Goal: Task Accomplishment & Management: Manage account settings

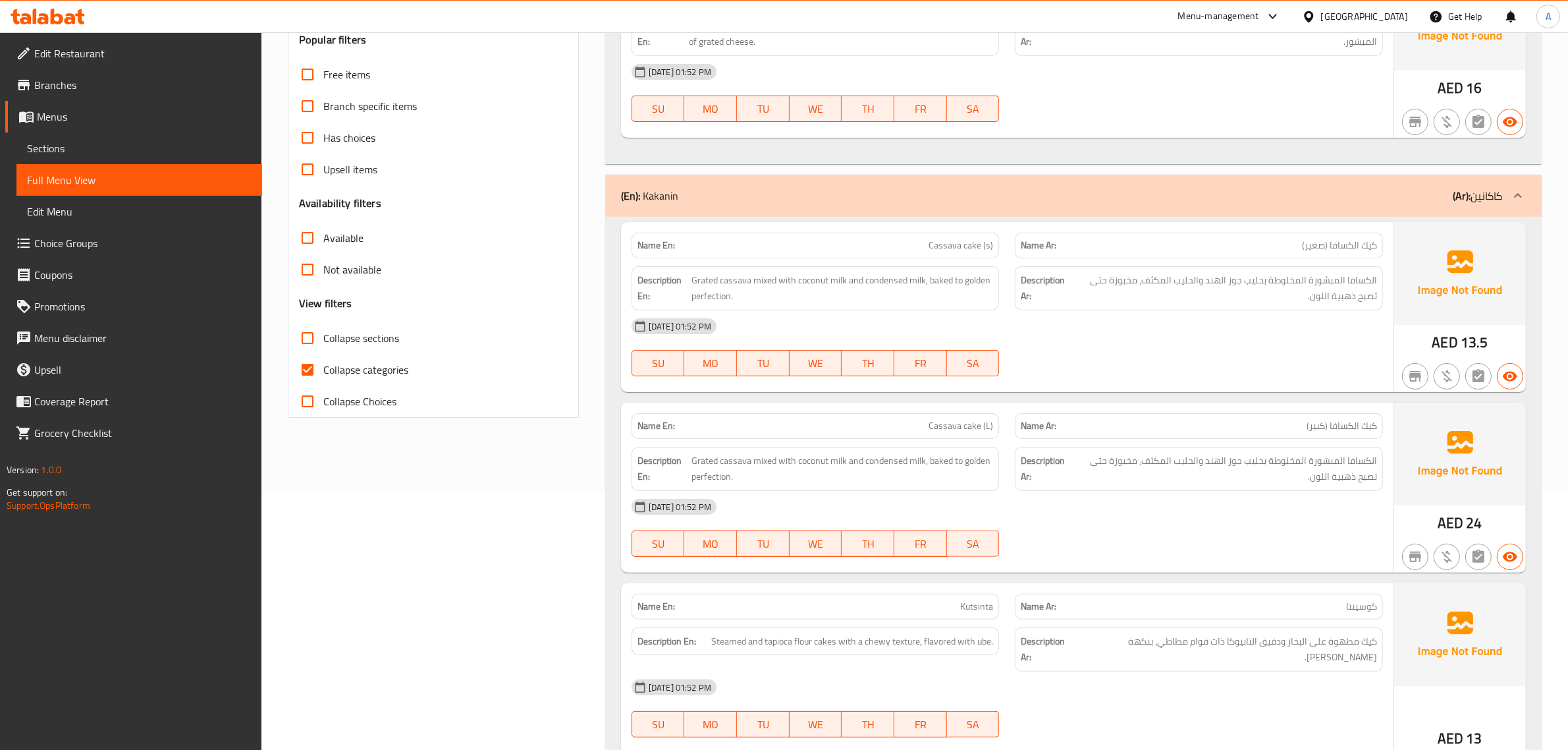
scroll to position [257, 0]
drag, startPoint x: 380, startPoint y: 348, endPoint x: 371, endPoint y: 359, distance: 14.2
click at [379, 348] on label "Collapse sections" at bounding box center [345, 337] width 108 height 32
click at [360, 367] on span "Collapse categories" at bounding box center [366, 369] width 85 height 15
click at [323, 367] on input "Collapse categories" at bounding box center [307, 369] width 32 height 32
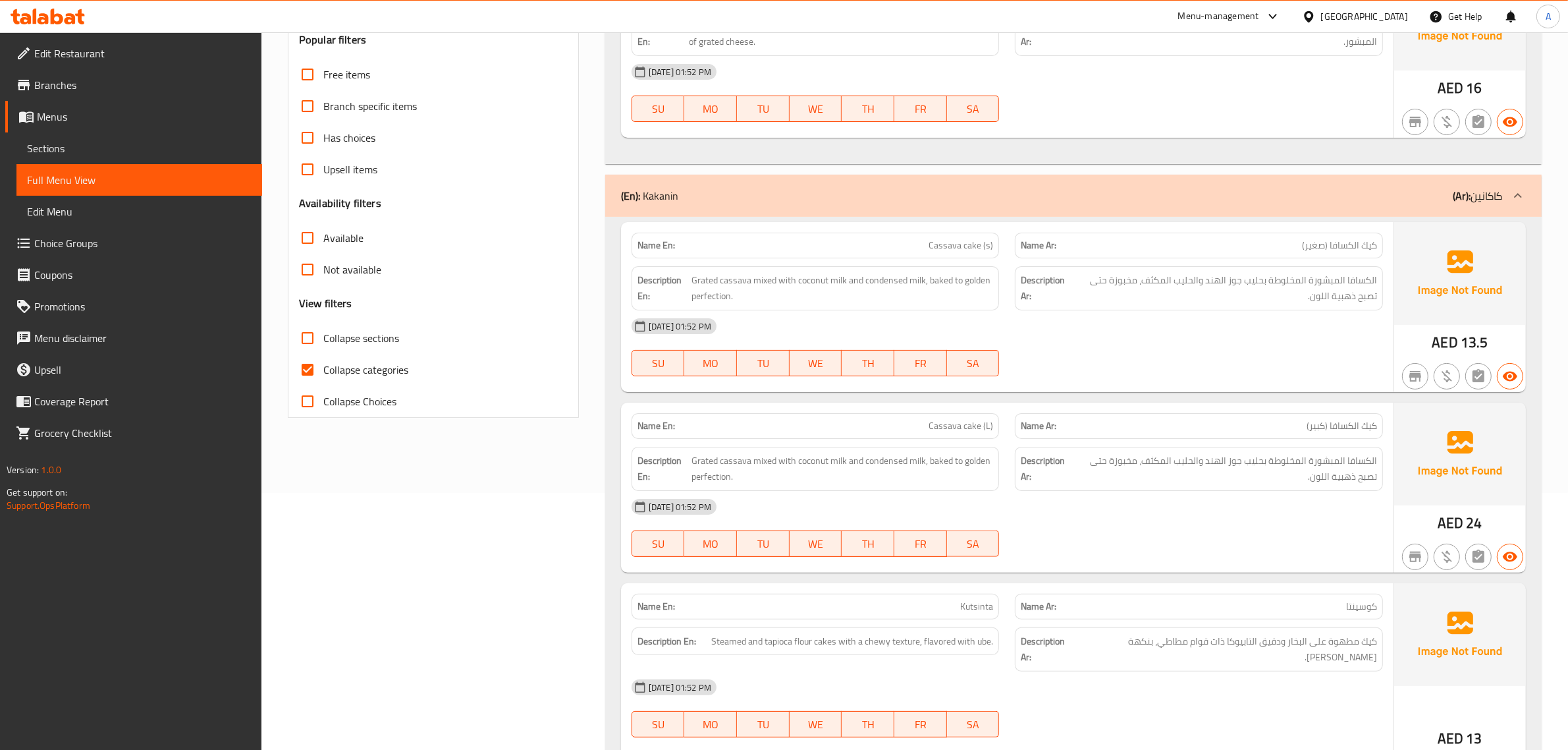
checkbox input "false"
click at [346, 346] on span "Collapse sections" at bounding box center [361, 338] width 76 height 15
click at [323, 347] on input "Collapse sections" at bounding box center [307, 337] width 32 height 32
checkbox input "true"
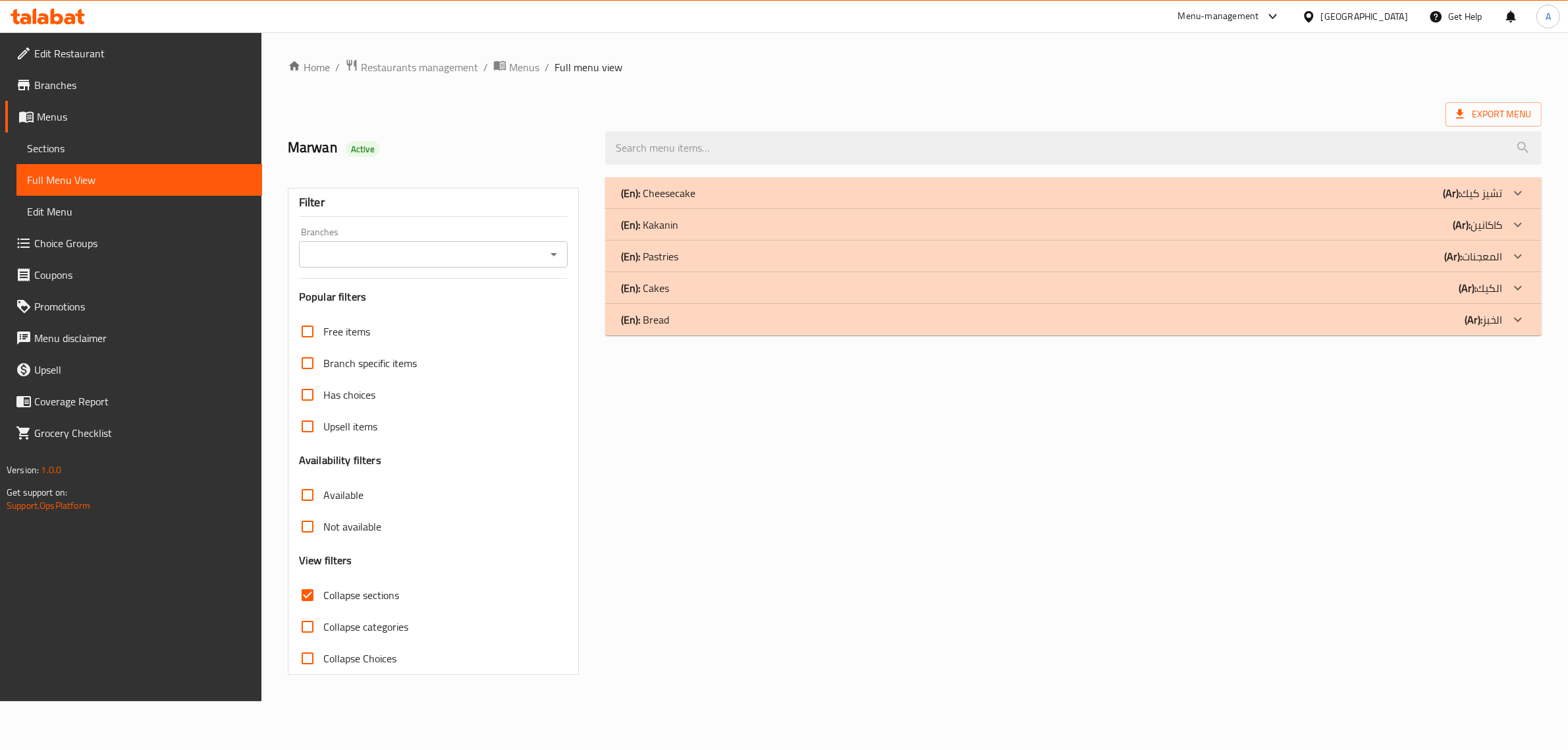
scroll to position [0, 0]
click at [687, 191] on p "(En): Cheesecake" at bounding box center [663, 193] width 74 height 15
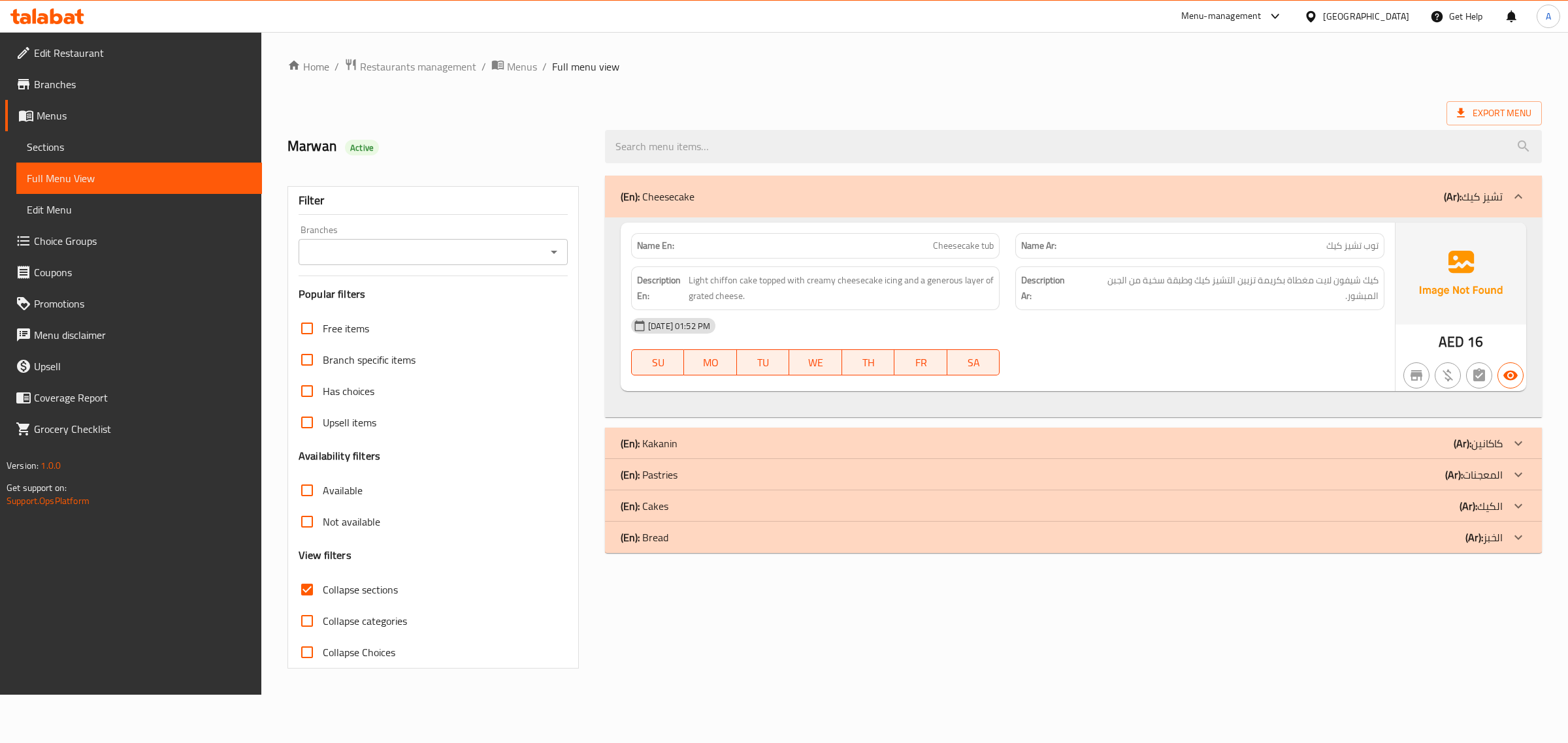
click at [1262, 271] on div "Description Ar: كيك شيفون لايت مغطاة بكريمة تزيين التشيز كيك وطبقة سخية من الجب…" at bounding box center [1199, 288] width 368 height 44
click at [1039, 186] on div "(En): Cheesecake (Ar): تشيز كيك" at bounding box center [1072, 196] width 937 height 41
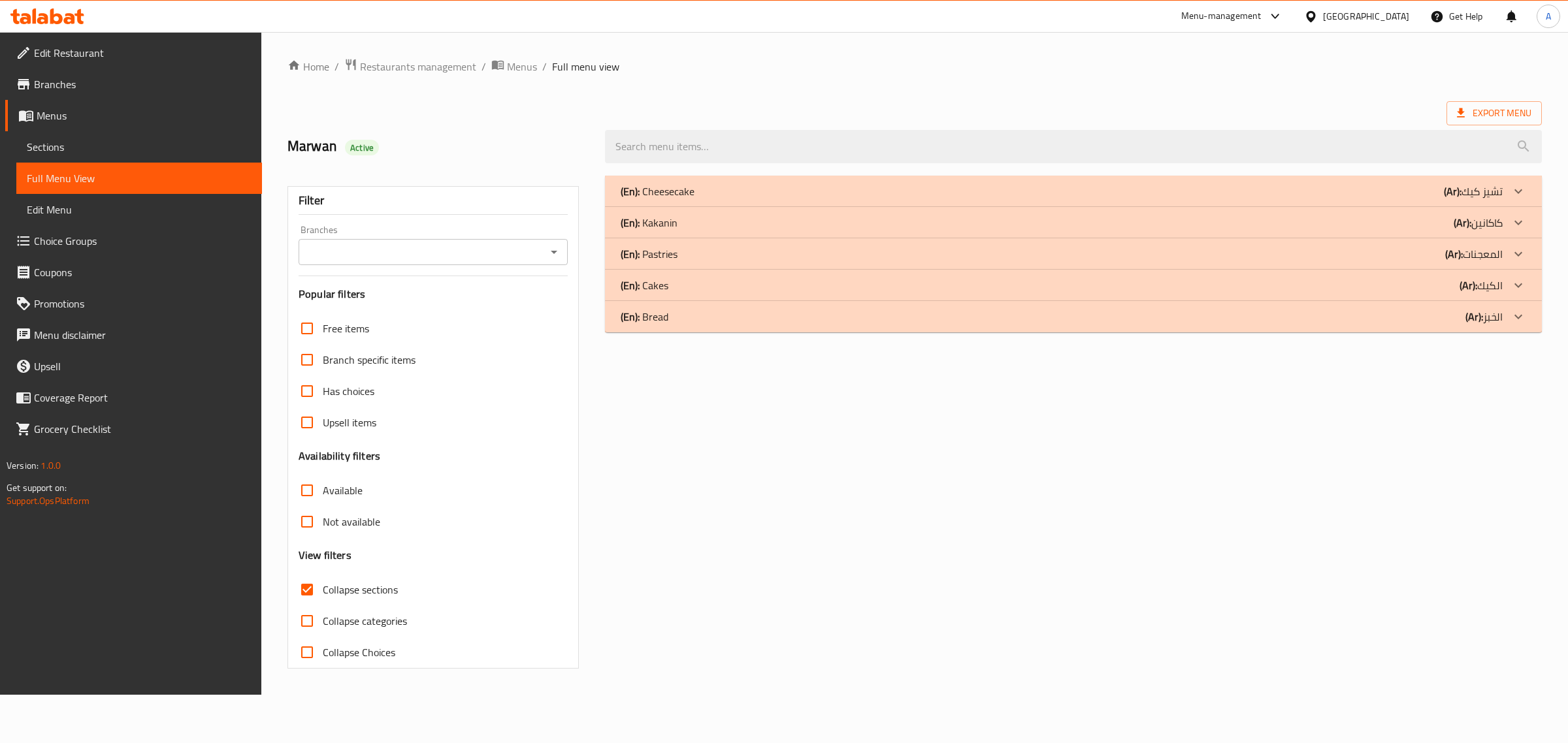
click at [1487, 225] on p "(Ar): كاكانين" at bounding box center [1478, 222] width 49 height 15
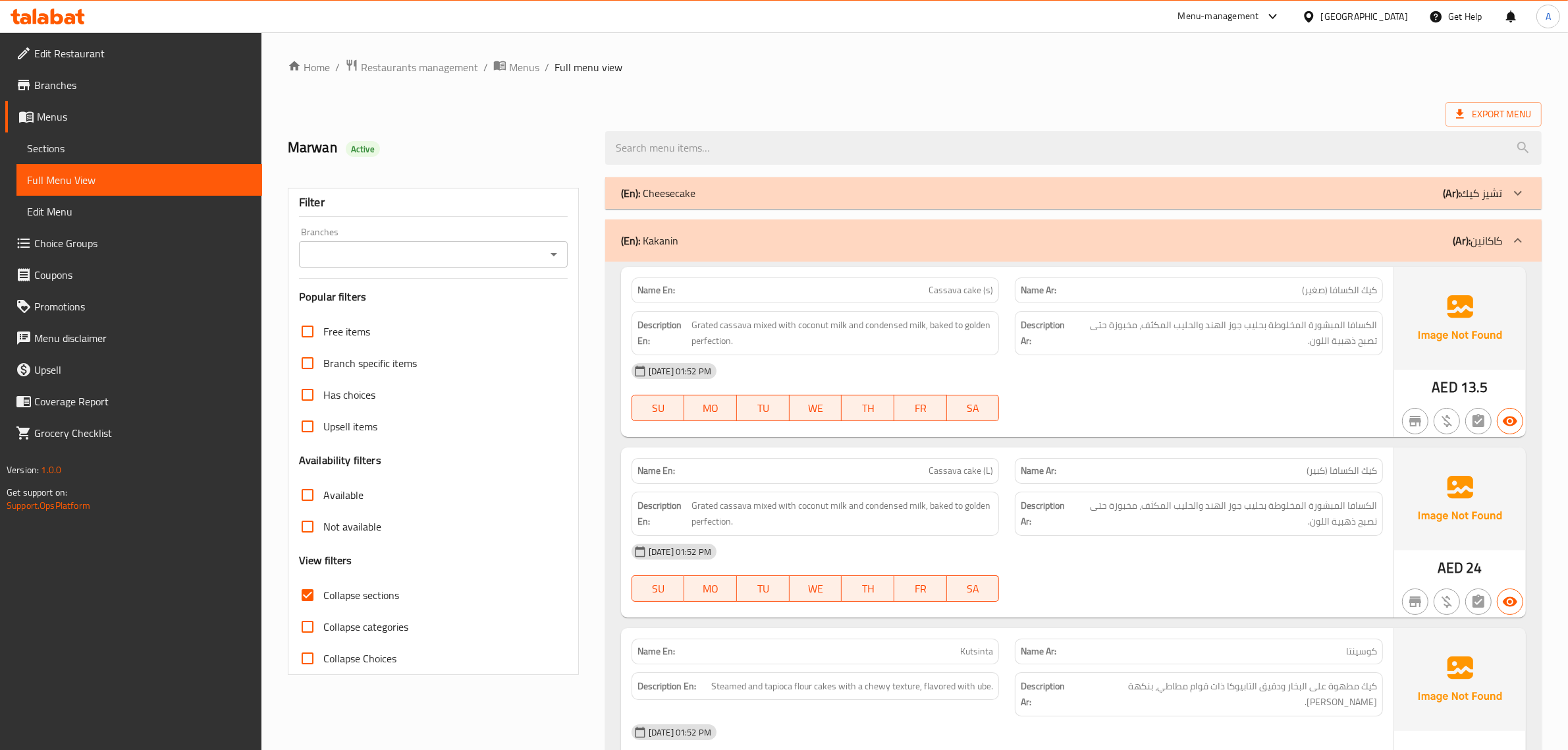
click at [1276, 291] on p "Name Ar: كيك الكسافا (صغير)" at bounding box center [1199, 290] width 357 height 14
click at [1348, 333] on span "الكسافا المبشورة المخلوطة بحليب جوز الهند والحليب المكثف، مخبوزة حتى تصبح ذهبية…" at bounding box center [1225, 334] width 305 height 33
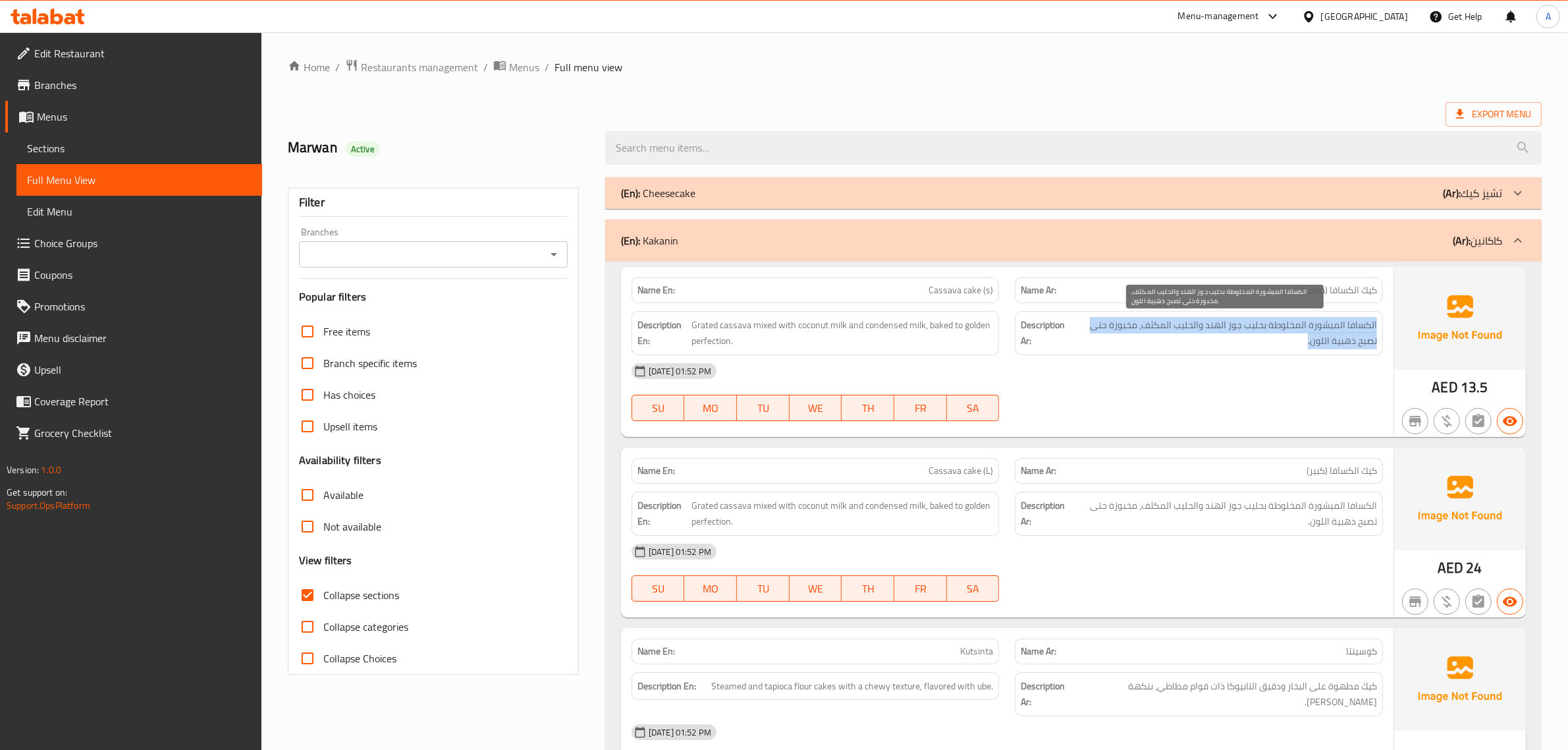
click at [1348, 333] on span "الكسافا المبشورة المخلوطة بحليب جوز الهند والحليب المكثف، مخبوزة حتى تصبح ذهبية…" at bounding box center [1225, 334] width 305 height 33
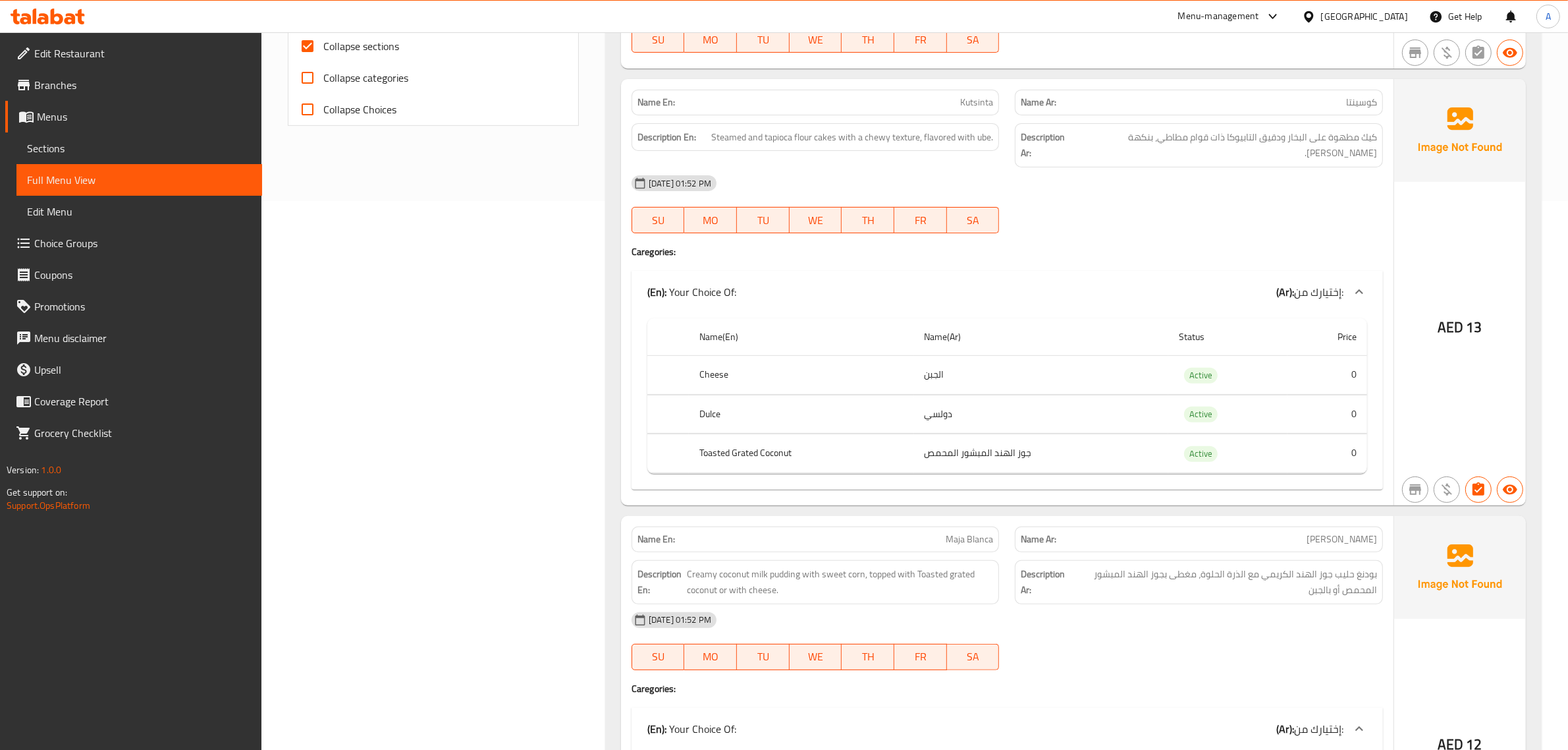
scroll to position [156, 0]
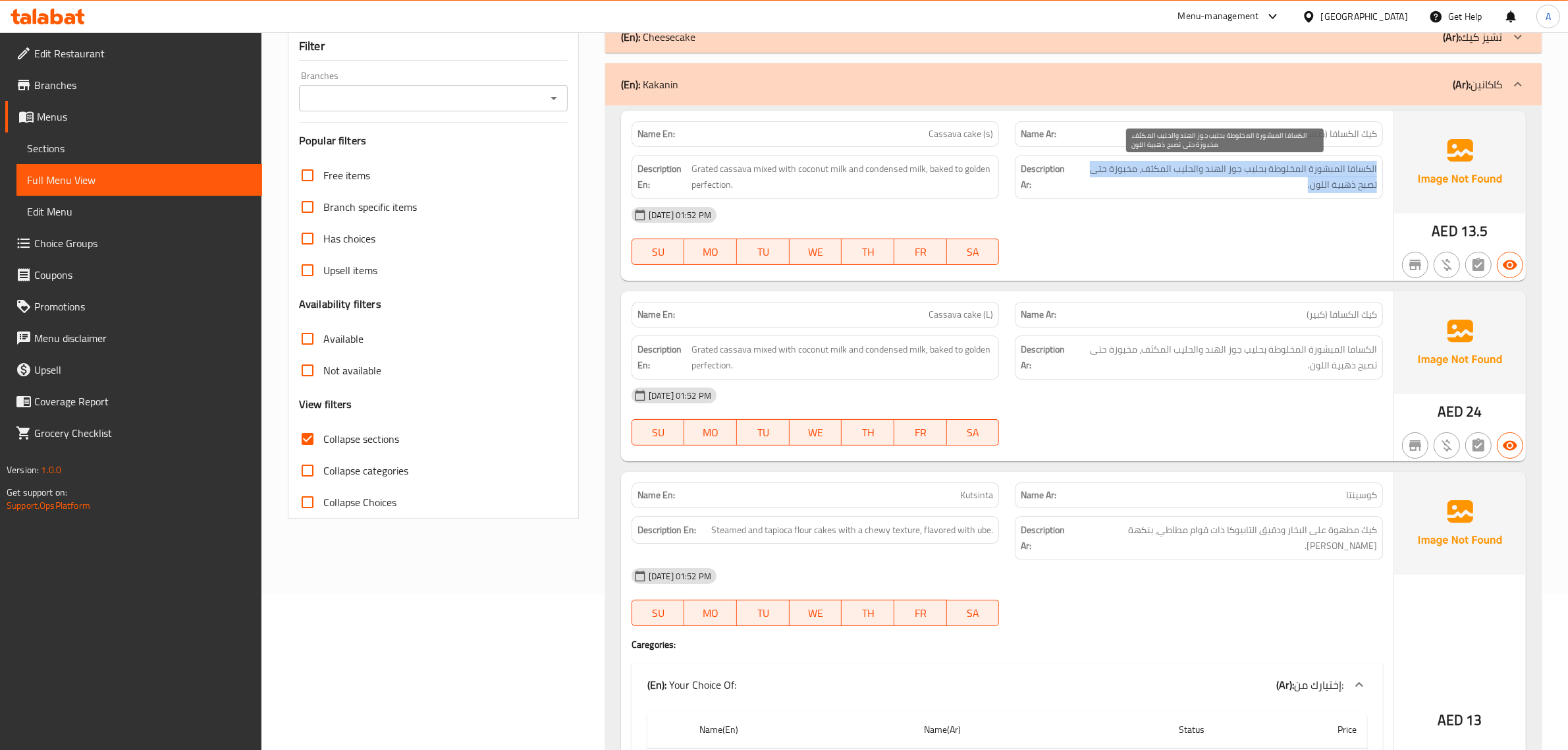
click at [1256, 181] on span "الكسافا المبشورة المخلوطة بحليب جوز الهند والحليب المكثف، مخبوزة حتى تصبح ذهبية…" at bounding box center [1225, 177] width 305 height 33
click at [1285, 166] on span "الكسافا المبشورة المخلوطة بحليب جوز الهند والحليب المكثف، مخبوزة حتى تصبح ذهبية…" at bounding box center [1225, 177] width 305 height 33
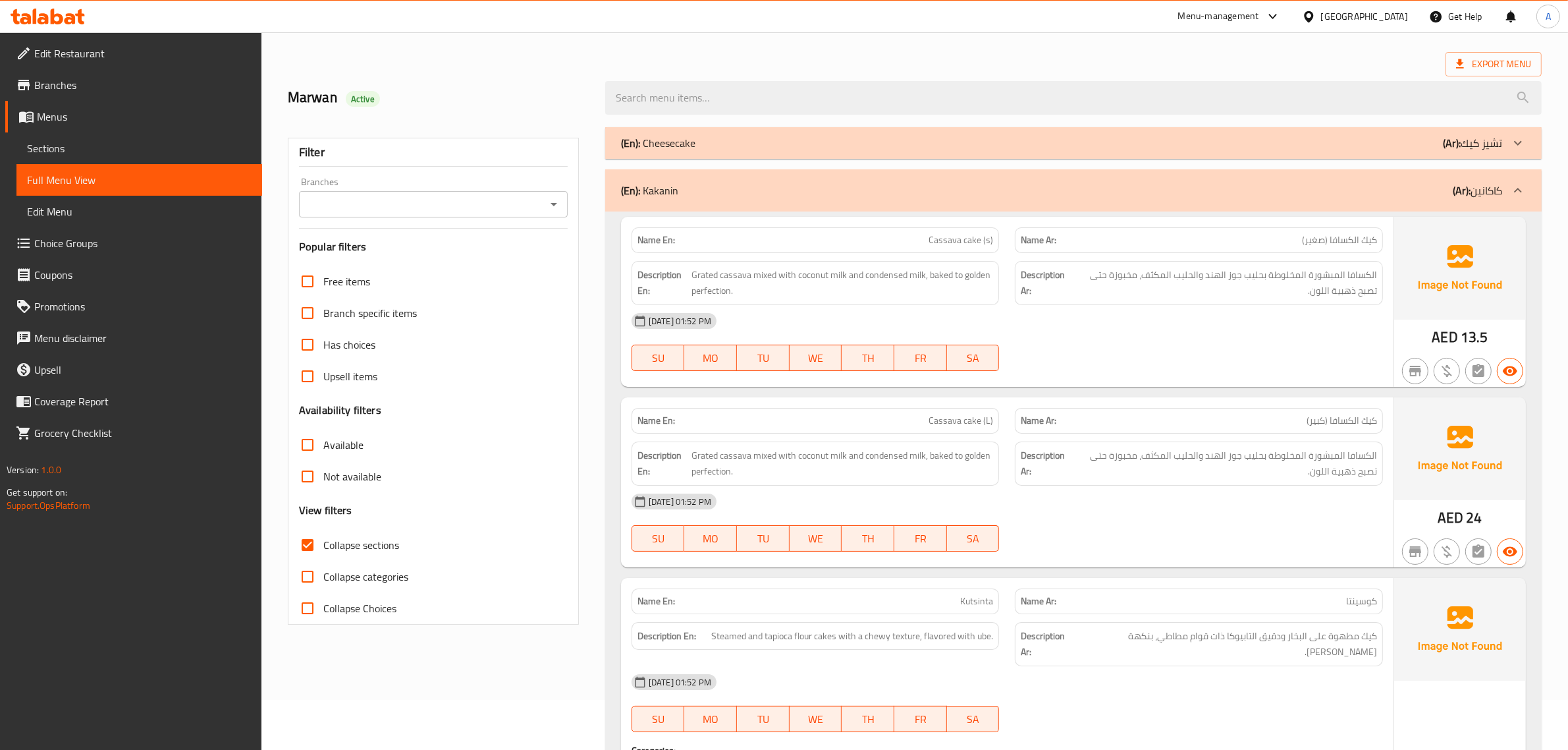
click at [1470, 145] on p "(Ar): تشيز كيك" at bounding box center [1473, 143] width 60 height 15
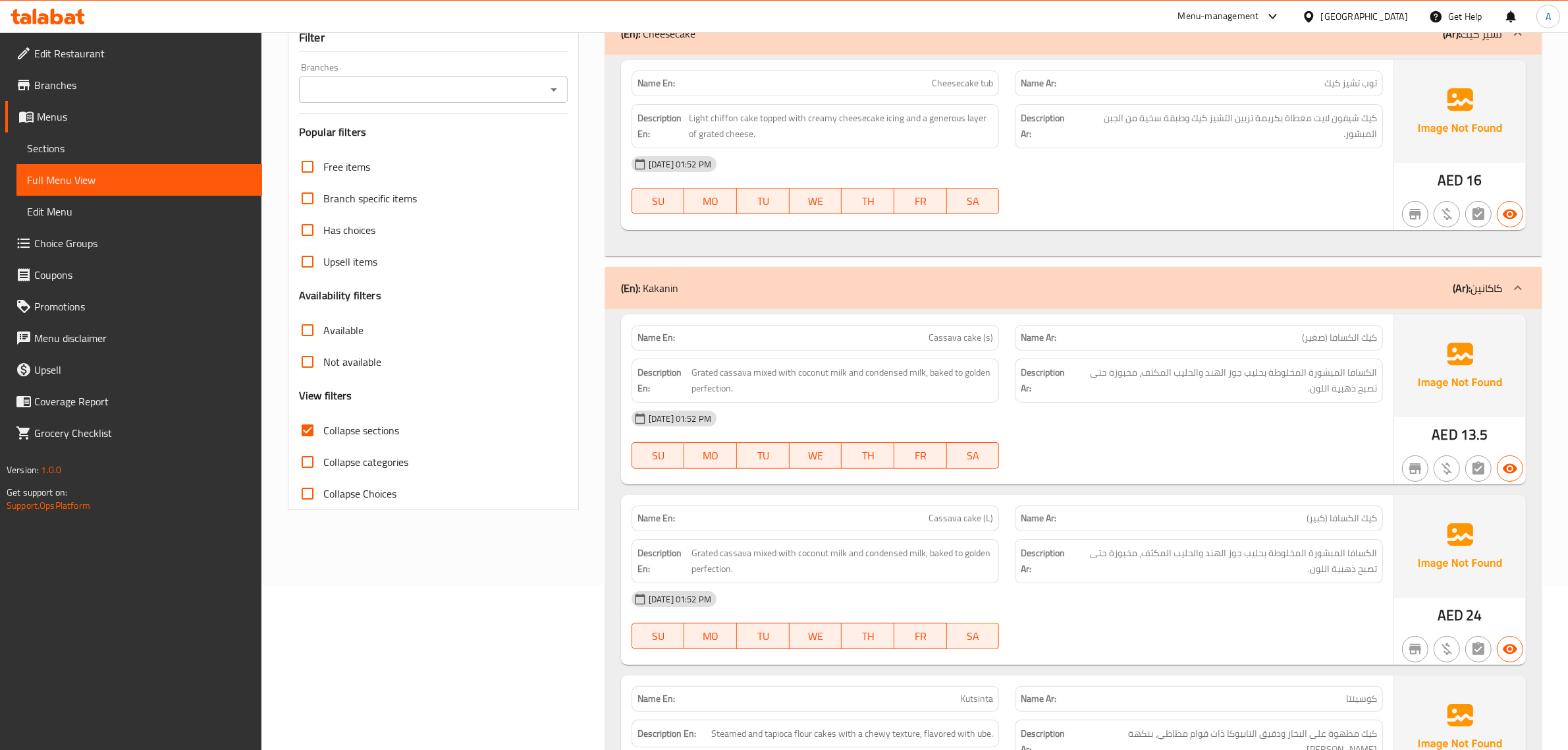
scroll to position [152, 0]
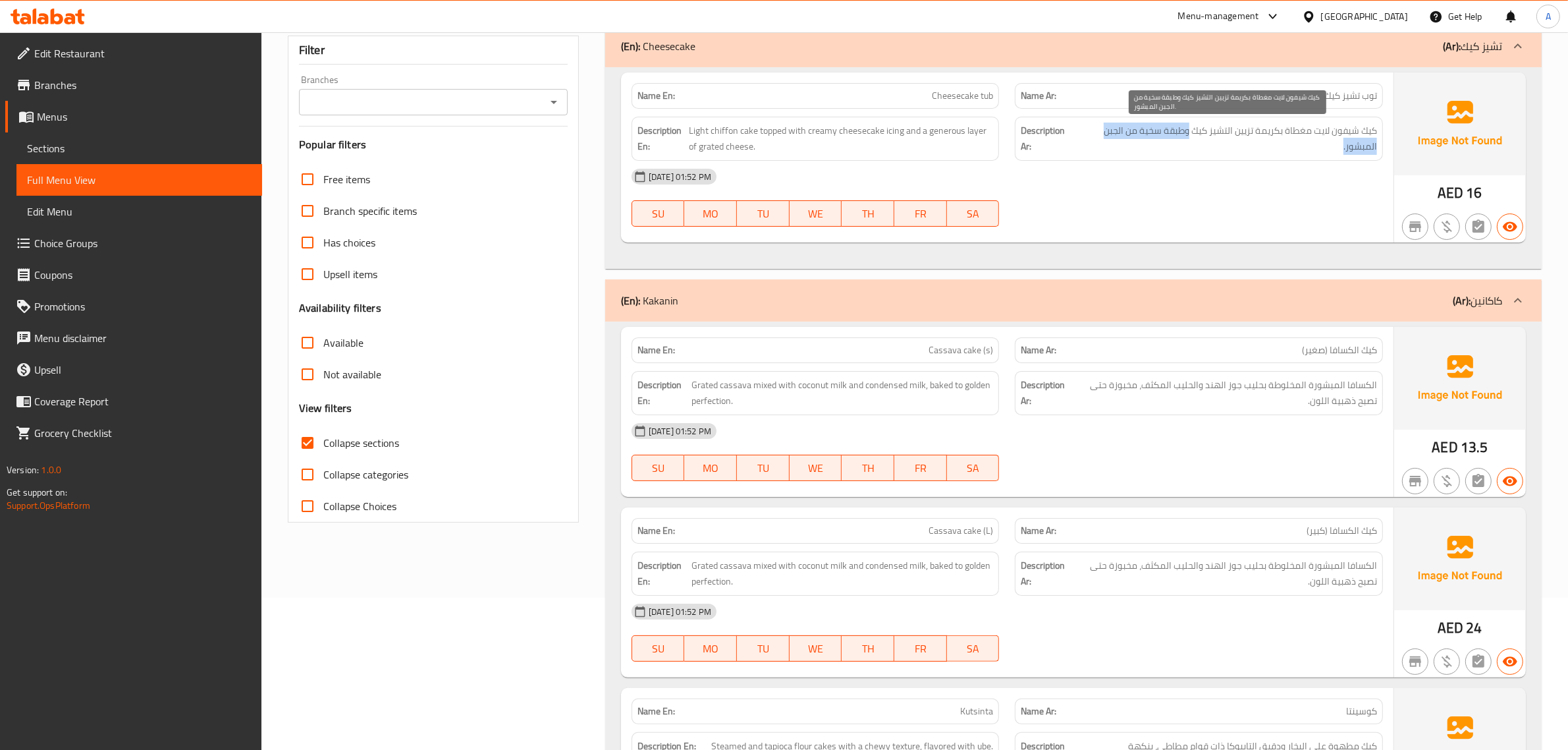
drag, startPoint x: 1187, startPoint y: 130, endPoint x: 1215, endPoint y: 140, distance: 29.7
click at [1215, 140] on span "كيك شيفون لايت مغطاة بكريمة تزيين التشيز كيك وطبقة سخية من الجبن المبشور." at bounding box center [1228, 139] width 299 height 33
click at [1208, 128] on span "كيك شيفون لايت مغطاة بكريمة تزيين التشيز كيك وطبقة سخية من الجبن المبشور." at bounding box center [1228, 139] width 299 height 33
drag, startPoint x: 1191, startPoint y: 128, endPoint x: 1216, endPoint y: 187, distance: 64.1
click at [1226, 140] on span "كيك شيفون لايت مغطاة بكريمة تزيين التشيز كيك وطبقة سخية من الجبن المبشور." at bounding box center [1228, 139] width 299 height 33
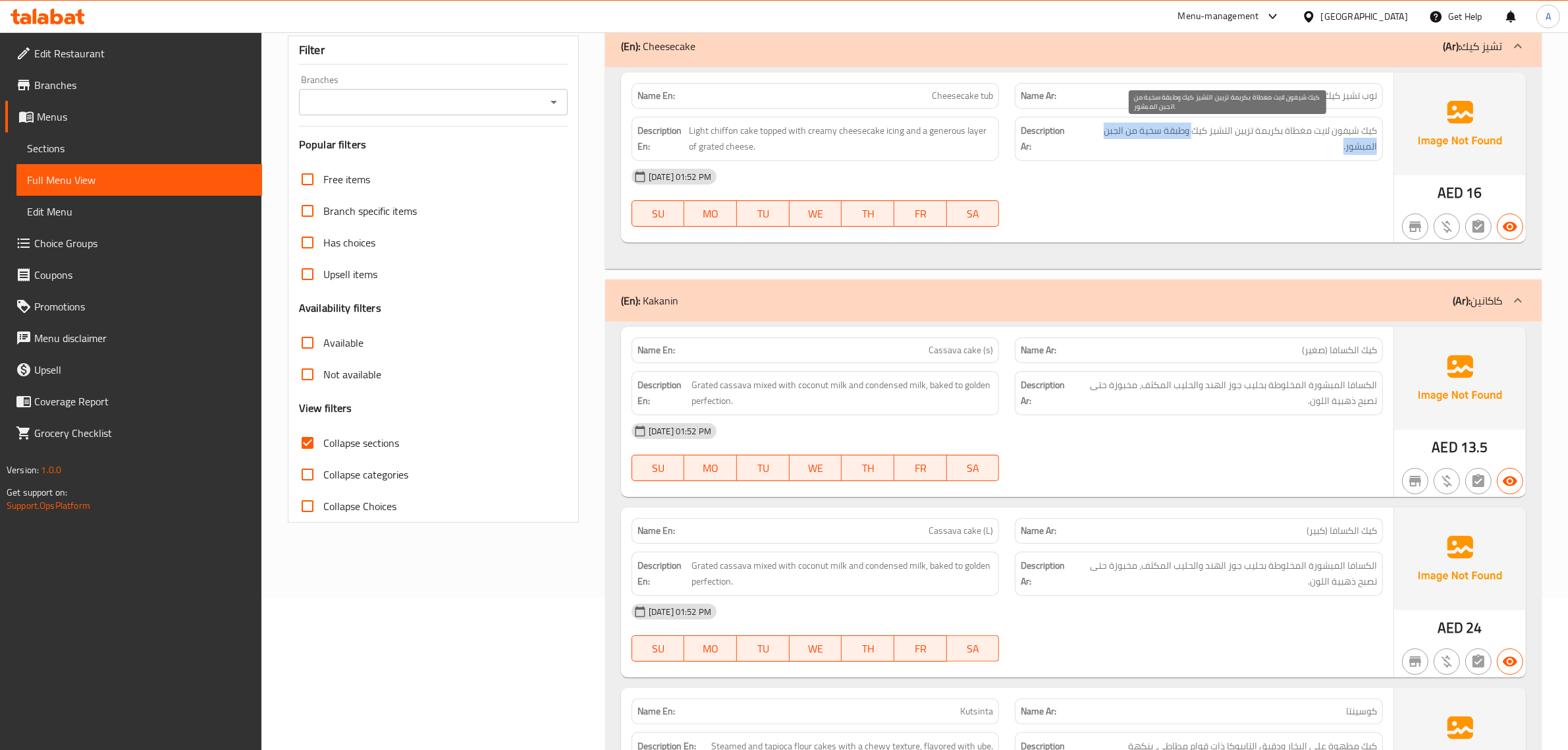
click at [1201, 144] on span "كيك شيفون لايت مغطاة بكريمة تزيين التشيز كيك وطبقة سخية من الجبن المبشور." at bounding box center [1228, 139] width 299 height 33
click at [1193, 132] on span "كيك شيفون لايت مغطاة بكريمة تزيين التشيز كيك وطبقة سخية من الجبن المبشور." at bounding box center [1228, 139] width 299 height 33
drag, startPoint x: 1191, startPoint y: 130, endPoint x: 1227, endPoint y: 139, distance: 37.1
click at [1227, 139] on span "كيك شيفون لايت مغطاة بكريمة تزيين التشيز كيك وطبقة سخية من الجبن المبشور." at bounding box center [1228, 139] width 299 height 33
copy span "تشيز كيك"
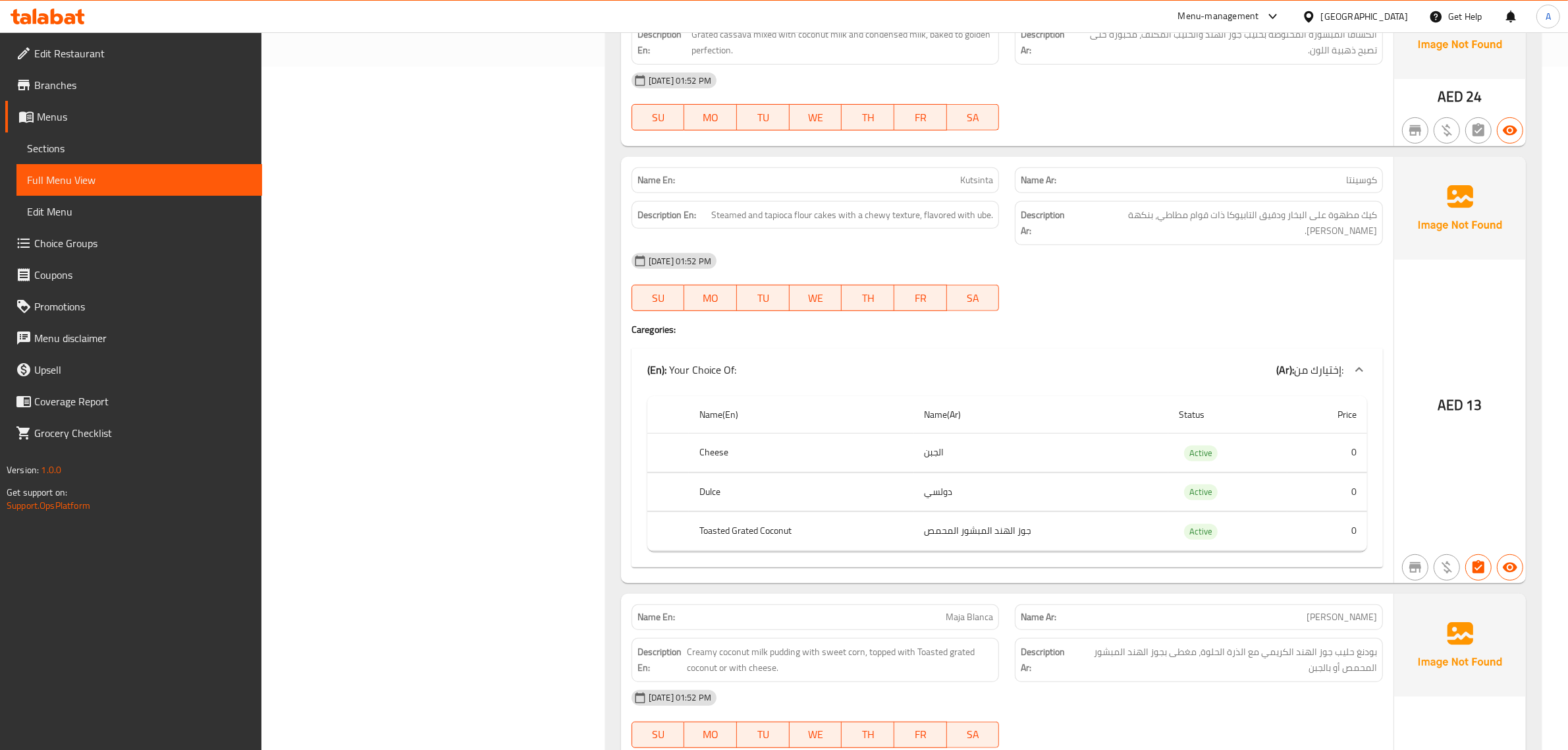
scroll to position [709, 0]
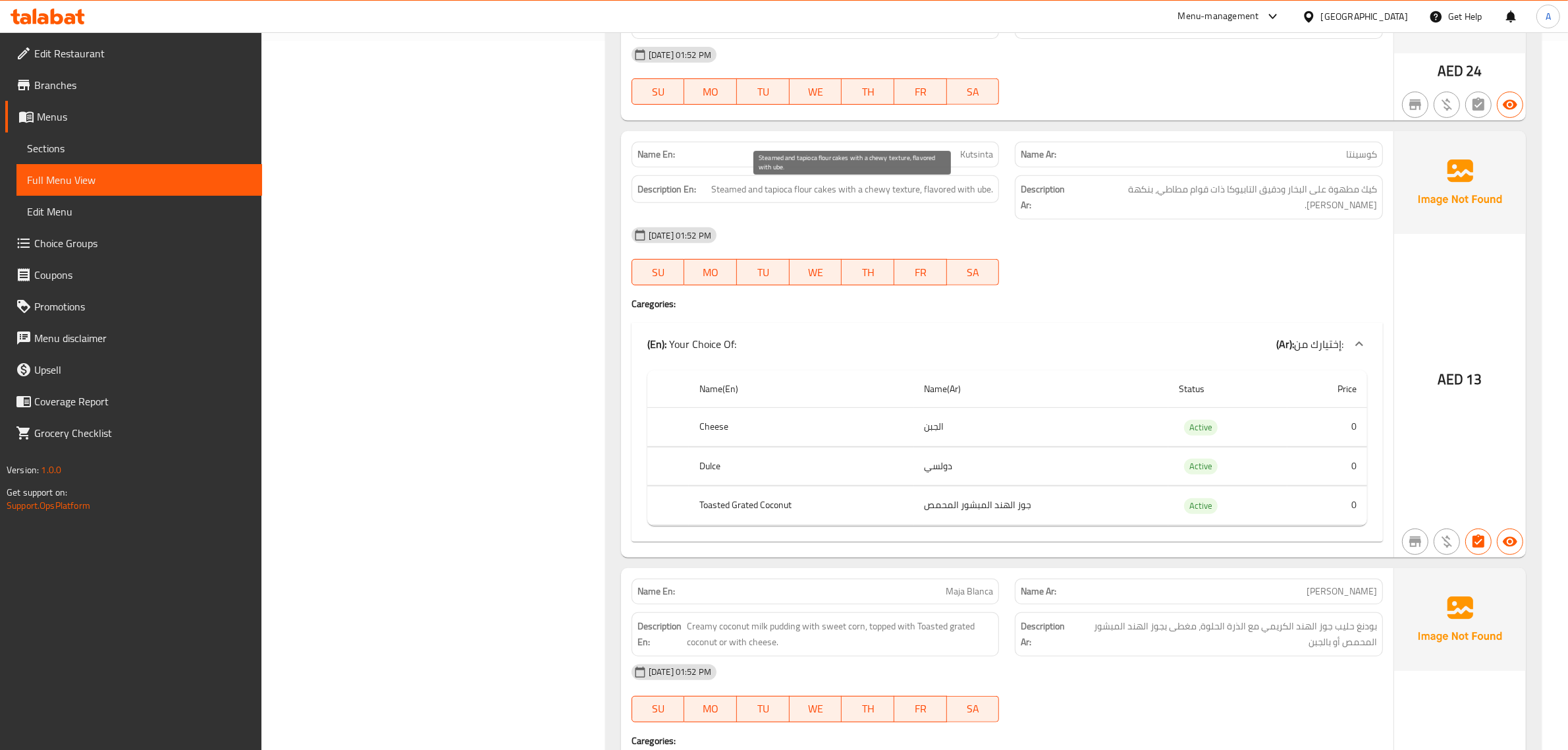
click at [756, 197] on span "Steamed and tapioca flour cakes with a chewy texture, flavored with ube." at bounding box center [852, 189] width 282 height 16
click at [893, 413] on th "Cheese" at bounding box center [801, 427] width 224 height 39
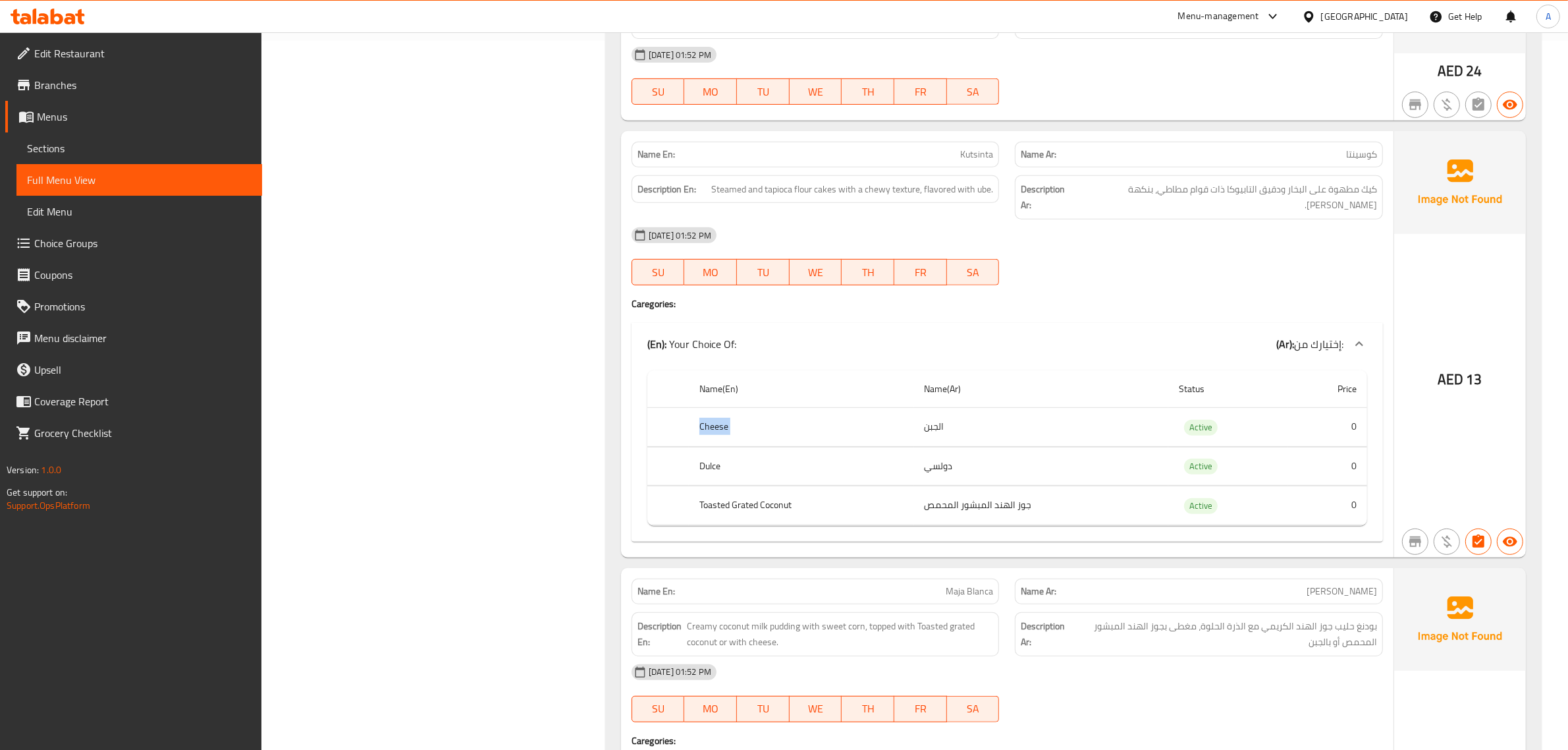
click at [893, 413] on th "Cheese" at bounding box center [801, 427] width 224 height 39
click at [743, 459] on th "Dulce" at bounding box center [801, 466] width 224 height 39
click at [783, 509] on th "Toasted Grated Coconut" at bounding box center [801, 505] width 224 height 39
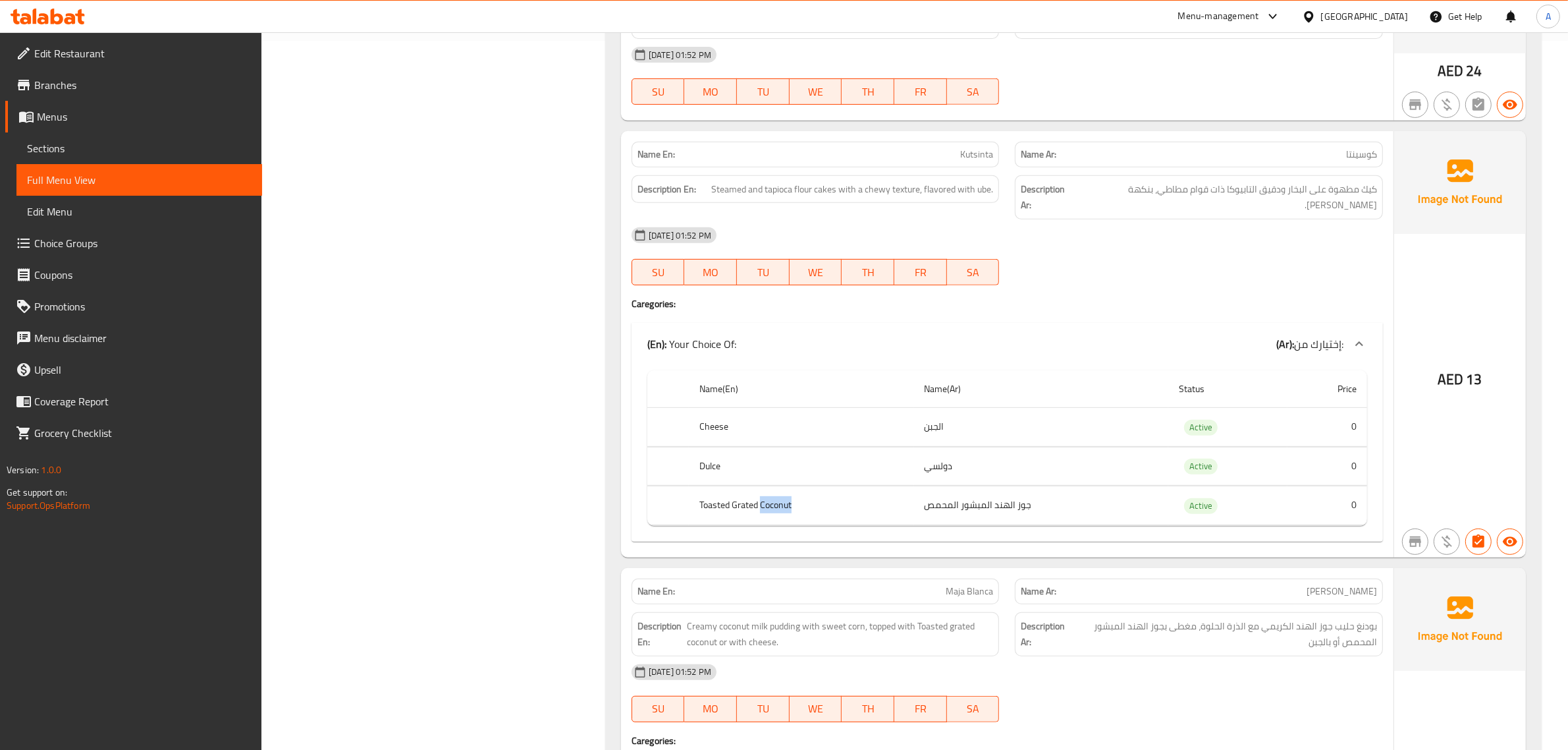
click at [783, 509] on th "Toasted Grated Coconut" at bounding box center [801, 505] width 224 height 39
click at [841, 499] on th "Toasted Grated Coconut" at bounding box center [801, 505] width 224 height 39
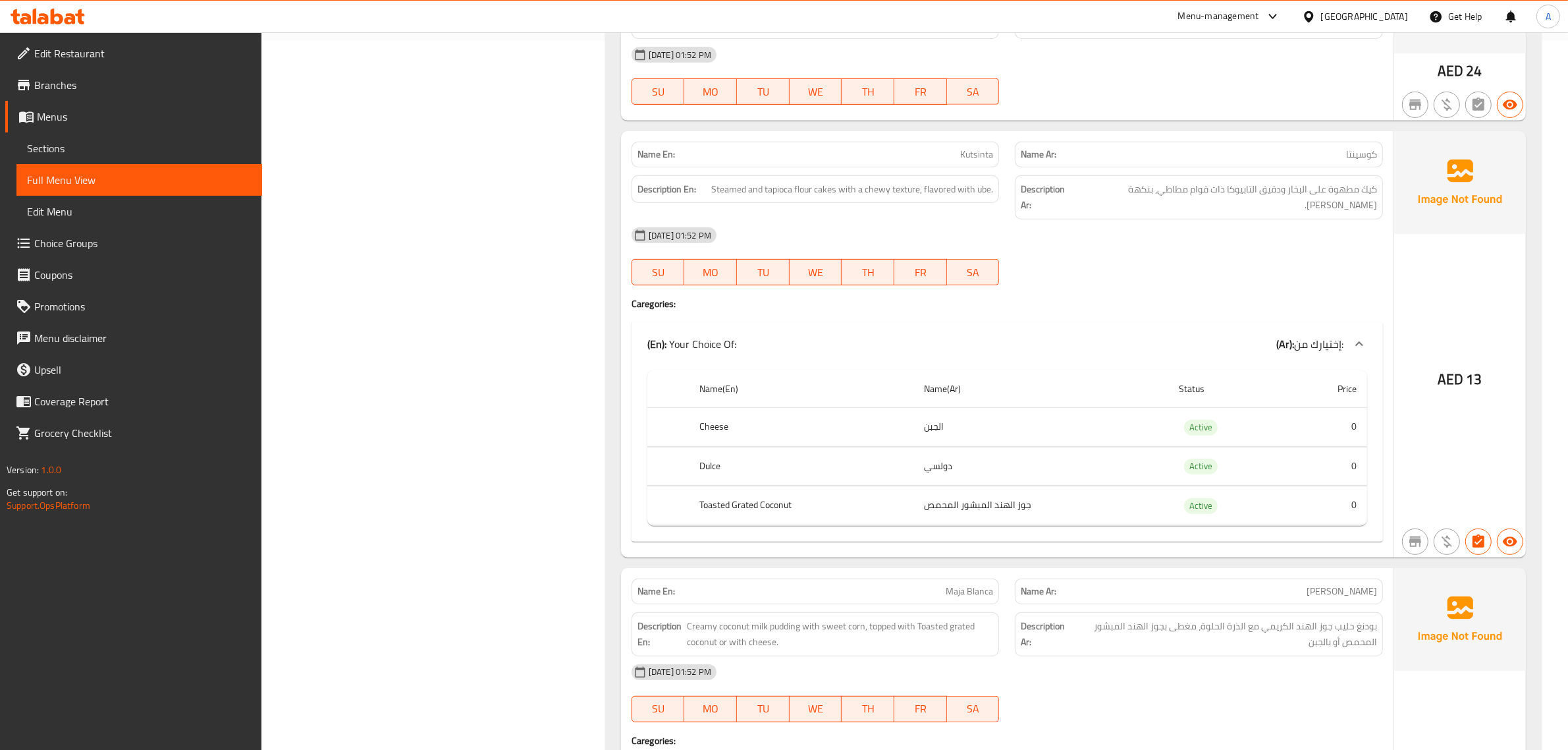
click at [1011, 508] on td "جوز الهند المبشور المحمص" at bounding box center [1042, 505] width 255 height 39
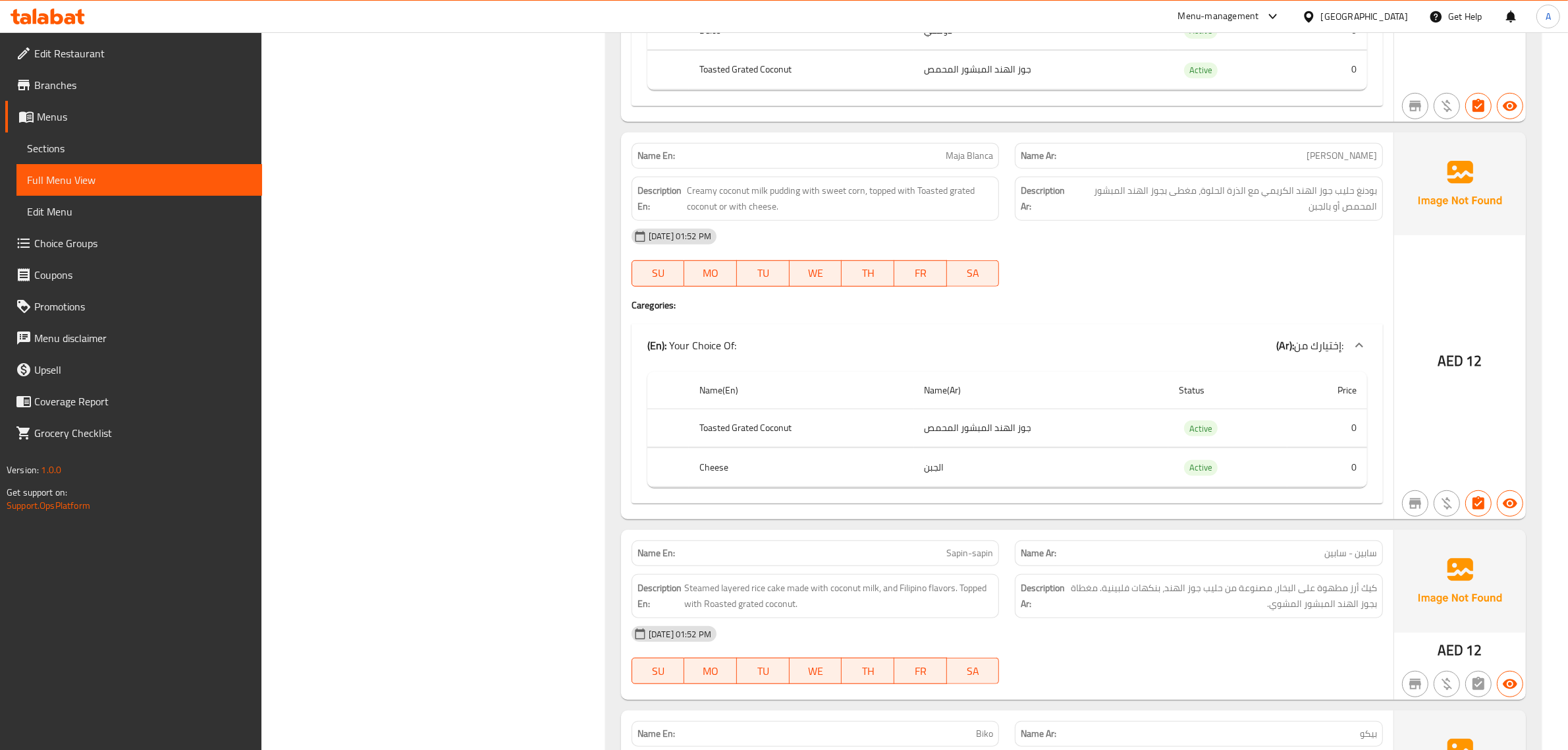
scroll to position [1128, 0]
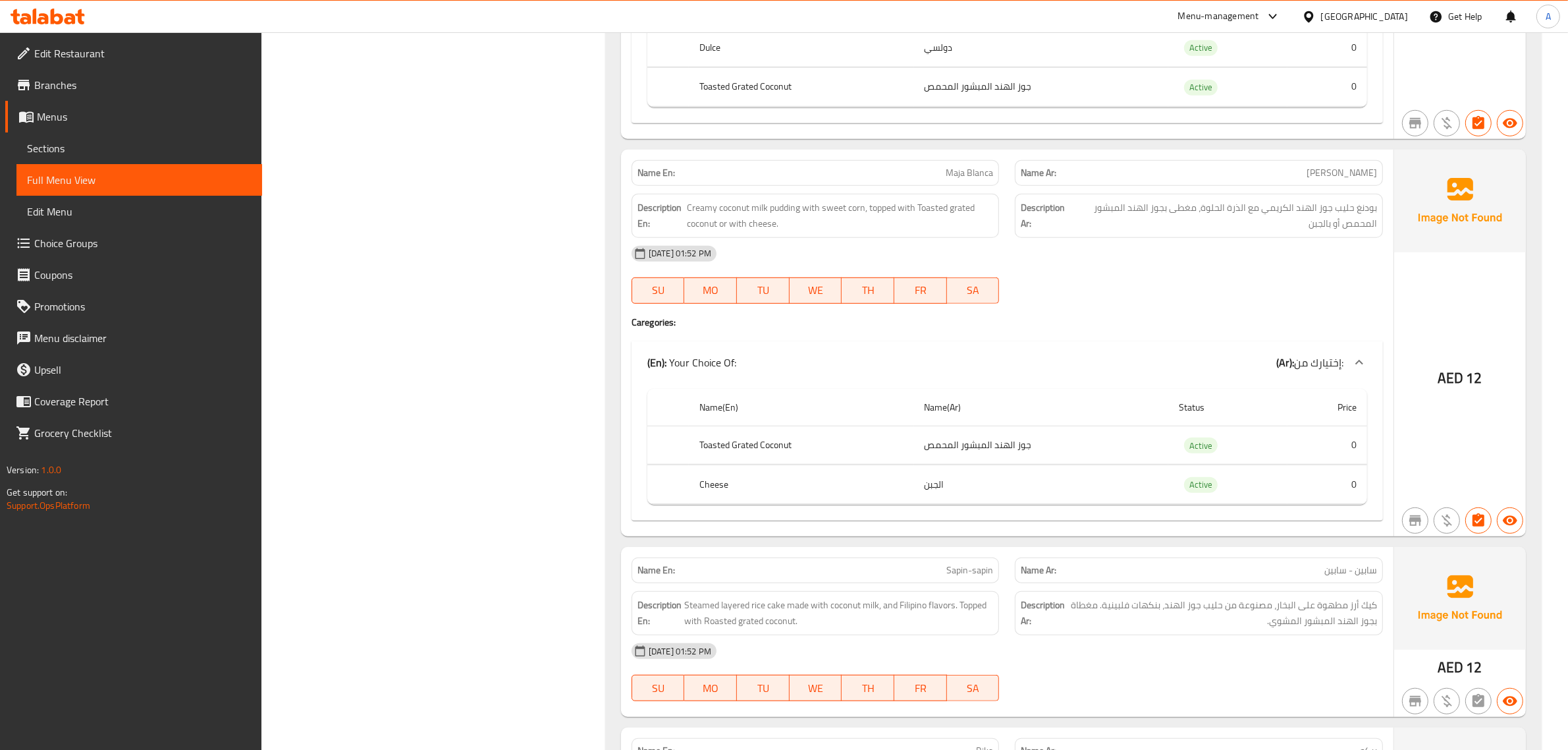
click at [1266, 160] on div "Name Ar: ماجا بلانكا" at bounding box center [1199, 173] width 368 height 26
click at [1266, 160] on div "Name Ar: ماجا بلانكا" at bounding box center [1199, 173] width 368 height 26
click at [864, 430] on th "Toasted Grated Coconut" at bounding box center [801, 445] width 224 height 39
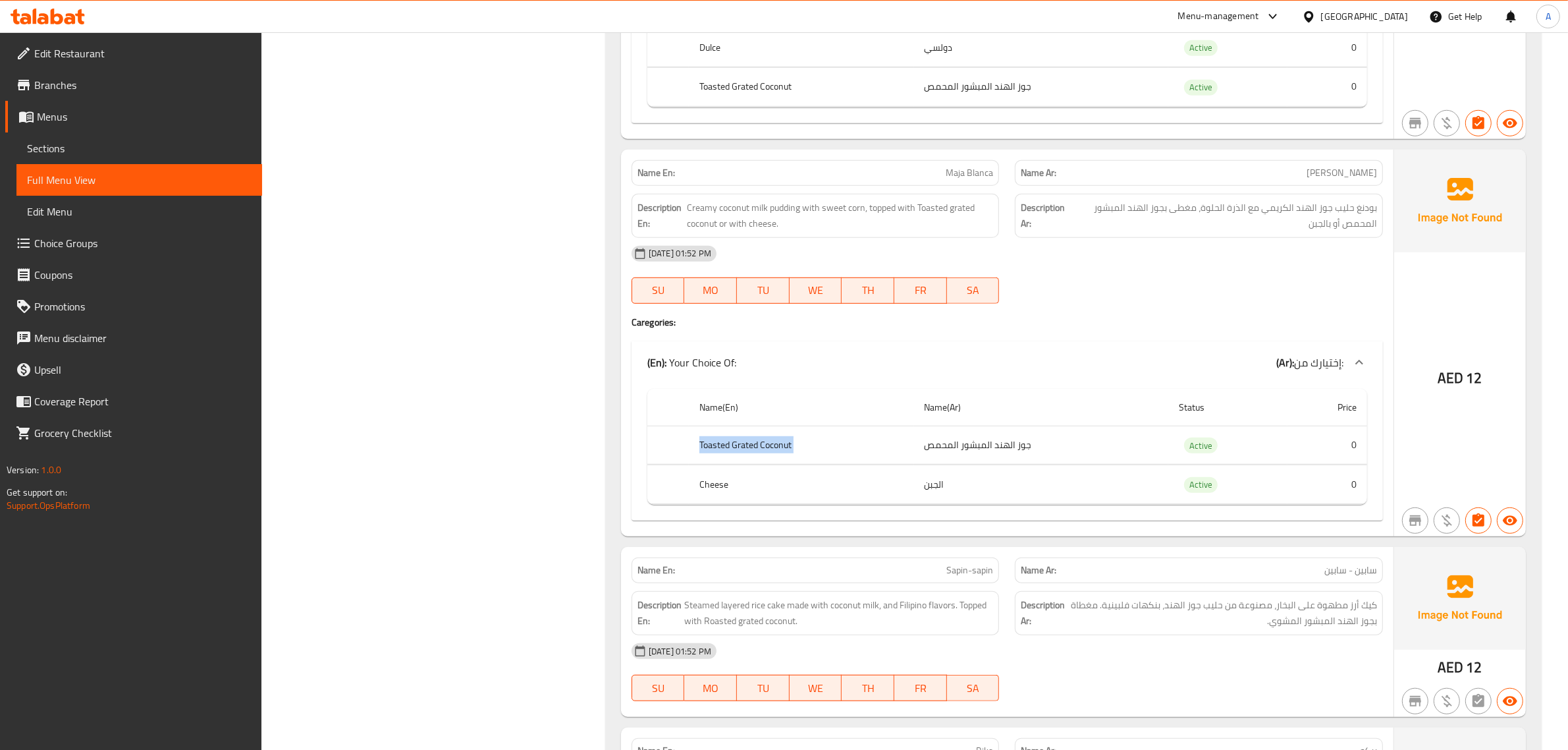
click at [864, 430] on th "Toasted Grated Coconut" at bounding box center [801, 445] width 224 height 39
click at [814, 473] on th "Cheese" at bounding box center [801, 485] width 224 height 39
click at [1306, 200] on span "بودنغ حليب جوز الهند الكريمي مع الذرة الحلوة، مغطى بجوز الهند المبشور المحمص أو…" at bounding box center [1224, 216] width 304 height 33
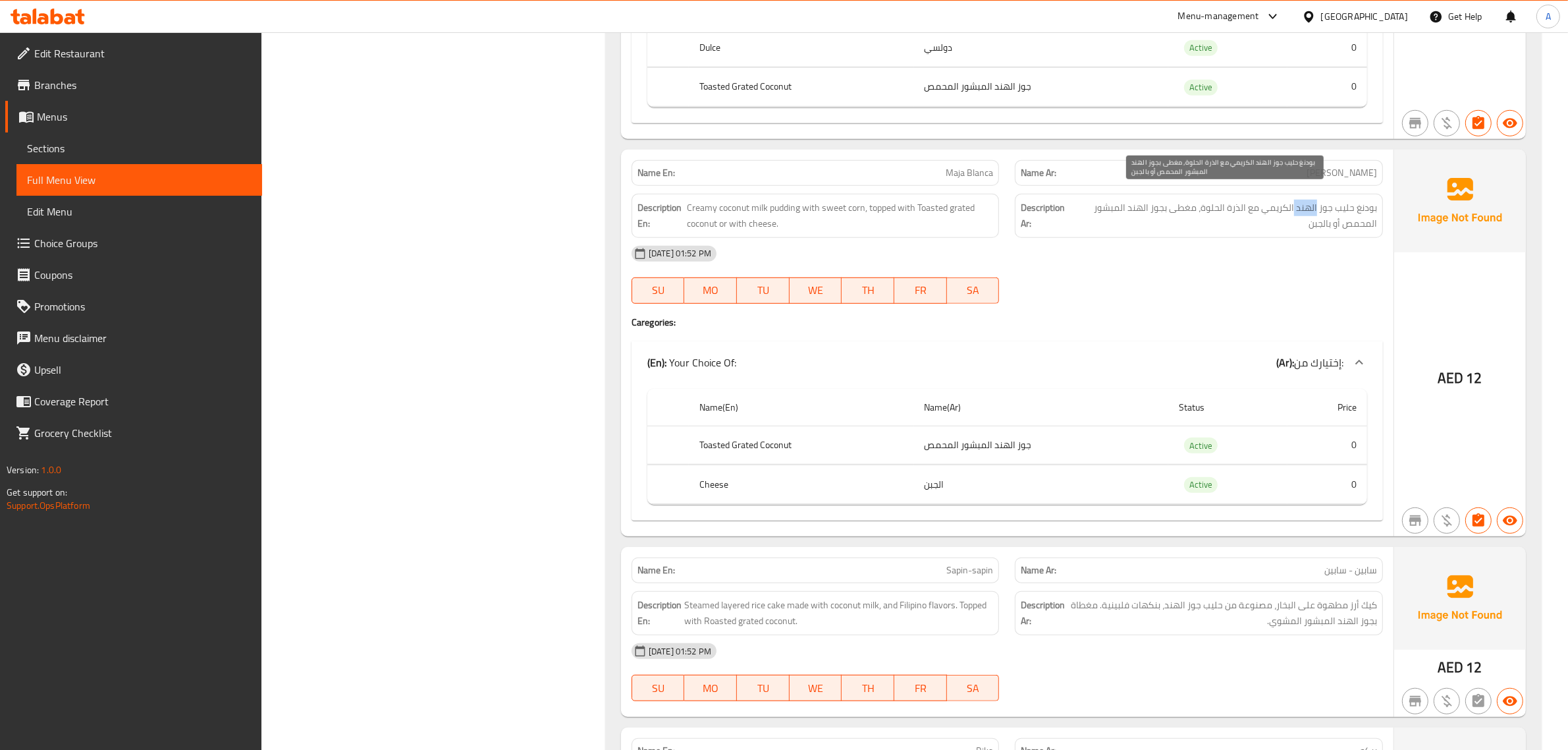
click at [1306, 200] on span "بودنغ حليب جوز الهند الكريمي مع الذرة الحلوة، مغطى بجوز الهند المبشور المحمص أو…" at bounding box center [1224, 216] width 304 height 33
click at [1358, 186] on div "Description Ar: بودنغ حليب جوز الهند الكريمي مع الذرة الحلوة، مغطى بجوز الهند ا…" at bounding box center [1199, 215] width 384 height 60
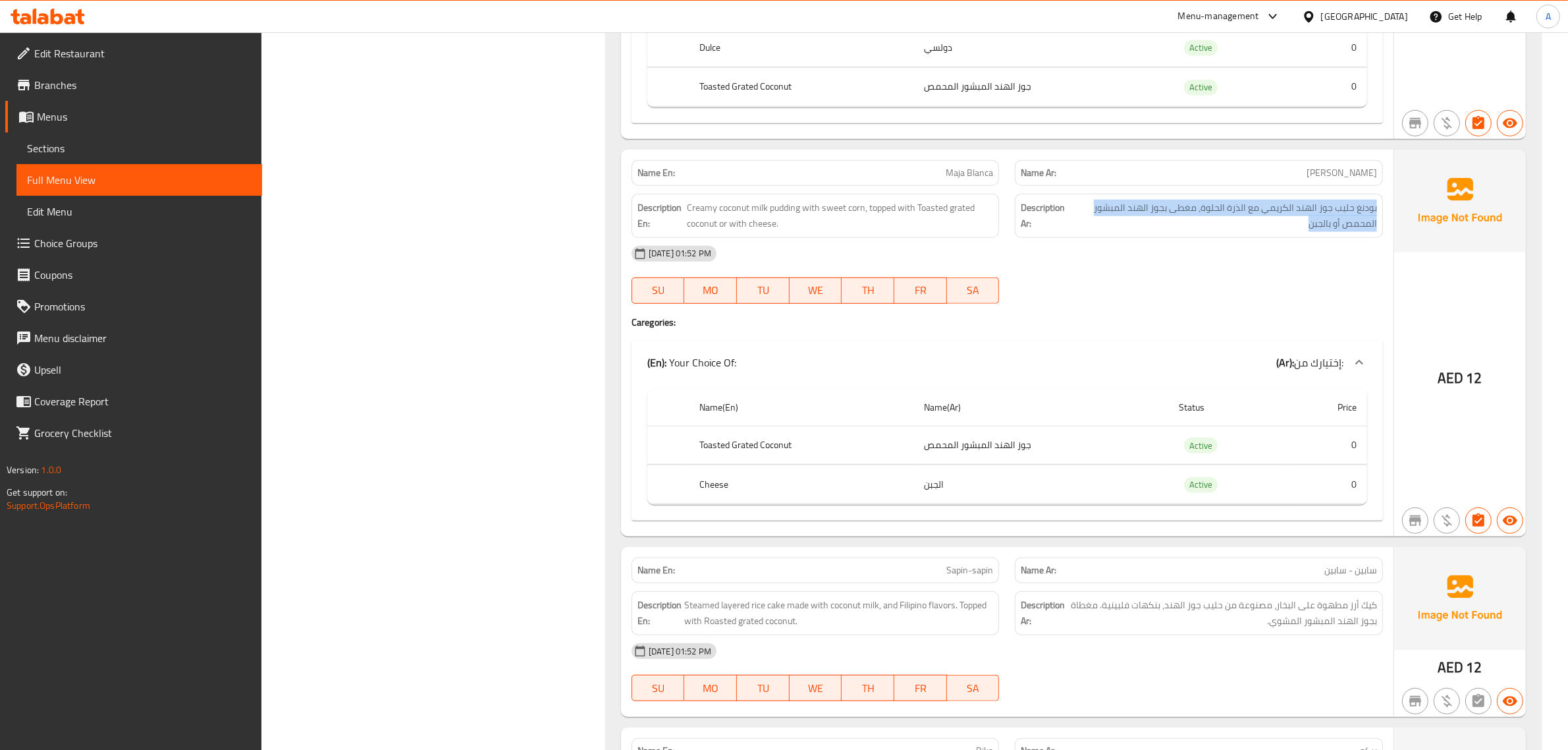
click at [1358, 186] on div "Description Ar: بودنغ حليب جوز الهند الكريمي مع الذرة الحلوة، مغطى بجوز الهند ا…" at bounding box center [1199, 215] width 384 height 60
click at [910, 437] on th "Toasted Grated Coconut" at bounding box center [801, 445] width 224 height 39
click at [973, 438] on td "جوز الهند المبشور المحمص" at bounding box center [1042, 445] width 255 height 39
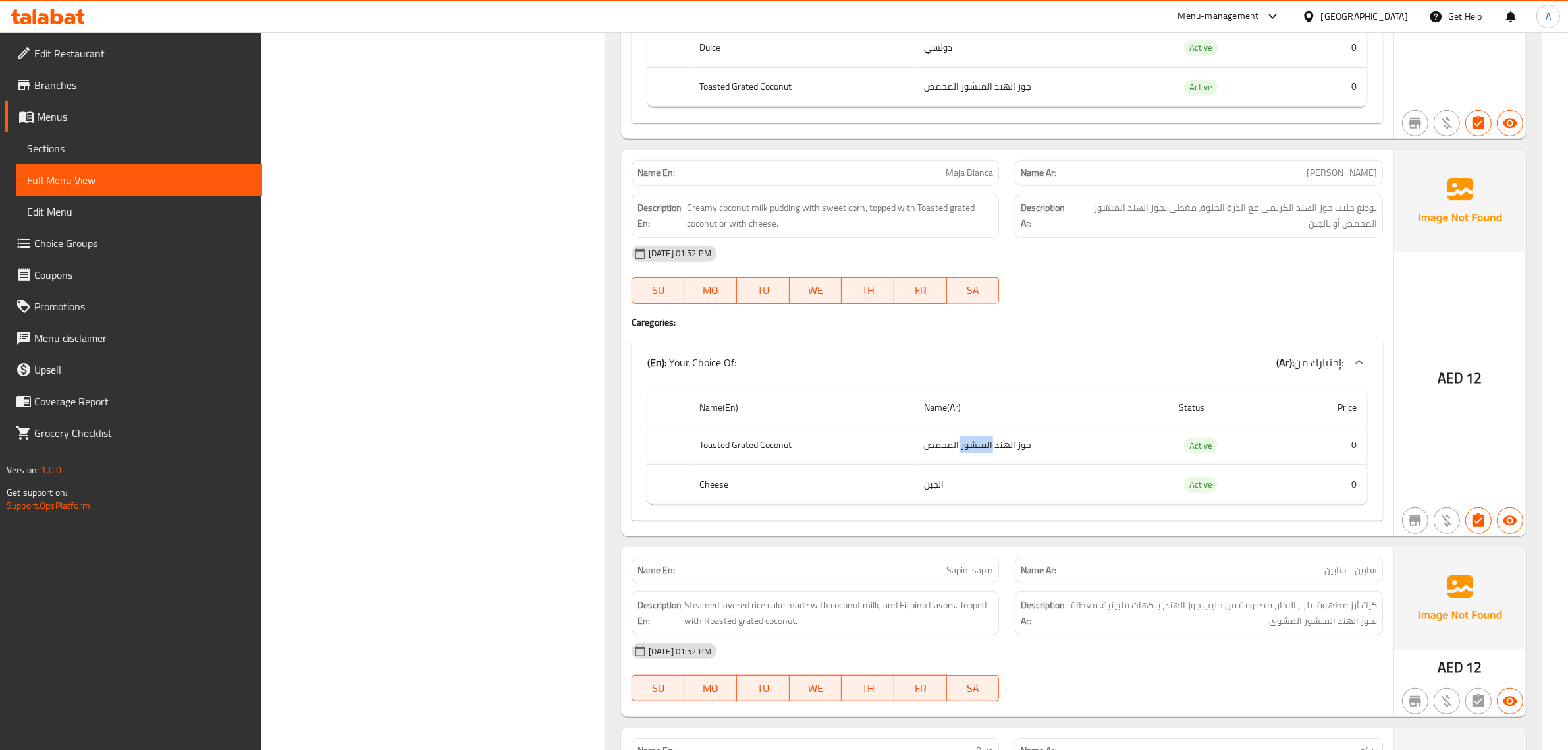
click at [973, 438] on td "جوز الهند المبشور المحمص" at bounding box center [1042, 445] width 255 height 39
click at [976, 476] on td "الجبن" at bounding box center [1042, 485] width 255 height 39
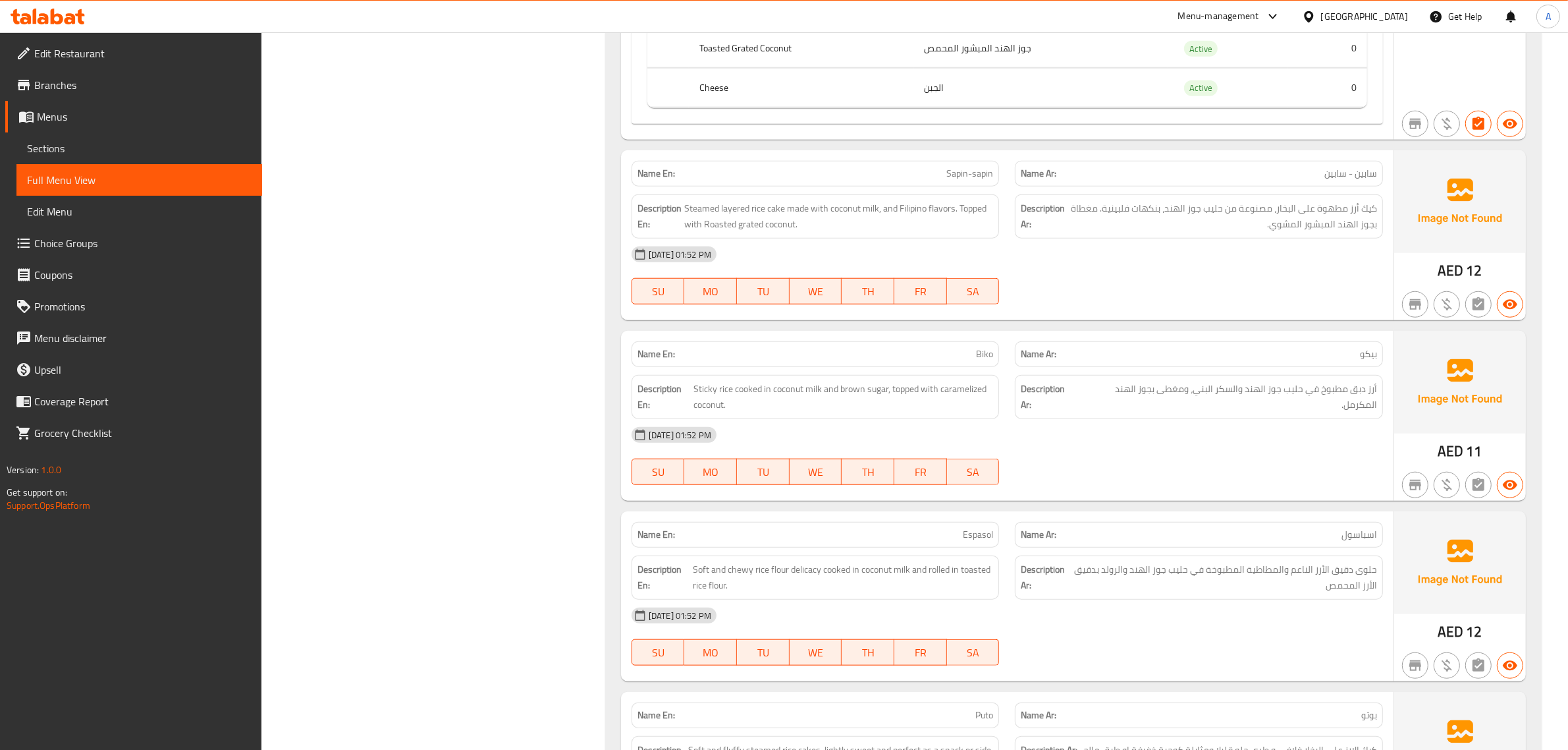
scroll to position [1513, 0]
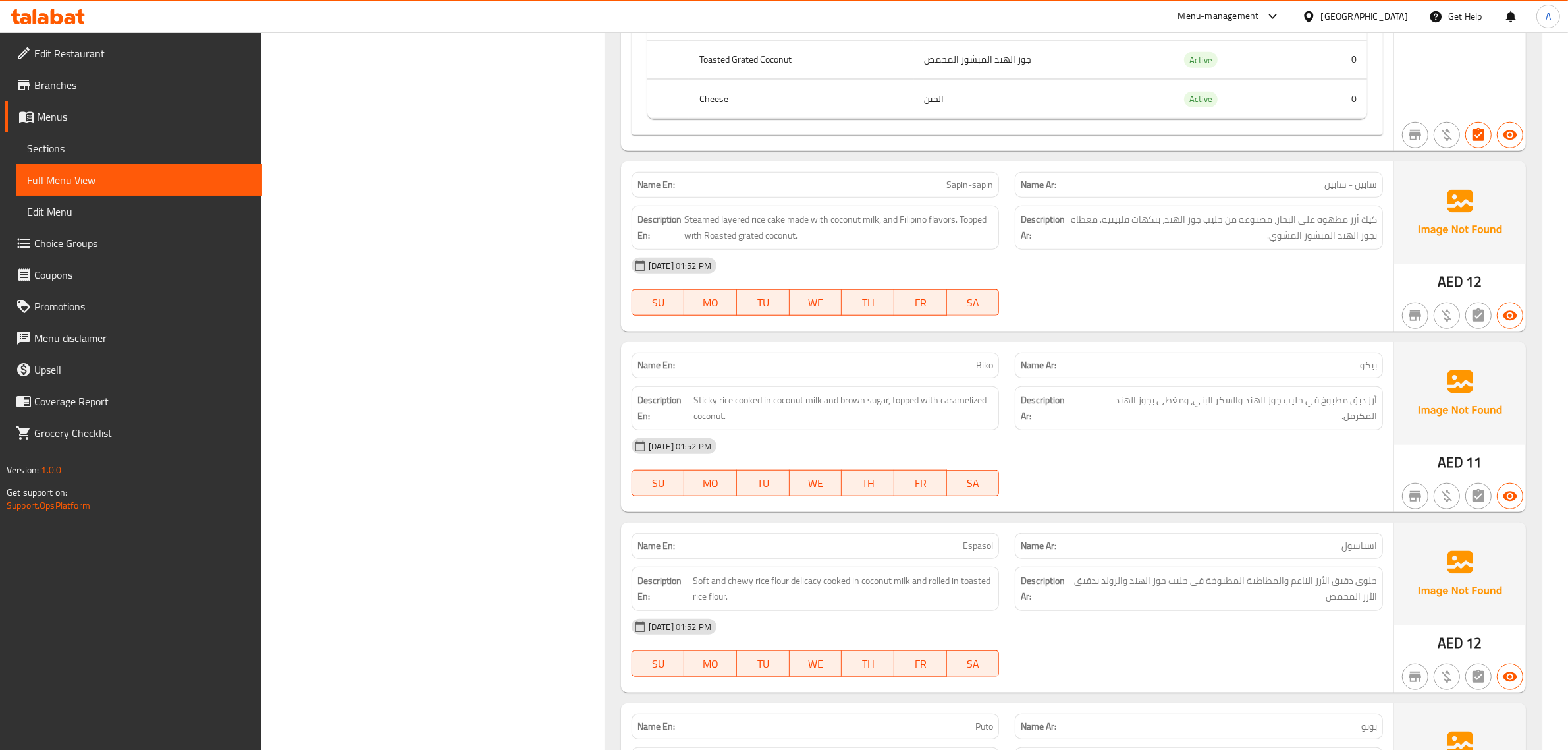
click at [1297, 217] on span "كيك أرز مطهوة على البخار، مصنوعة من حليب جوز الهند، بنكهات فلبينية. مغطاة بجوز …" at bounding box center [1222, 228] width 309 height 33
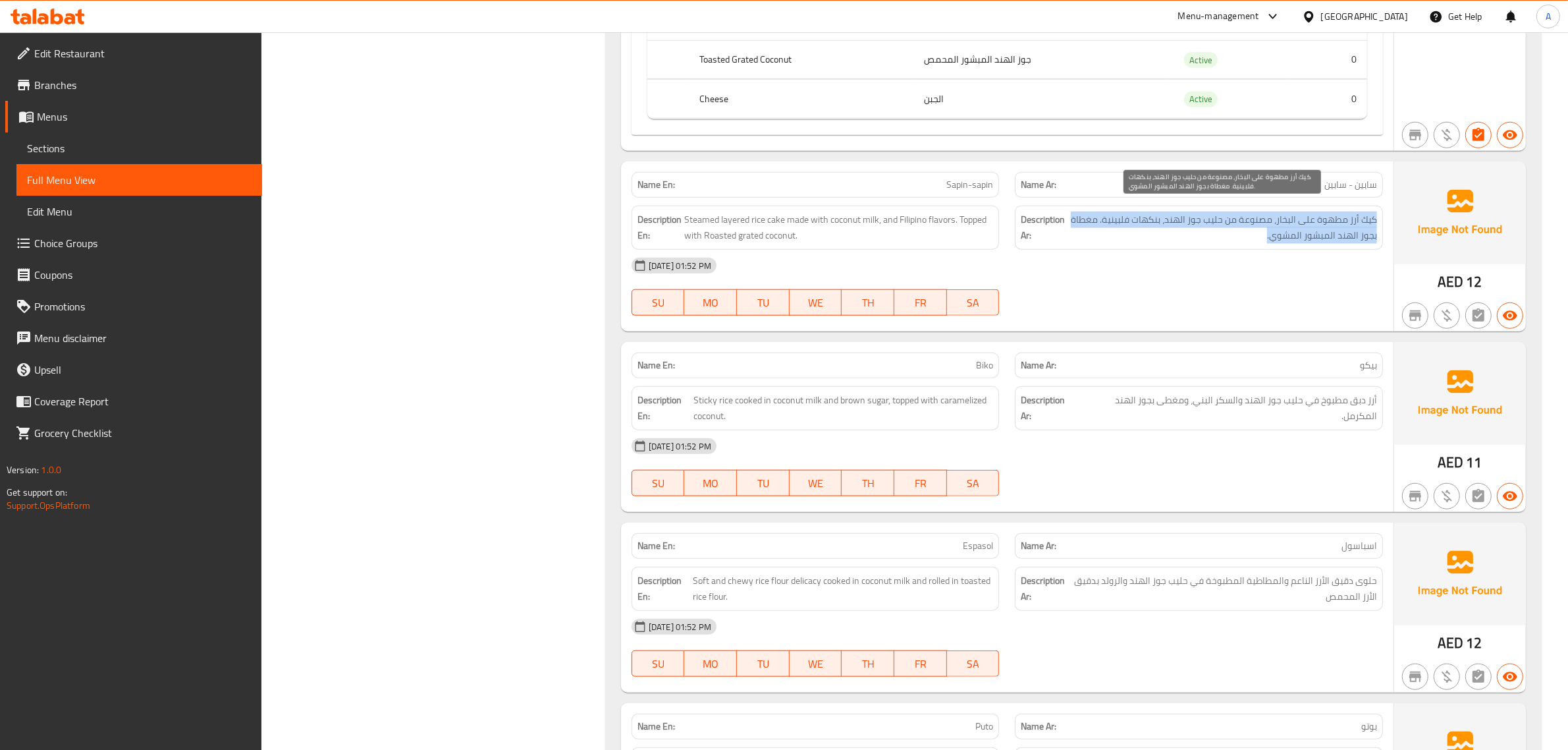
click at [1297, 217] on span "كيك أرز مطهوة على البخار، مصنوعة من حليب جوز الهند، بنكهات فلبينية. مغطاة بجوز …" at bounding box center [1222, 228] width 309 height 33
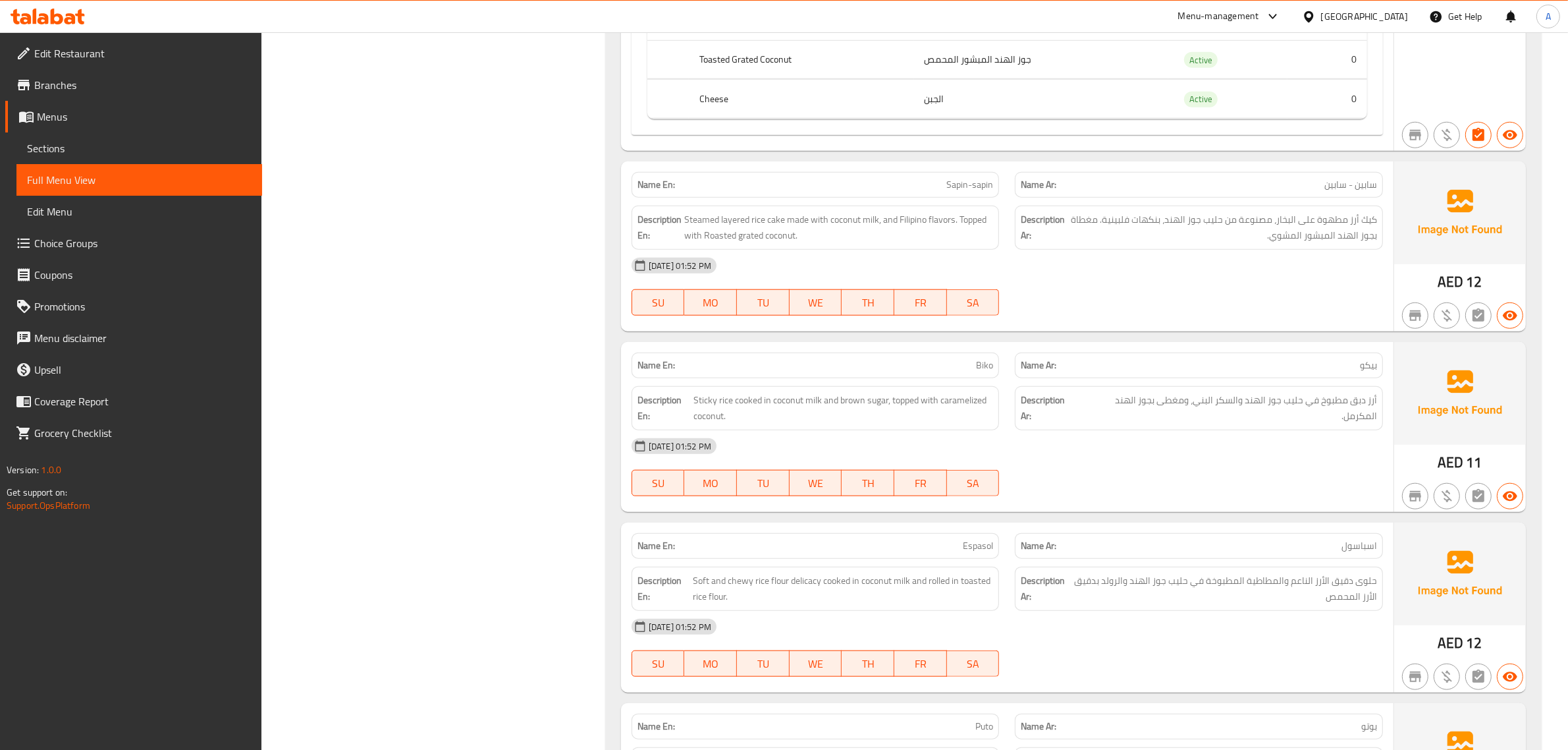
click at [914, 164] on div "Name En: Sapin-sapin" at bounding box center [815, 185] width 384 height 42
copy span "Sapin-sapin"
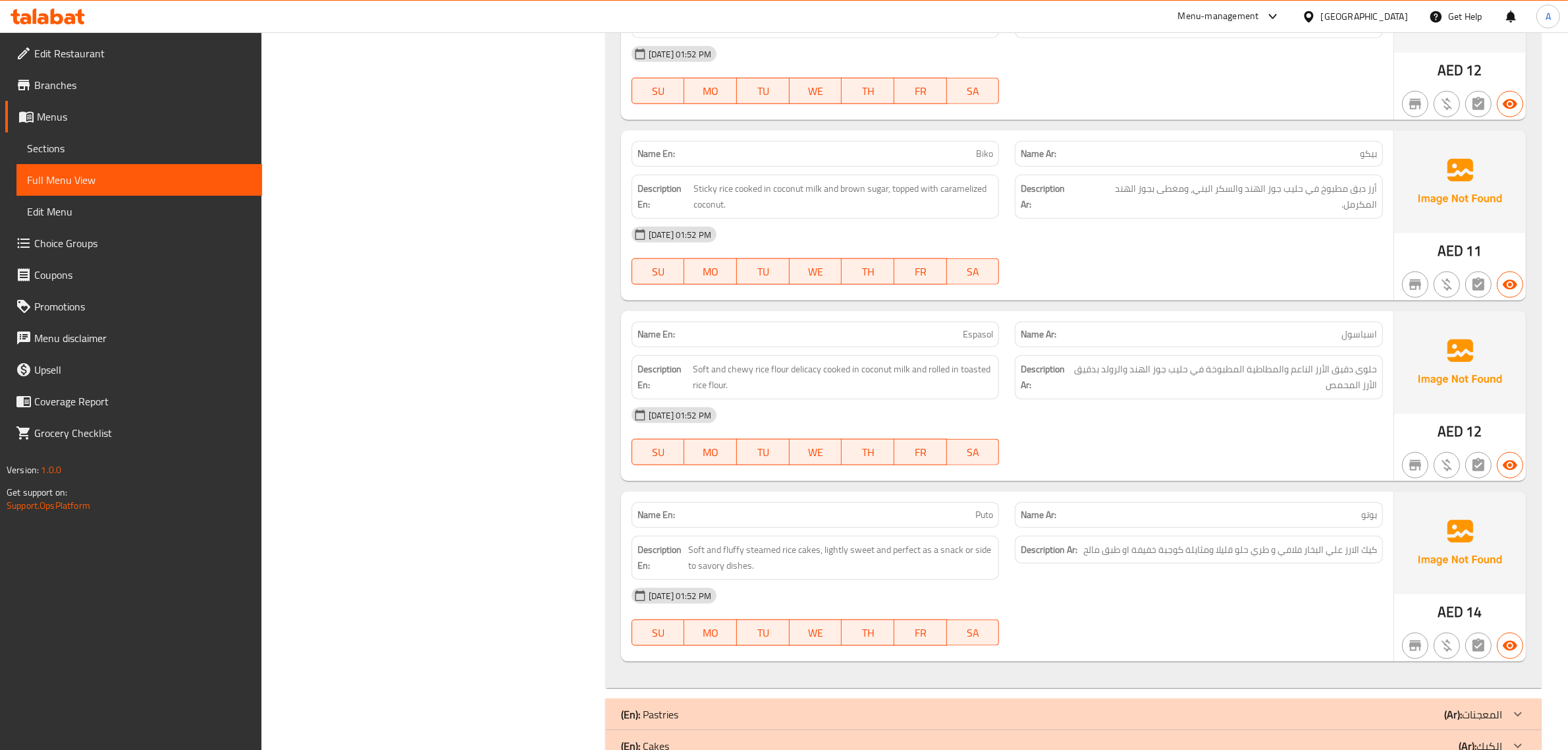
scroll to position [1763, 0]
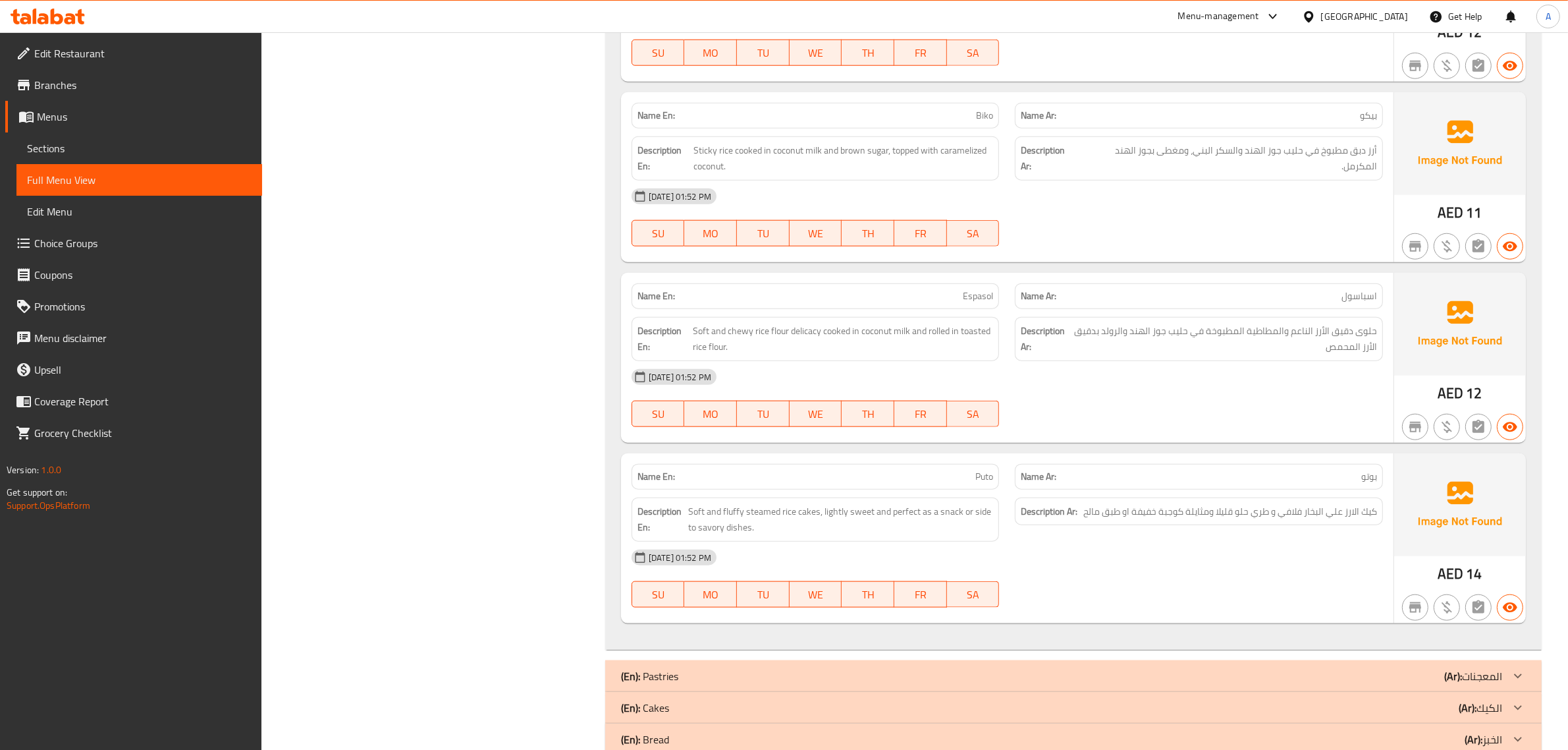
click at [1268, 163] on span "أرز دبق مطبوخ في حليب جوز الهند والسكر البني، ومغطى بجوز الهند المكرمل." at bounding box center [1228, 159] width 297 height 33
click at [751, 673] on div "(En): Pastries (Ar): المعجنات" at bounding box center [1061, 676] width 881 height 15
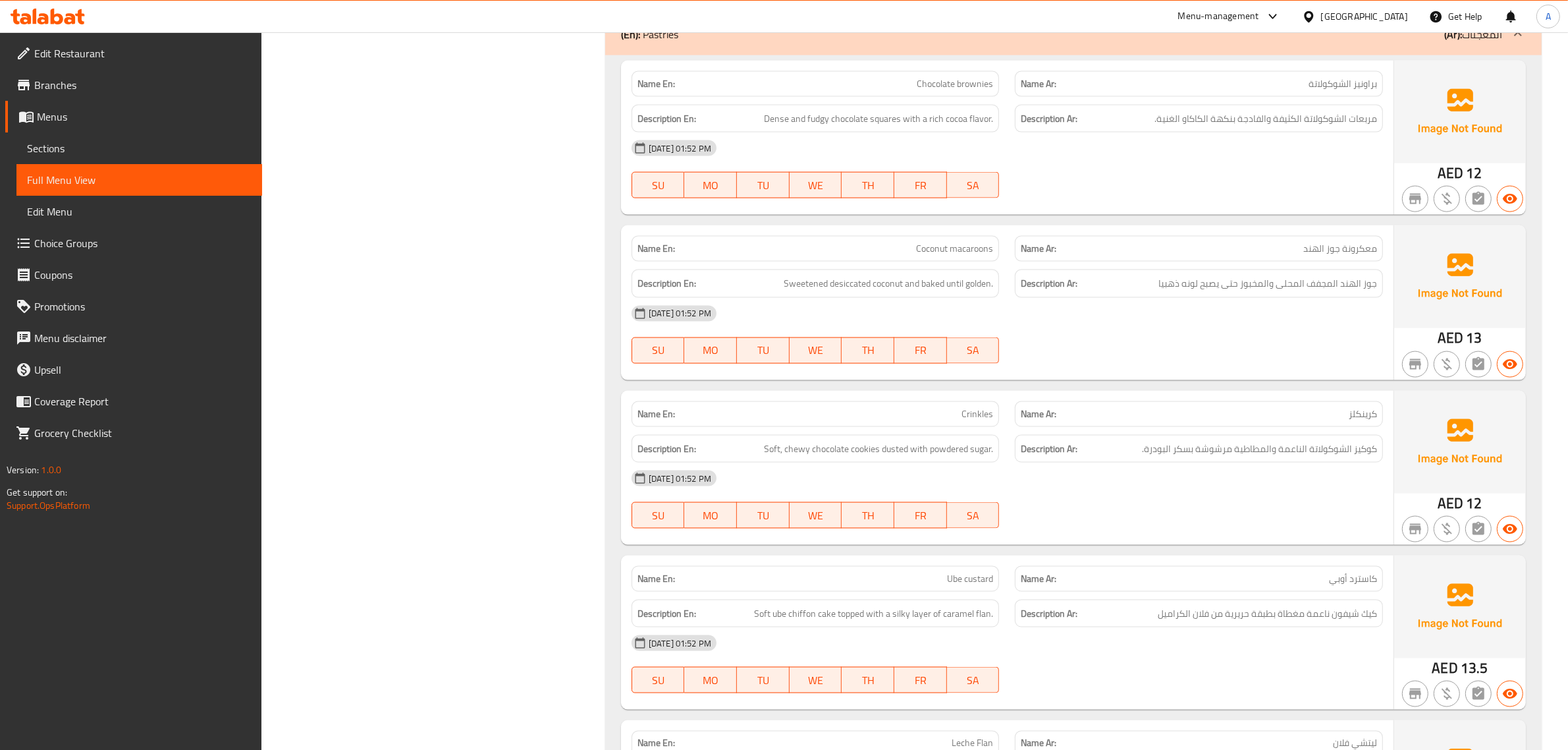
scroll to position [2406, 0]
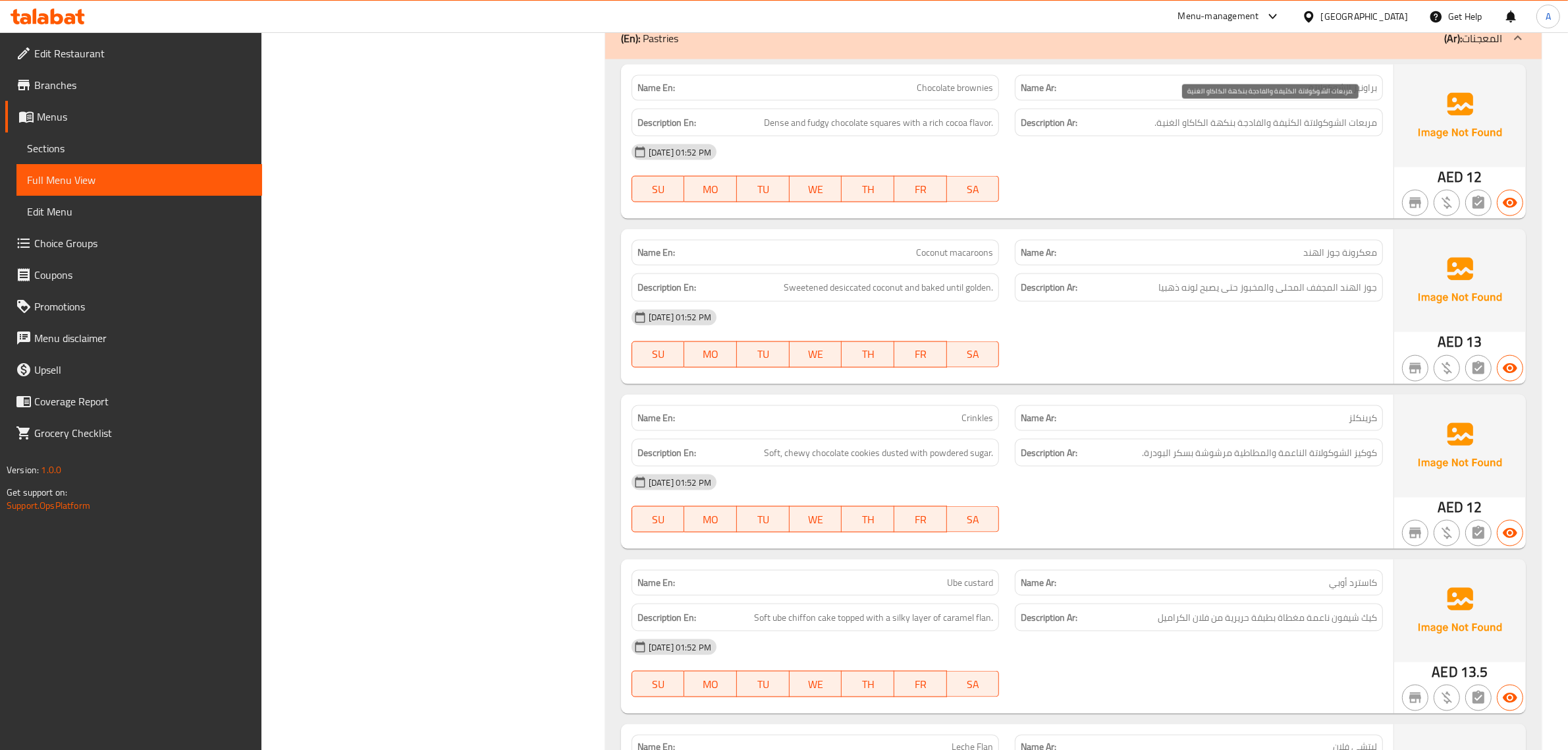
click at [1255, 115] on span "مربعات الشوكولاتة الكثيفة والفادجة بنكهة الكاكاو الغنية." at bounding box center [1266, 122] width 223 height 16
click at [886, 101] on div "Description En: Dense and fudgy chocolate squares with a rich cocoa flavor." at bounding box center [815, 122] width 384 height 44
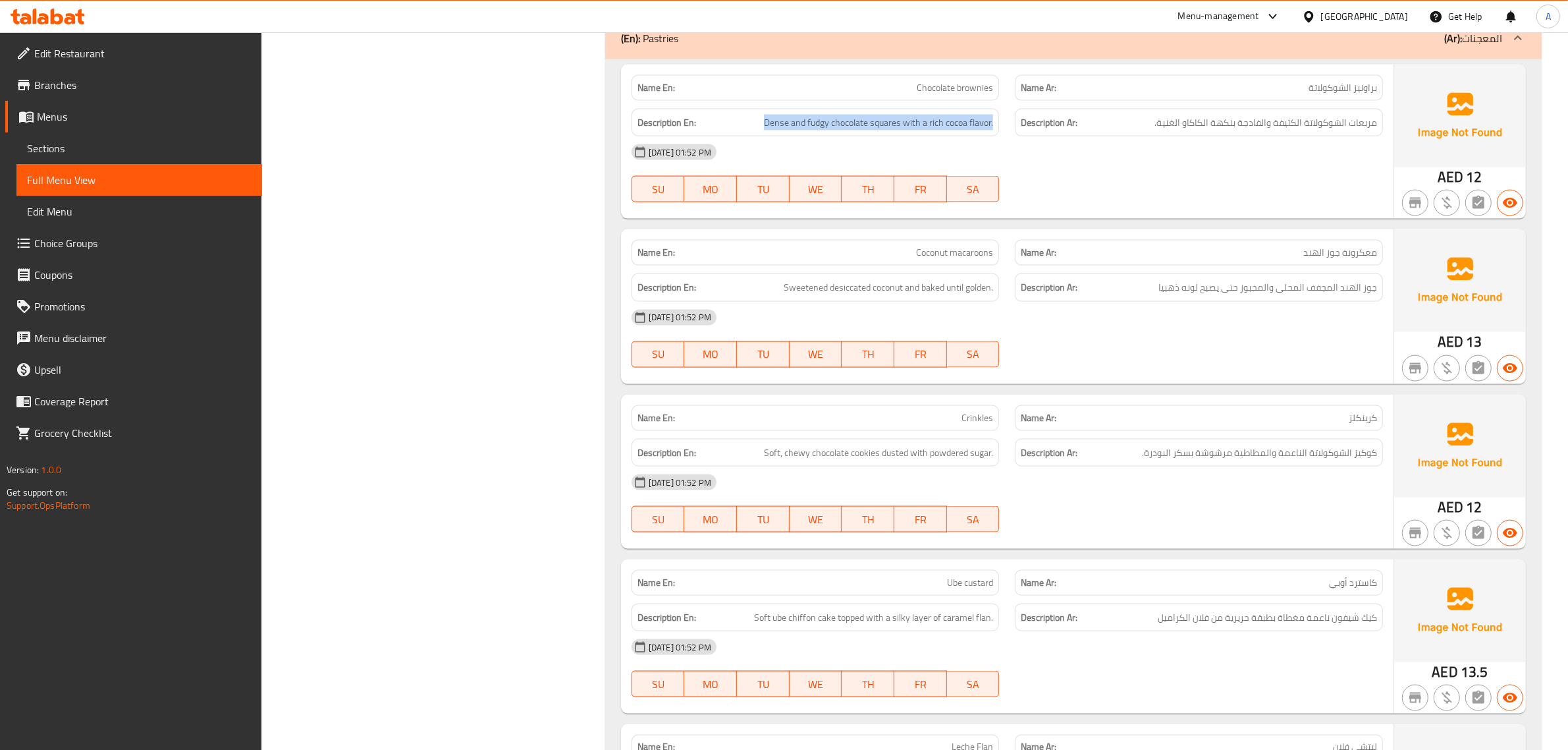
click at [886, 101] on div "Description En: Dense and fudgy chocolate squares with a rich cocoa flavor." at bounding box center [815, 122] width 384 height 44
click at [930, 82] on span "Chocolate brownies" at bounding box center [955, 88] width 77 height 14
copy span "Chocolate brownies"
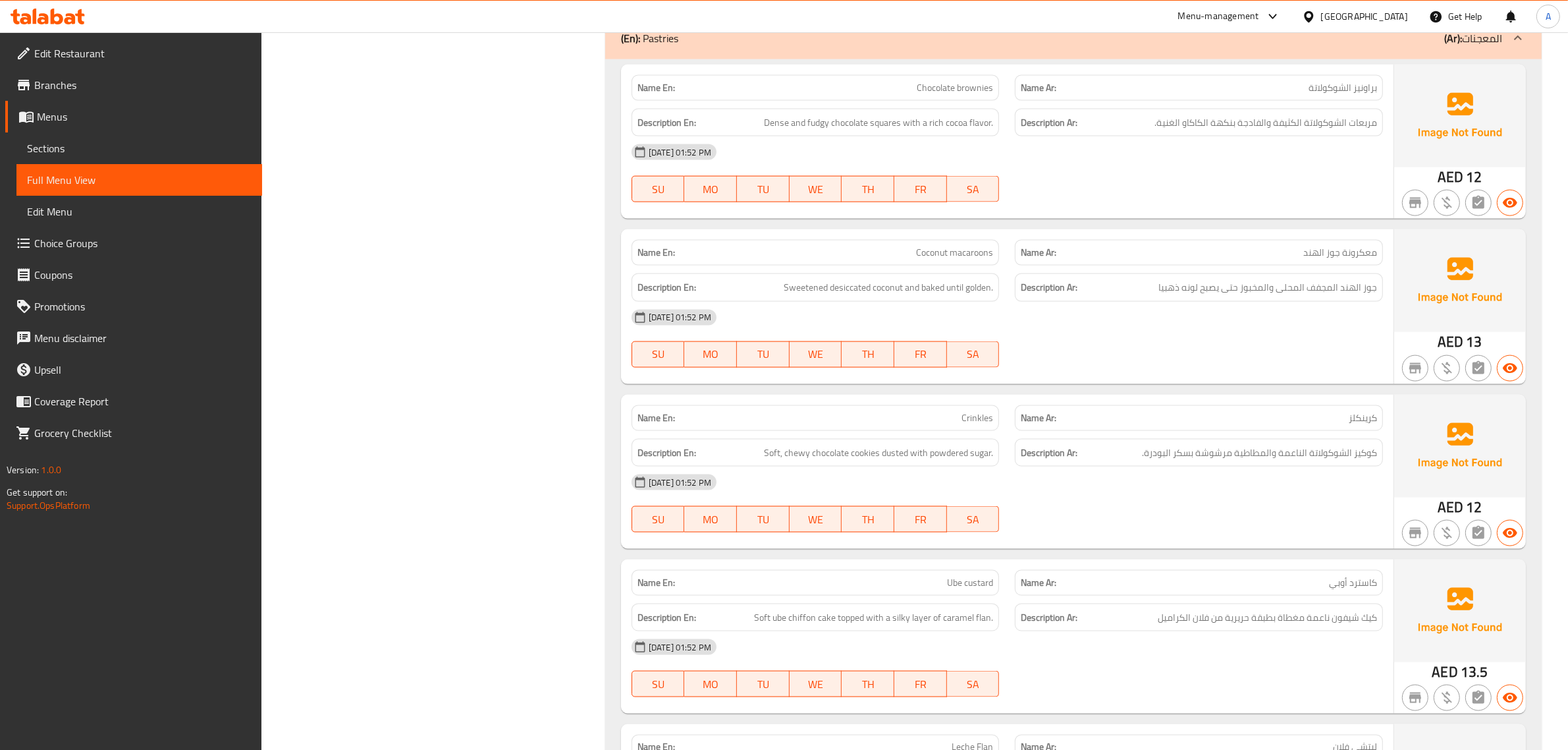
scroll to position [2447, 0]
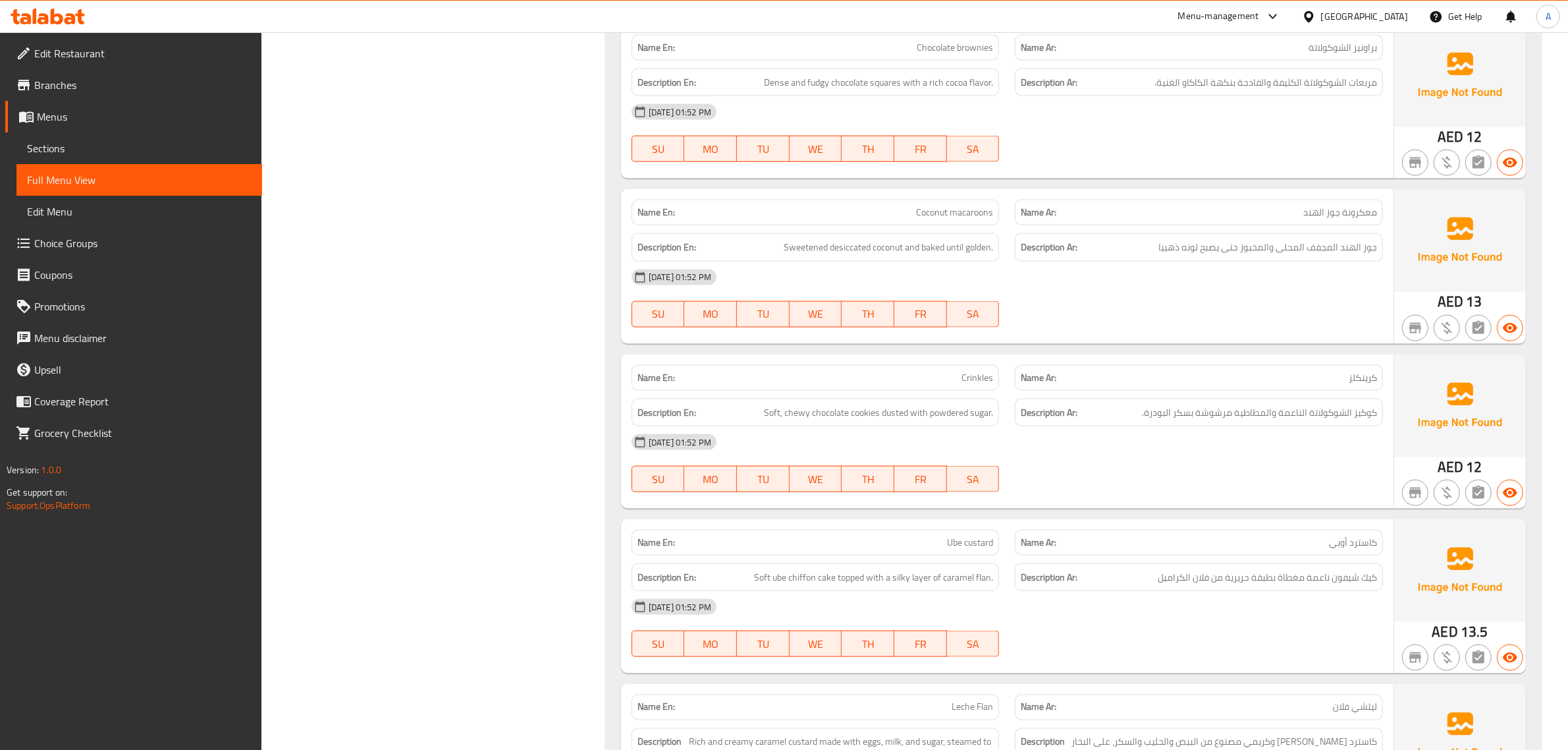
click at [949, 210] on span "Coconut macaroons" at bounding box center [955, 213] width 77 height 14
click at [1423, 175] on div "Name En: Chocolate brownies Name Ar: براونيز الشوكولاتة Description En: Dense a…" at bounding box center [1074, 533] width 937 height 1027
click at [1328, 192] on div "Name Ar: معكرونة جوز الهند" at bounding box center [1199, 213] width 384 height 42
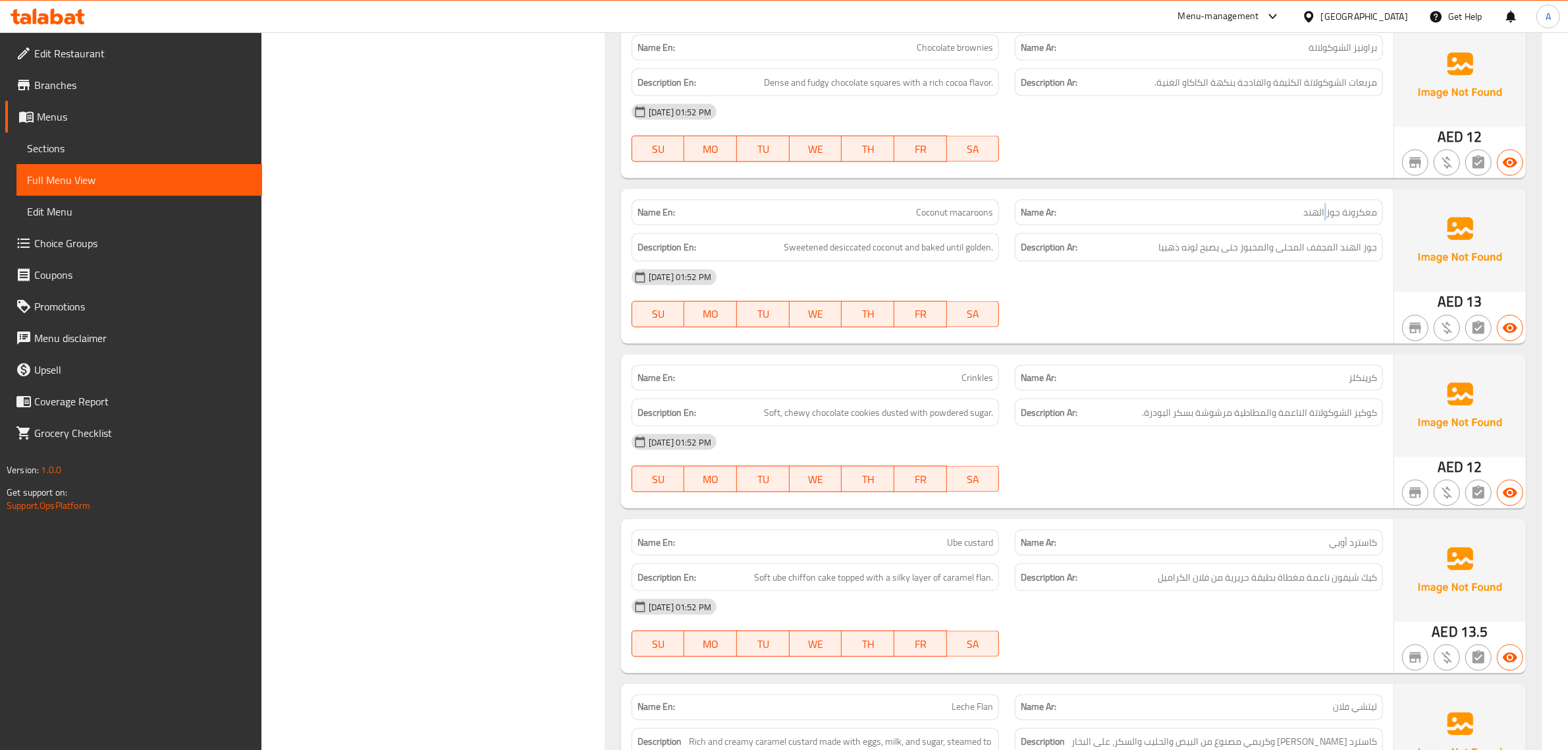
click at [1328, 192] on div "Name Ar: معكرونة جوز الهند" at bounding box center [1199, 213] width 384 height 42
copy span "معكرونة جوز الهند"
click at [945, 180] on div "Name En: Chocolate brownies Name Ar: براونيز الشوكولاتة Description En: Dense a…" at bounding box center [1074, 533] width 937 height 1027
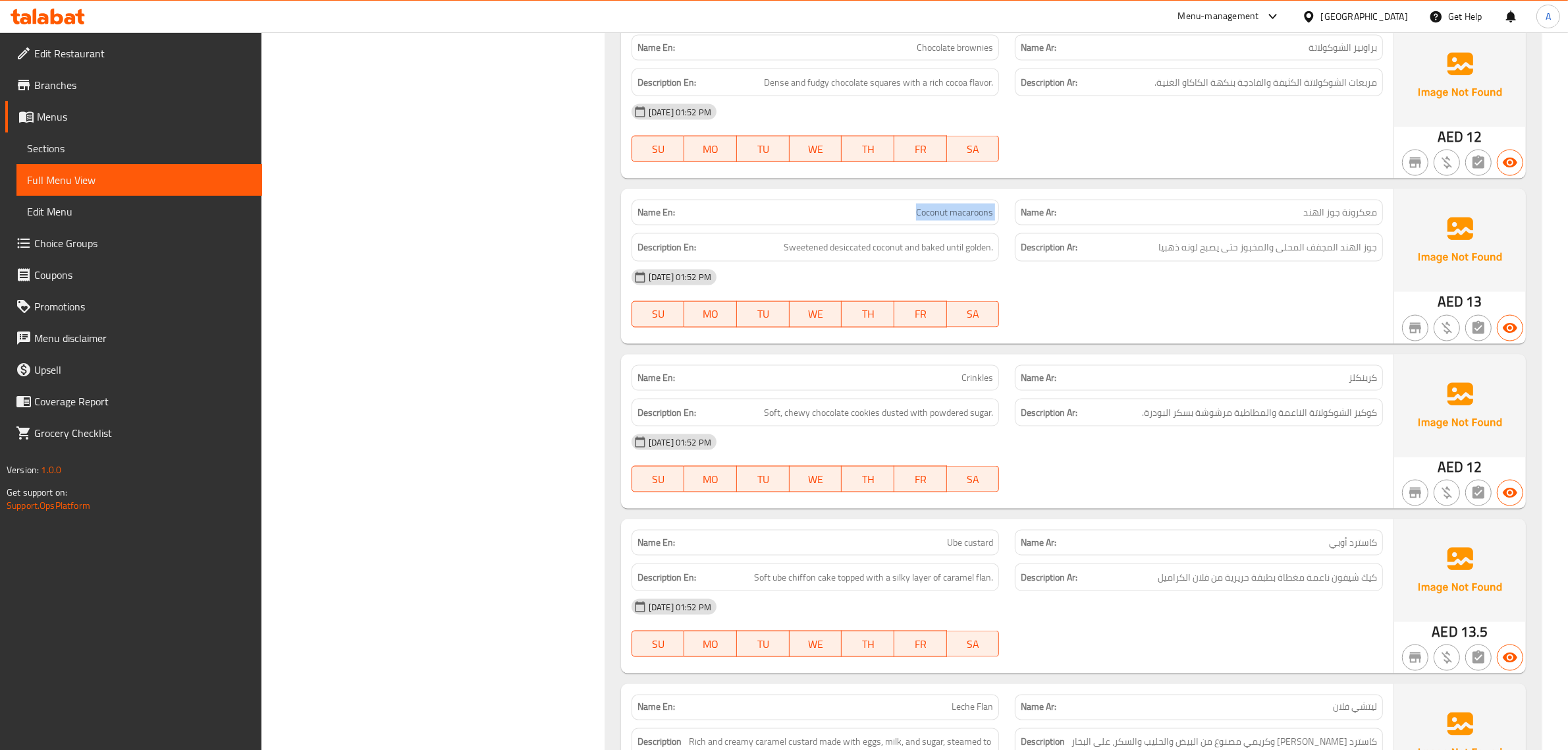
click at [945, 180] on div "Name En: Chocolate brownies Name Ar: براونيز الشوكولاتة Description En: Dense a…" at bounding box center [1074, 533] width 937 height 1027
copy span "Coconut macaroons"
type button "0"
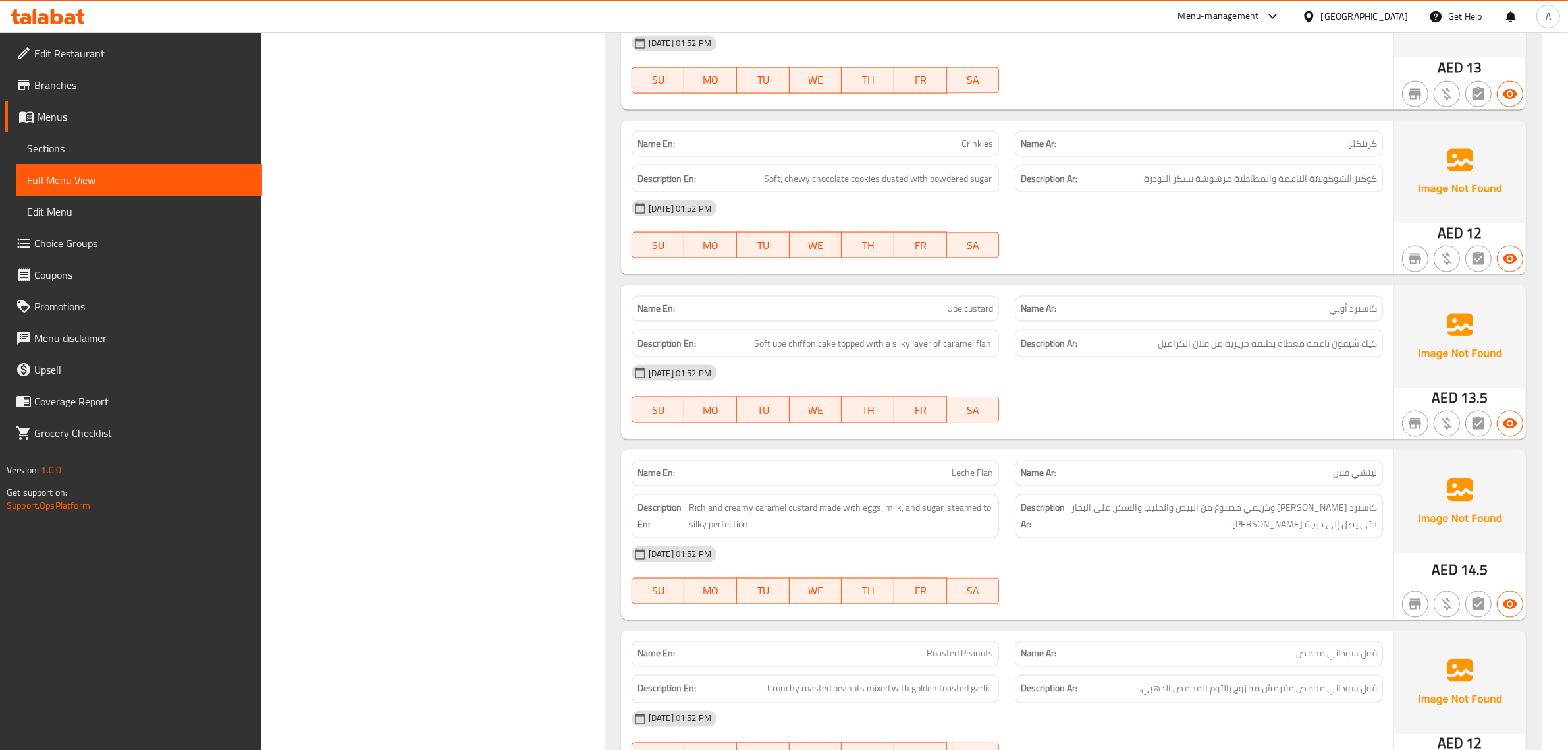
scroll to position [2705, 0]
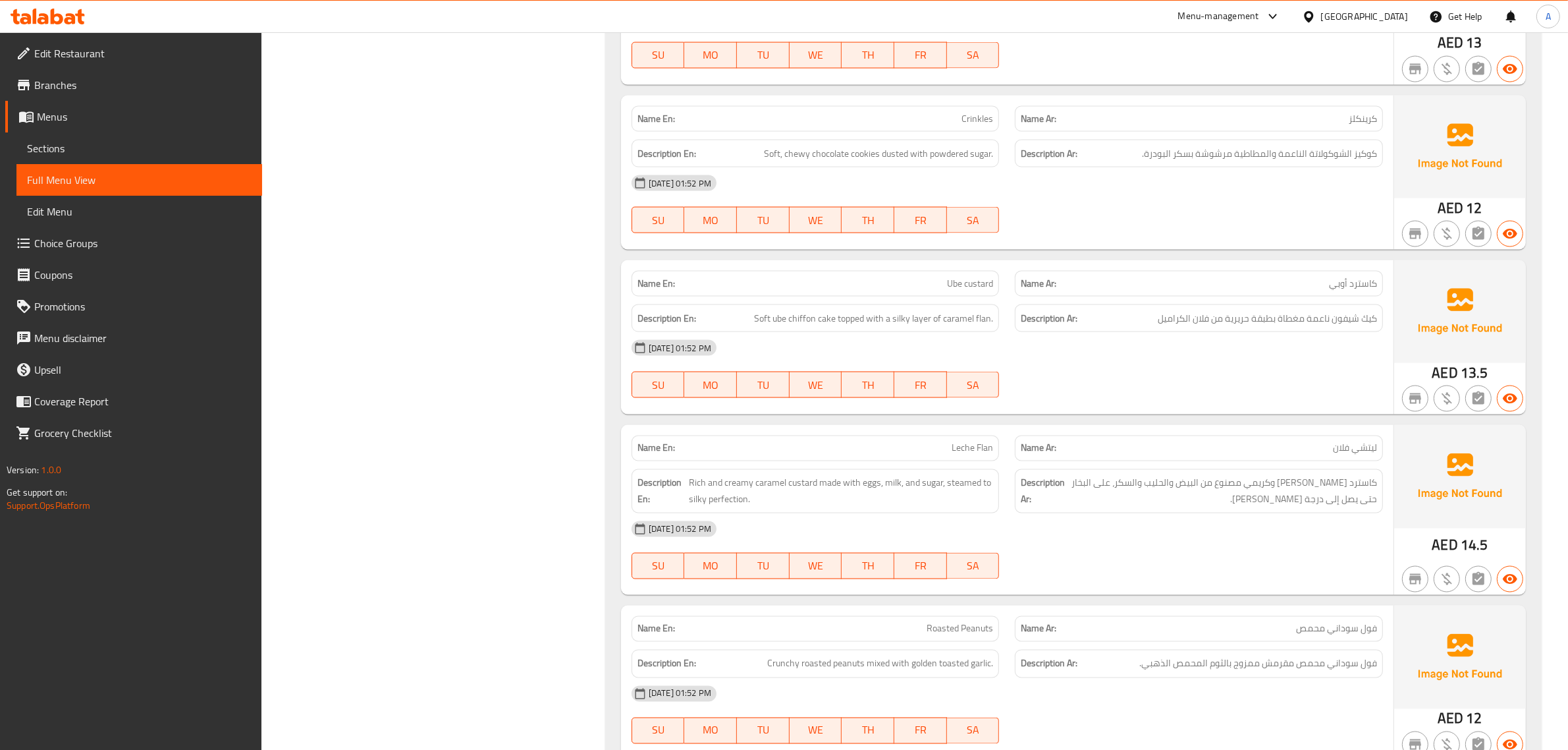
click at [1335, 140] on div "Description Ar: كوكيز الشوكولاتة الناعمة والمطاطية مرشوشة بسكر البودرة." at bounding box center [1199, 154] width 368 height 29
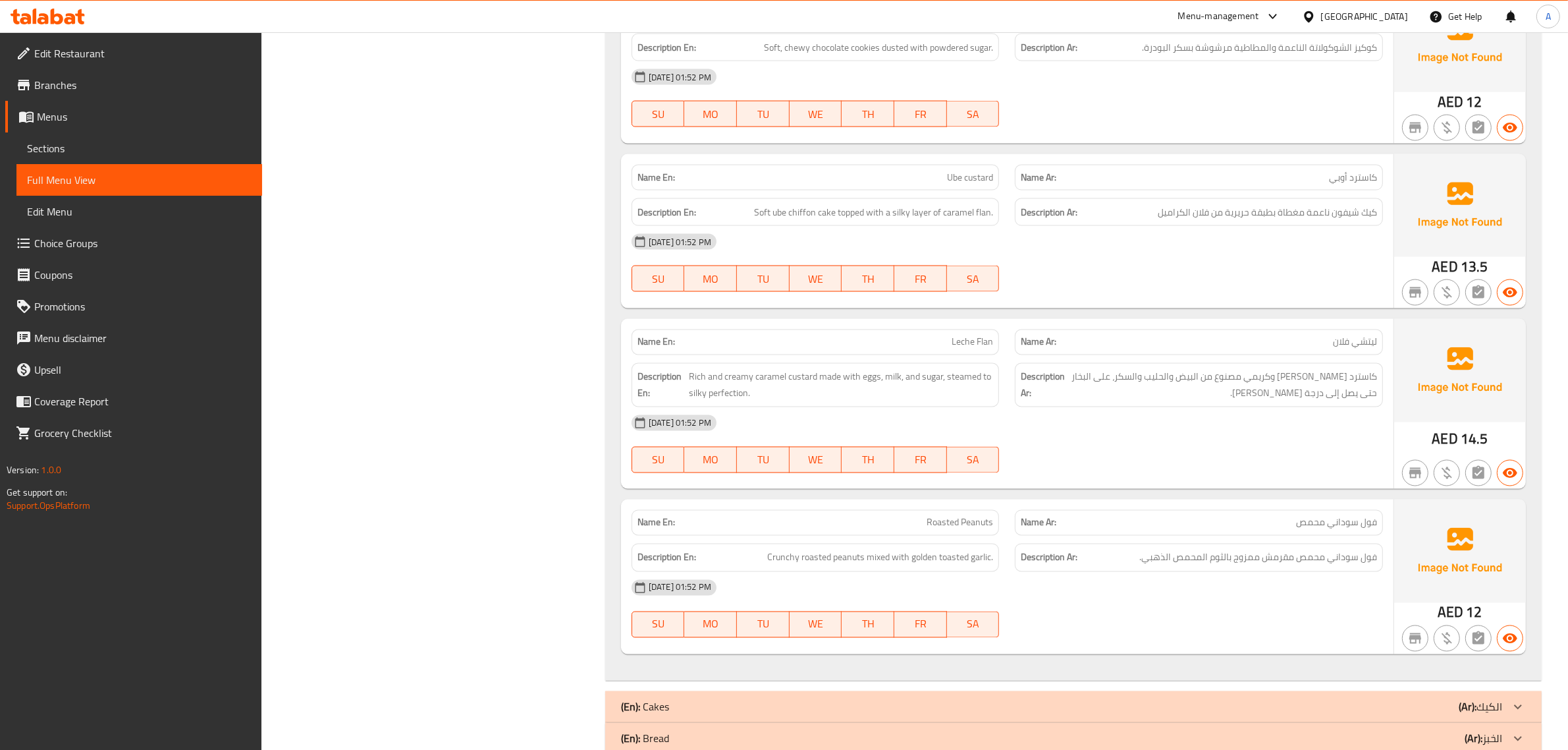
scroll to position [2835, 0]
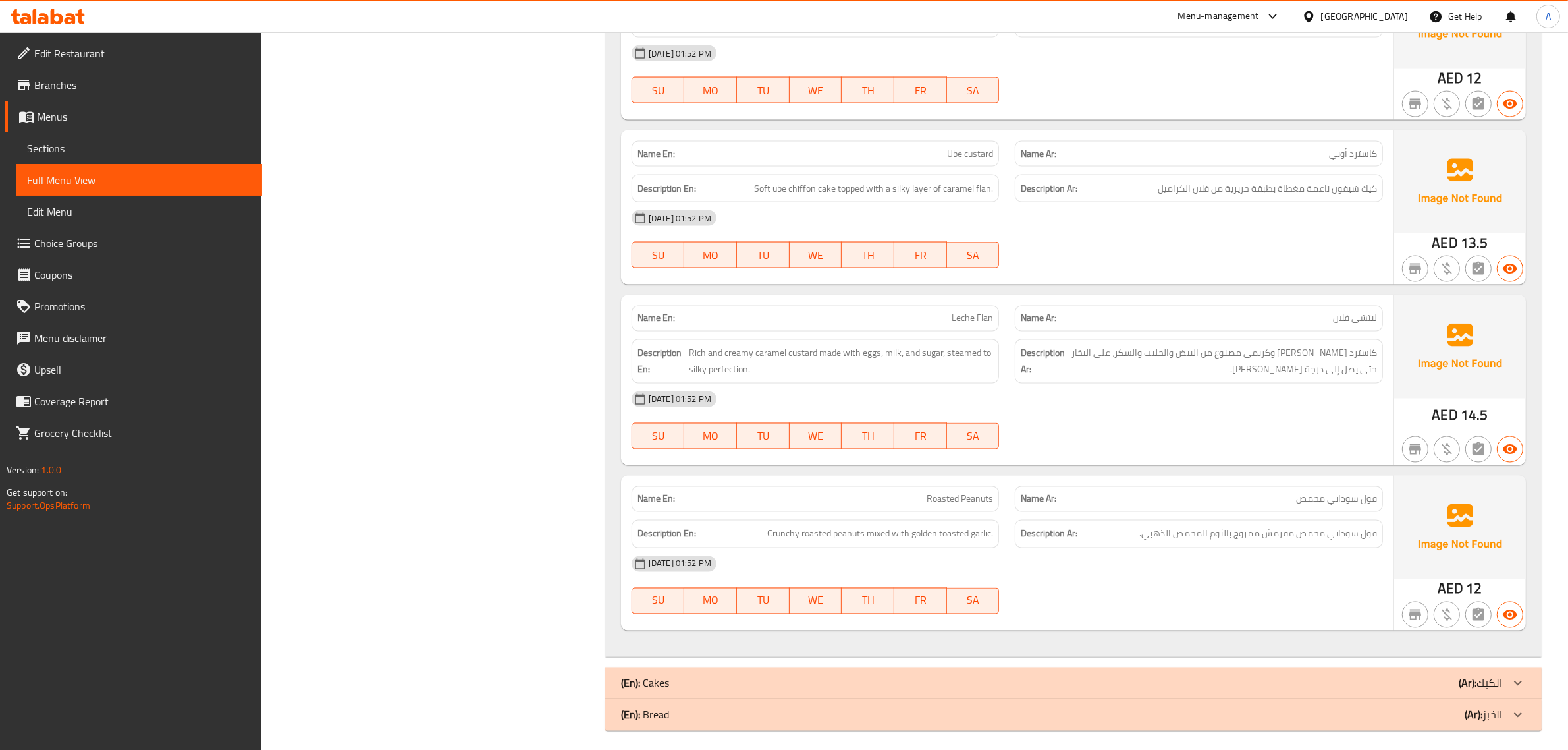
click at [1391, 676] on div "(En): Cakes (Ar): الكيك" at bounding box center [1061, 683] width 881 height 15
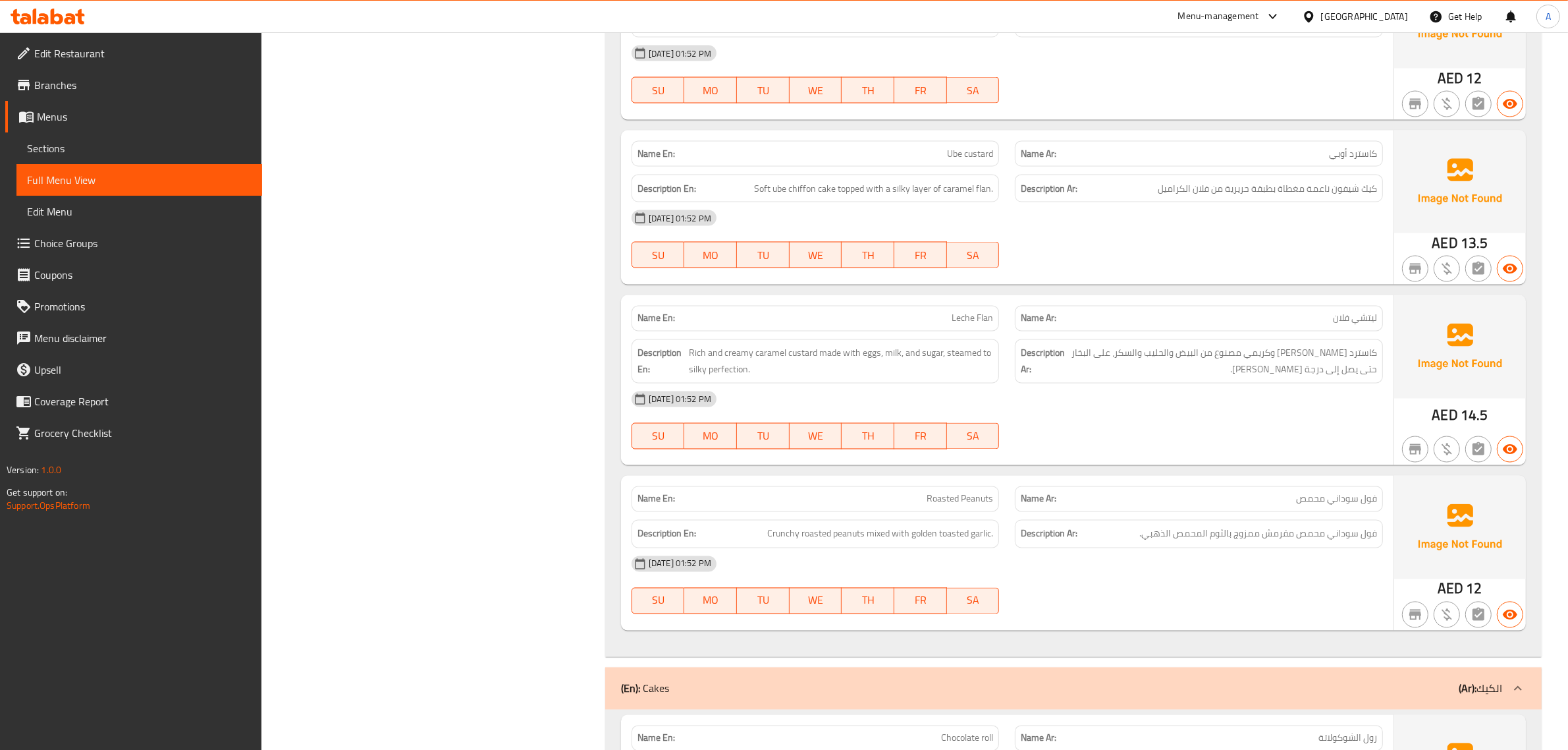
scroll to position [3207, 0]
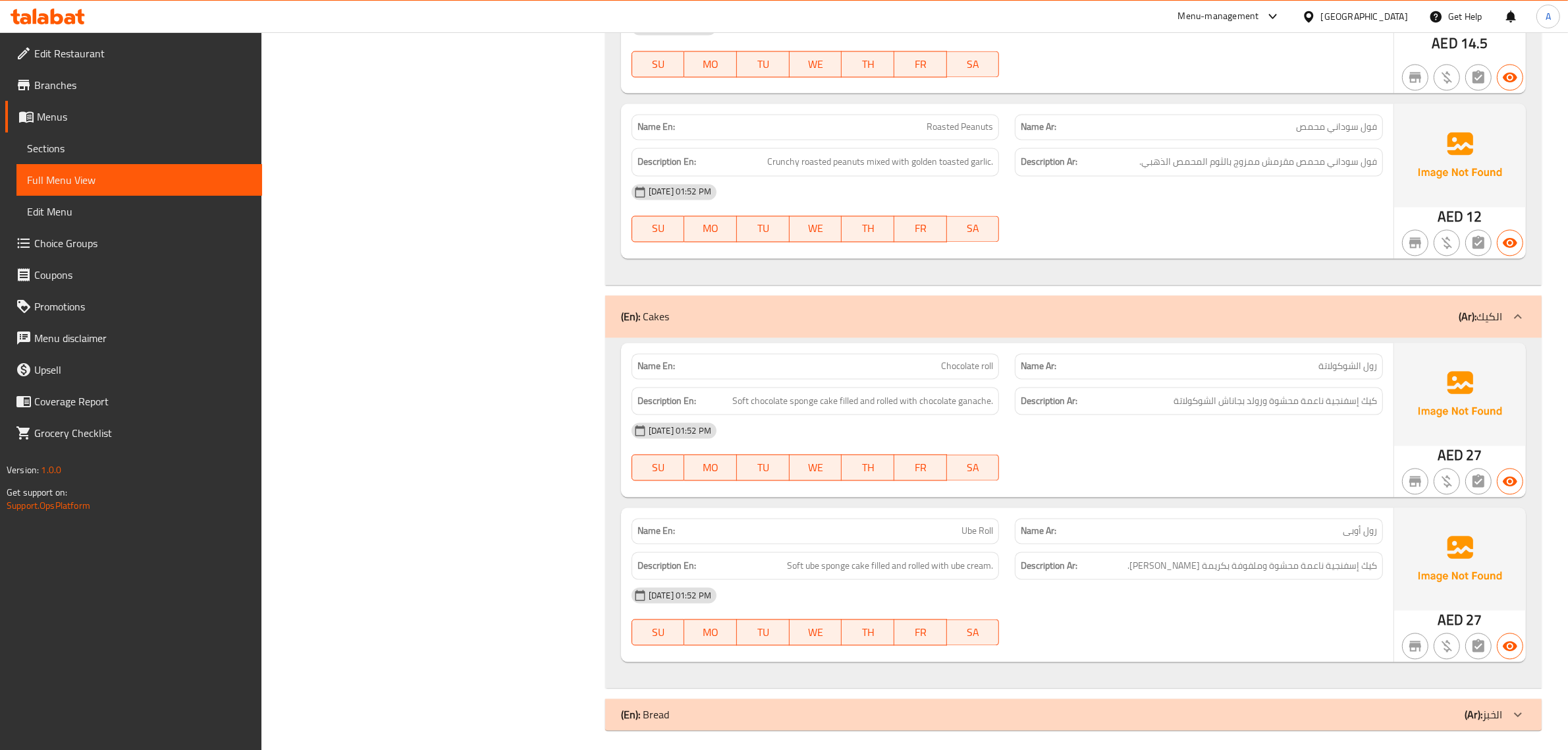
click at [1262, 396] on span "كيك إسفنجية ناعمة محشوة ورولد بجاناش الشوكولاتة" at bounding box center [1275, 400] width 203 height 16
click at [890, 359] on p "Name En: Chocolate roll" at bounding box center [815, 366] width 357 height 14
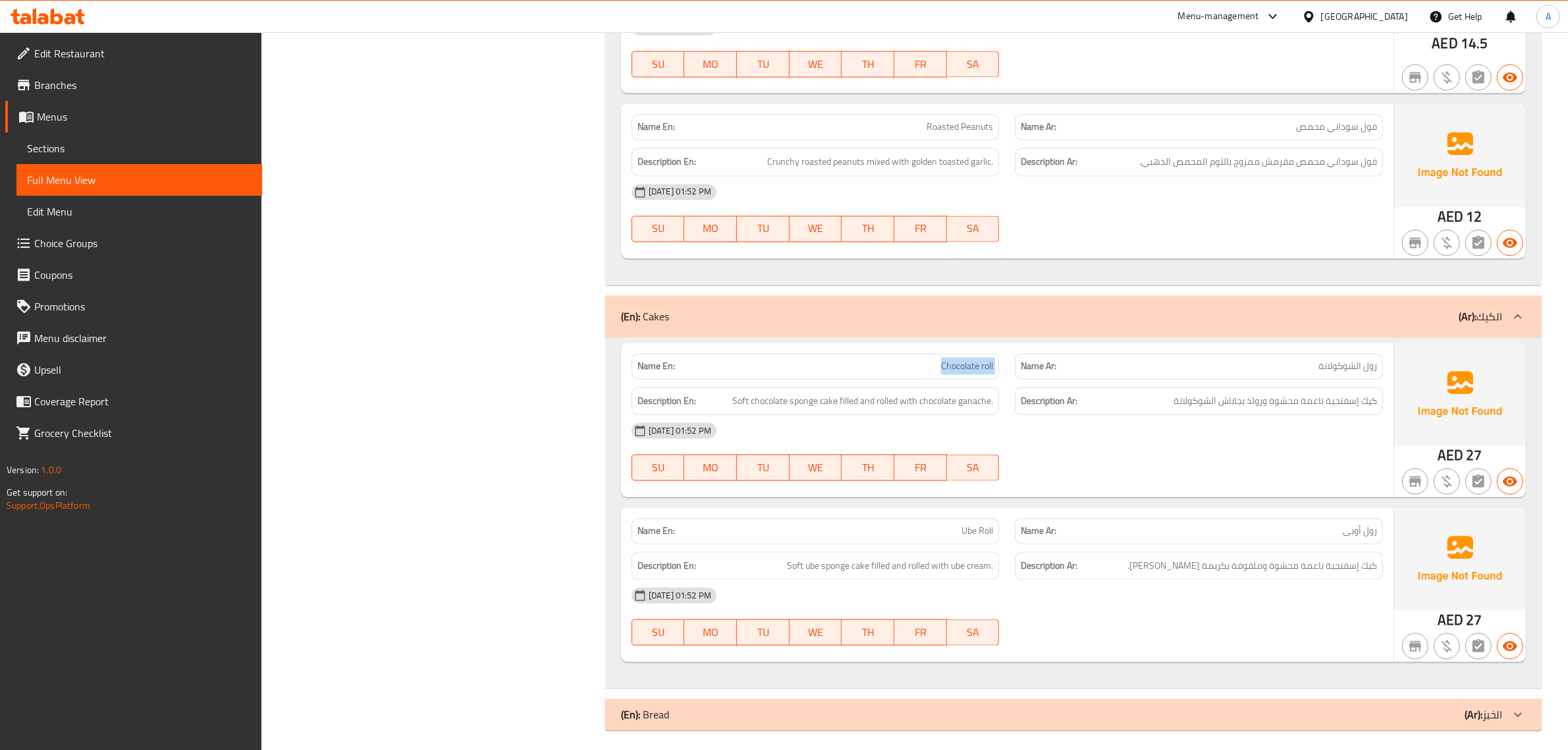
click at [890, 359] on p "Name En: Chocolate roll" at bounding box center [815, 366] width 357 height 14
copy span "Chocolate roll"
click at [1354, 557] on span "كيك إسفنجية ناعمة محشوة وملفوفة بكريمة الأوبي." at bounding box center [1252, 565] width 250 height 16
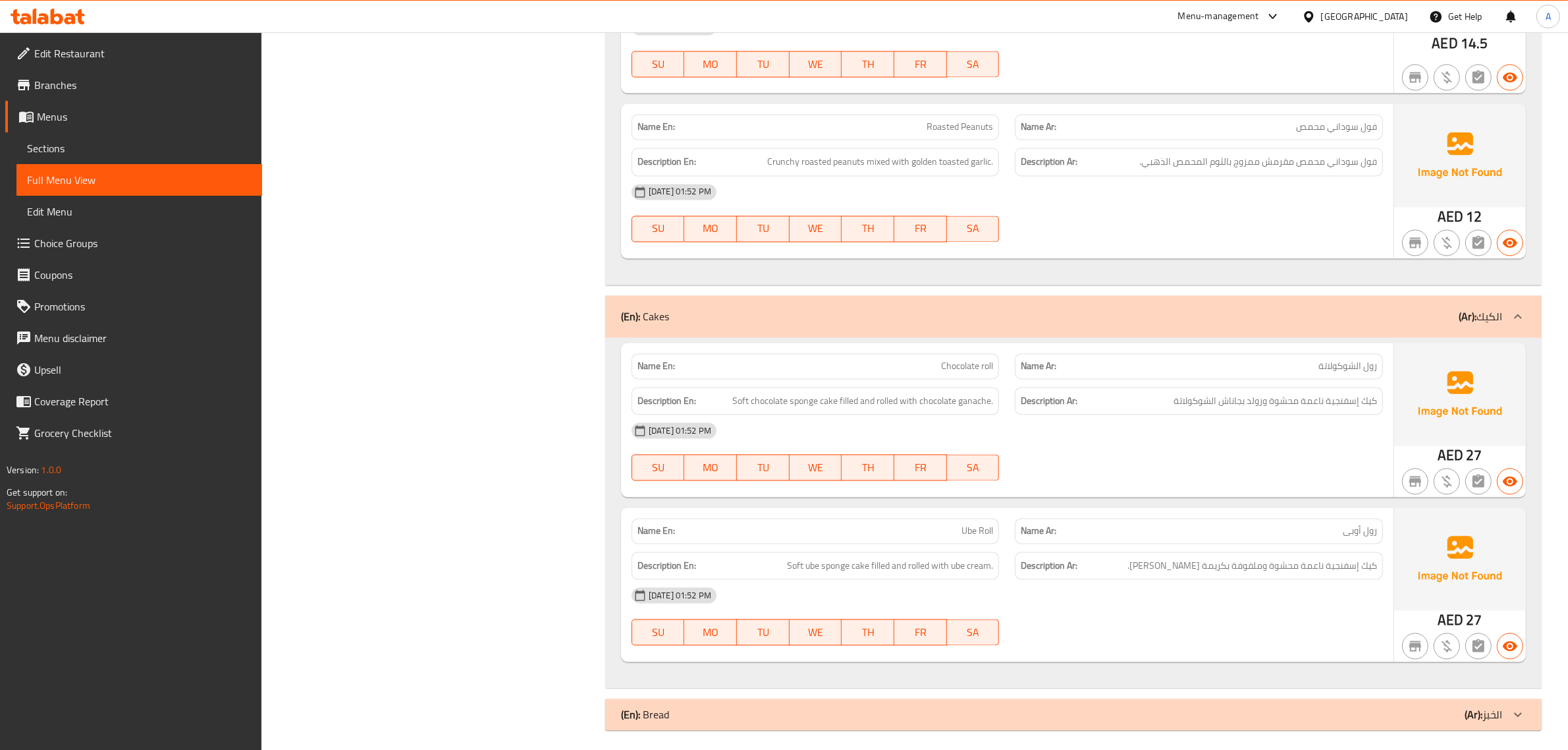
click at [934, 518] on div "Name En: Ube Roll" at bounding box center [816, 530] width 368 height 26
copy span "Ube Roll"
click at [808, 710] on div "(En): Bread (Ar): الخبز" at bounding box center [1061, 714] width 881 height 15
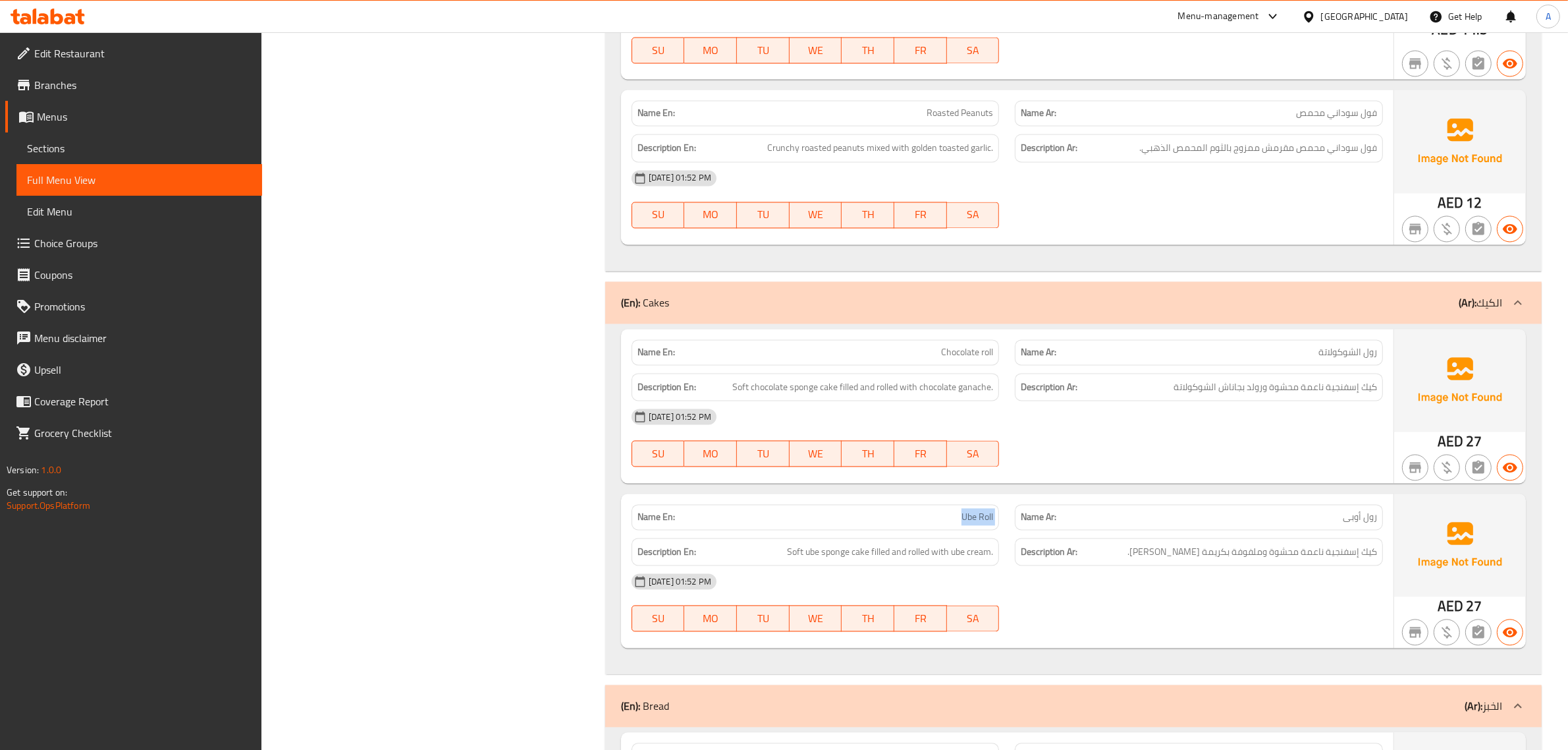
scroll to position [3420, 0]
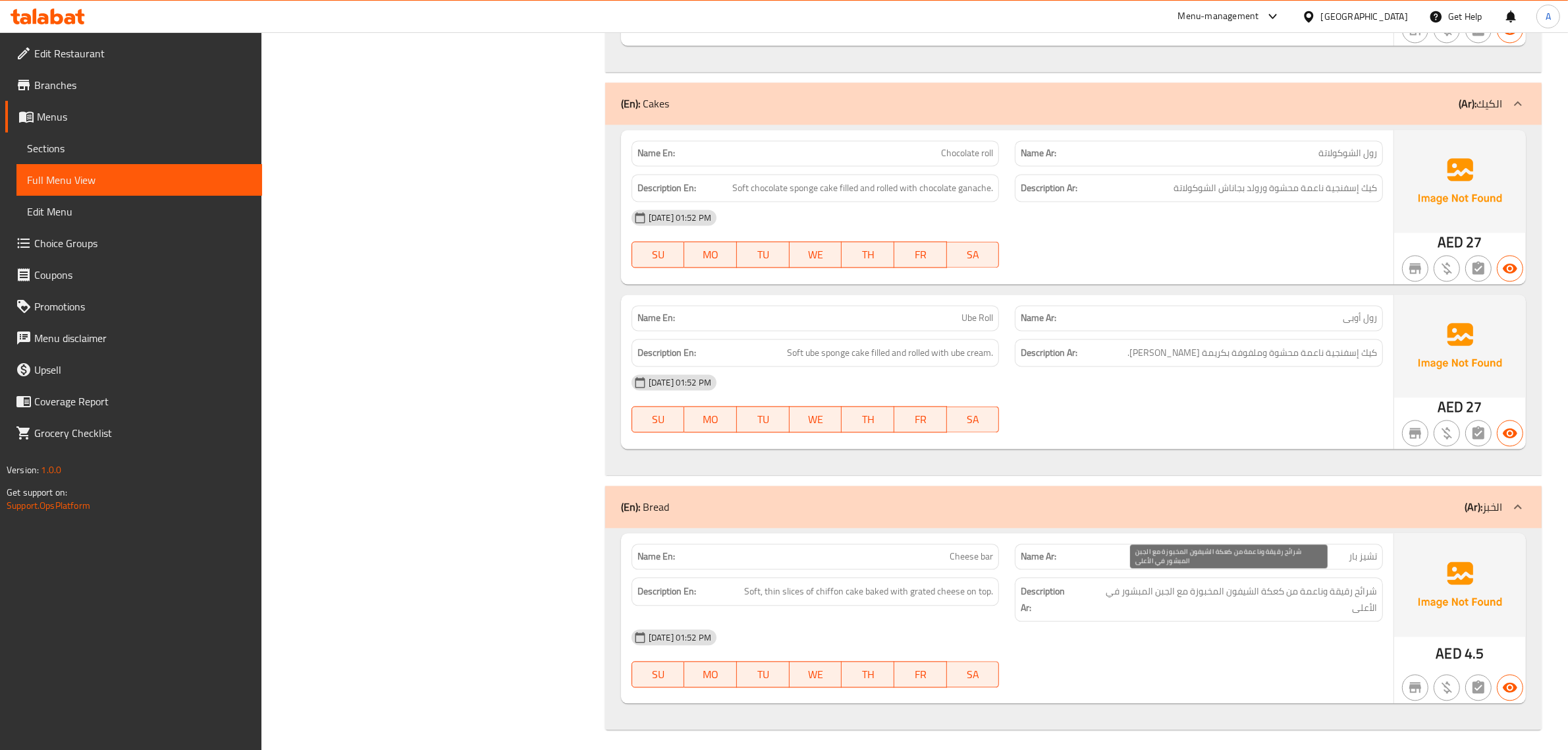
click at [1283, 608] on span "شرائح رقيقة وناعمة من كعكة الشيفون المخبوزة مع الجبن المبشور في الأعلى" at bounding box center [1228, 600] width 297 height 33
click at [975, 558] on div "Name En: Cheese bar" at bounding box center [816, 556] width 368 height 26
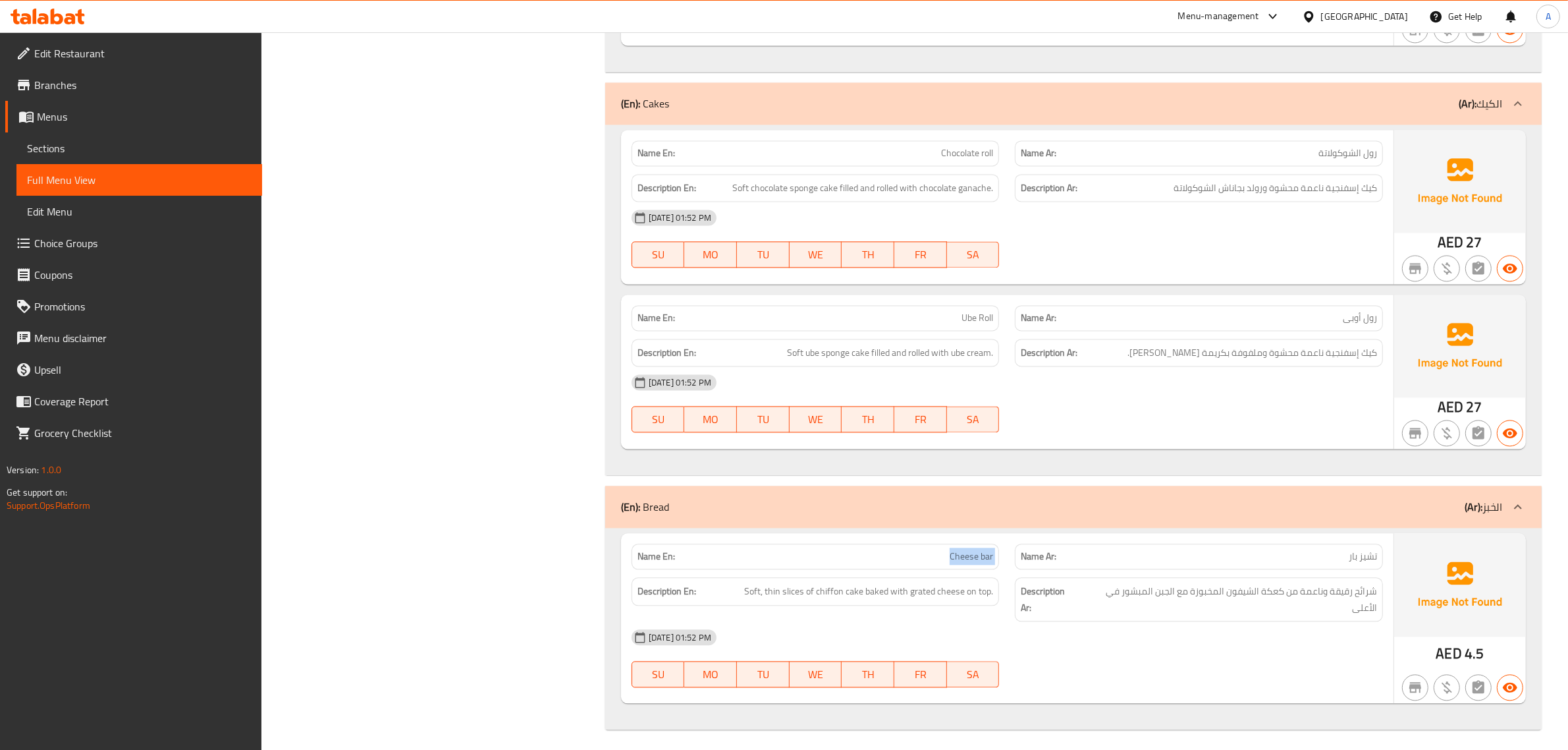
click at [975, 558] on div "Name En: Cheese bar" at bounding box center [816, 556] width 368 height 26
copy span "Cheese bar"
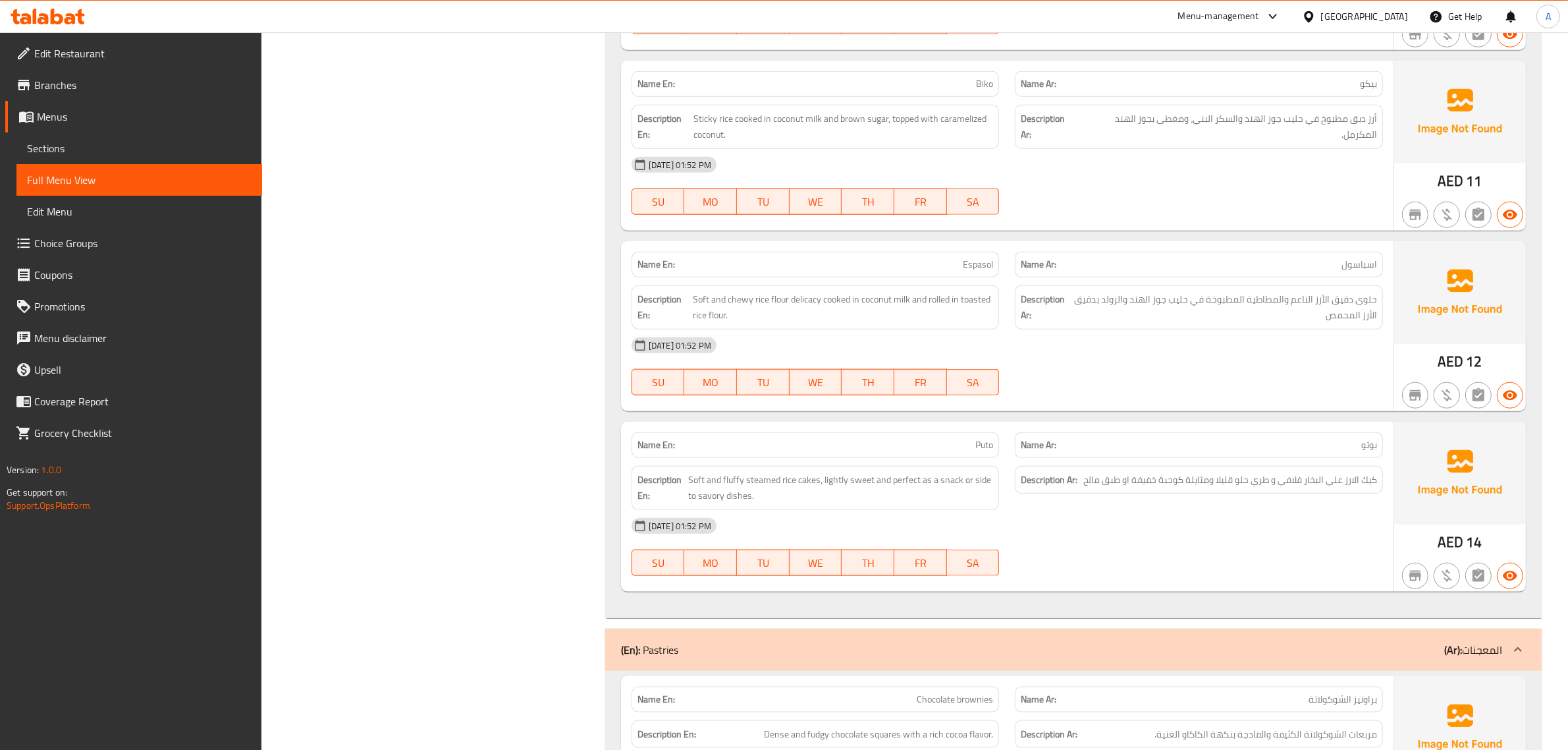
scroll to position [1866, 0]
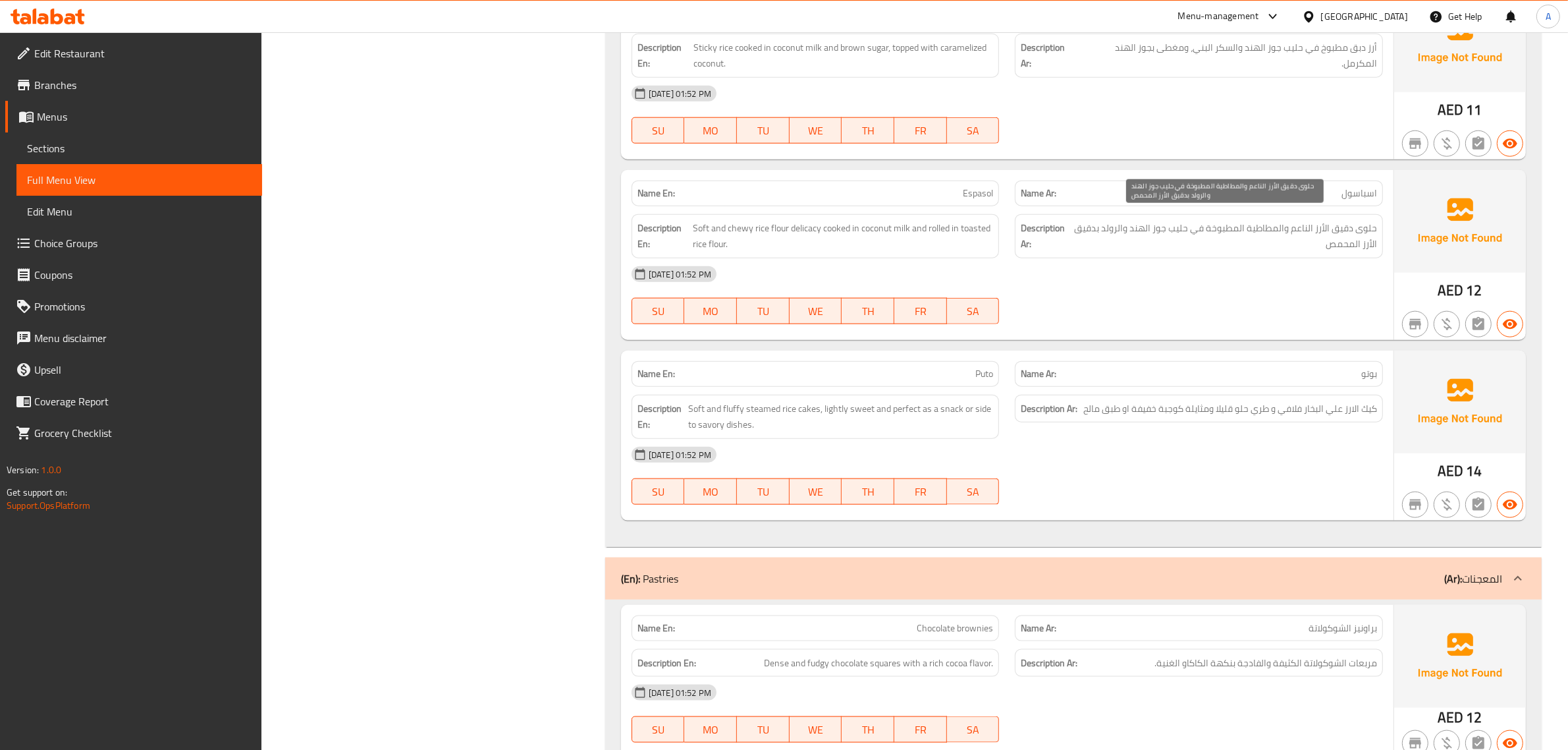
click at [1331, 232] on span "حلوى دقيق الأرز الناعم والمطاطية المطبوخة في حليب جوز الهند والرولد بدقيق الأرز…" at bounding box center [1225, 236] width 305 height 33
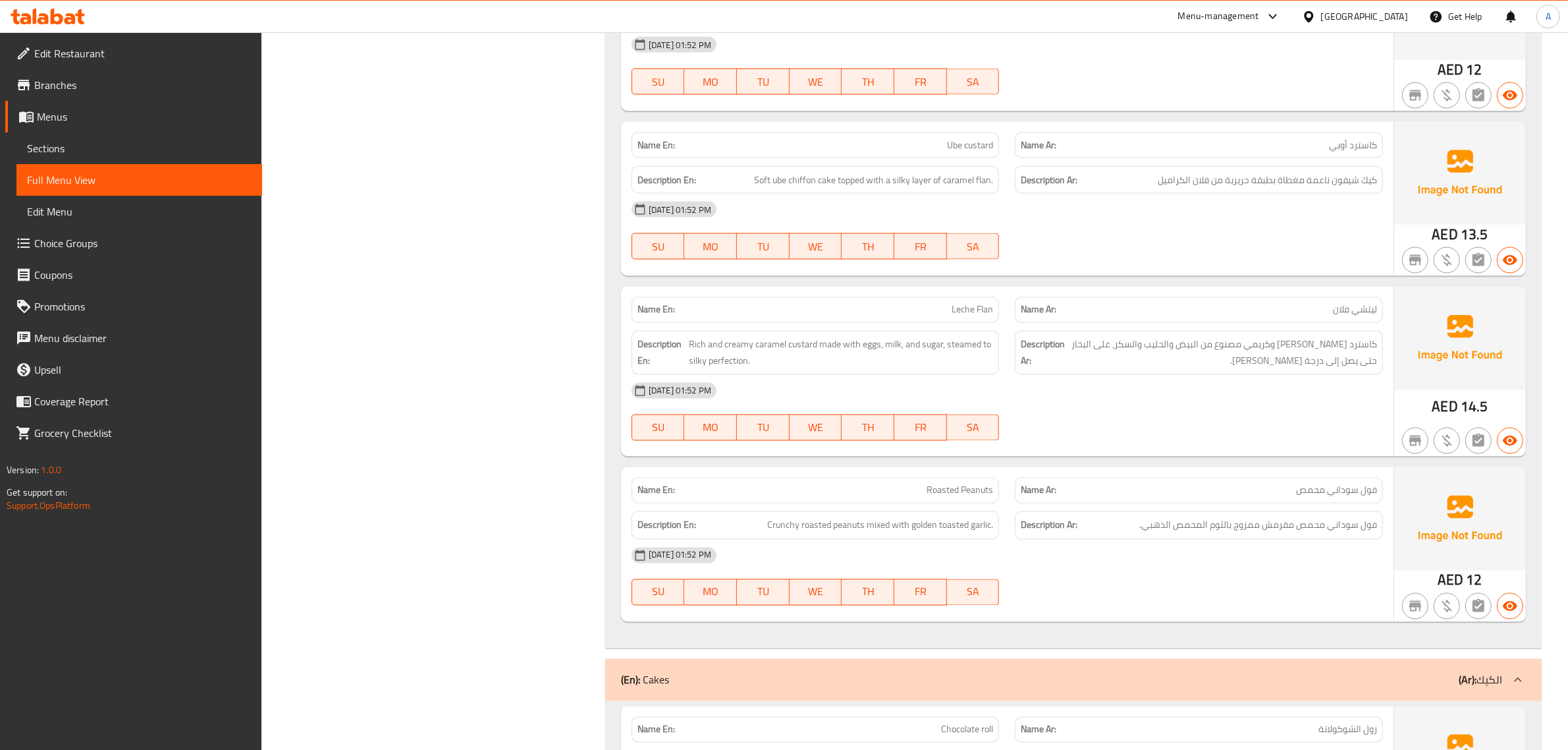
scroll to position [1900, 0]
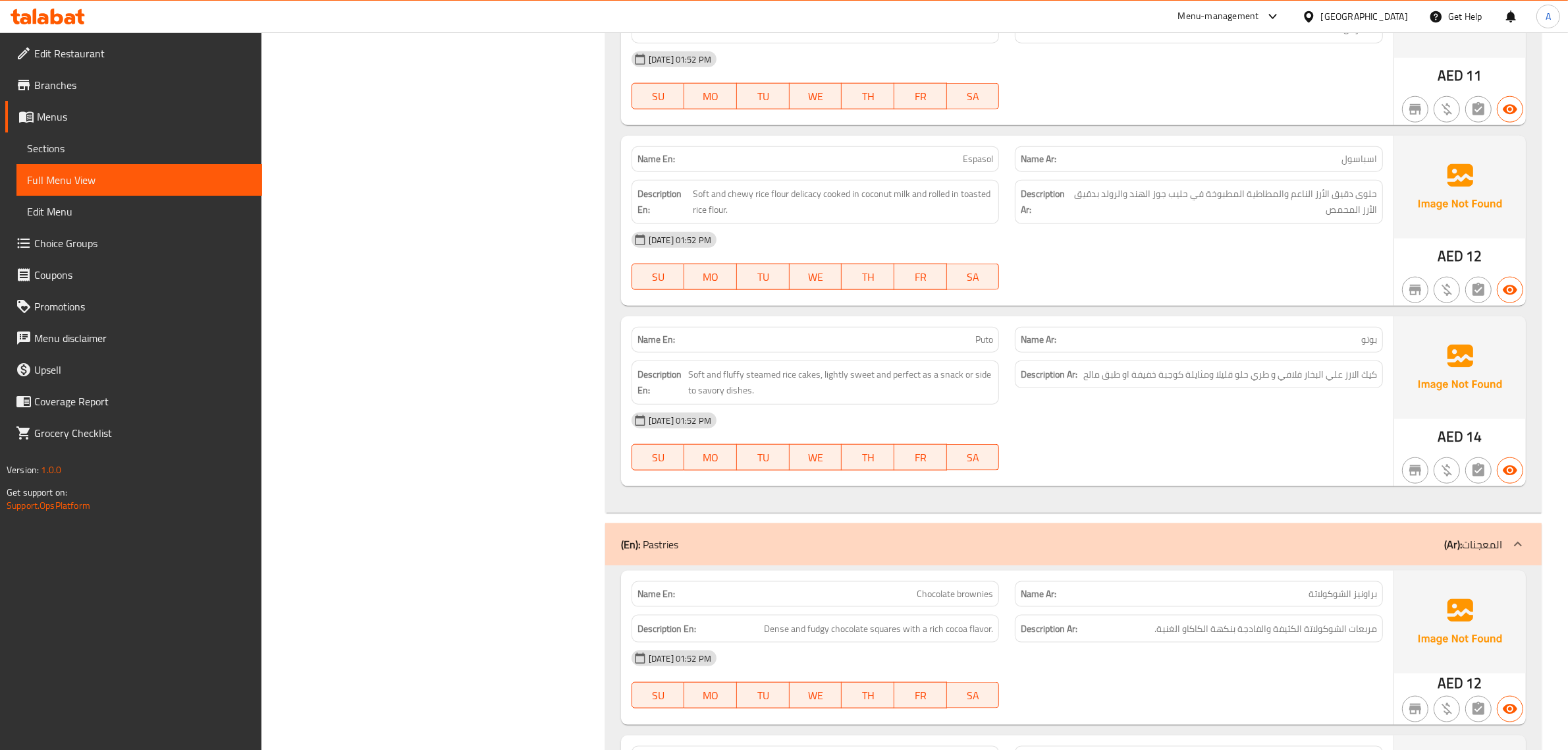
click at [906, 340] on div "Name En: Puto" at bounding box center [816, 339] width 368 height 26
click at [1240, 333] on p "Name Ar: بوتو" at bounding box center [1199, 340] width 357 height 14
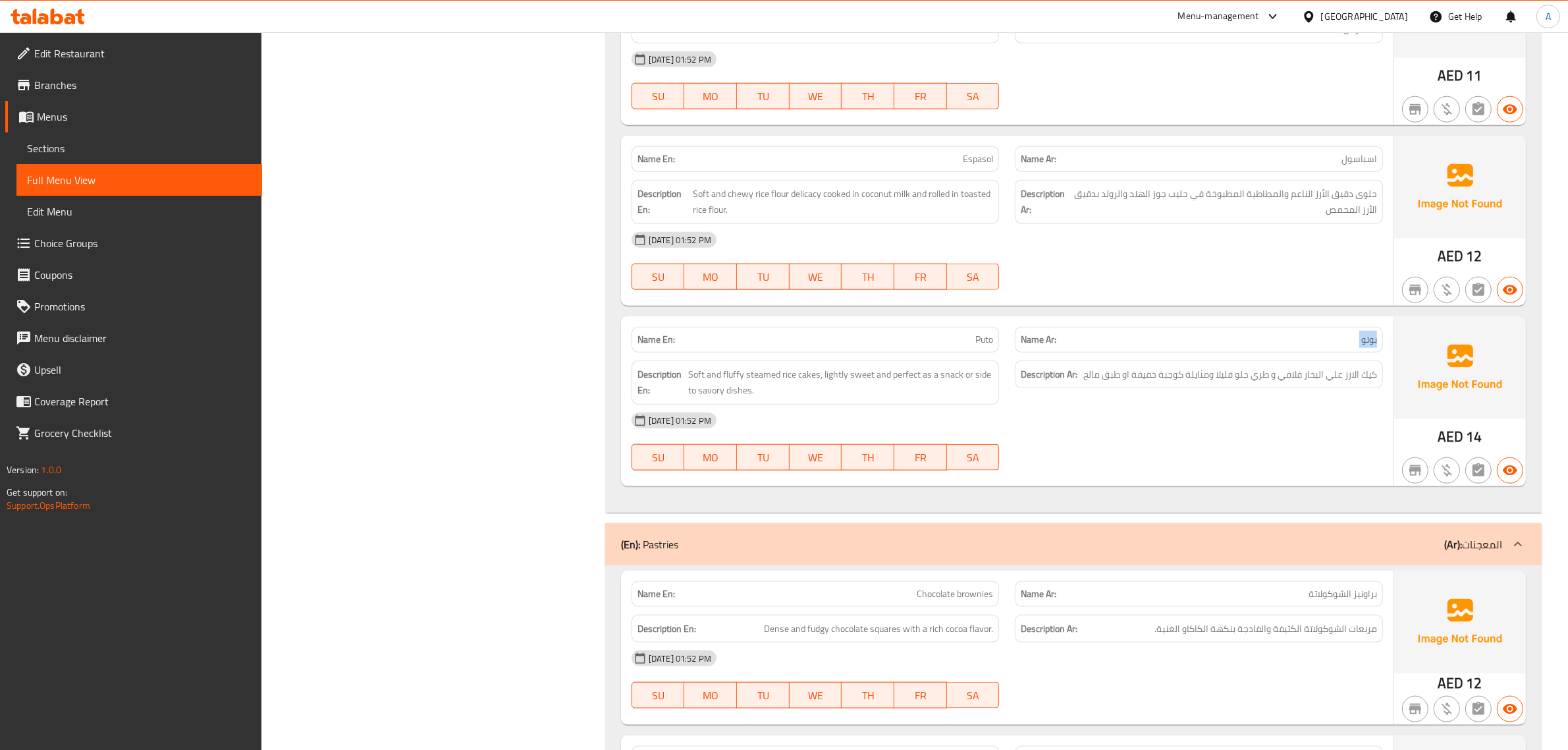
click at [1240, 333] on p "Name Ar: بوتو" at bounding box center [1199, 340] width 357 height 14
click at [903, 319] on div "Name En: Puto" at bounding box center [815, 340] width 384 height 42
copy span "Puto"
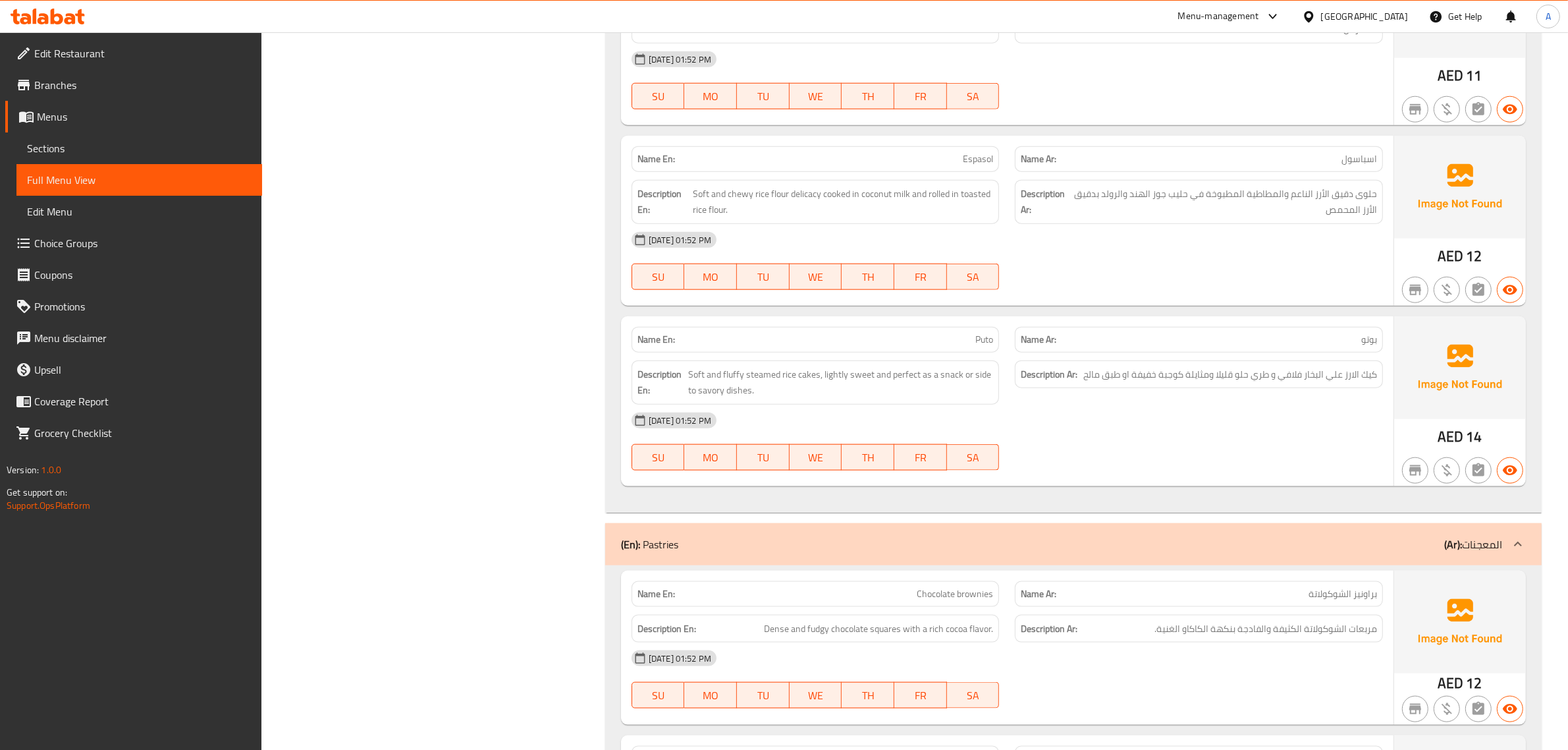
scroll to position [2988, 0]
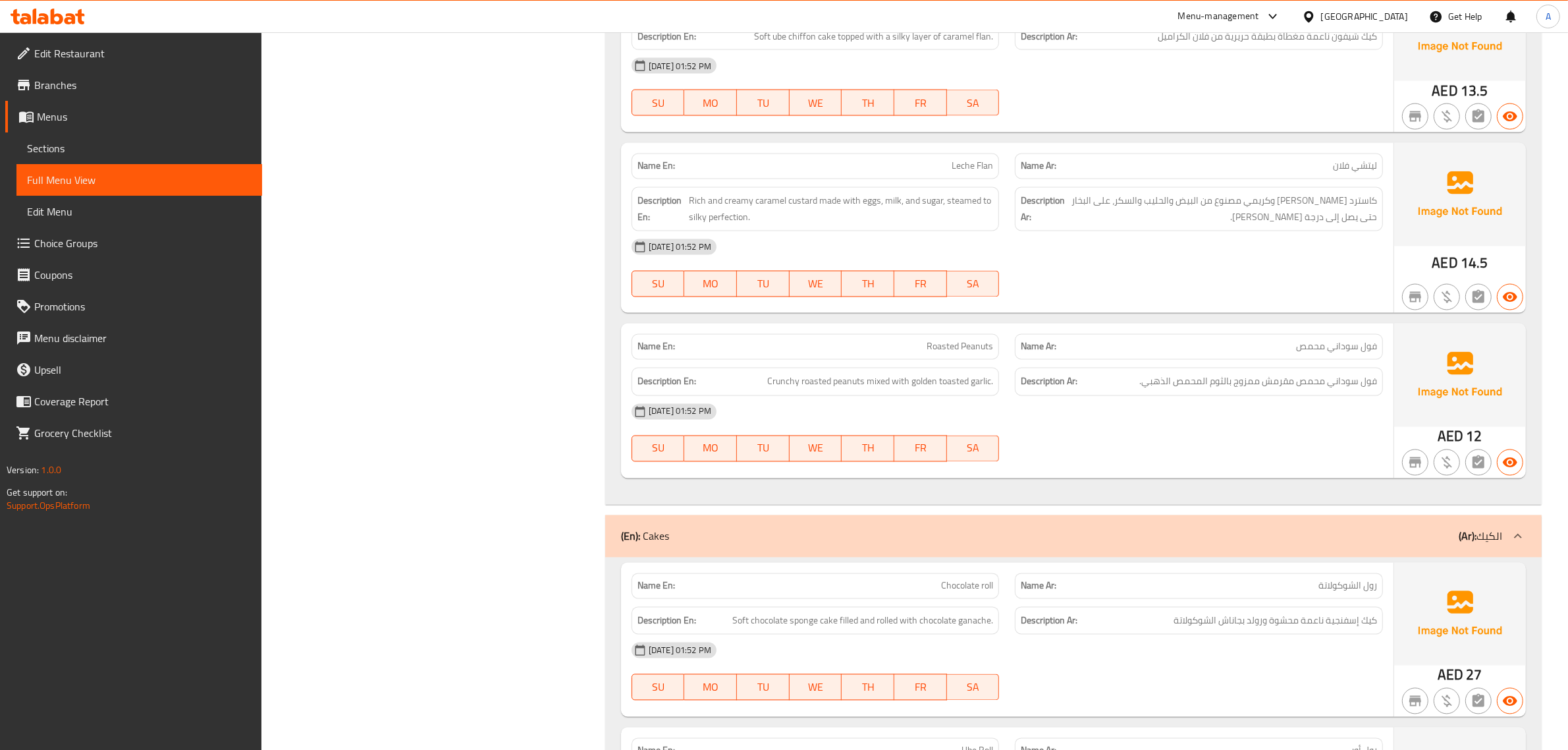
click at [1326, 340] on span "فول سوداني محمص" at bounding box center [1337, 347] width 81 height 14
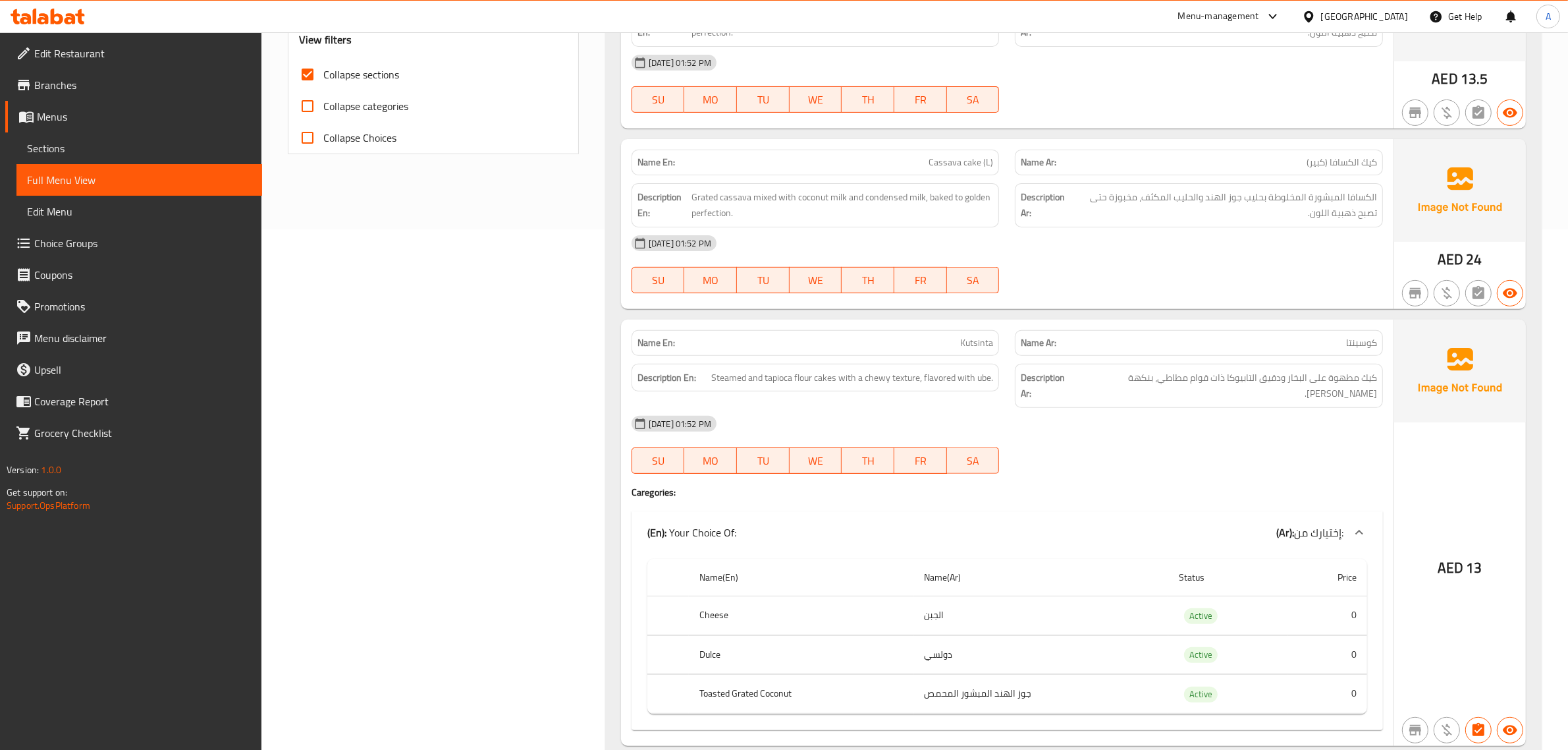
scroll to position [0, 0]
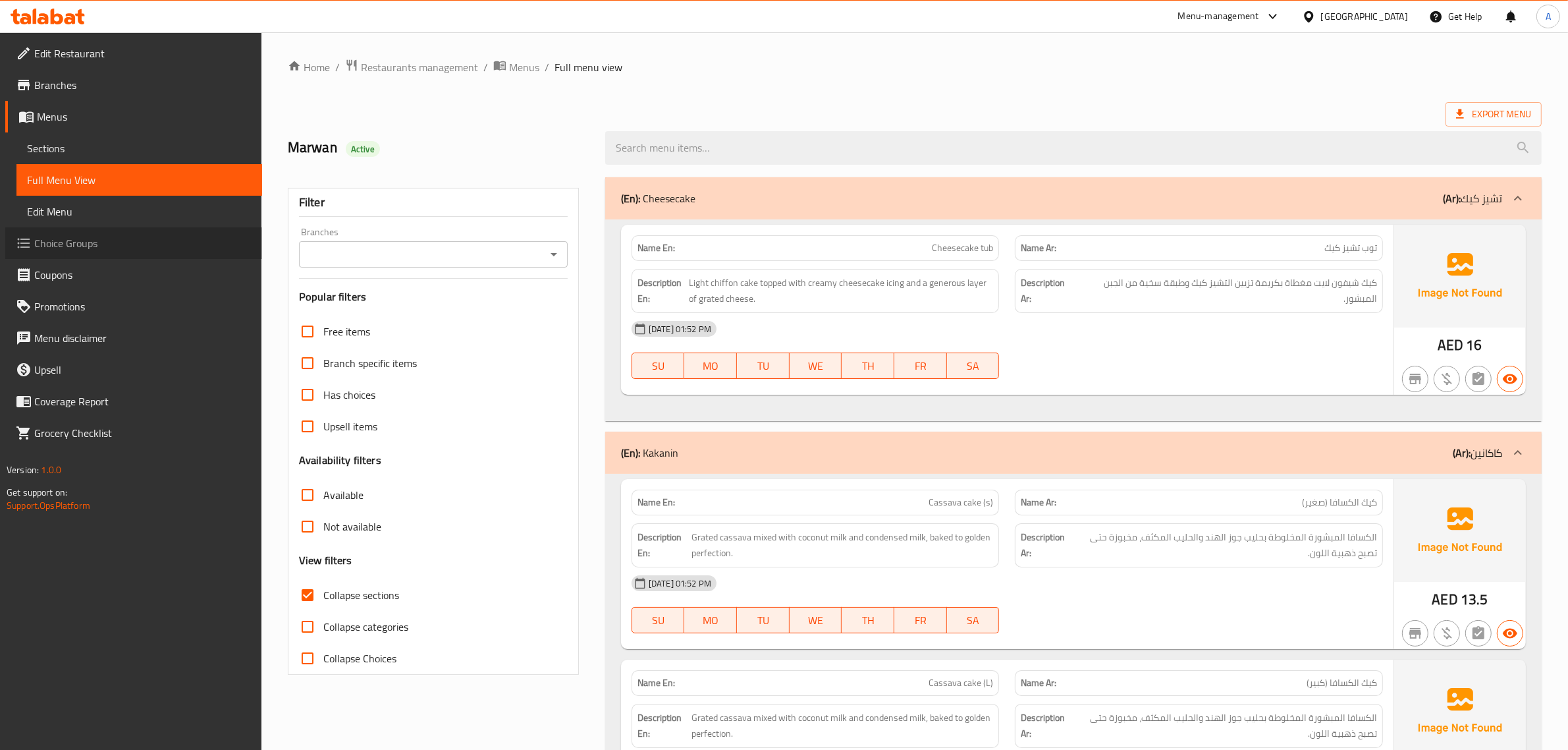
click at [83, 242] on span "Choice Groups" at bounding box center [142, 243] width 217 height 15
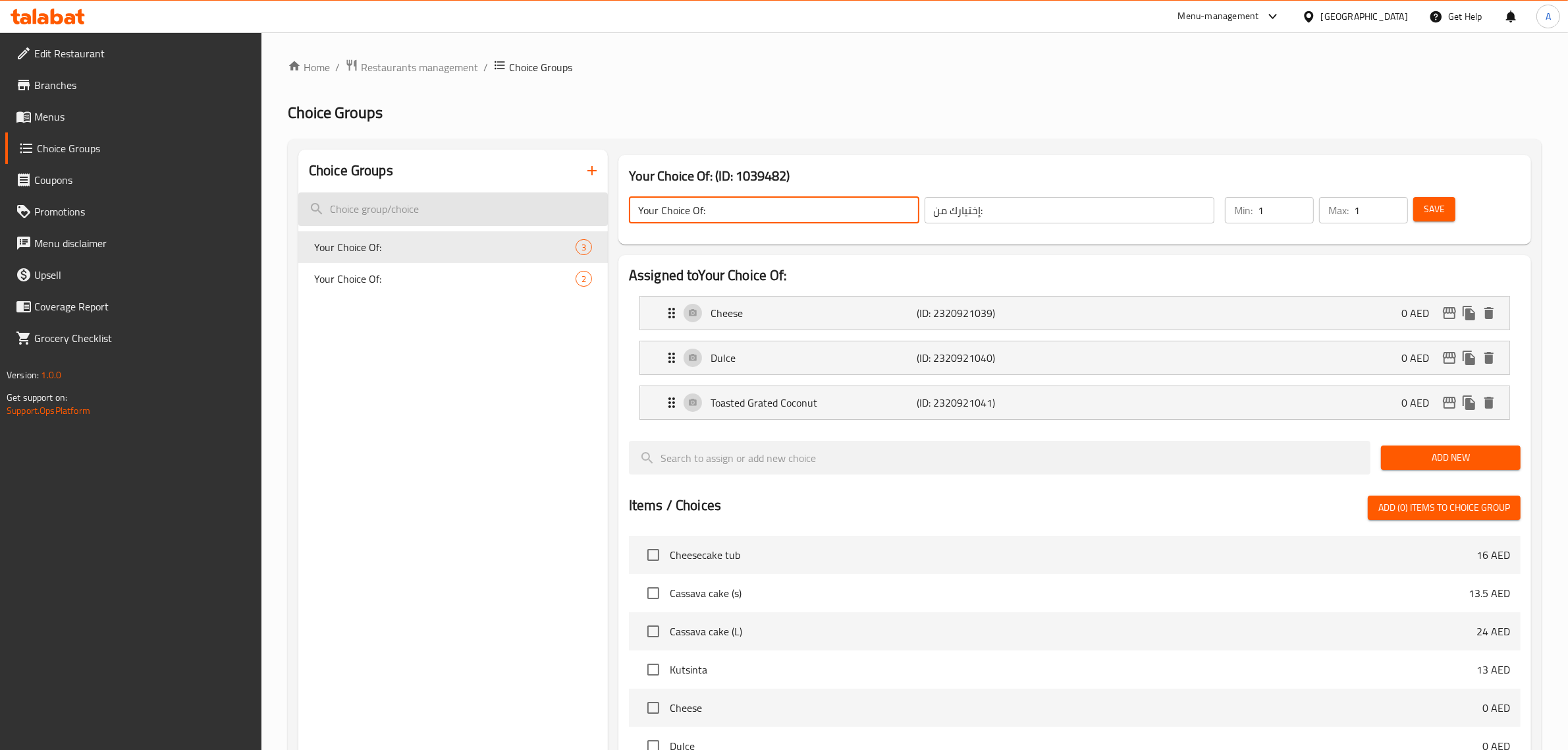
drag, startPoint x: 702, startPoint y: 209, endPoint x: 605, endPoint y: 200, distance: 97.4
click at [605, 200] on div "Choice Groups Your Choice Of: 3 Your Choice Of: 2 Your Choice Of: (ID: 1039482)…" at bounding box center [917, 618] width 1238 height 939
paste input "Select Toppings"
type input "Select Toppings:"
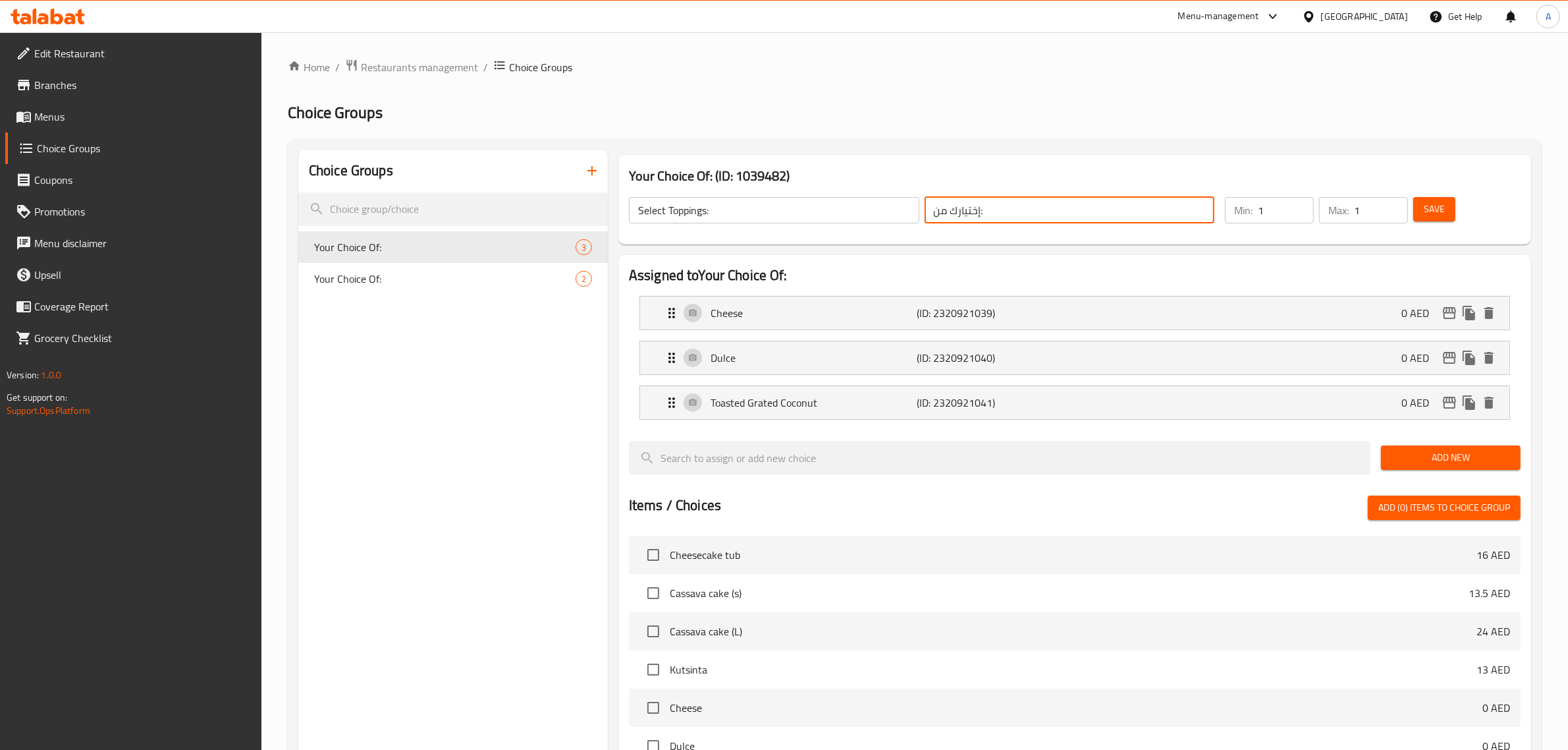
drag, startPoint x: 956, startPoint y: 212, endPoint x: 950, endPoint y: 213, distance: 6.1
click at [950, 213] on input "إختيارك من:" at bounding box center [1071, 211] width 291 height 26
click at [950, 212] on input "إختيارك من:" at bounding box center [1071, 211] width 291 height 26
click at [942, 219] on input "إختيارك من:" at bounding box center [1071, 211] width 291 height 26
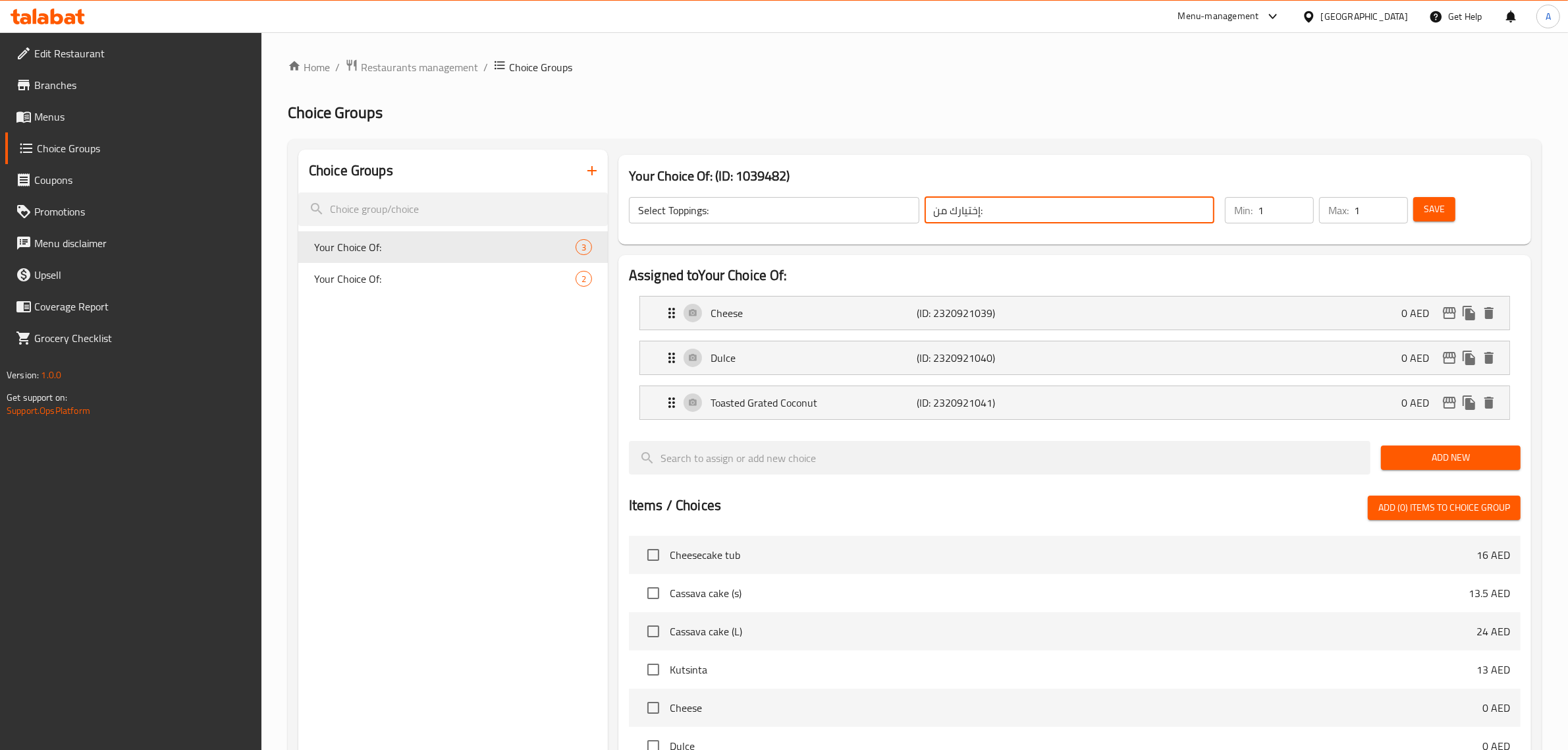
click at [1016, 212] on input "إختيارك من:" at bounding box center [1071, 211] width 291 height 26
paste input "إضافات"
click at [979, 208] on input "إختيارك من:" at bounding box center [1071, 211] width 291 height 26
paste input "إضافات"
click at [941, 221] on input "إختيارك من إضافات:" at bounding box center [1071, 211] width 291 height 26
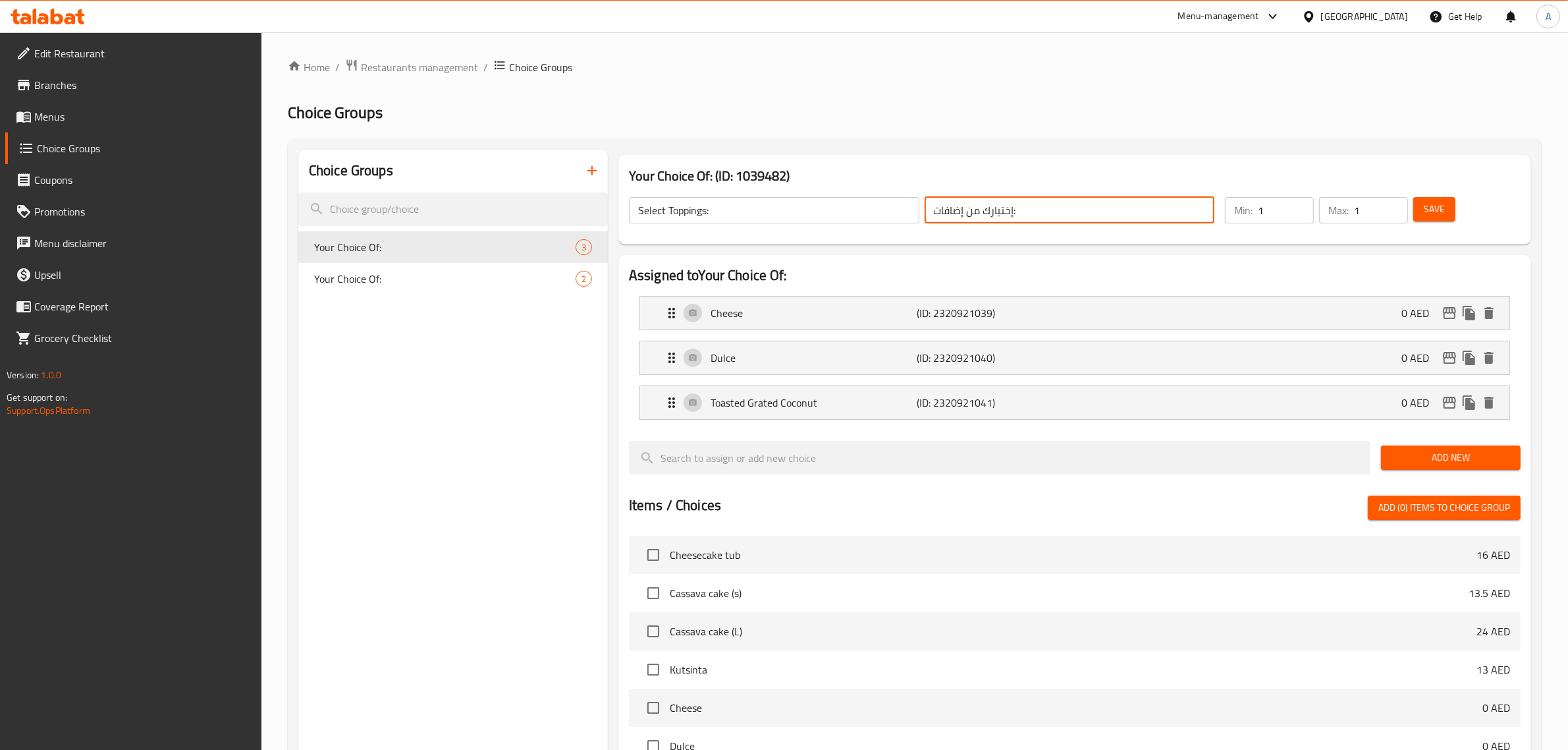
click at [941, 221] on input "إختيارك من إضافات:" at bounding box center [1071, 211] width 291 height 26
click at [1023, 215] on input "إختيارك من طبقات:" at bounding box center [1071, 211] width 291 height 26
click at [729, 204] on input "Select Toppings:" at bounding box center [774, 211] width 291 height 26
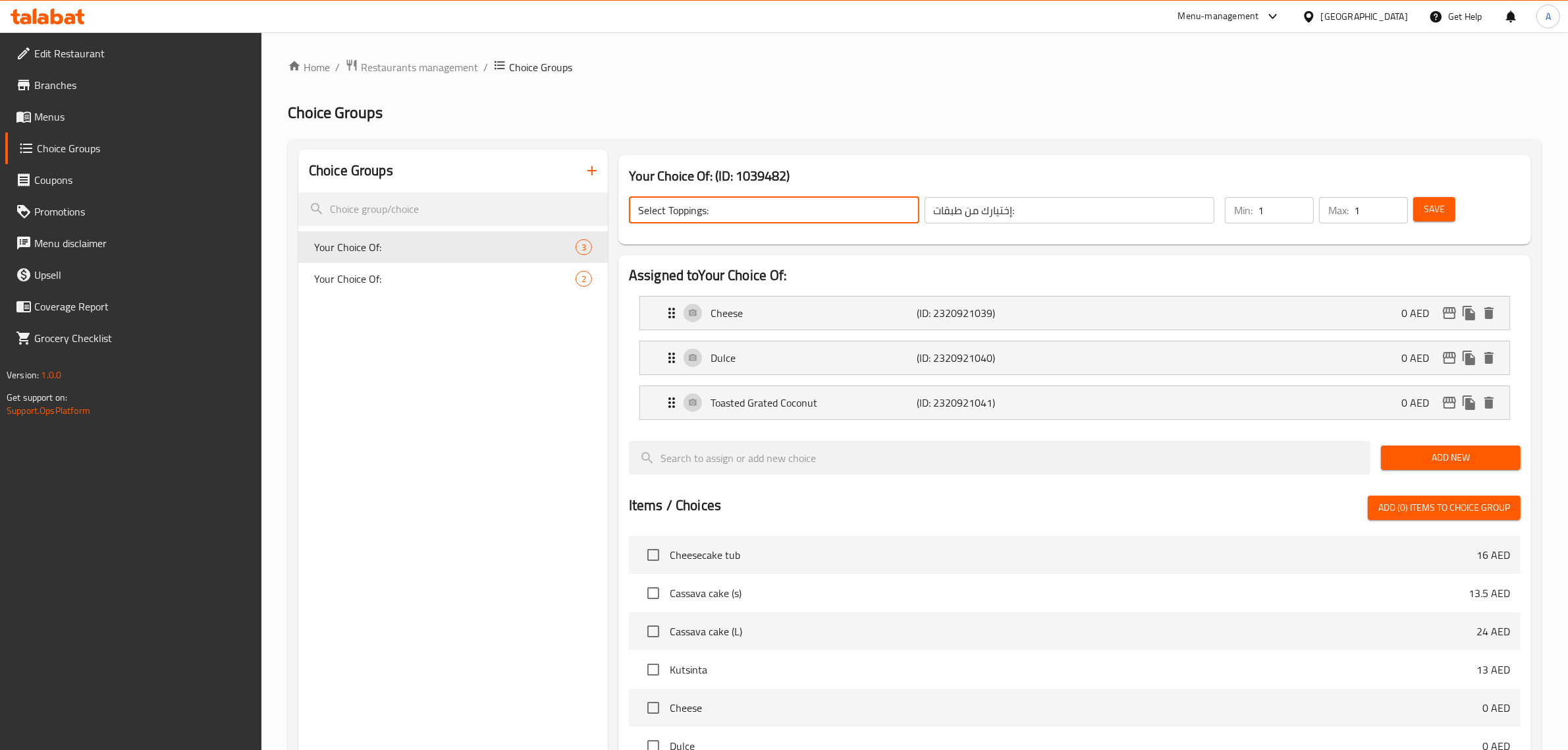
click at [729, 204] on input "Select Toppings:" at bounding box center [774, 211] width 291 height 26
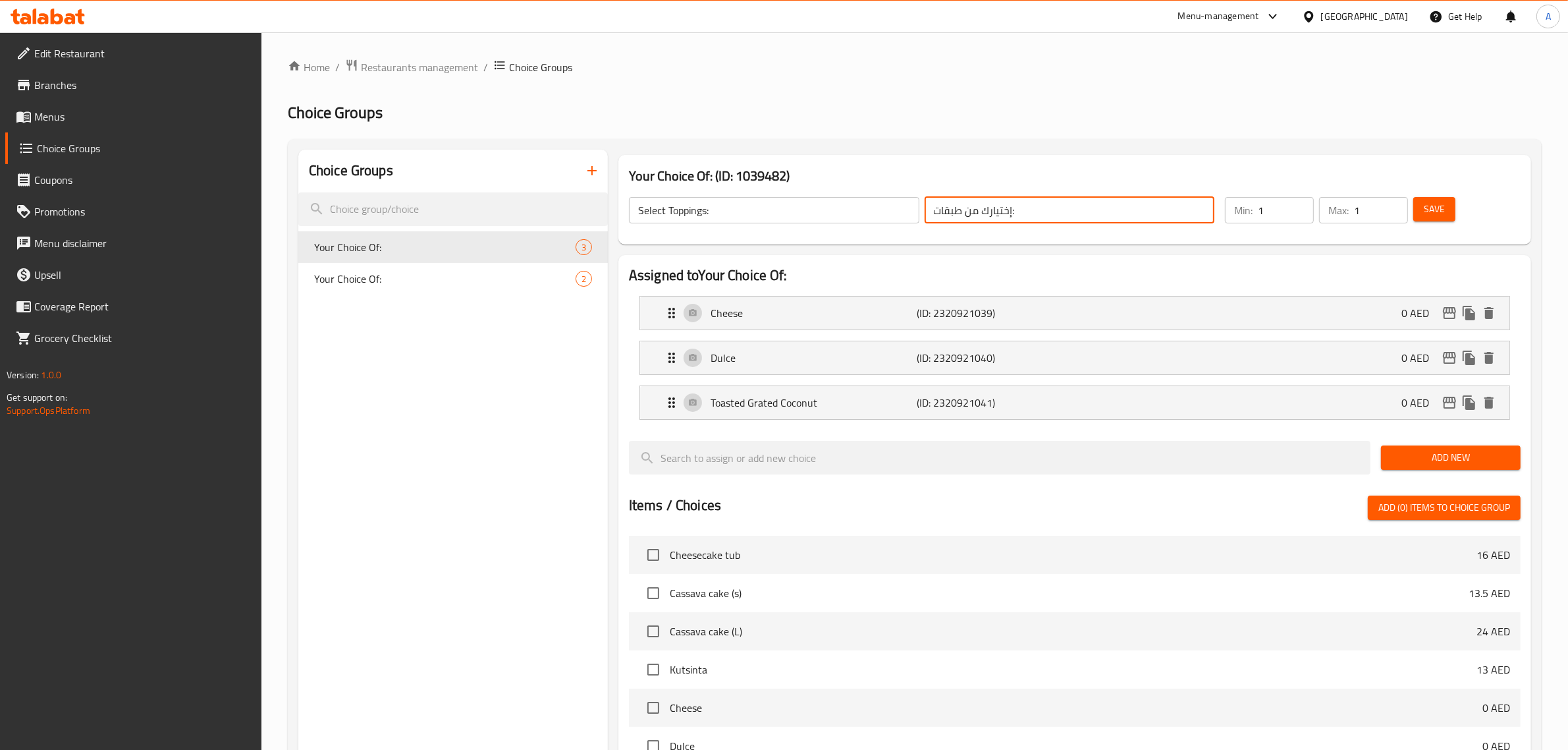
click at [953, 197] on input "إختيارك من طبقات:" at bounding box center [1071, 211] width 291 height 26
click at [951, 205] on input "إختيارك من طبقات:" at bounding box center [1071, 211] width 291 height 26
paste input "لطبقة"
click at [1068, 204] on input "إختيارك من الطبقة:" at bounding box center [1071, 211] width 291 height 26
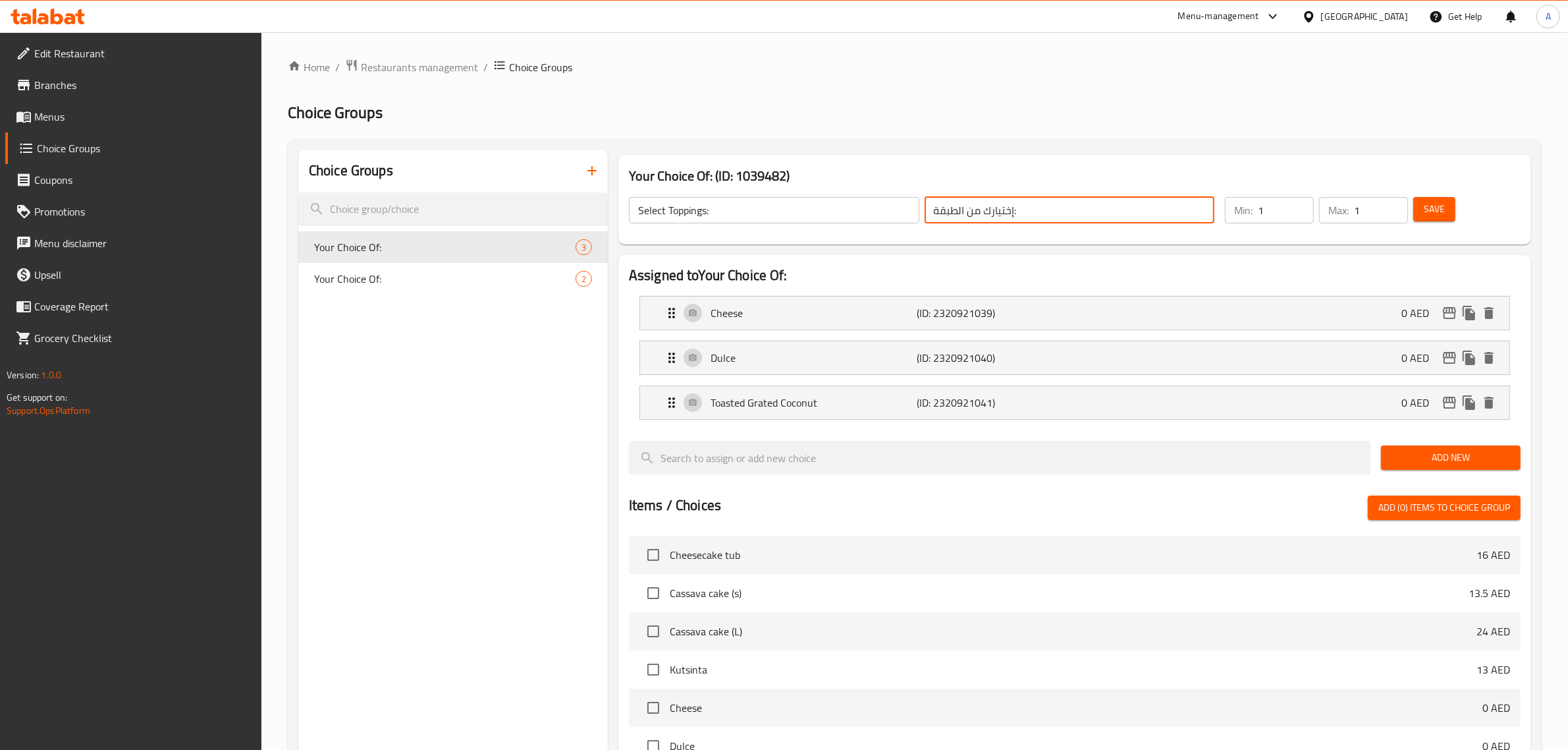
click at [1068, 204] on input "إختيارك من الطبقة:" at bounding box center [1071, 211] width 291 height 26
type input "إختيارك من الطبقة:"
click at [1444, 208] on span "Save" at bounding box center [1434, 209] width 21 height 16
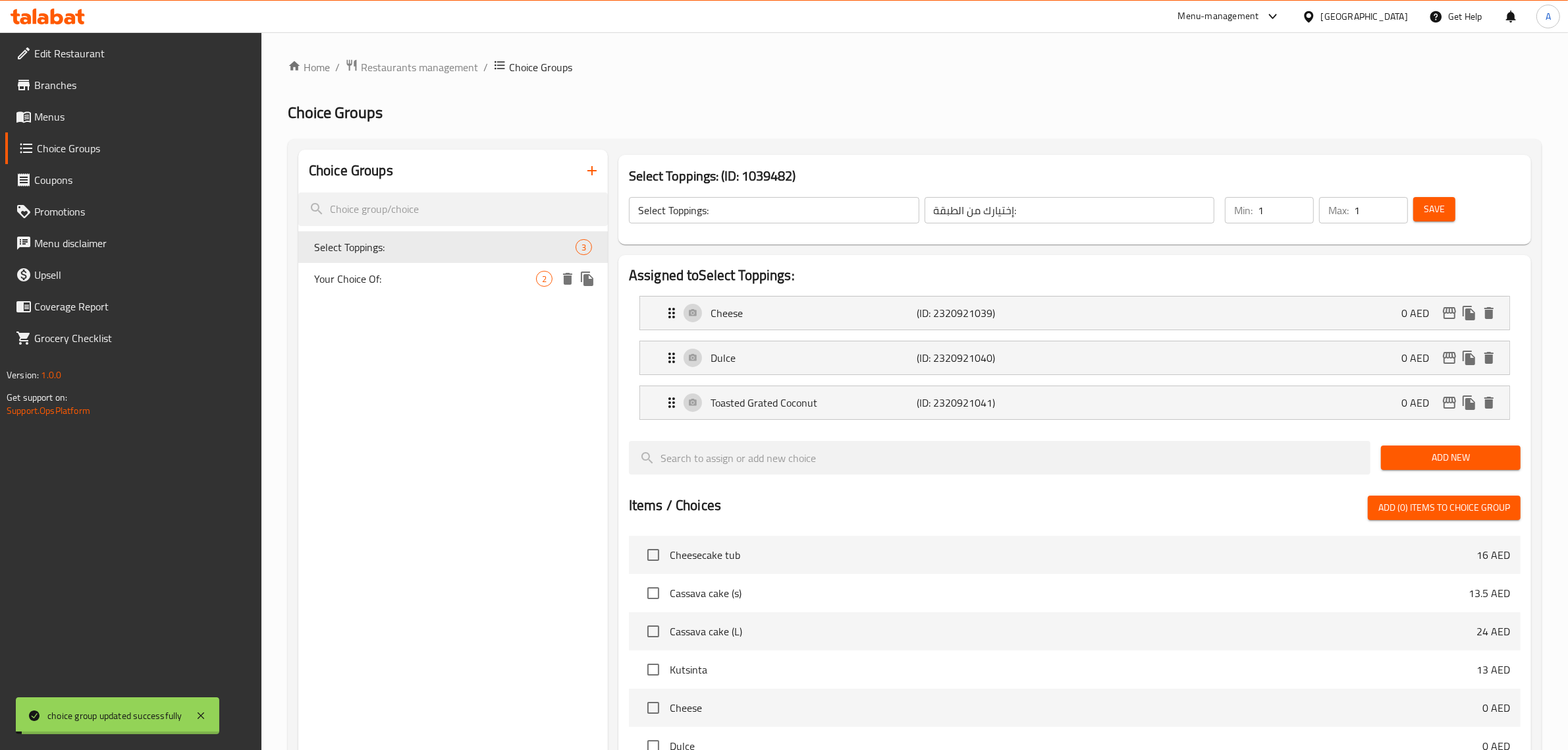
click at [398, 282] on span "Your Choice Of:" at bounding box center [425, 279] width 222 height 15
type input "Your Choice Of:"
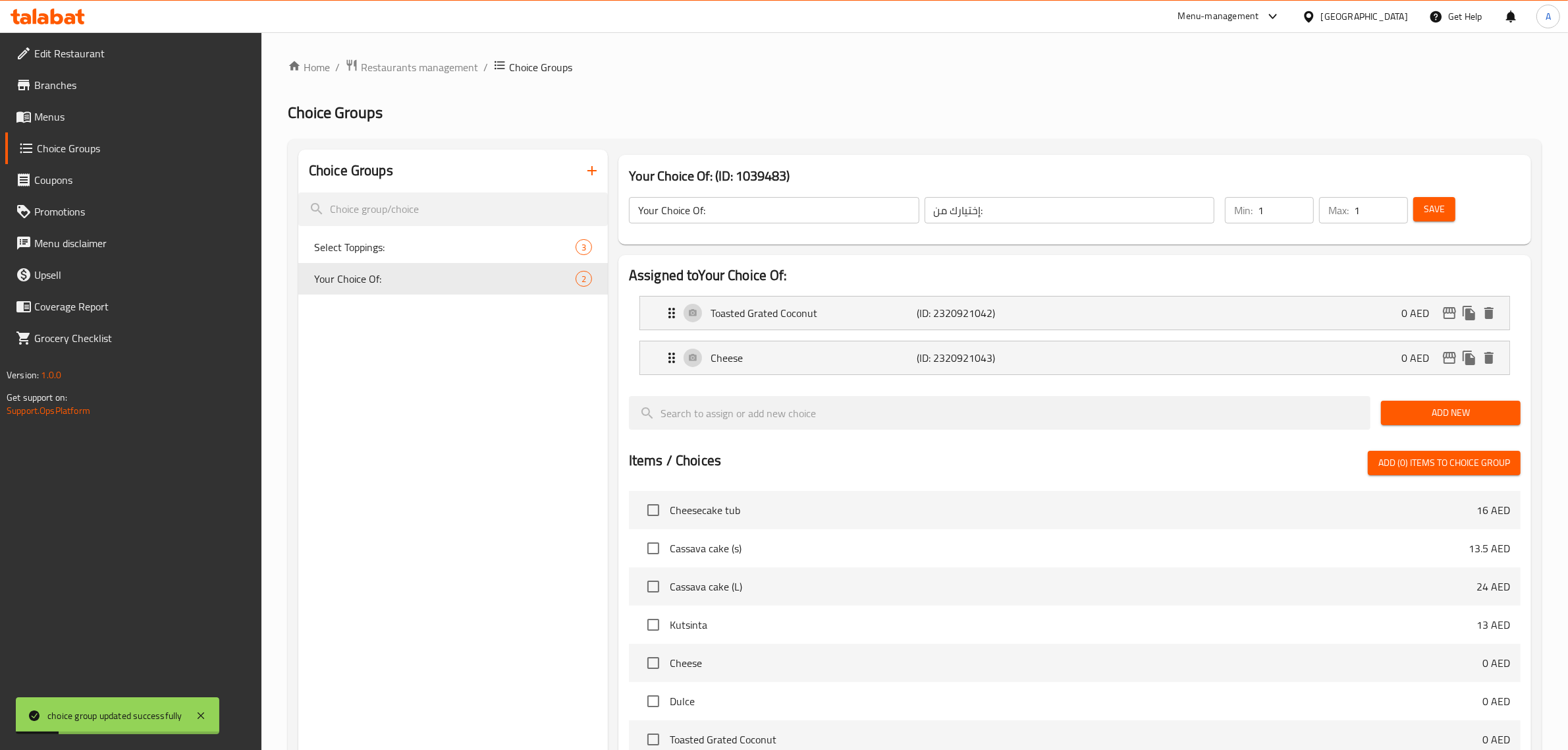
click at [1043, 206] on input "إختيارك من:" at bounding box center [1071, 211] width 291 height 26
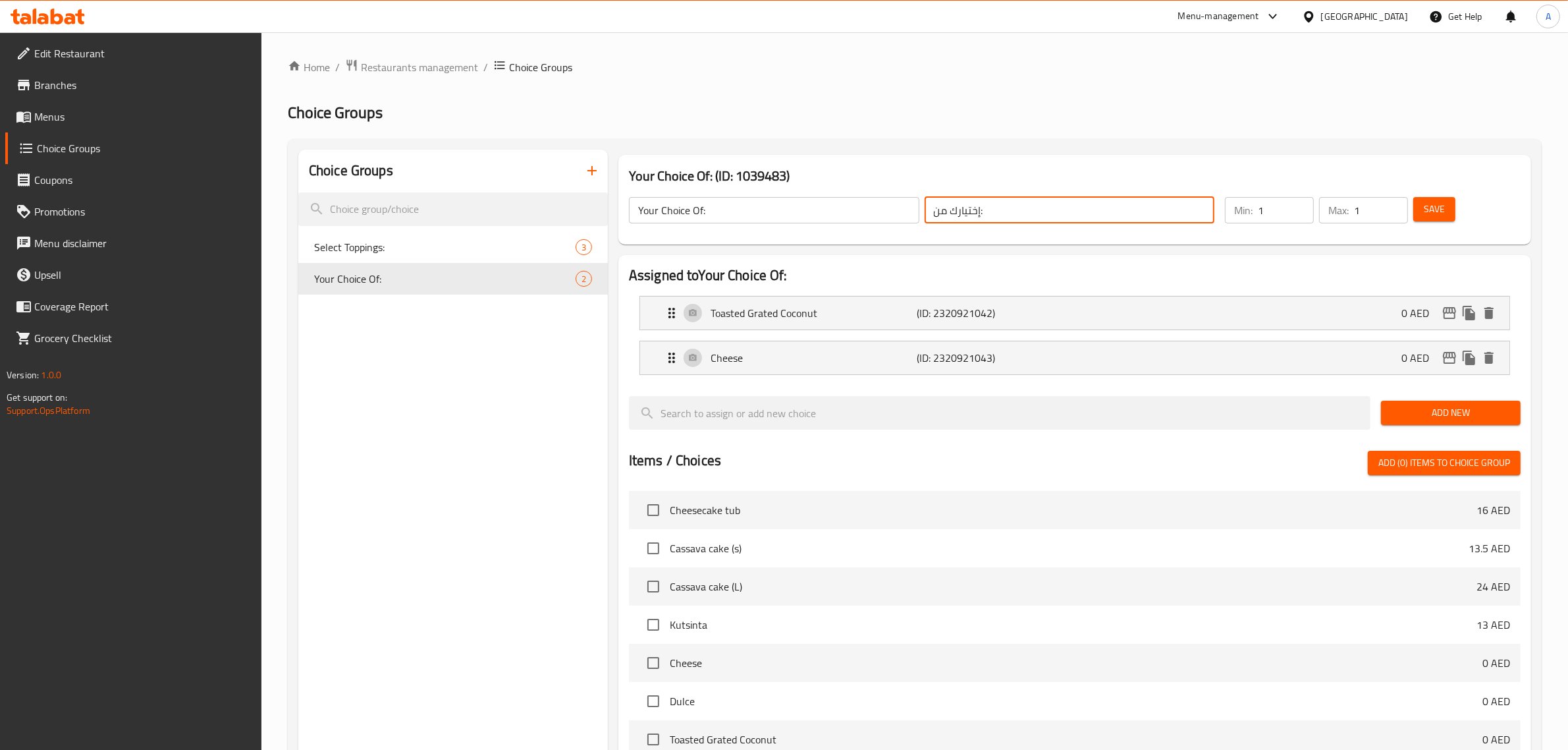
paste input "الطبقة:"
type input "إختيارك من الطبقة:"
click at [1430, 201] on span "Save" at bounding box center [1434, 209] width 21 height 16
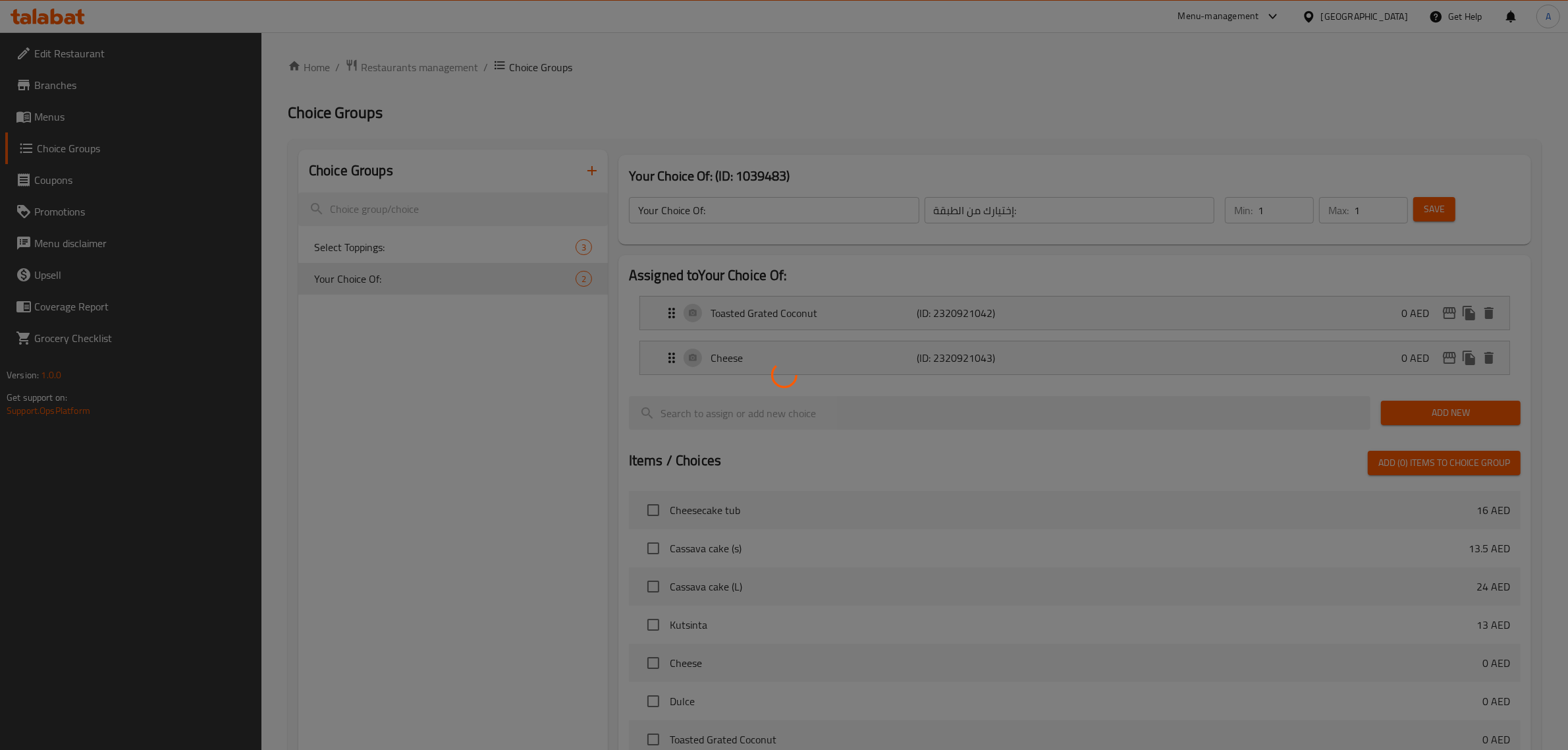
click at [406, 251] on div at bounding box center [784, 375] width 1568 height 750
click at [433, 246] on div at bounding box center [784, 375] width 1568 height 750
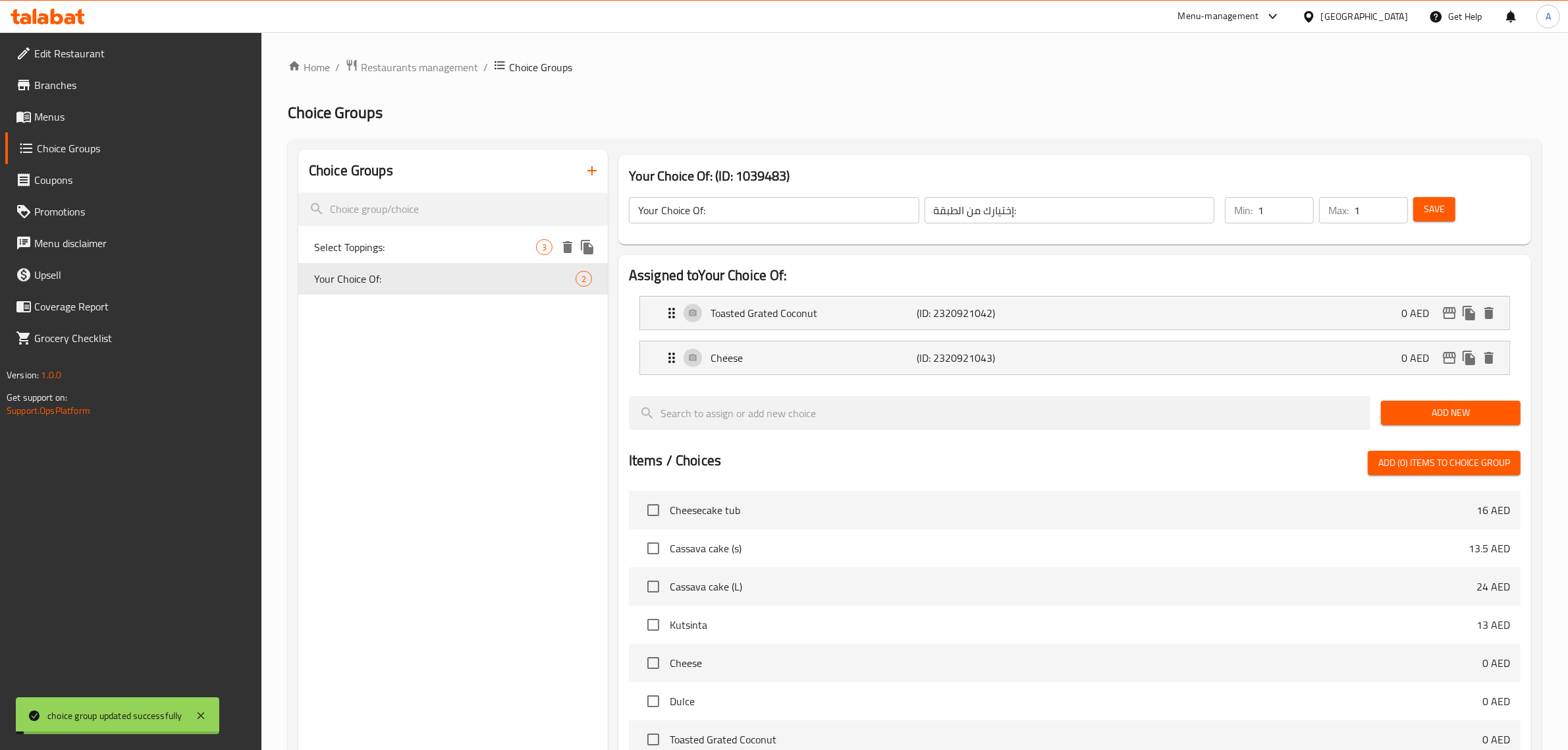
click at [448, 252] on span "Select Toppings:" at bounding box center [425, 247] width 222 height 15
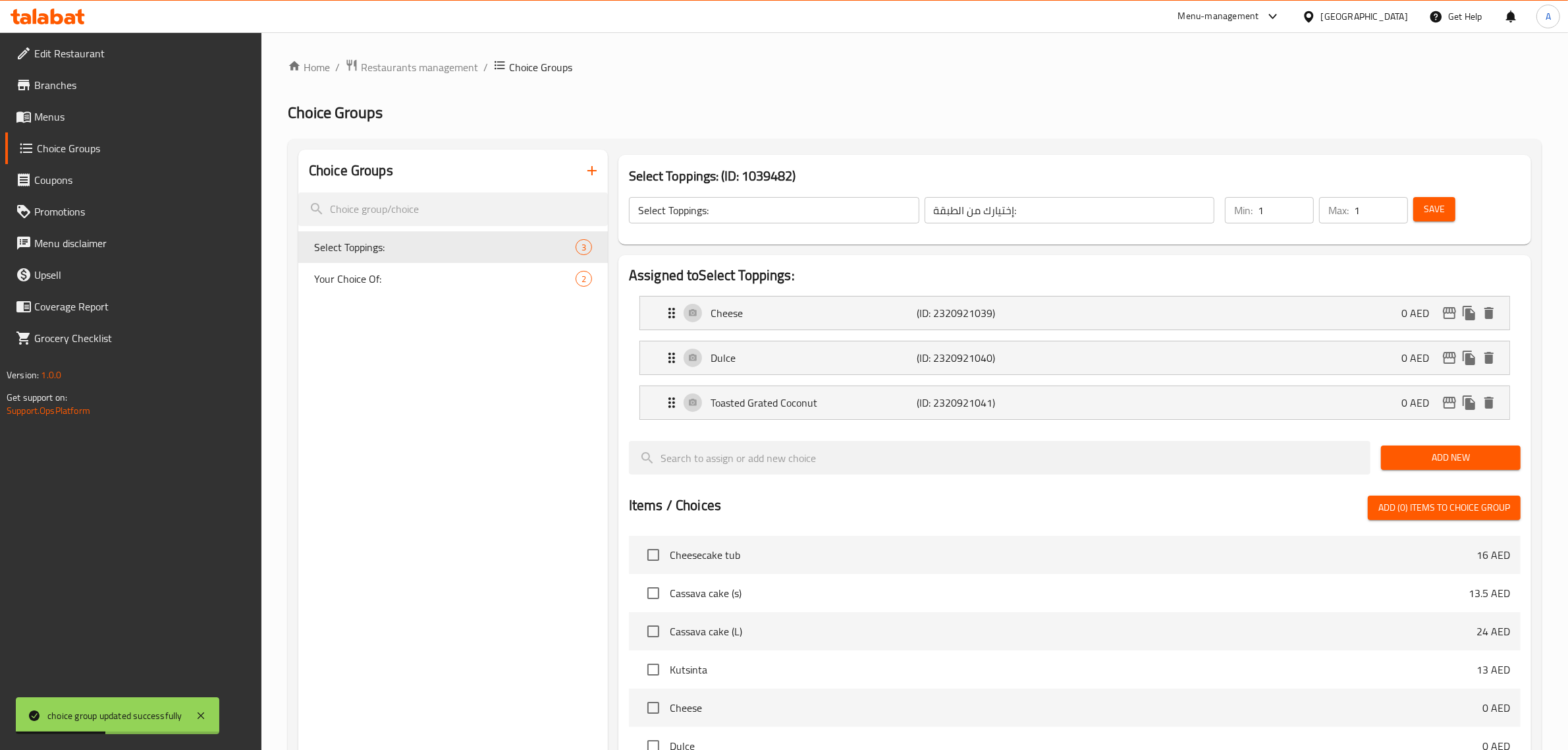
click at [761, 215] on input "Select Toppings:" at bounding box center [774, 211] width 291 height 26
click at [473, 277] on span "Your Choice Of:" at bounding box center [425, 279] width 222 height 15
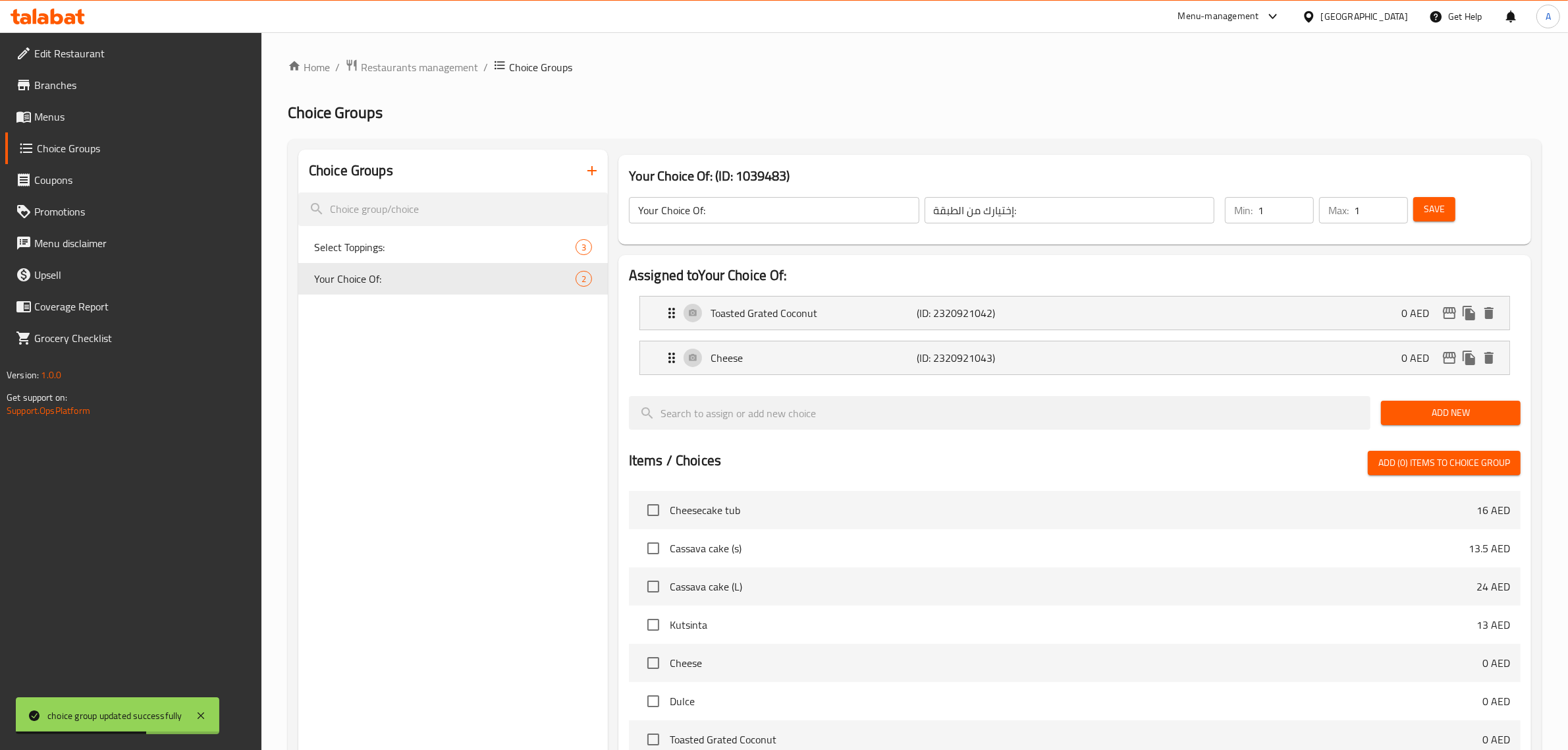
click at [703, 211] on input "Your Choice Of:" at bounding box center [774, 211] width 291 height 26
paste input "Select Toppings"
type input "Select Toppings:"
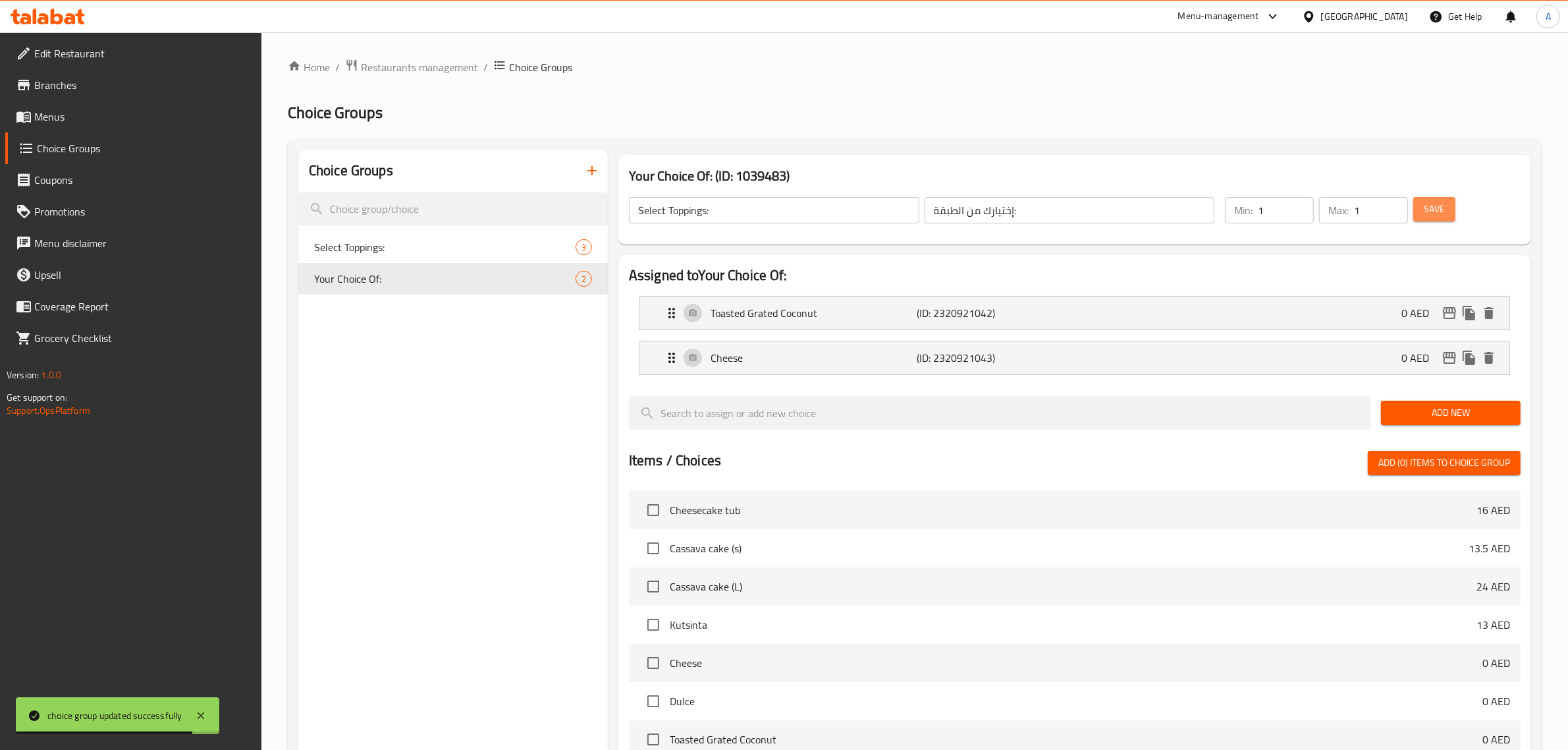
click at [1433, 216] on span "Save" at bounding box center [1434, 209] width 21 height 16
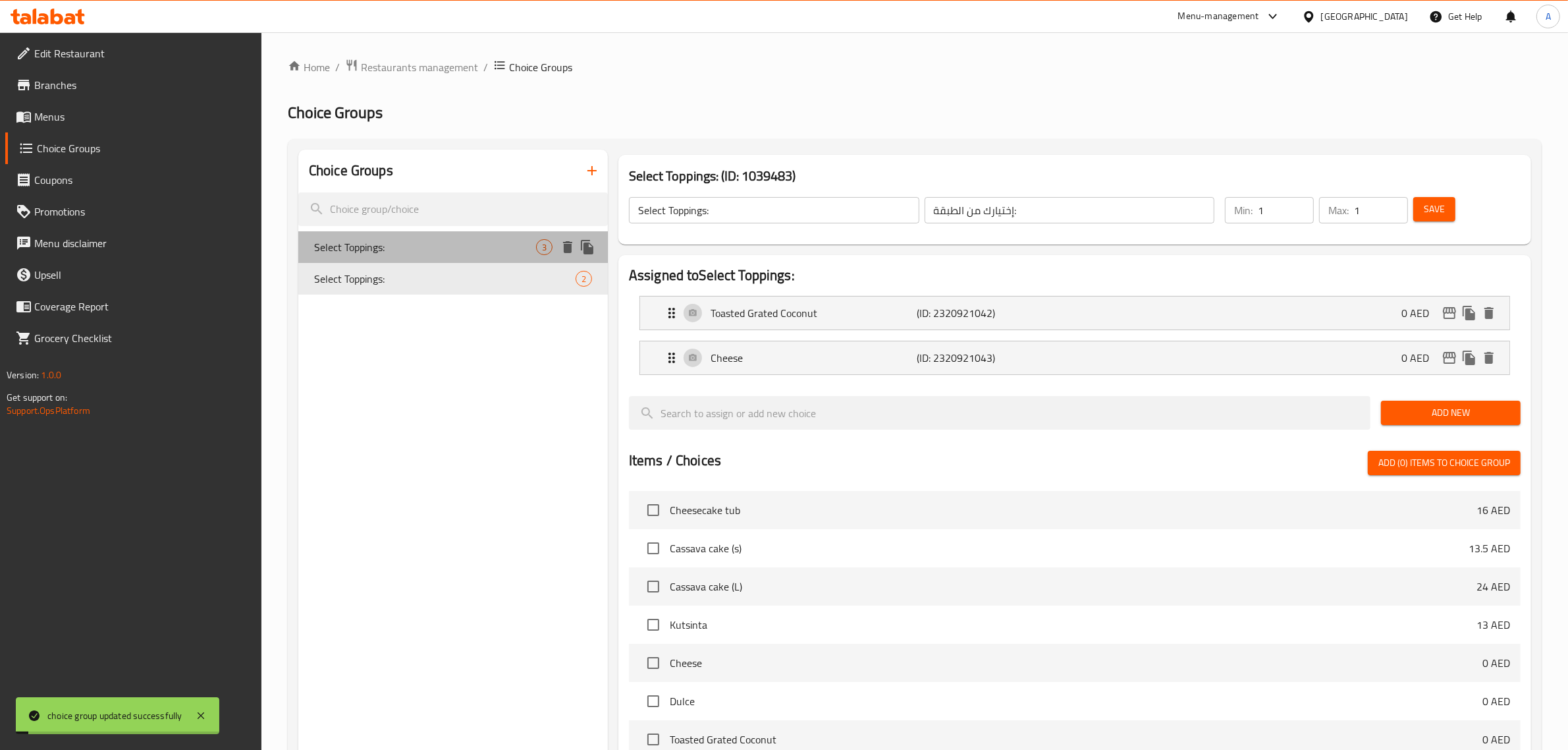
click at [446, 245] on span "Select Toppings:" at bounding box center [425, 247] width 222 height 15
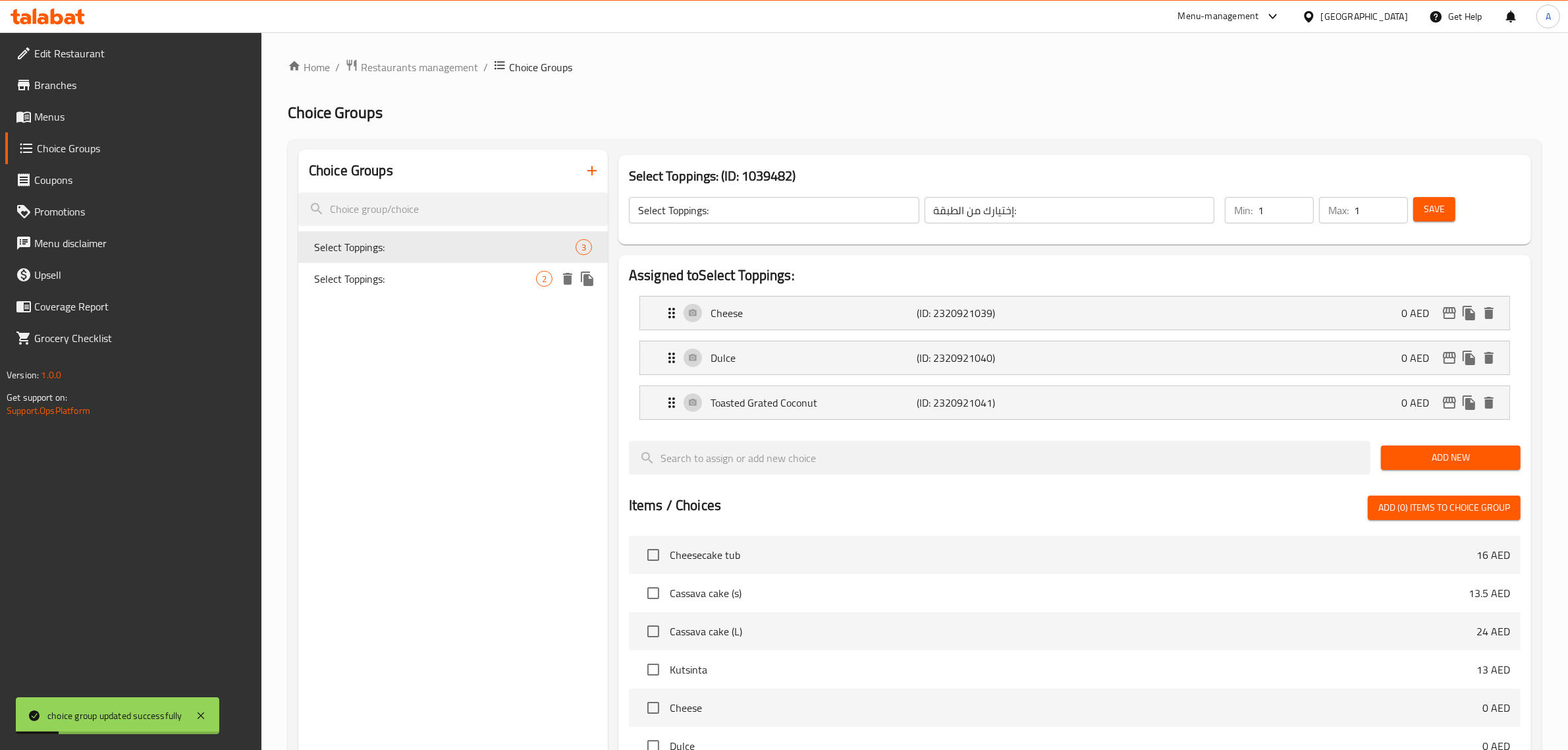
click at [469, 287] on div "Select Toppings: 2" at bounding box center [453, 279] width 309 height 32
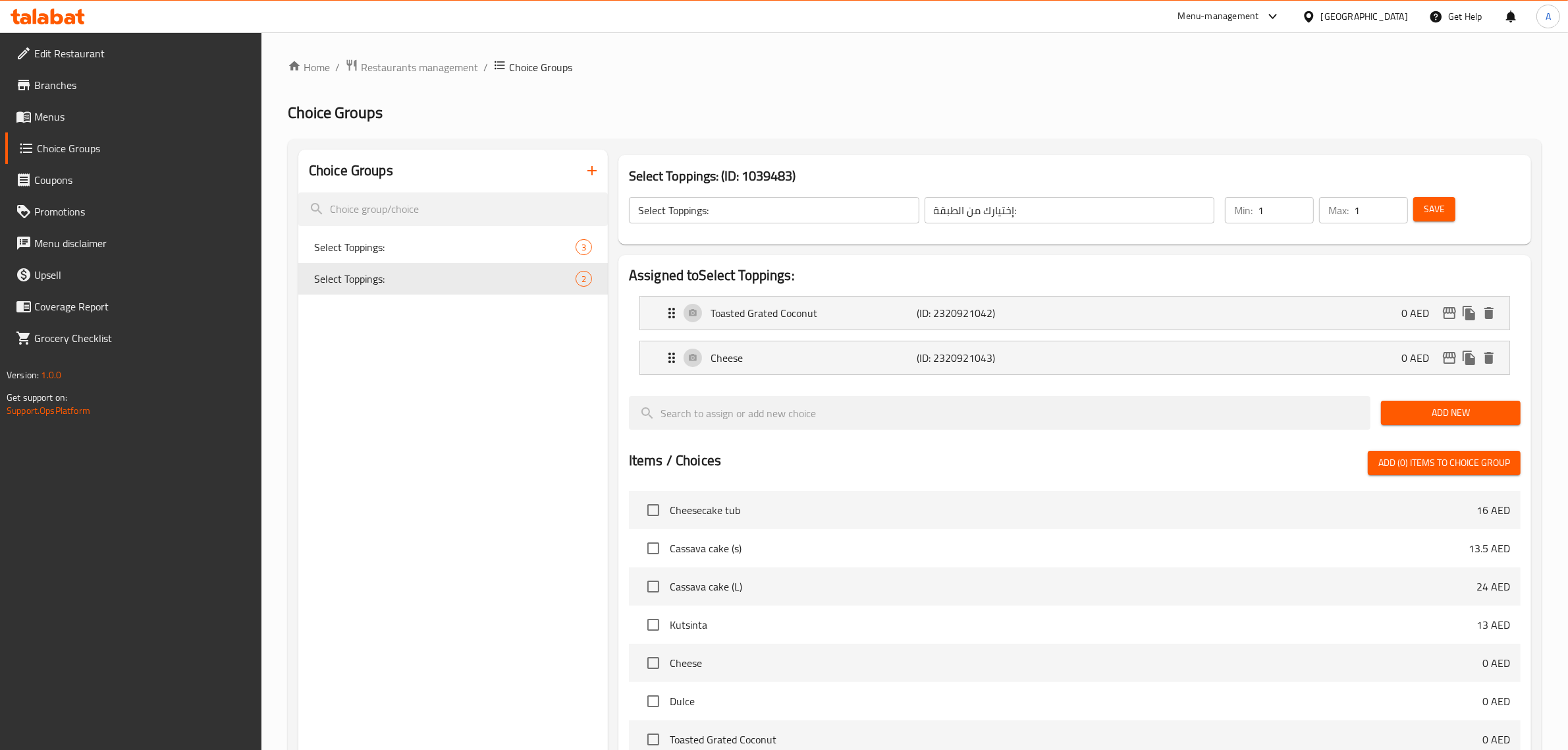
click at [56, 103] on link "Menus" at bounding box center [134, 116] width 257 height 32
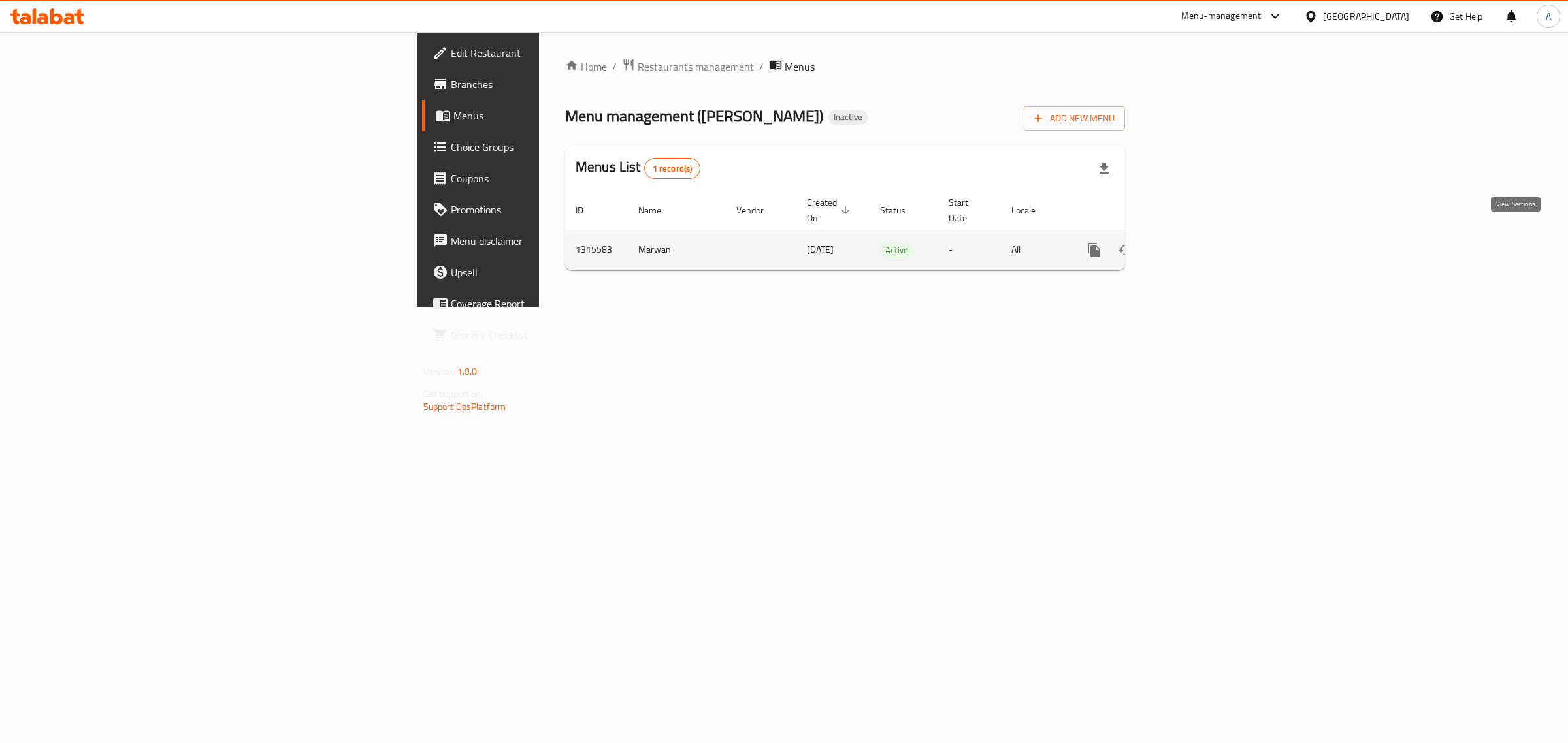
click at [1196, 242] on icon "enhanced table" at bounding box center [1188, 250] width 15 height 15
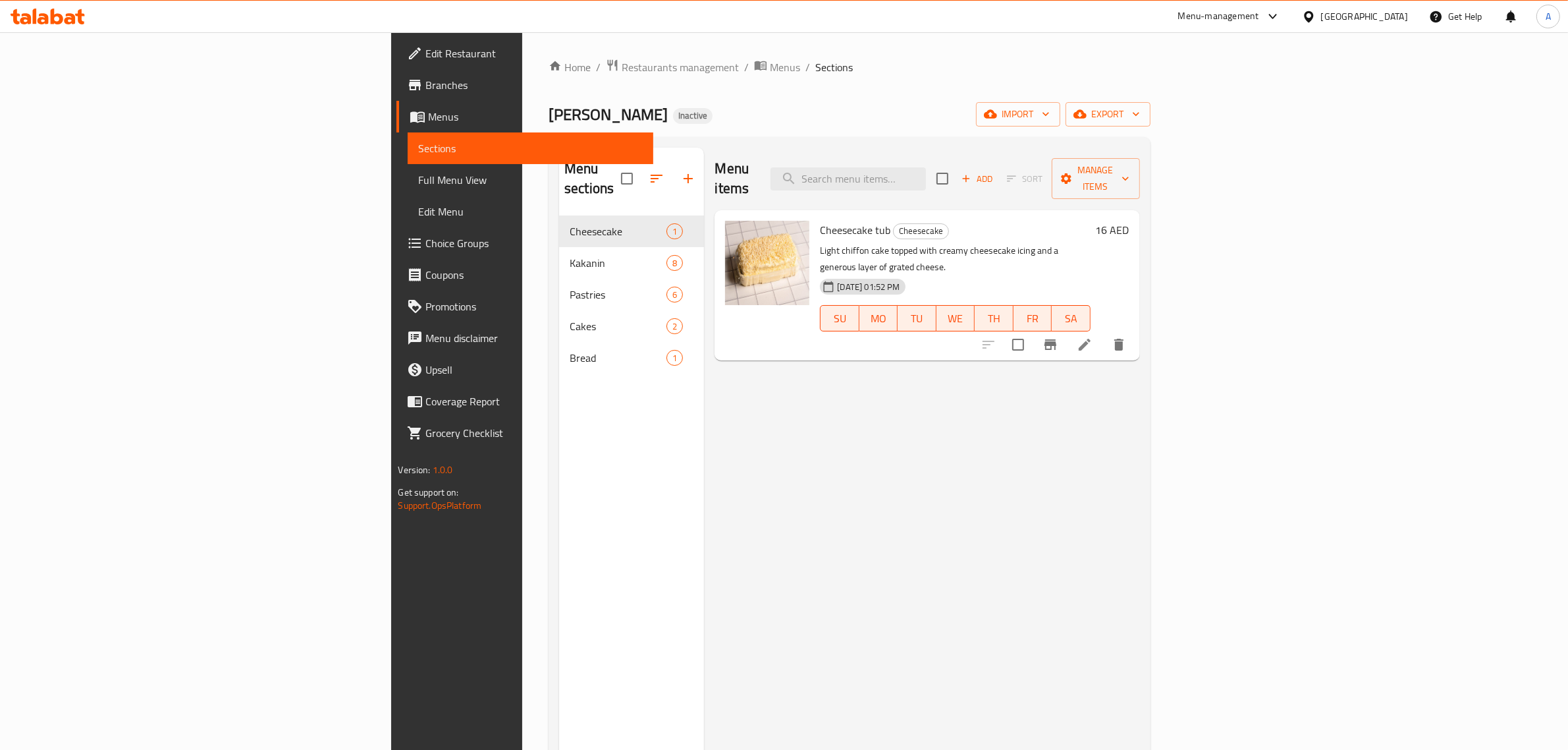
click at [418, 172] on span "Full Menu View" at bounding box center [531, 180] width 224 height 15
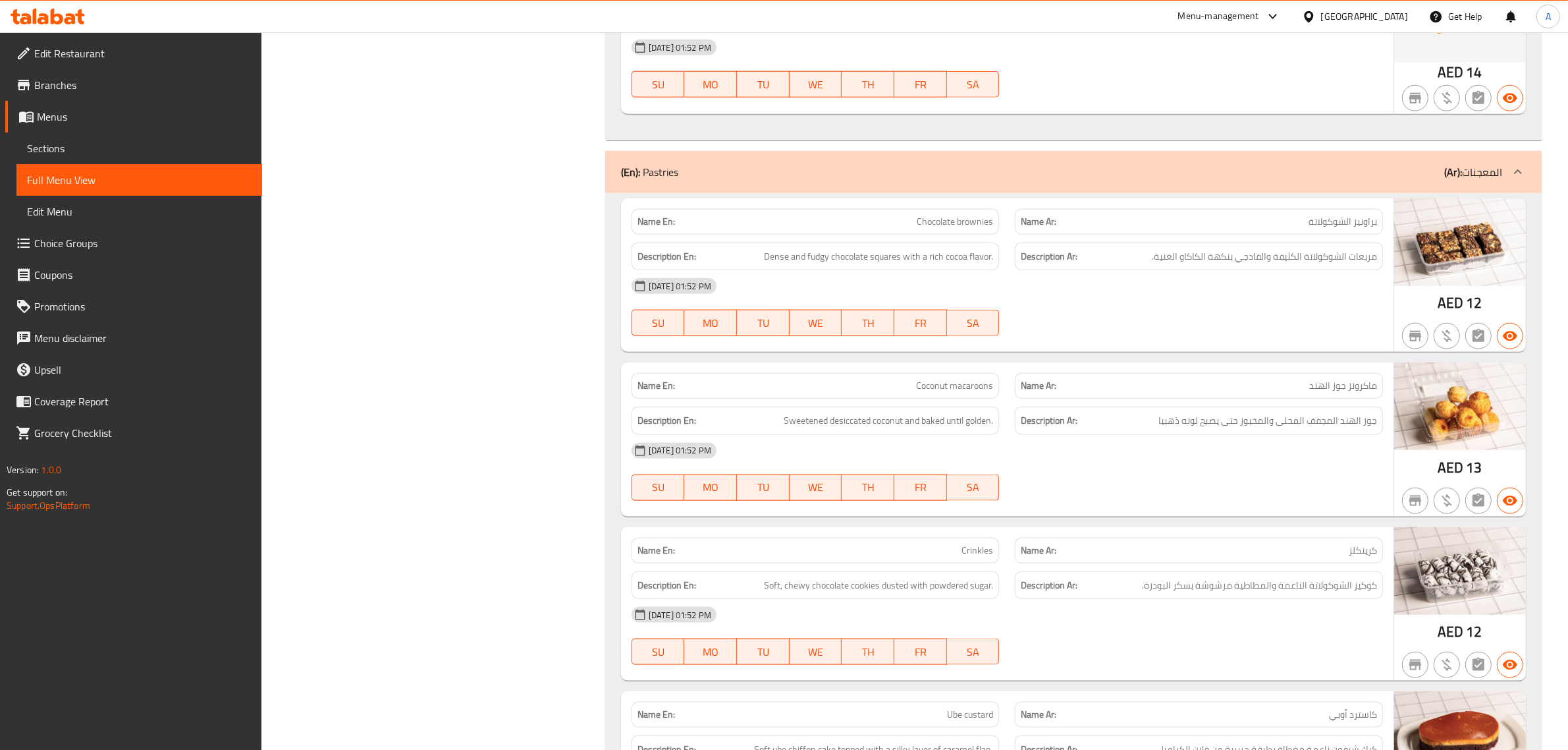
click at [1328, 373] on div "Name Ar: ماكرونز جوز الهند" at bounding box center [1199, 385] width 368 height 26
copy span "ماكرونز جوز الهند"
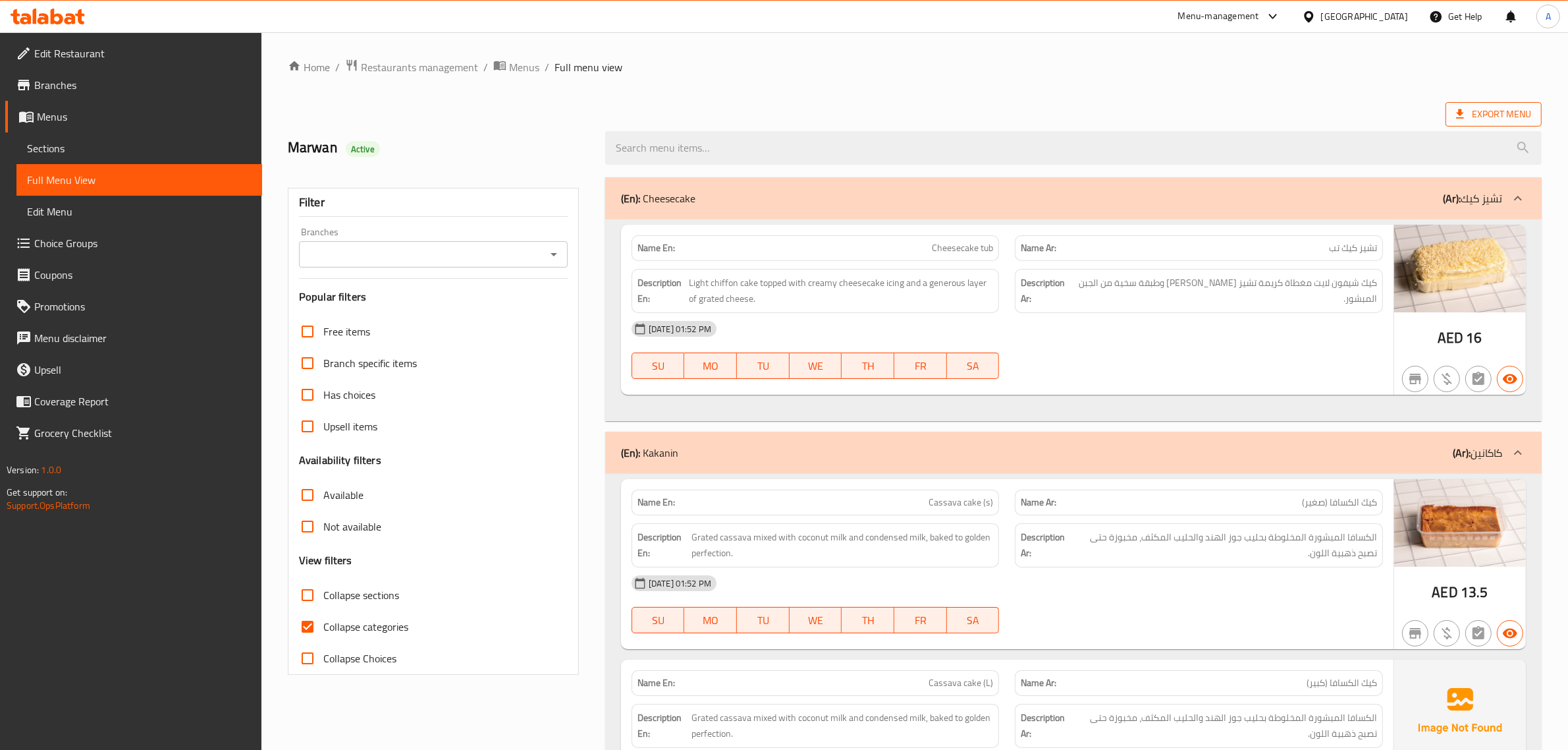
click at [1494, 109] on span "Export Menu" at bounding box center [1494, 114] width 75 height 16
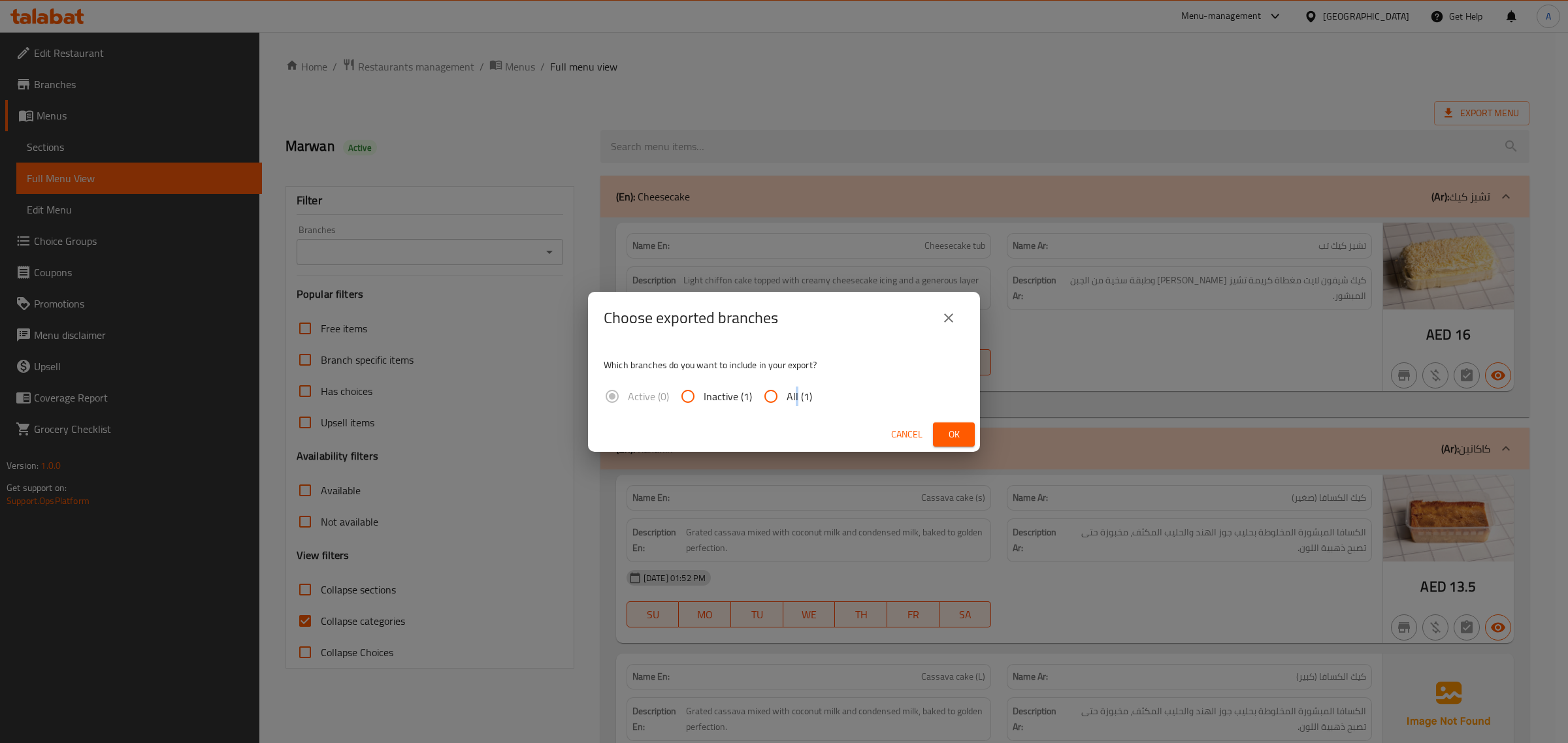
click at [794, 399] on span "All (1)" at bounding box center [799, 396] width 25 height 15
click at [845, 400] on div "Which branches do you want to include in your export? Active (0) Inactive (1) A…" at bounding box center [783, 380] width 392 height 73
click at [774, 396] on input "All (1)" at bounding box center [770, 396] width 31 height 31
radio input "true"
click at [922, 429] on button "Cancel" at bounding box center [907, 435] width 41 height 25
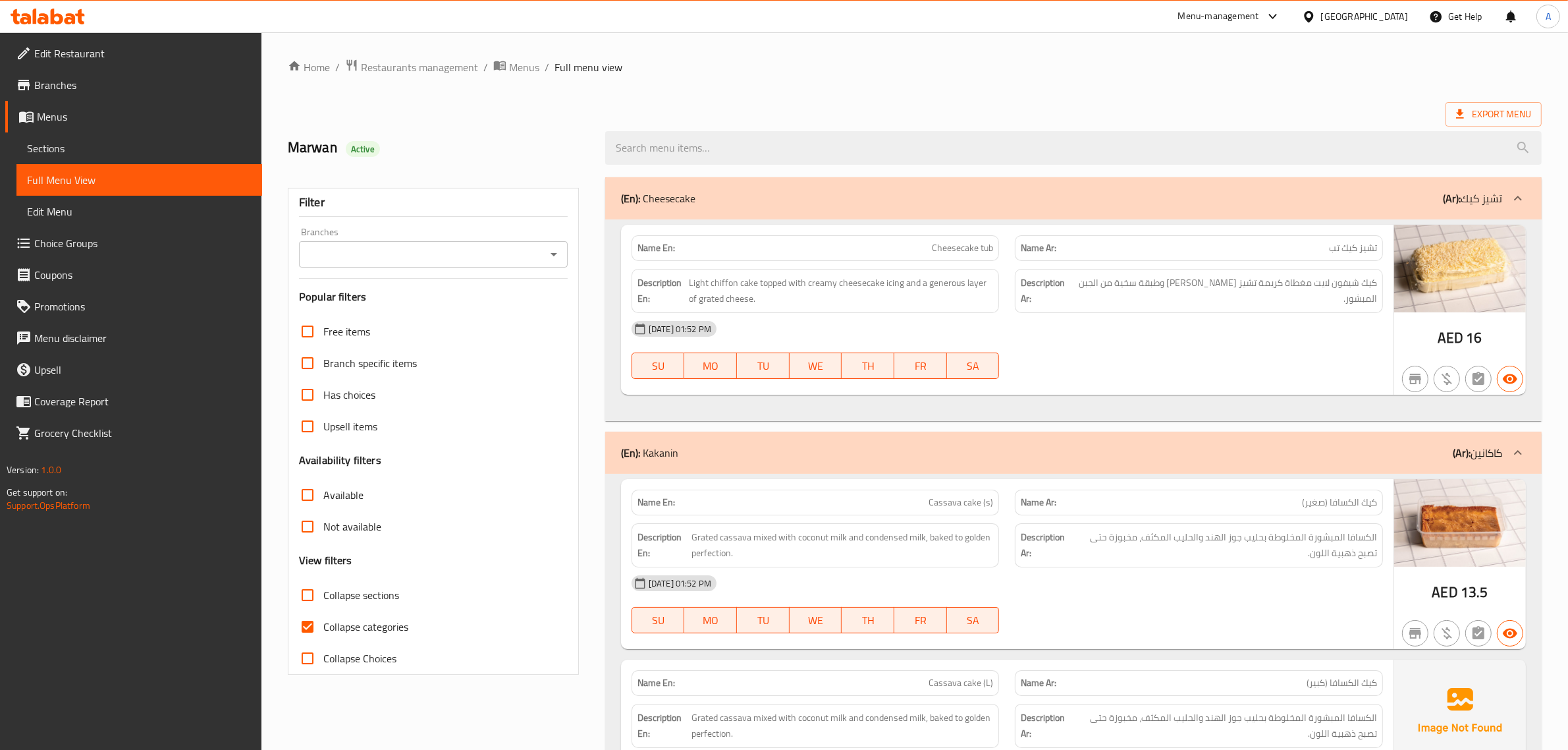
click at [1479, 128] on div at bounding box center [1073, 148] width 952 height 50
click at [1494, 108] on span "Export Menu" at bounding box center [1494, 114] width 75 height 16
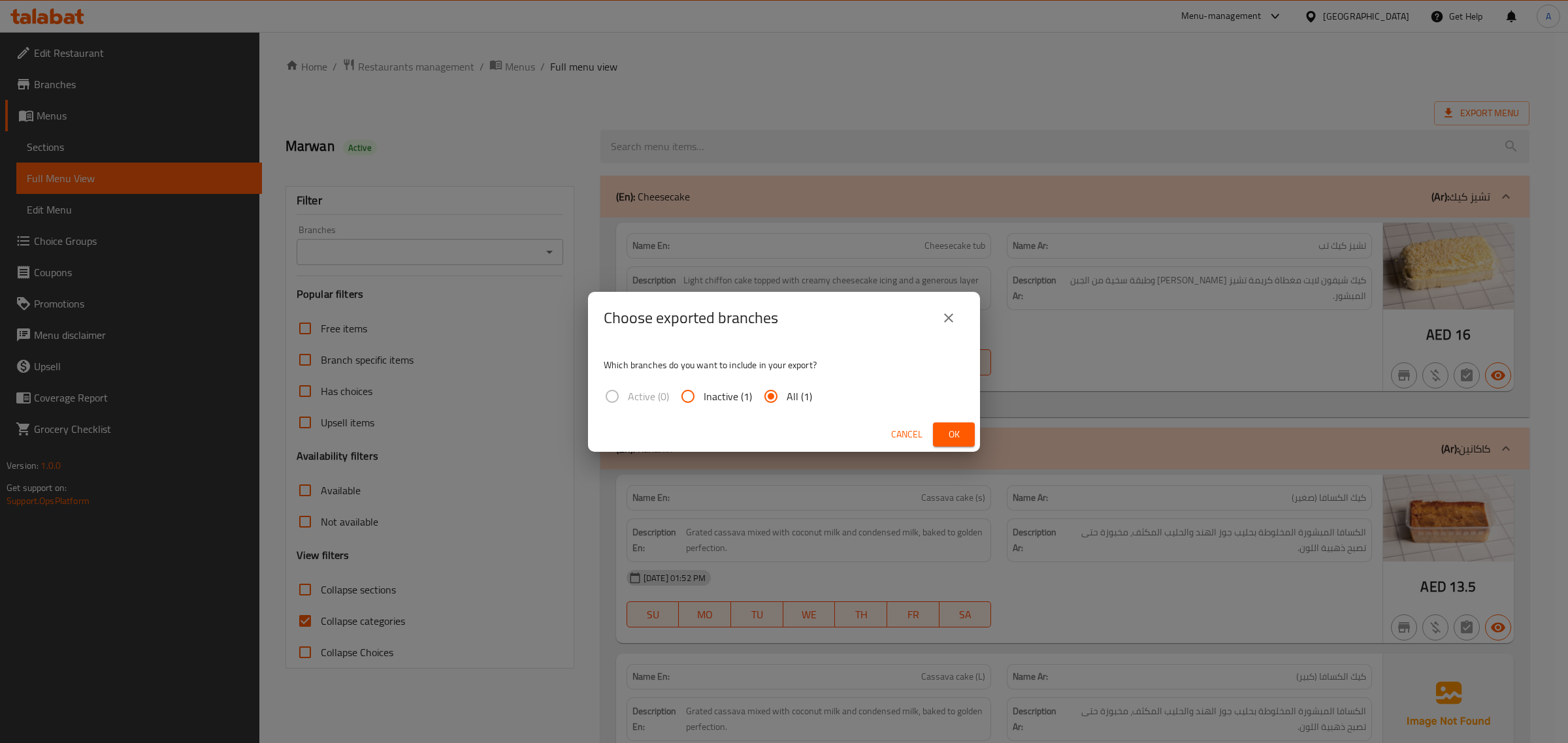
click at [956, 426] on span "Ok" at bounding box center [954, 434] width 21 height 16
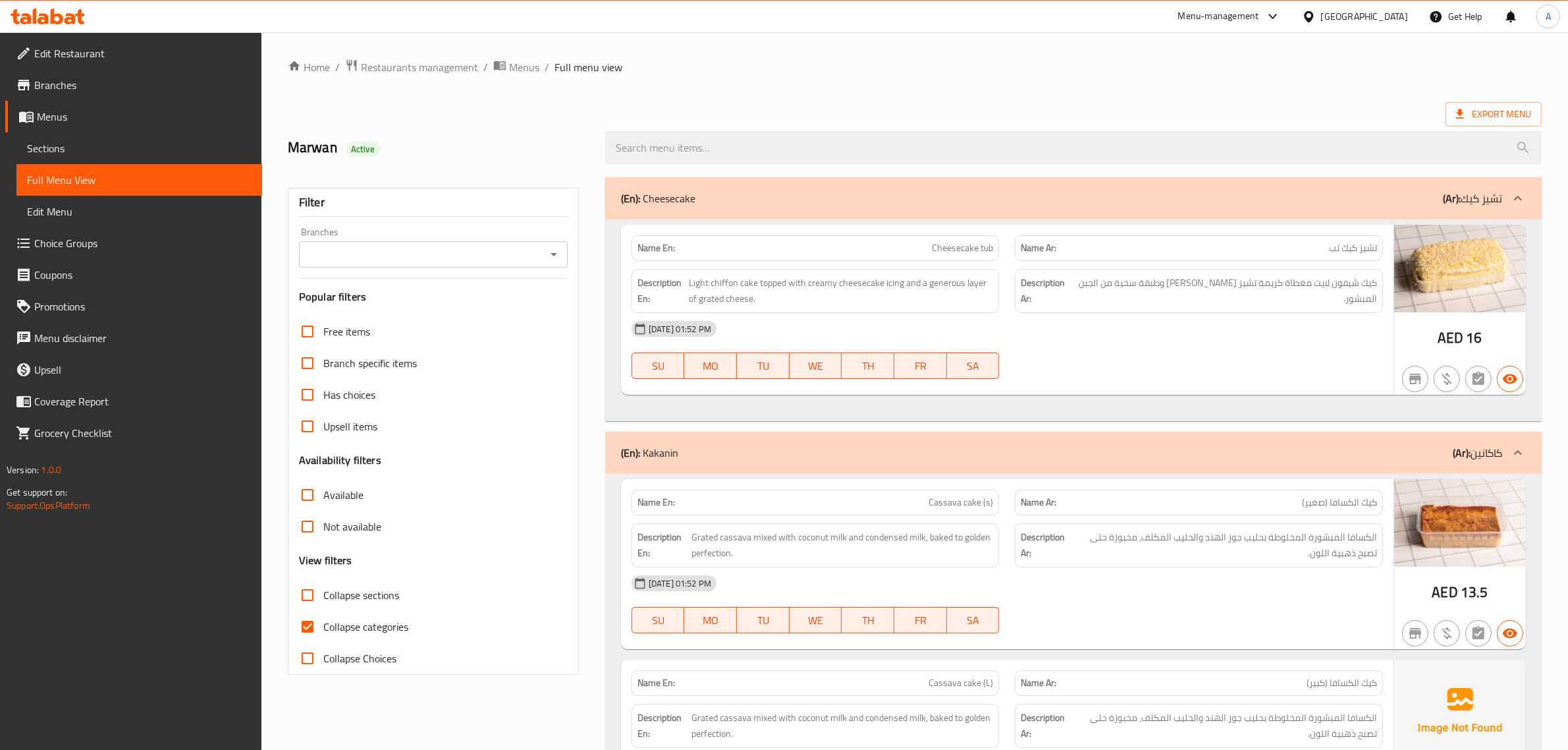
scroll to position [1923, 0]
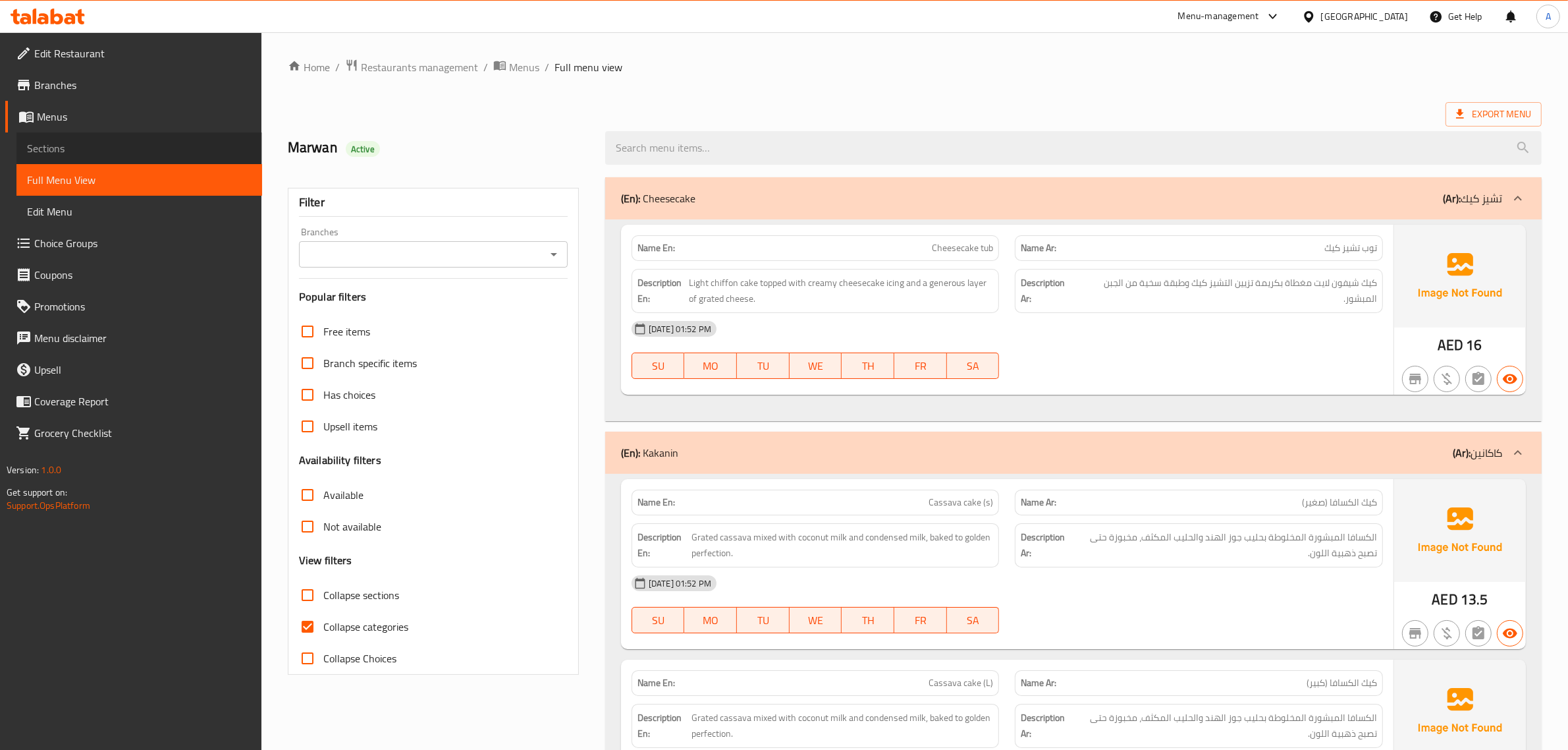
click at [109, 153] on span "Sections" at bounding box center [139, 148] width 224 height 15
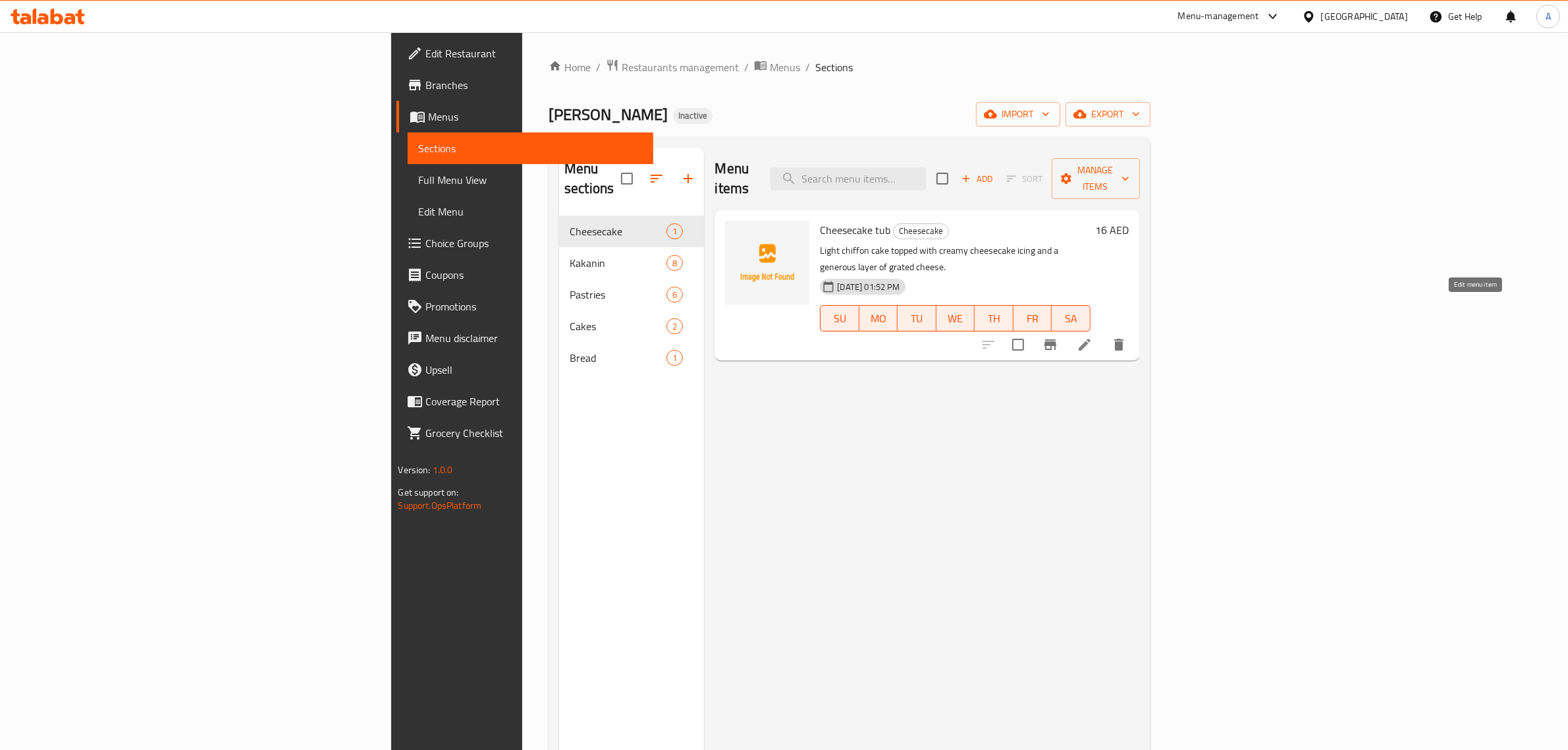
click at [1093, 337] on icon at bounding box center [1085, 344] width 15 height 15
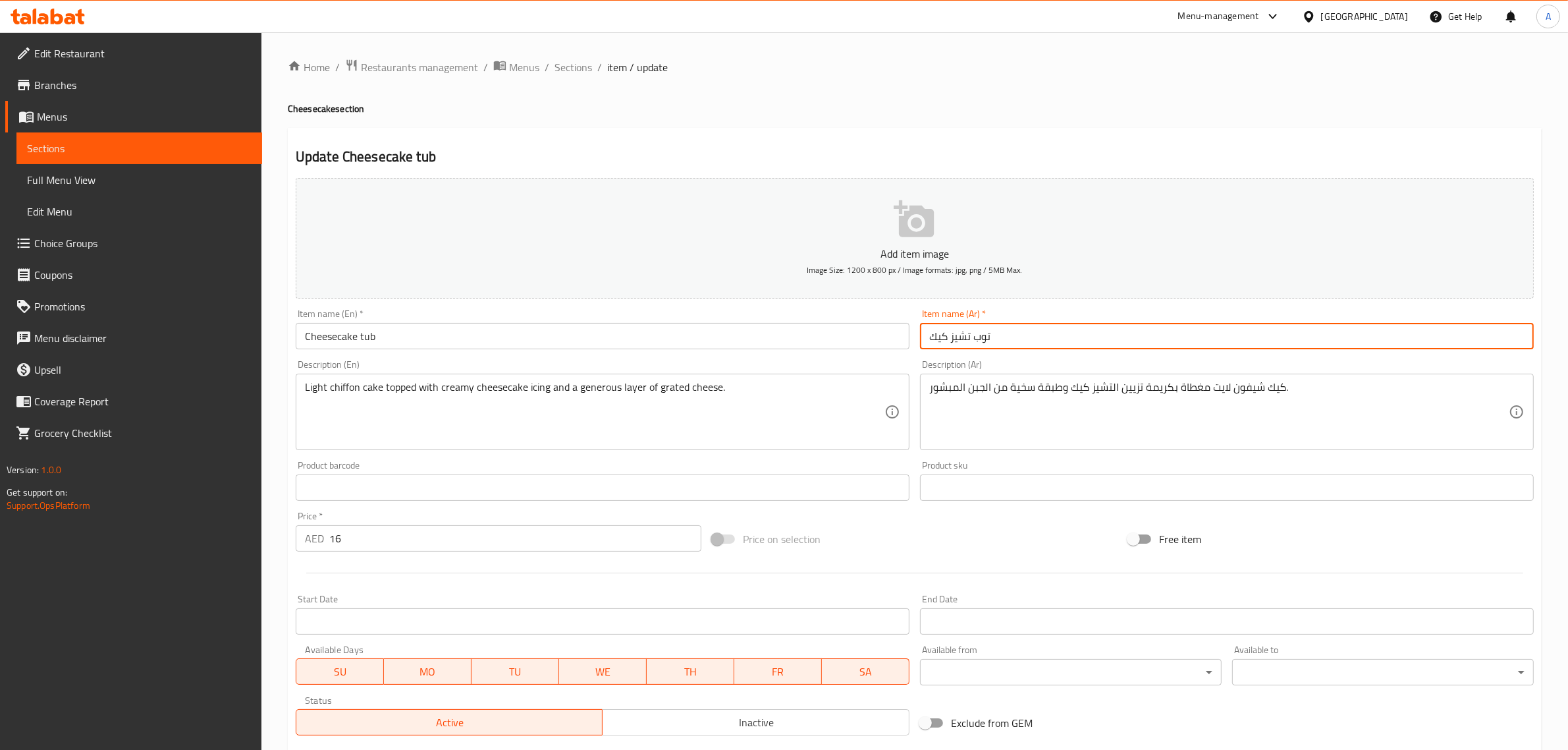
click at [985, 337] on input "توب تشيز كيك" at bounding box center [1228, 336] width 614 height 26
click at [980, 337] on input "تب تشيز كيك" at bounding box center [1228, 336] width 614 height 26
click at [1085, 336] on input "تشيز كيك" at bounding box center [1228, 336] width 614 height 26
paste input "تب"
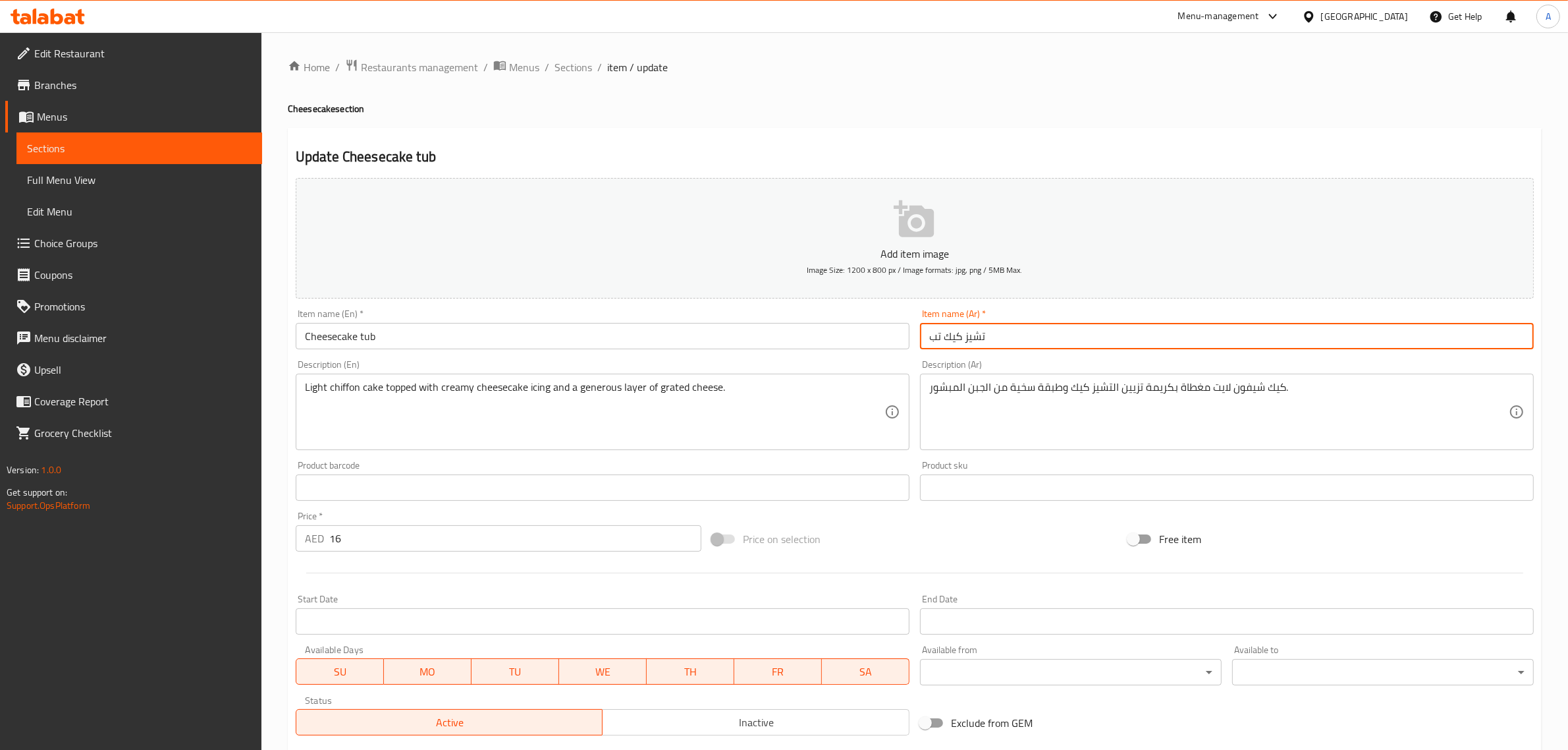
scroll to position [179, 0]
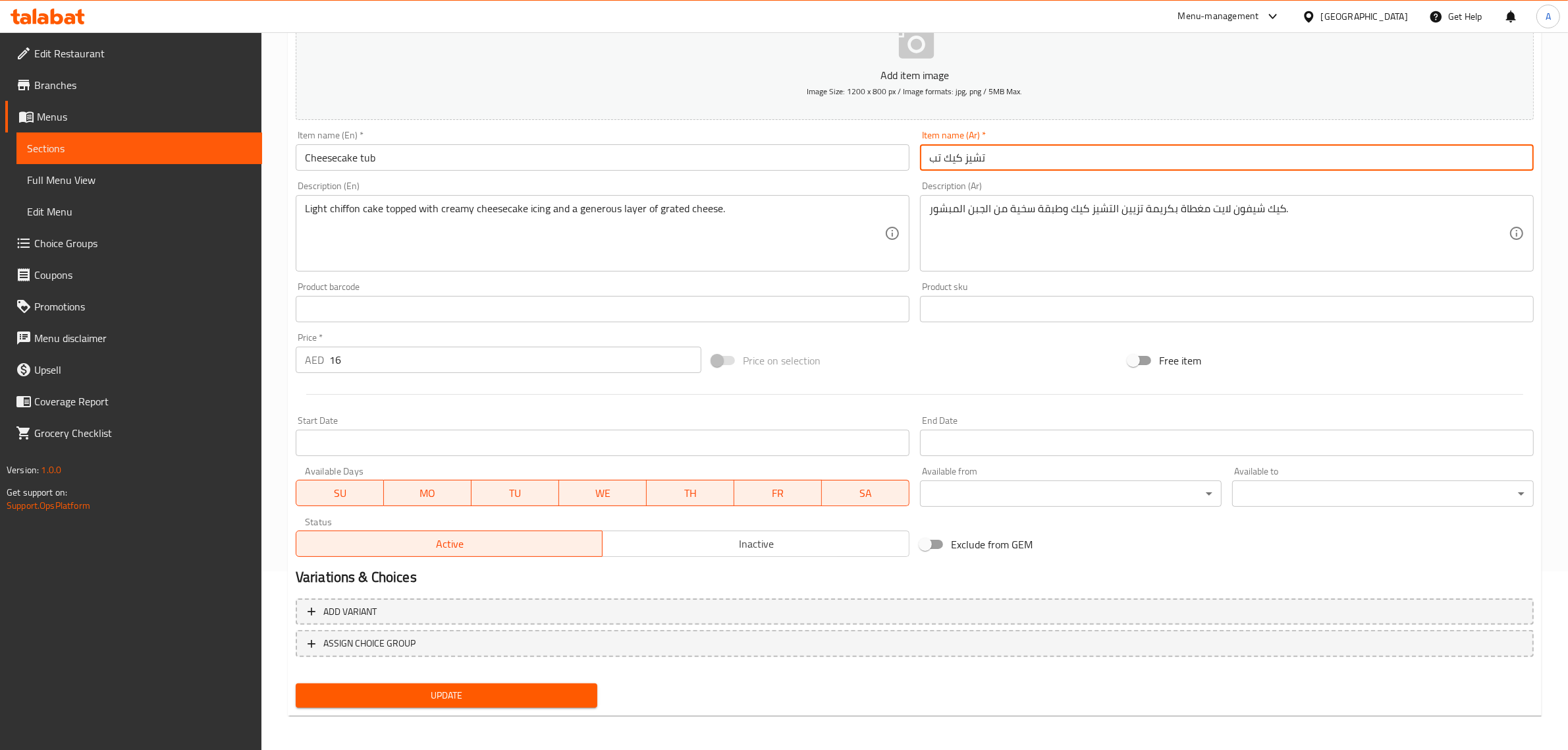
type input "تشيز كيك تب"
click at [474, 690] on span "Update" at bounding box center [446, 695] width 281 height 16
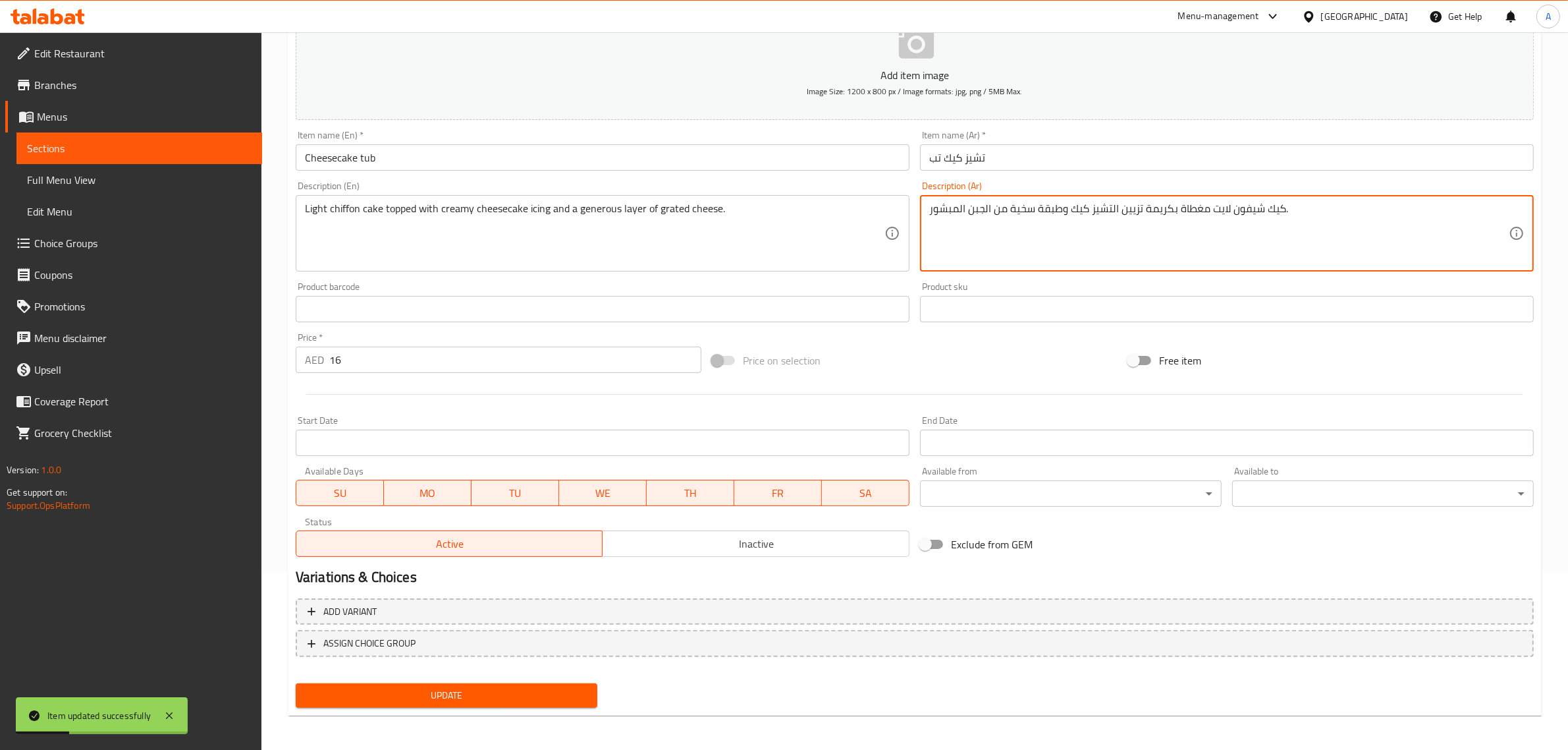
click at [1150, 211] on textarea "كيك شيفون لايت مغطاة بكريمة تزيين التشيز كيك وطبقة سخية من الجبن المبشور." at bounding box center [1218, 233] width 579 height 63
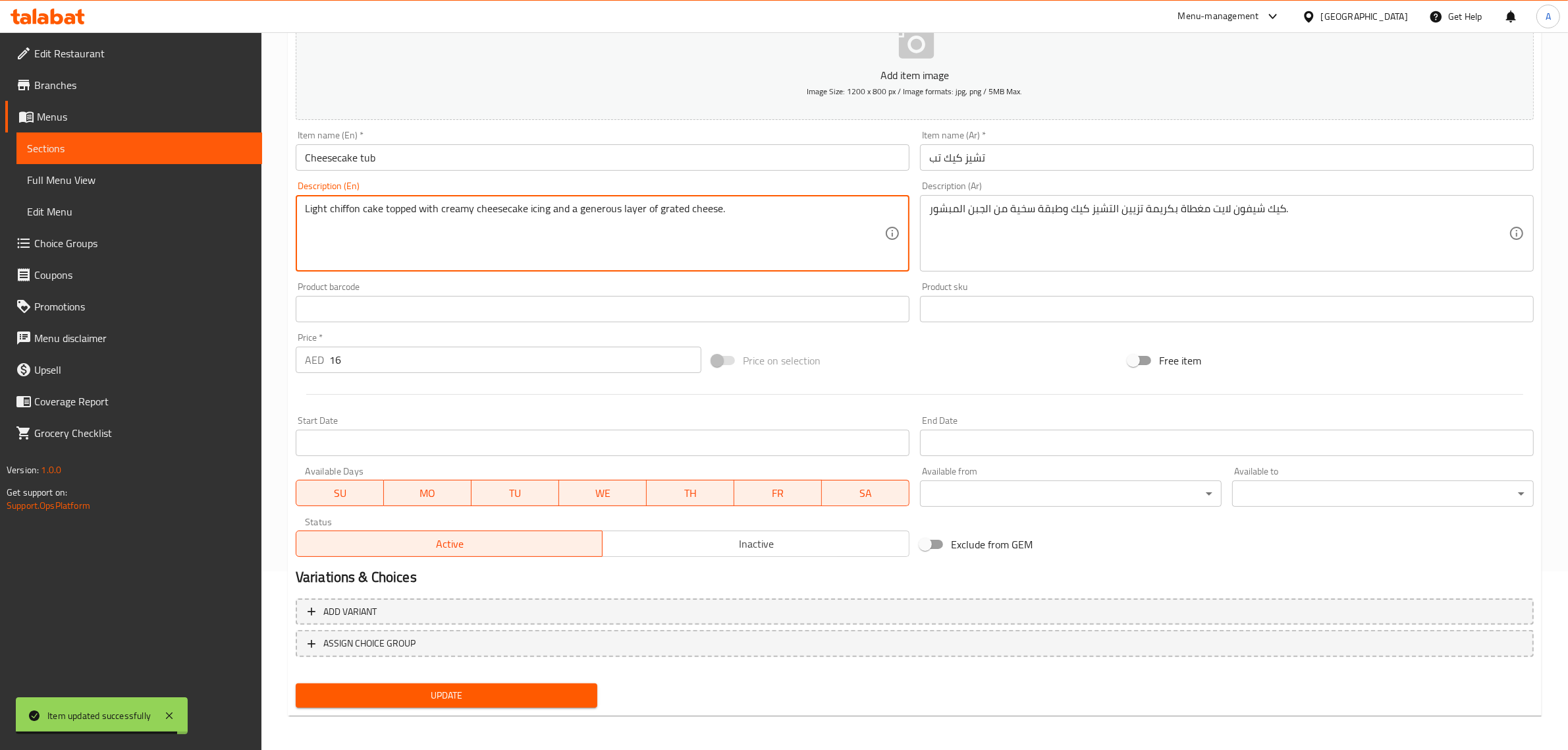
click at [680, 246] on textarea "Light chiffon cake topped with creamy cheesecake icing and a generous layer of …" at bounding box center [594, 233] width 579 height 63
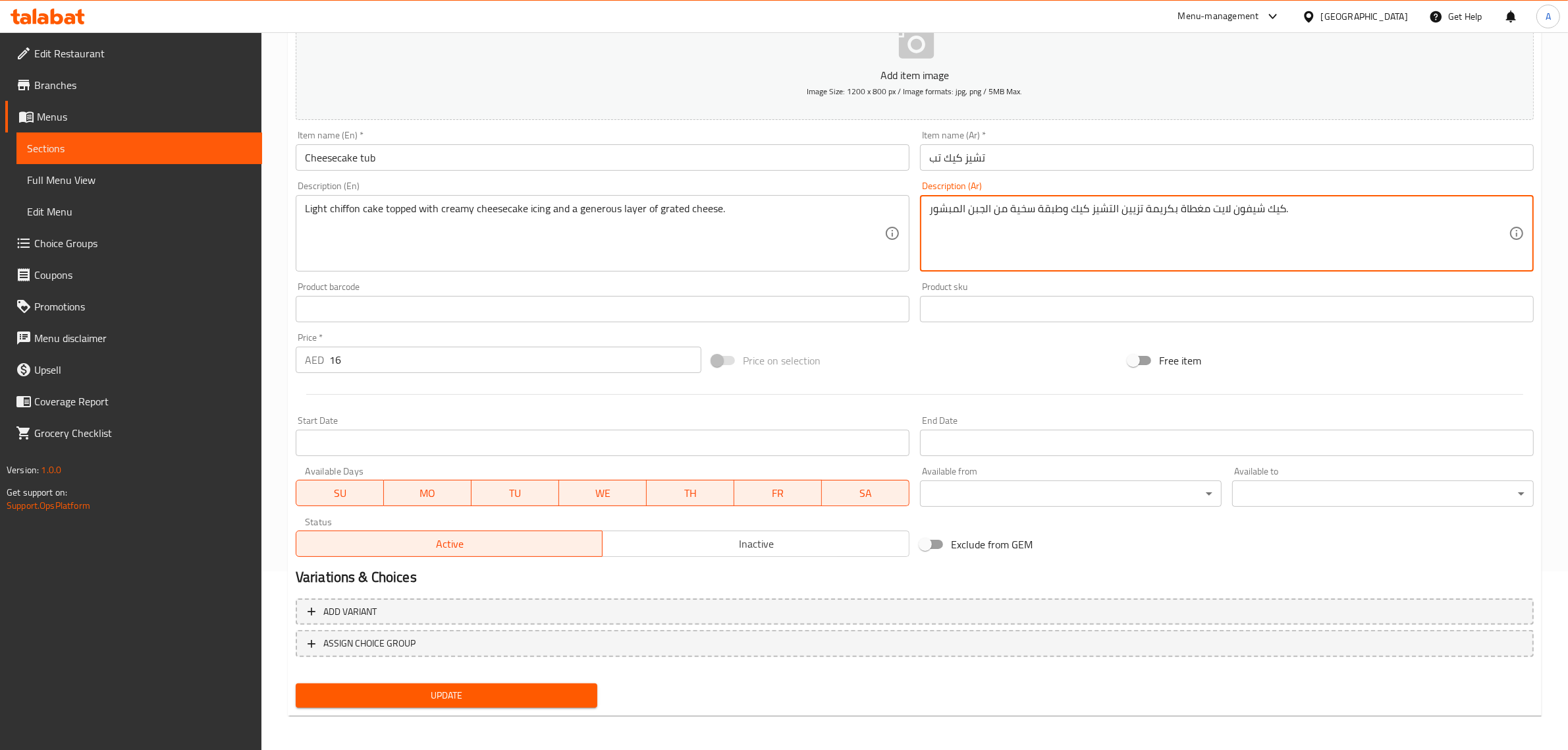
click at [1216, 224] on textarea "كيك شيفون لايت مغطاة بكريمة تزيين التشيز كيك وطبقة سخية من الجبن المبشور." at bounding box center [1218, 233] width 579 height 63
drag, startPoint x: 1227, startPoint y: 211, endPoint x: 765, endPoint y: 223, distance: 462.2
click at [765, 223] on div "Add item image Image Size: 1200 x 800 px / Image formats: jpg, png / 5MB Max. I…" at bounding box center [915, 278] width 1249 height 568
paste textarea "خفيفة مغطاة بكريمة الجبن الكريمية"
click at [1212, 213] on textarea "كيك شيفون خفيفة مغطاة بكريمة الجبن الكريمية وطبقة سخية من الجبن المبشور." at bounding box center [1218, 233] width 579 height 63
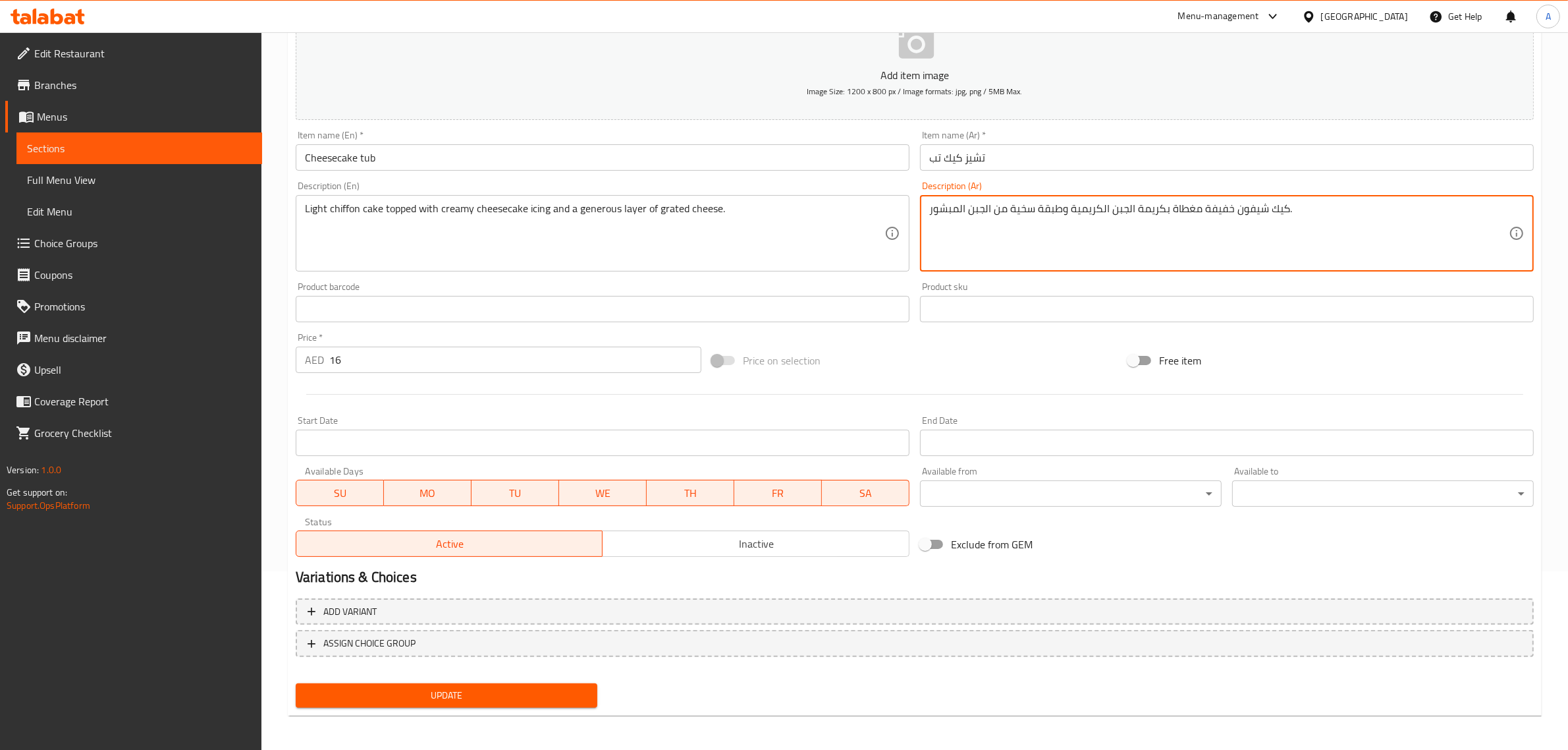
click at [1212, 213] on textarea "كيك شيفون خفيفة مغطاة بكريمة الجبن الكريمية وطبقة سخية من الجبن المبشور." at bounding box center [1218, 233] width 579 height 63
click at [1244, 233] on textarea "كيك شيفون لايت مغطاة بكريمة الجبن الكريمية وطبقة سخية من الجبن المبشور." at bounding box center [1218, 233] width 579 height 63
click at [1085, 212] on textarea "كيك شيفون لايت مغطاة بكريمة الجبن الكريمية وطبقة سخية من الجبن المبشور." at bounding box center [1218, 233] width 579 height 63
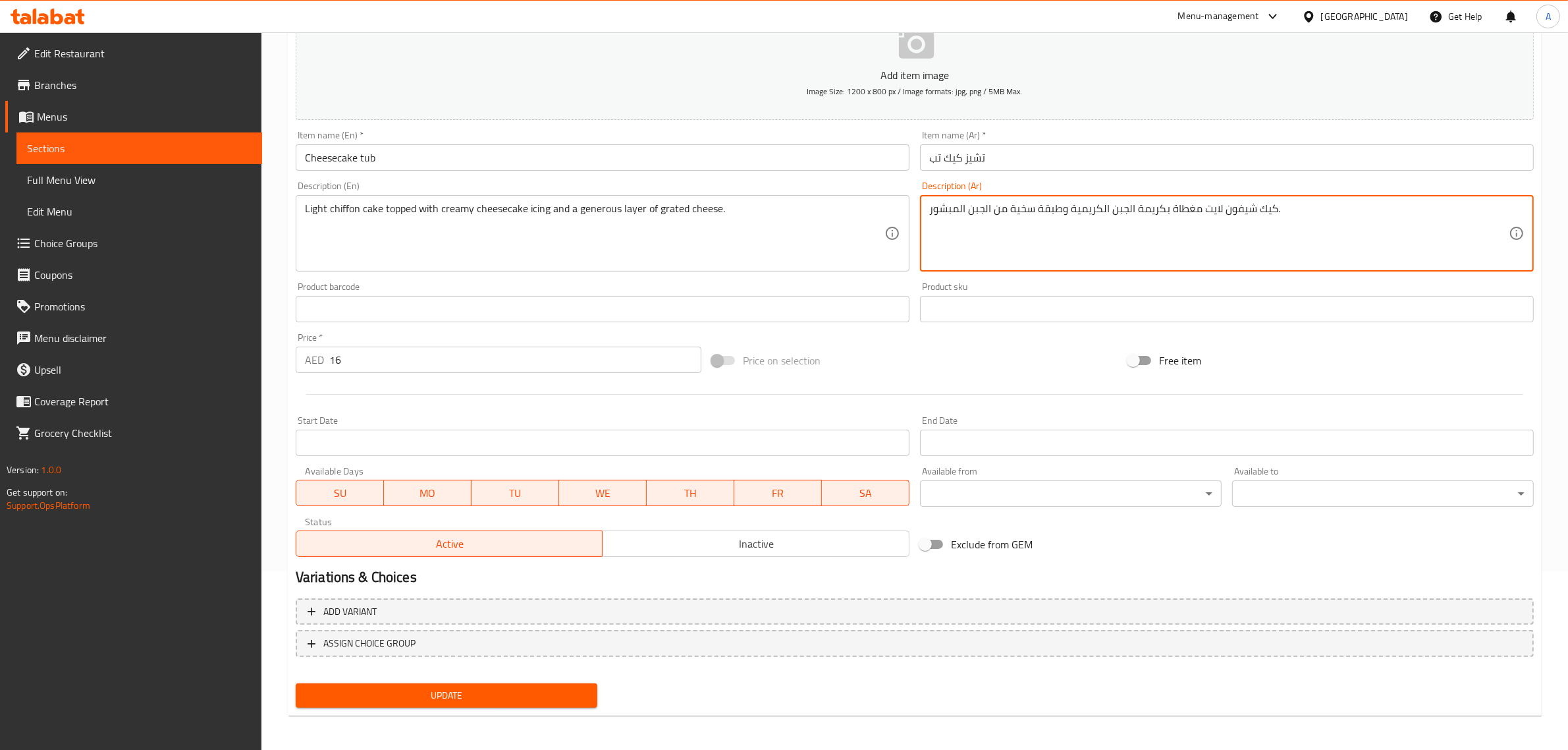
click at [1168, 213] on textarea "كيك شيفون لايت مغطاة بكريمة الجبن الكريمية وطبقة سخية من الجبن المبشور." at bounding box center [1218, 233] width 579 height 63
paste textarea "تشيز كيك"
click at [1147, 210] on textarea "كيك شيفون لايت مغطاة تشيز كيك بكريمة الجبن الكريمية وطبقة سخية من الجبن المبشور." at bounding box center [1218, 233] width 579 height 63
click at [1118, 207] on textarea "كيك شيفون لايت مغطاة تشيز كيك الجبن الكريمية وطبقة سخية من الجبن المبشور." at bounding box center [1218, 233] width 579 height 63
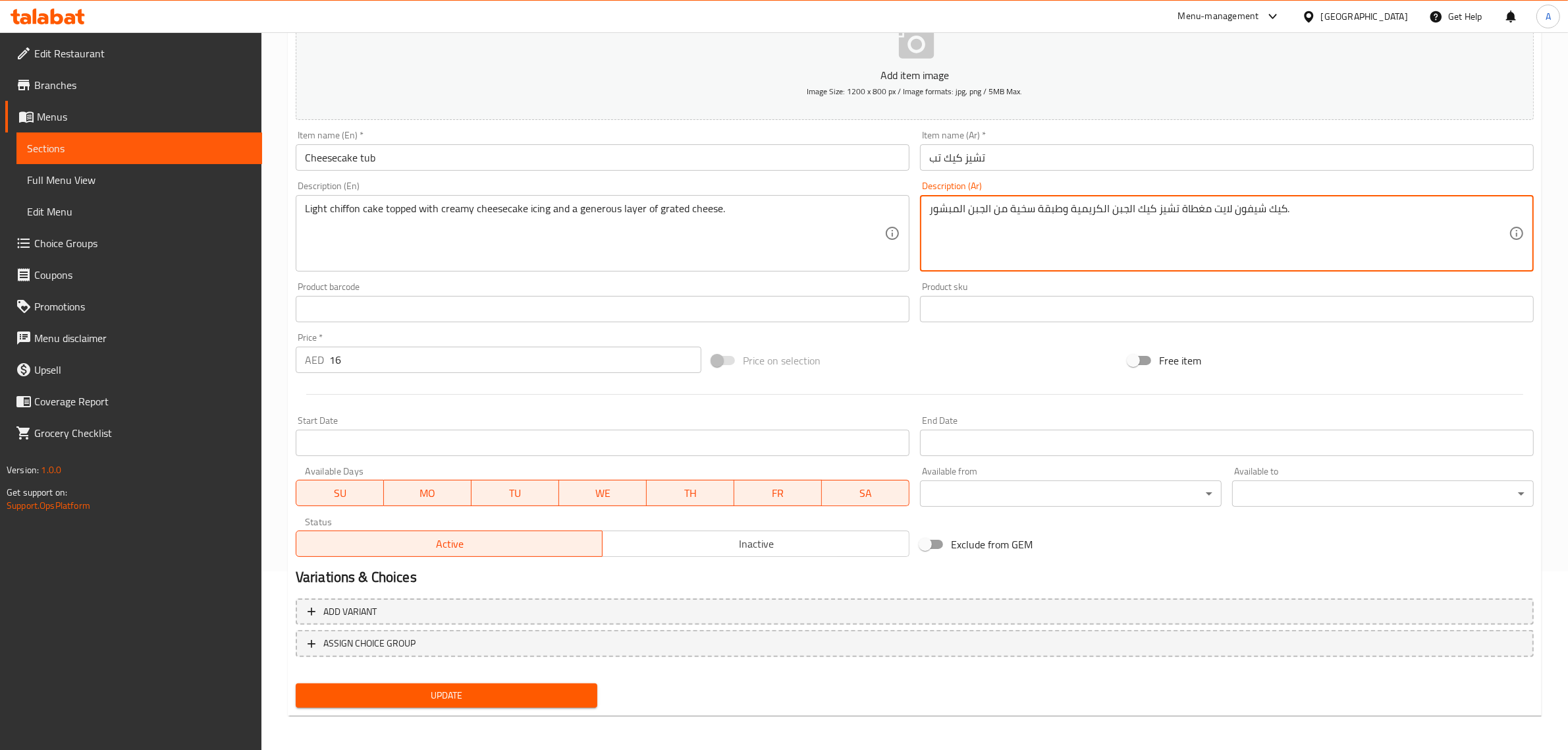
click at [1118, 207] on textarea "كيك شيفون لايت مغطاة تشيز كيك الجبن الكريمية وطبقة سخية من الجبن المبشور." at bounding box center [1218, 233] width 579 height 63
drag, startPoint x: 1098, startPoint y: 203, endPoint x: 1108, endPoint y: 219, distance: 18.9
click at [1108, 219] on textarea "كيك شيفون لايت مغطاة تشيز كيك الكريمية وطبقة سخية من الجبن المبشور." at bounding box center [1218, 233] width 579 height 63
click at [1074, 211] on textarea "كيك شيفون لايت مغطاة تشيز كيك كريمية وطبقة سخية من الجبن المبشور." at bounding box center [1218, 233] width 579 height 63
click at [1139, 213] on textarea "كيك شيفون لايت مغطاة تشيز كيك كريمي وطبقة سخية من الجبن المبشور." at bounding box center [1218, 233] width 579 height 63
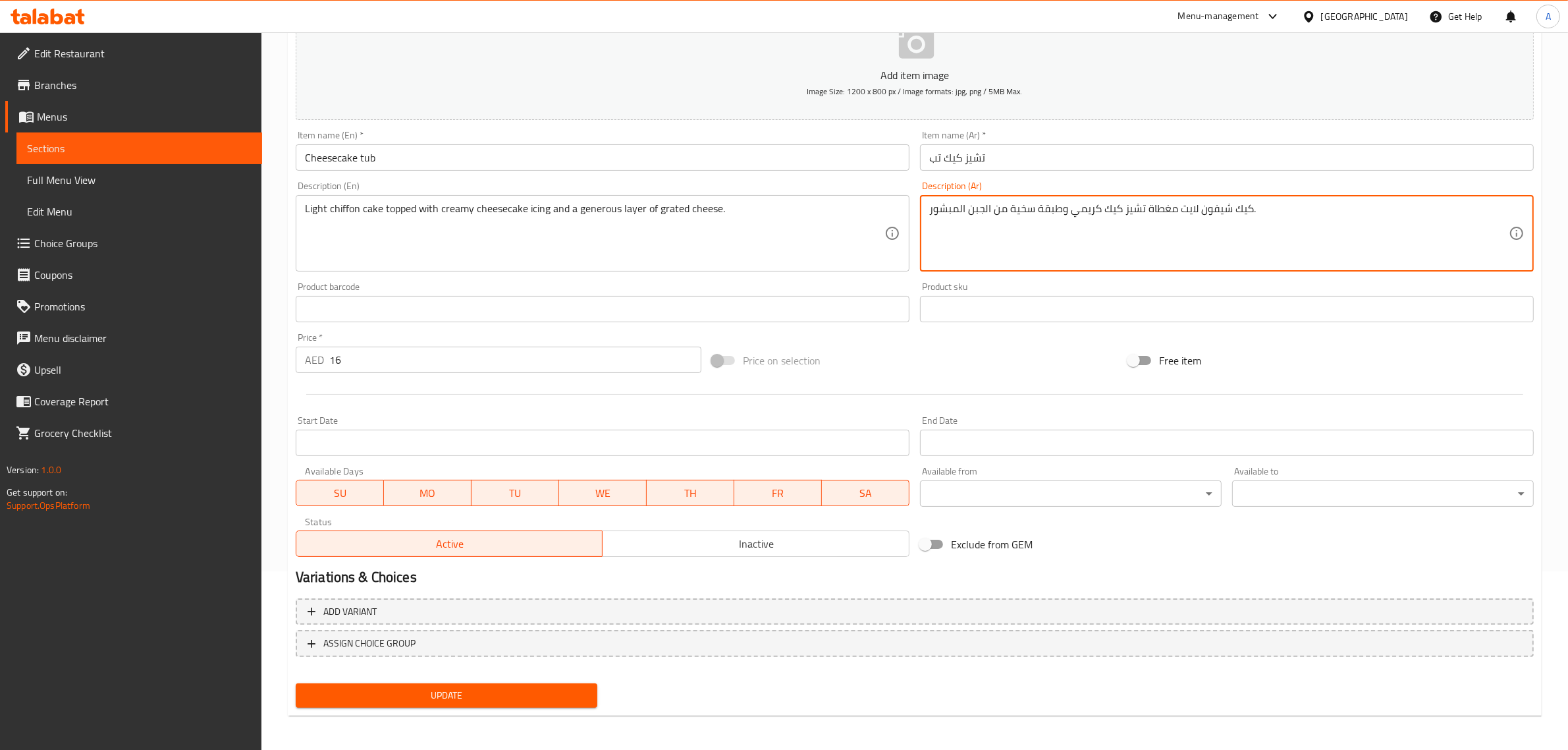
click at [1141, 215] on textarea "كيك شيفون لايت مغطاة تشيز كيك كريمي وطبقة سخية من الجبن المبشور." at bounding box center [1218, 233] width 579 height 63
click at [1141, 210] on textarea "كيك شيفون لايت مغطاة تشيز كيك كريمي وطبقة سخية من الجبن المبشور." at bounding box center [1218, 233] width 579 height 63
click at [1143, 205] on textarea "كيك شيفون لايت مغطاة تشيز كيك كريمي وطبقة سخية من الجبن المبشور." at bounding box center [1218, 233] width 579 height 63
paste textarea "كريمة"
type textarea "كيك شيفون لايت مغطاة كريمة تشيز كيك كريمي وطبقة سخية من الجبن المبشور."
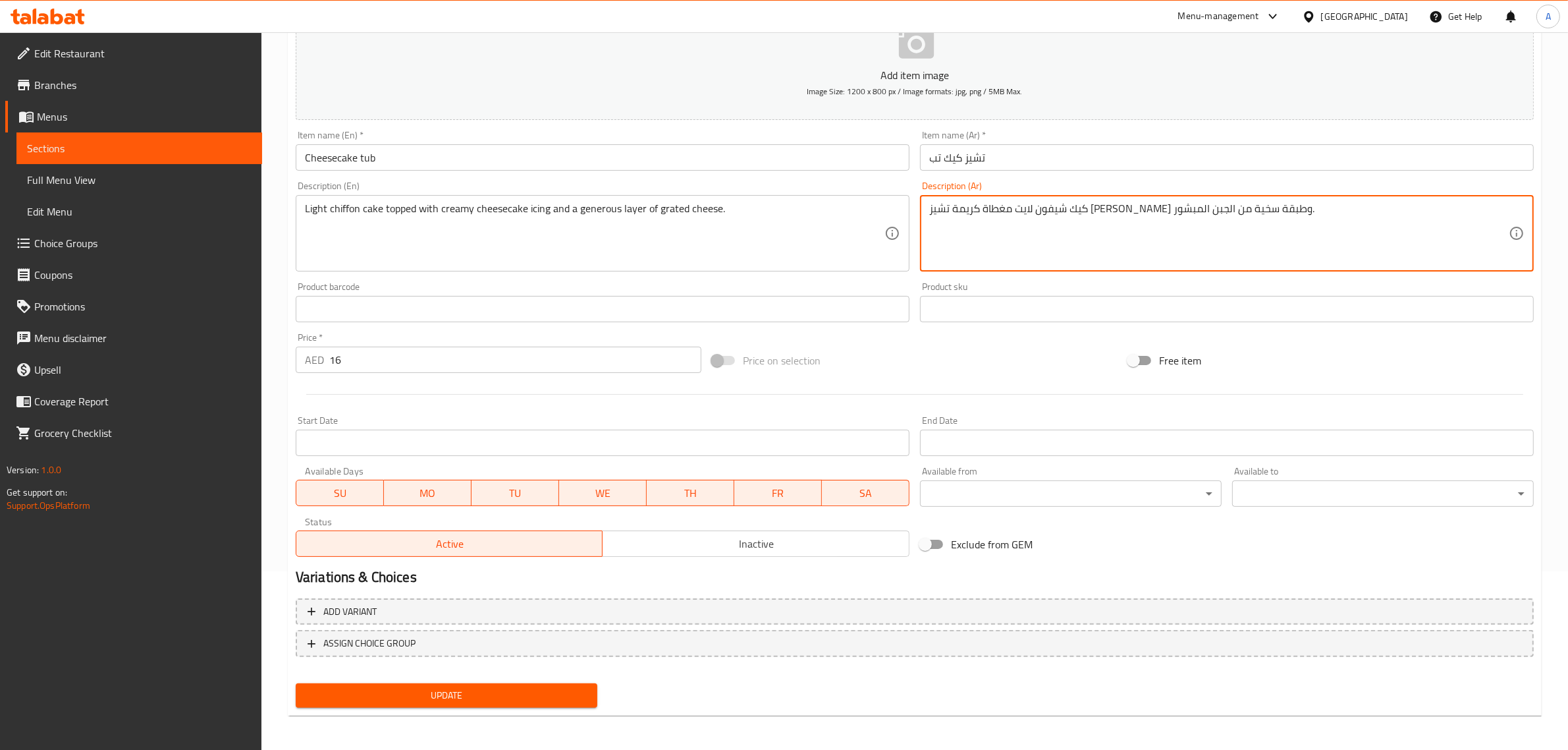
click at [483, 690] on span "Update" at bounding box center [446, 695] width 281 height 16
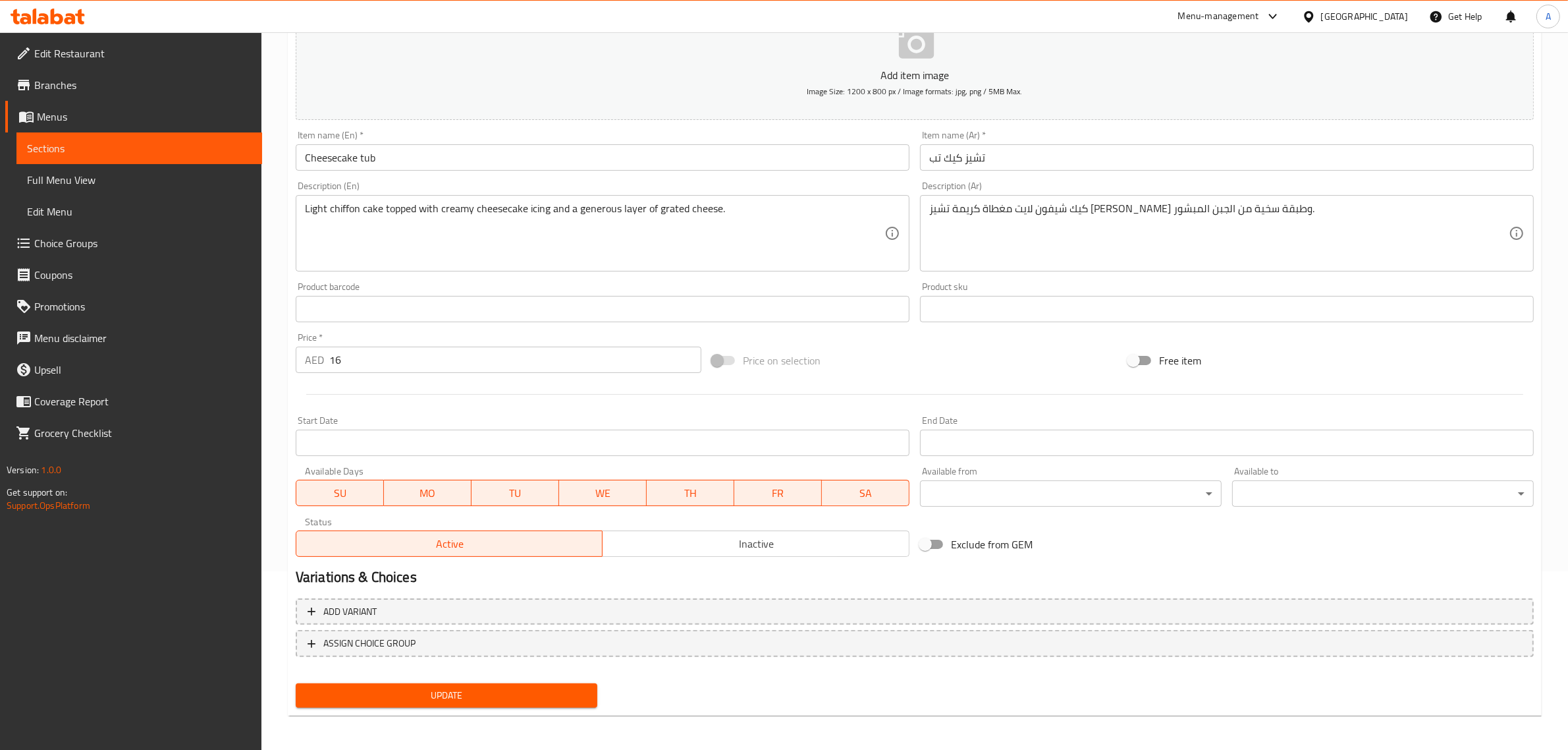
click at [495, 704] on button "Update" at bounding box center [446, 696] width 302 height 25
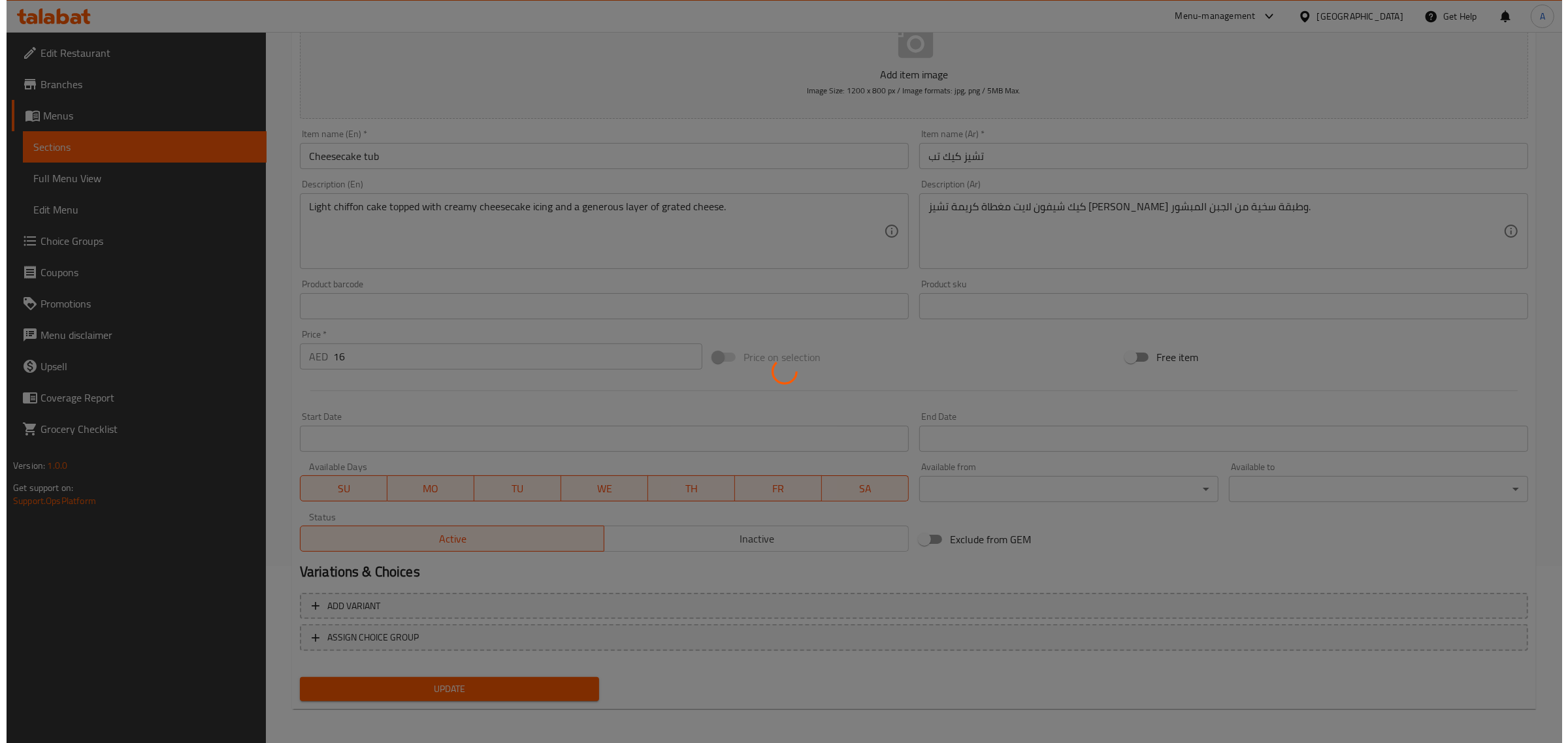
scroll to position [0, 0]
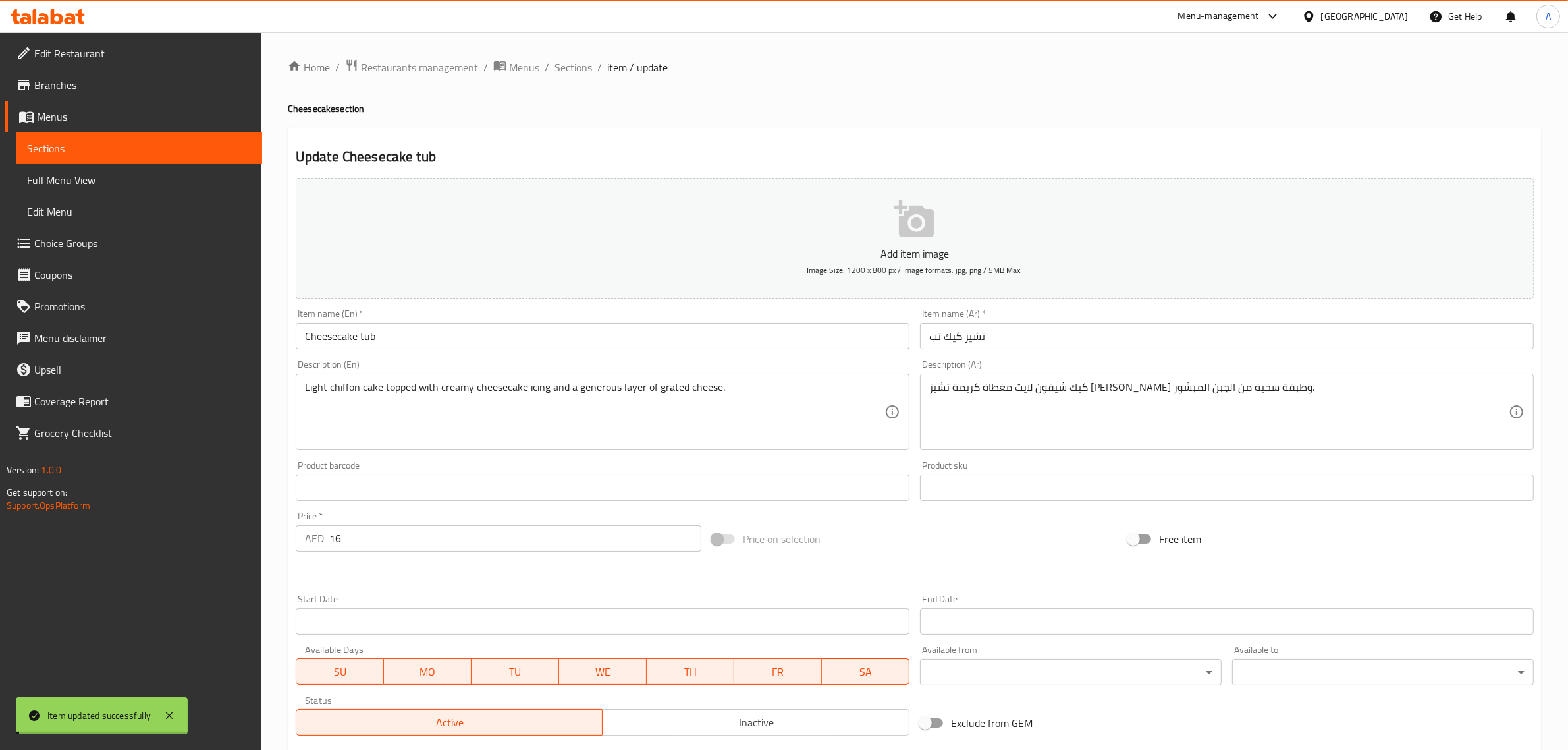
click at [559, 64] on span "Sections" at bounding box center [573, 67] width 38 height 15
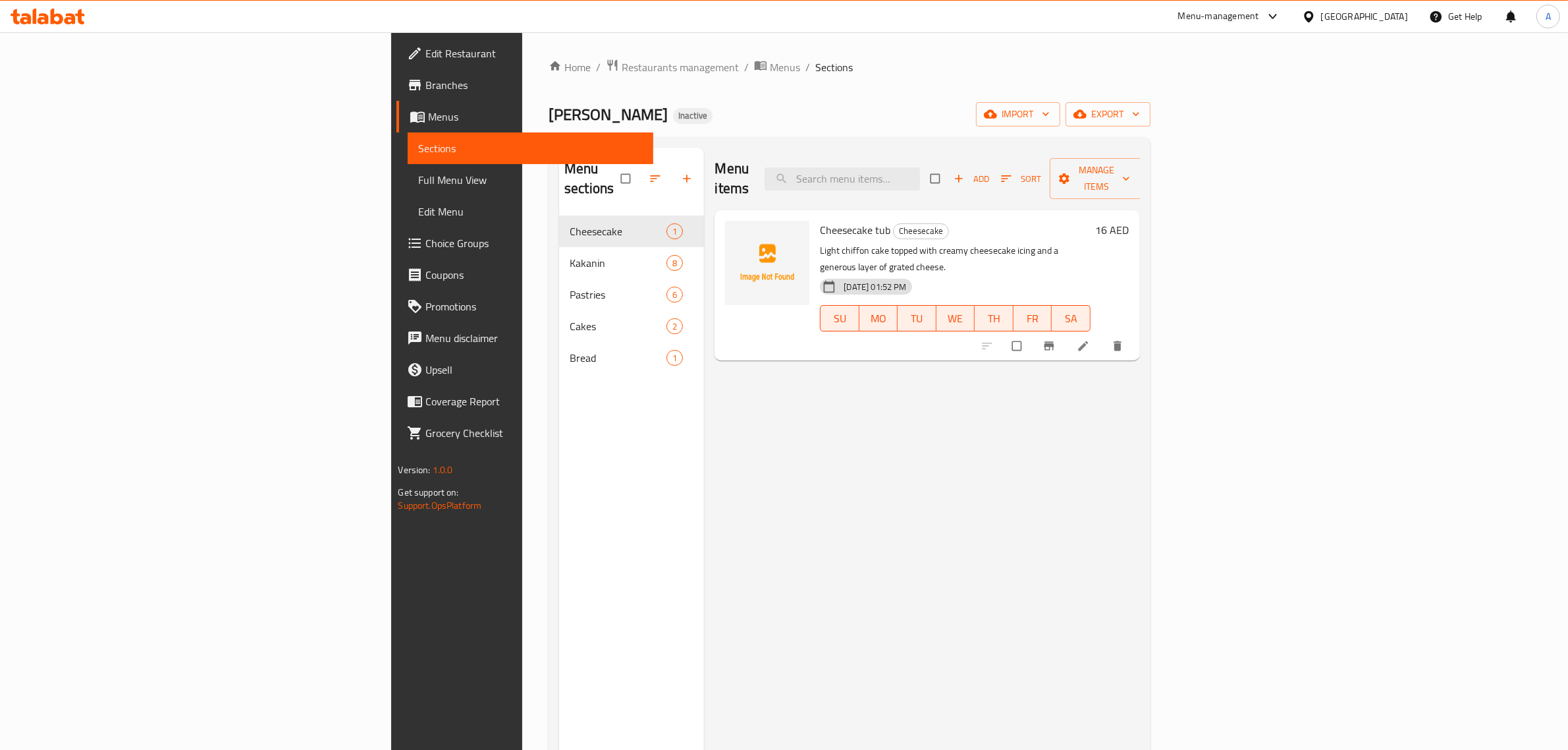
click at [1026, 183] on div "Menu items Add Sort Manage items" at bounding box center [927, 179] width 425 height 63
click at [921, 179] on input "search" at bounding box center [842, 179] width 155 height 23
paste input "Sapin-sapin"
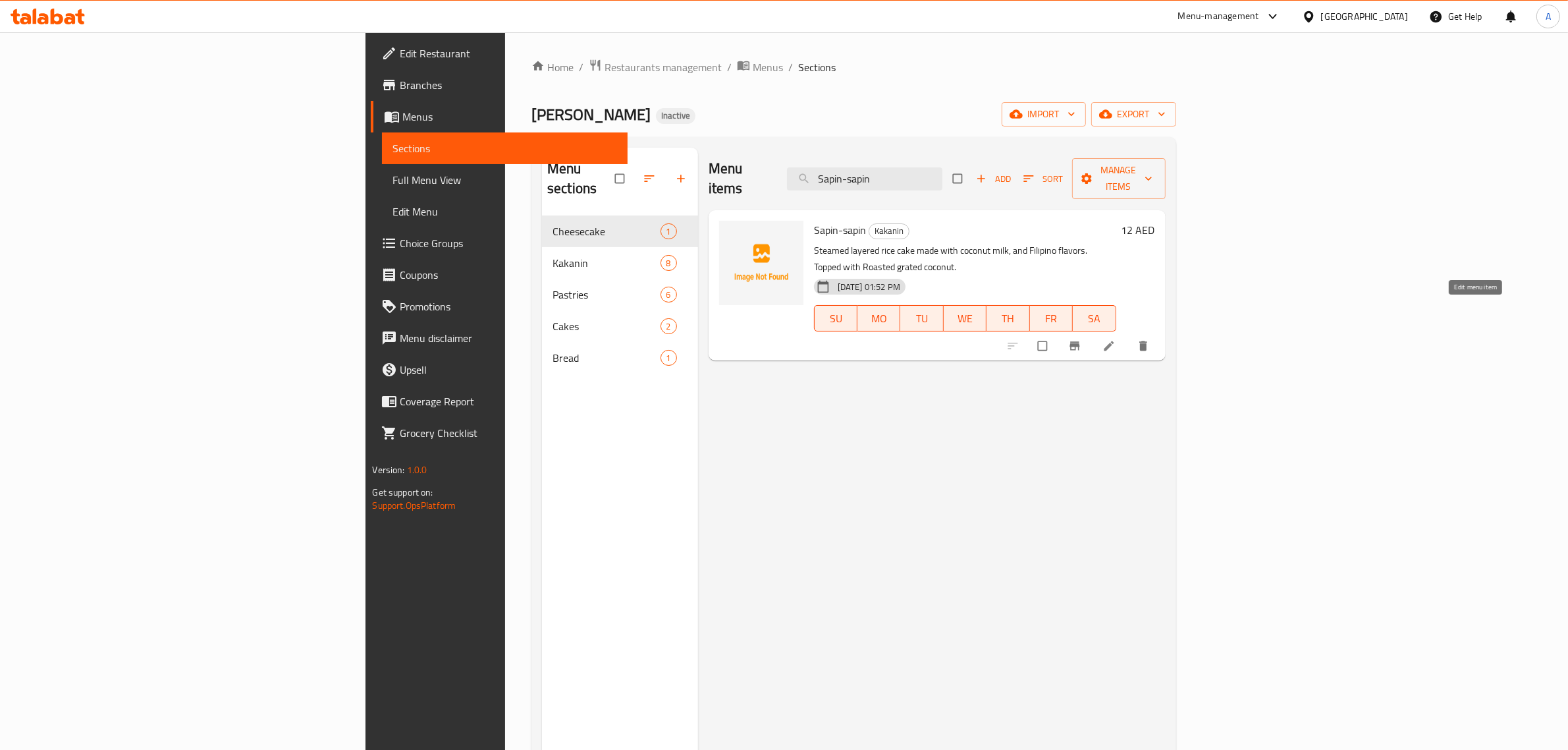
type input "Sapin-sapin"
click at [1114, 341] on icon at bounding box center [1109, 346] width 10 height 10
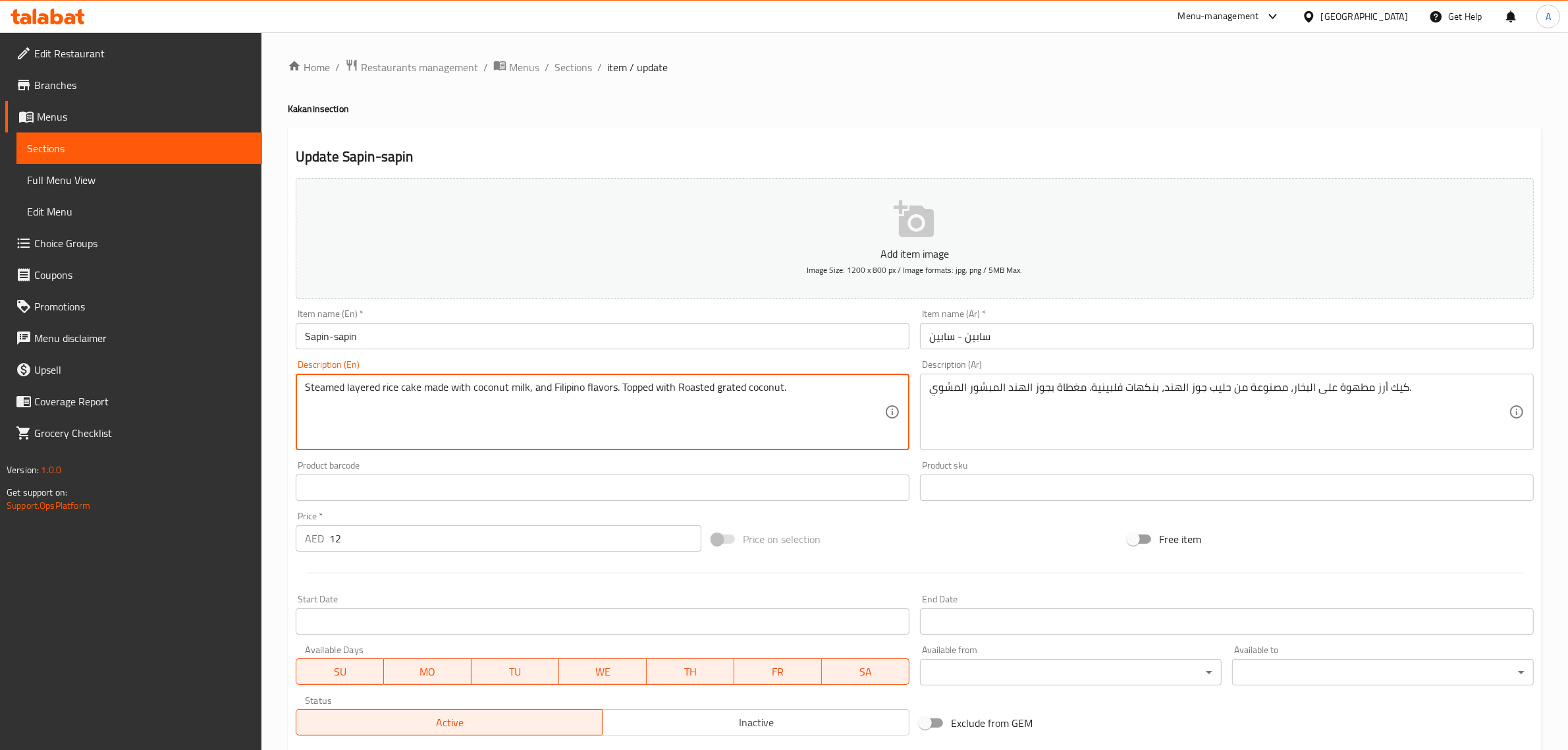
click at [539, 422] on textarea "Steamed layered rice cake made with coconut milk, and Filipino flavors. Topped …" at bounding box center [594, 412] width 579 height 63
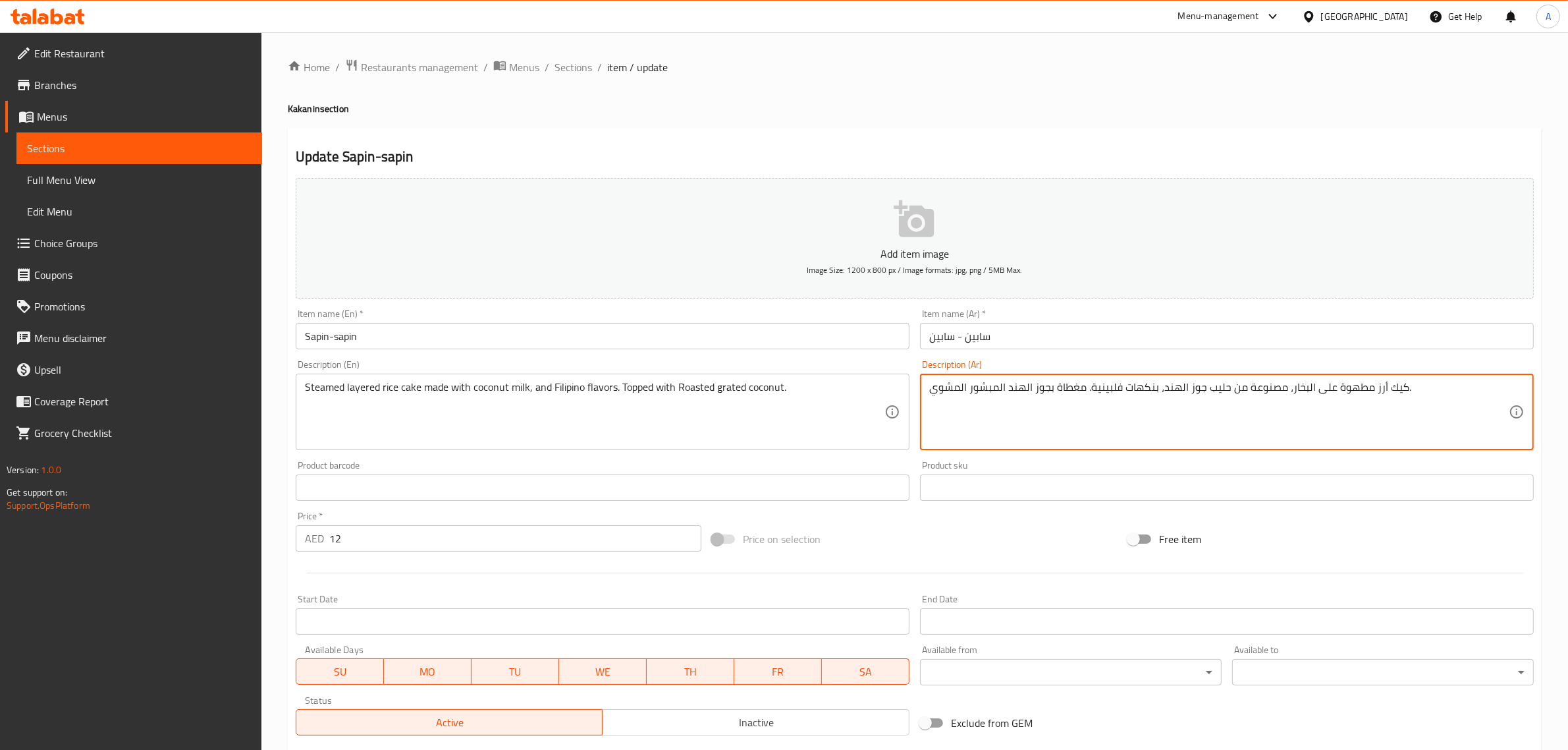
click at [1368, 399] on textarea "كيك أرز مطهوة على البخار، مصنوعة من حليب جوز الهند، بنكهات فلبينية. مغطاة بجوز …" at bounding box center [1218, 412] width 579 height 63
paste textarea "طبقات"
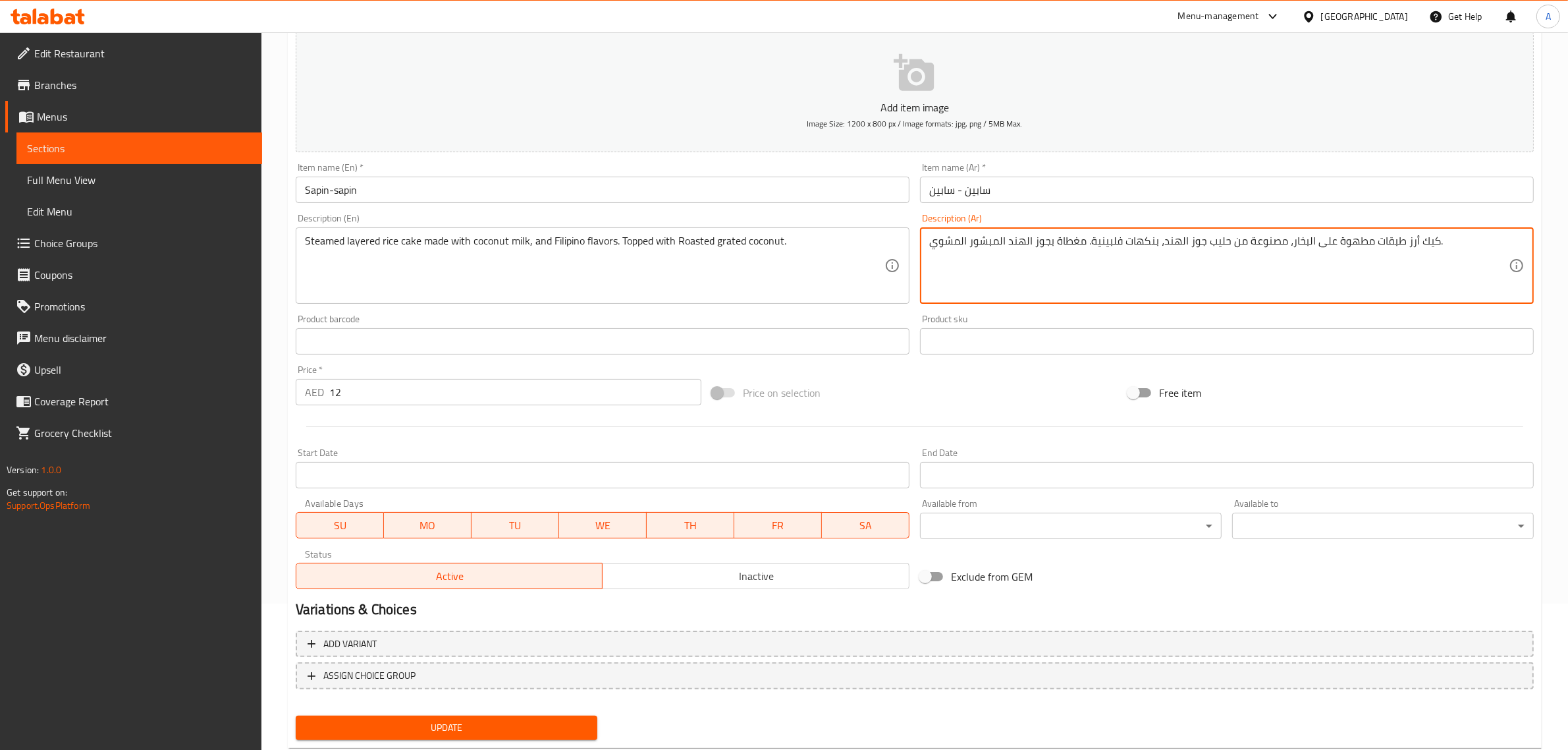
scroll to position [179, 0]
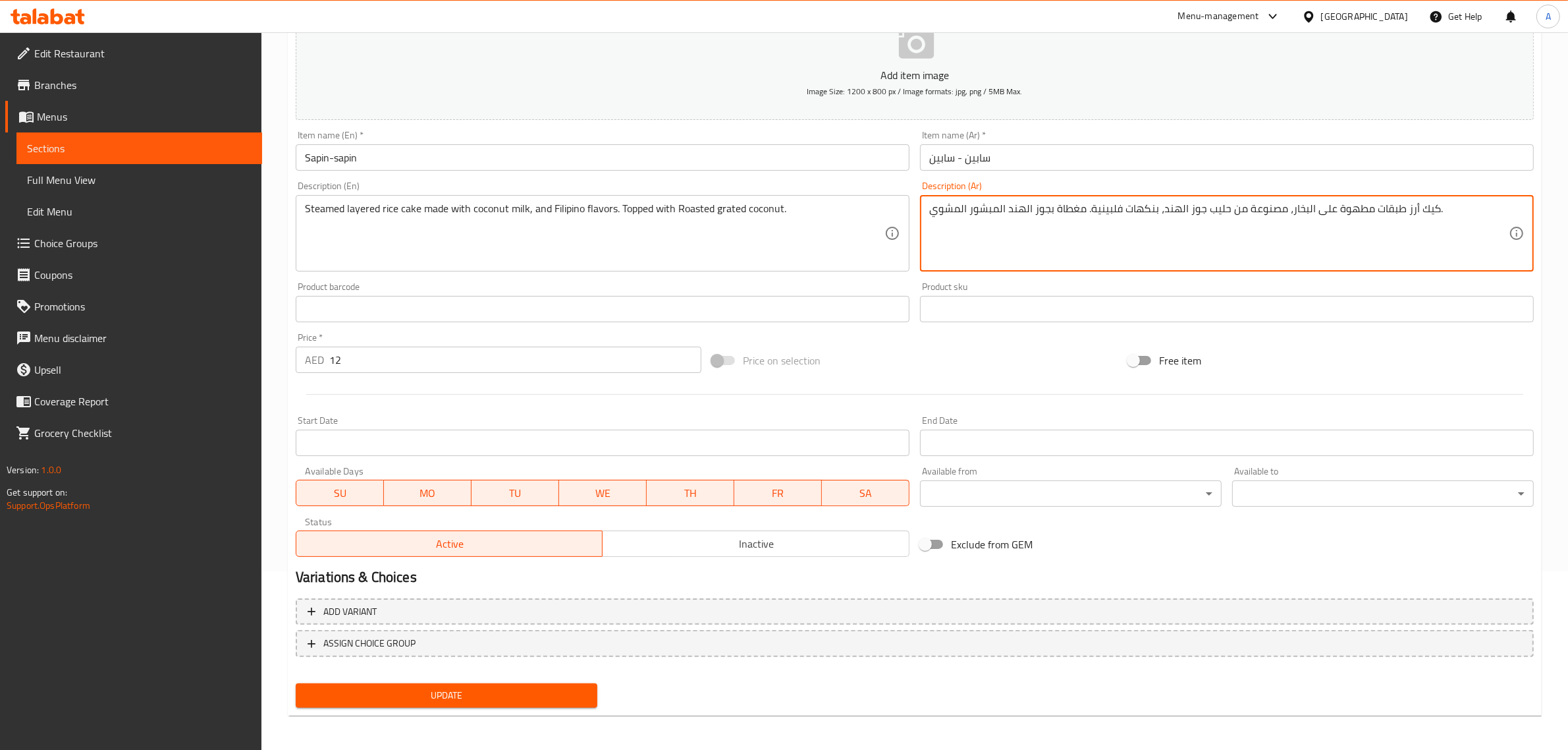
type textarea "كيك أرز طبقات مطهوة على البخار، مصنوعة من حليب جوز الهند، بنكهات فلبينية. مغطاة…"
click at [461, 693] on span "Update" at bounding box center [446, 695] width 281 height 16
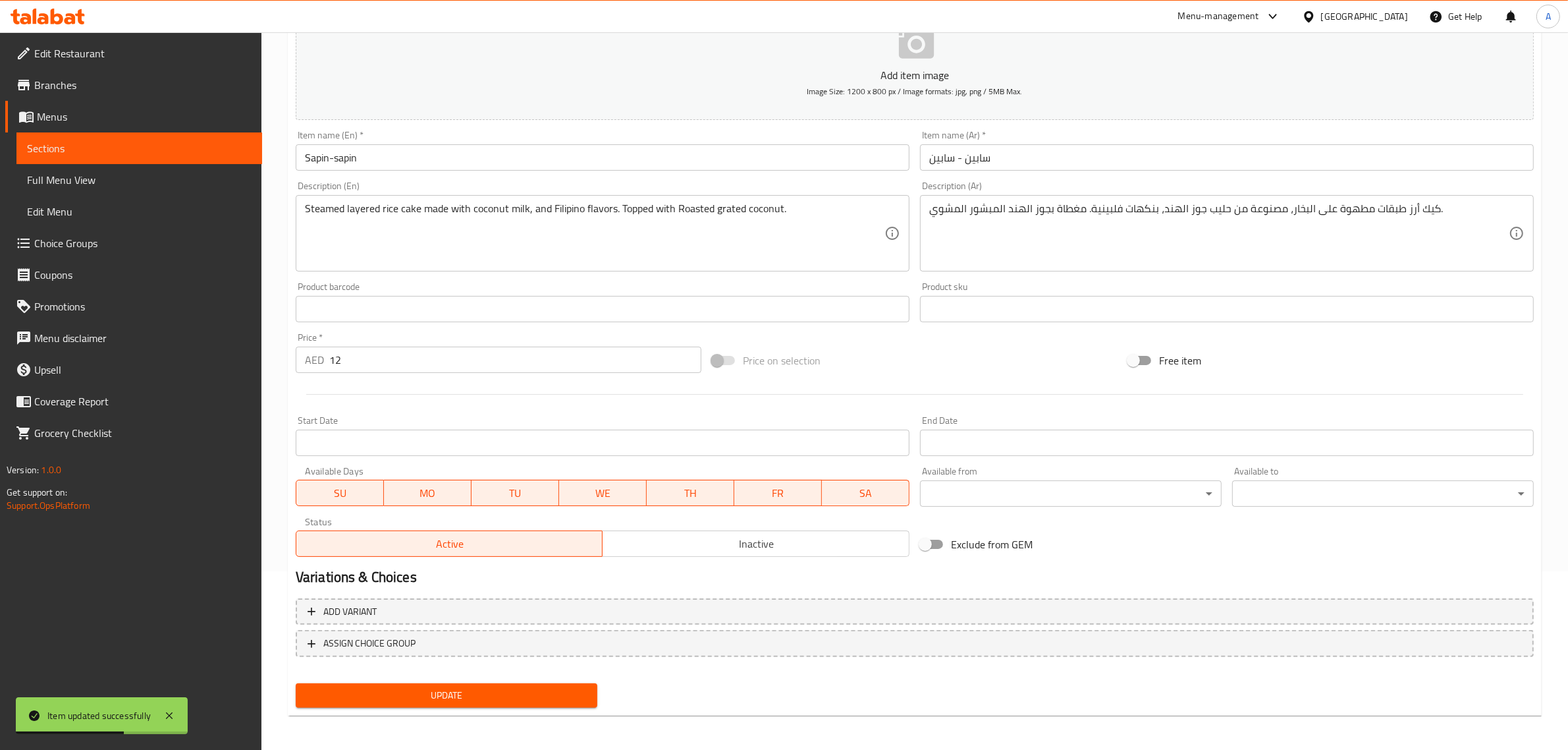
scroll to position [0, 0]
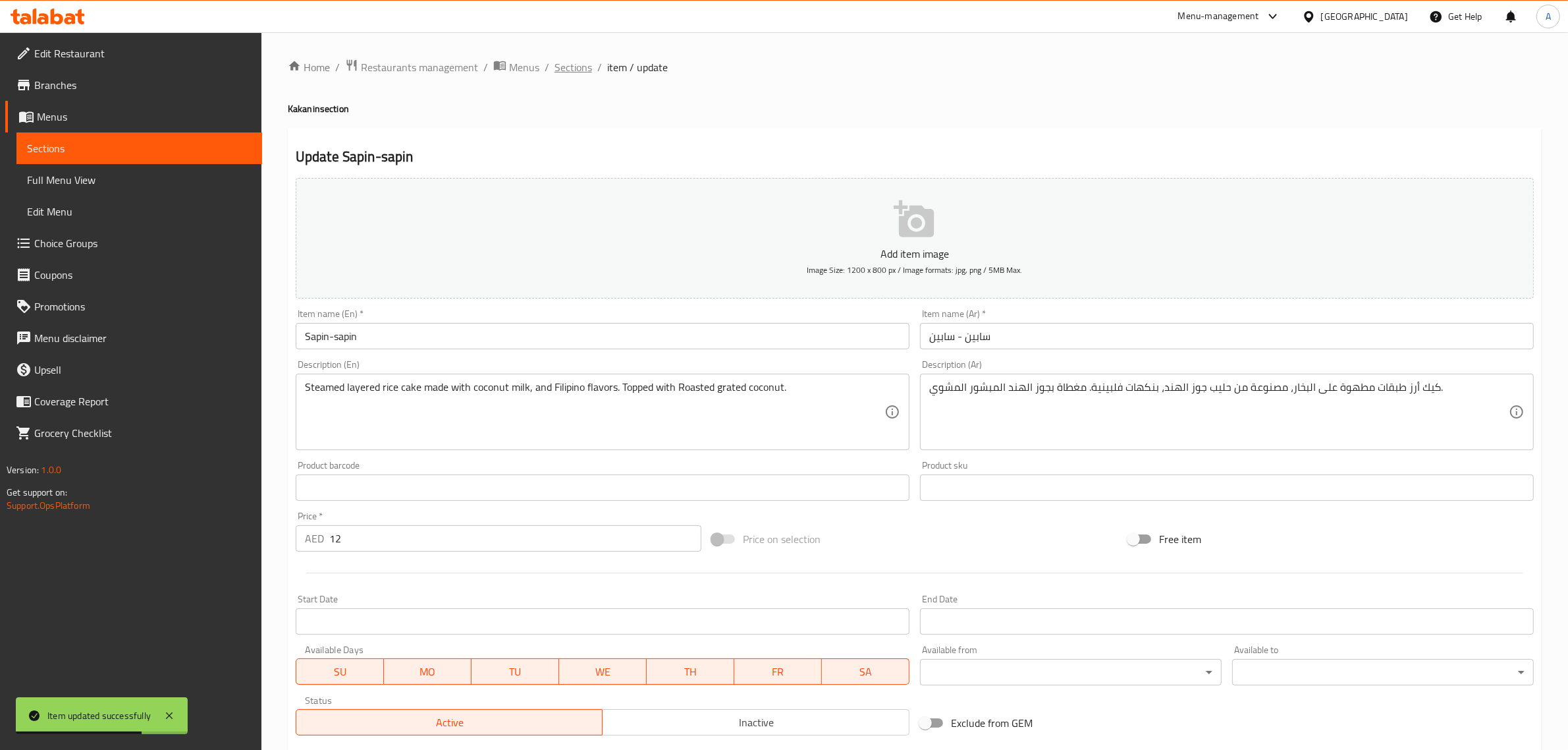
click at [572, 60] on span "Sections" at bounding box center [573, 67] width 38 height 15
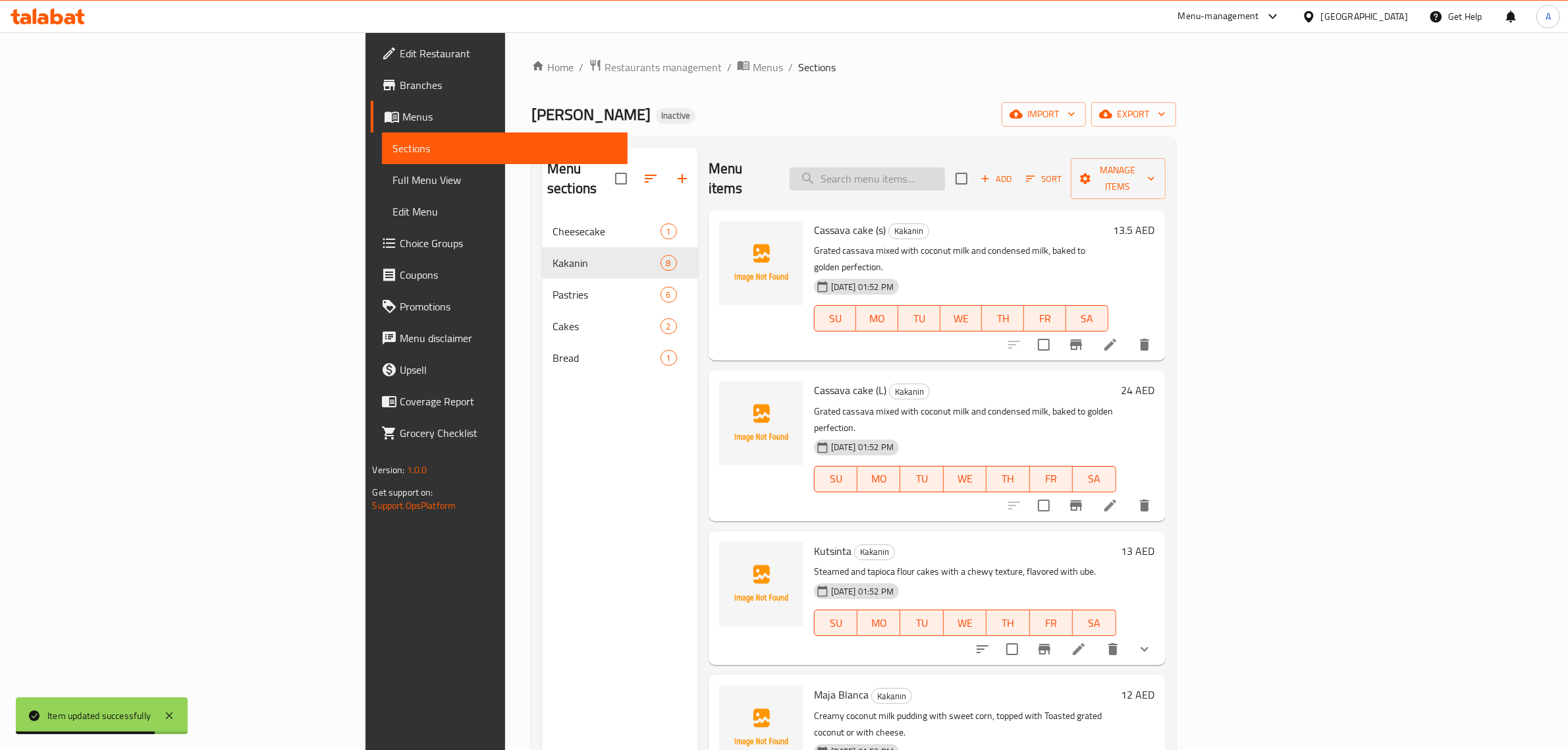
click at [945, 167] on input "search" at bounding box center [867, 179] width 155 height 23
paste input "Chocolate brownies"
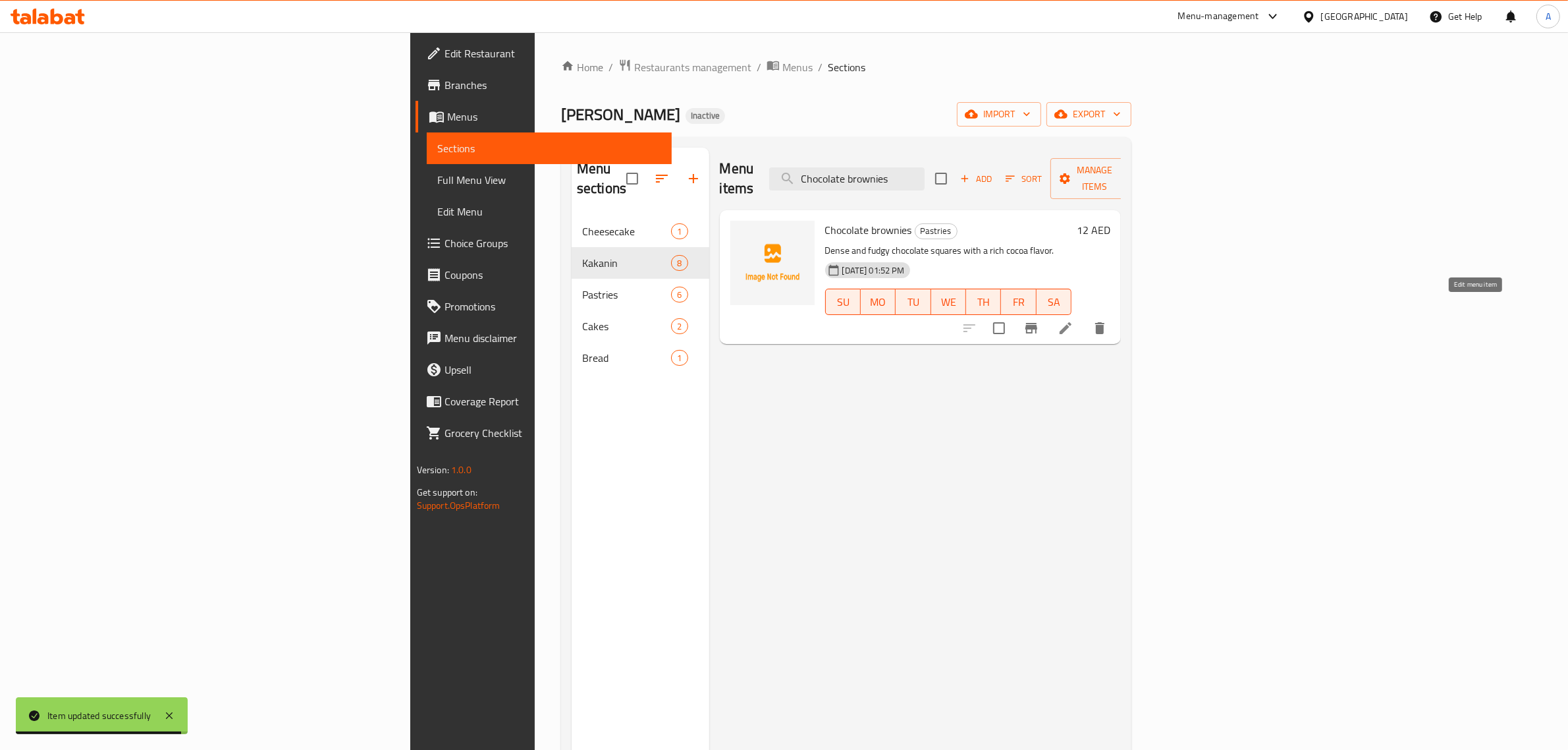
type input "Chocolate brownies"
click at [1074, 320] on icon at bounding box center [1066, 328] width 15 height 15
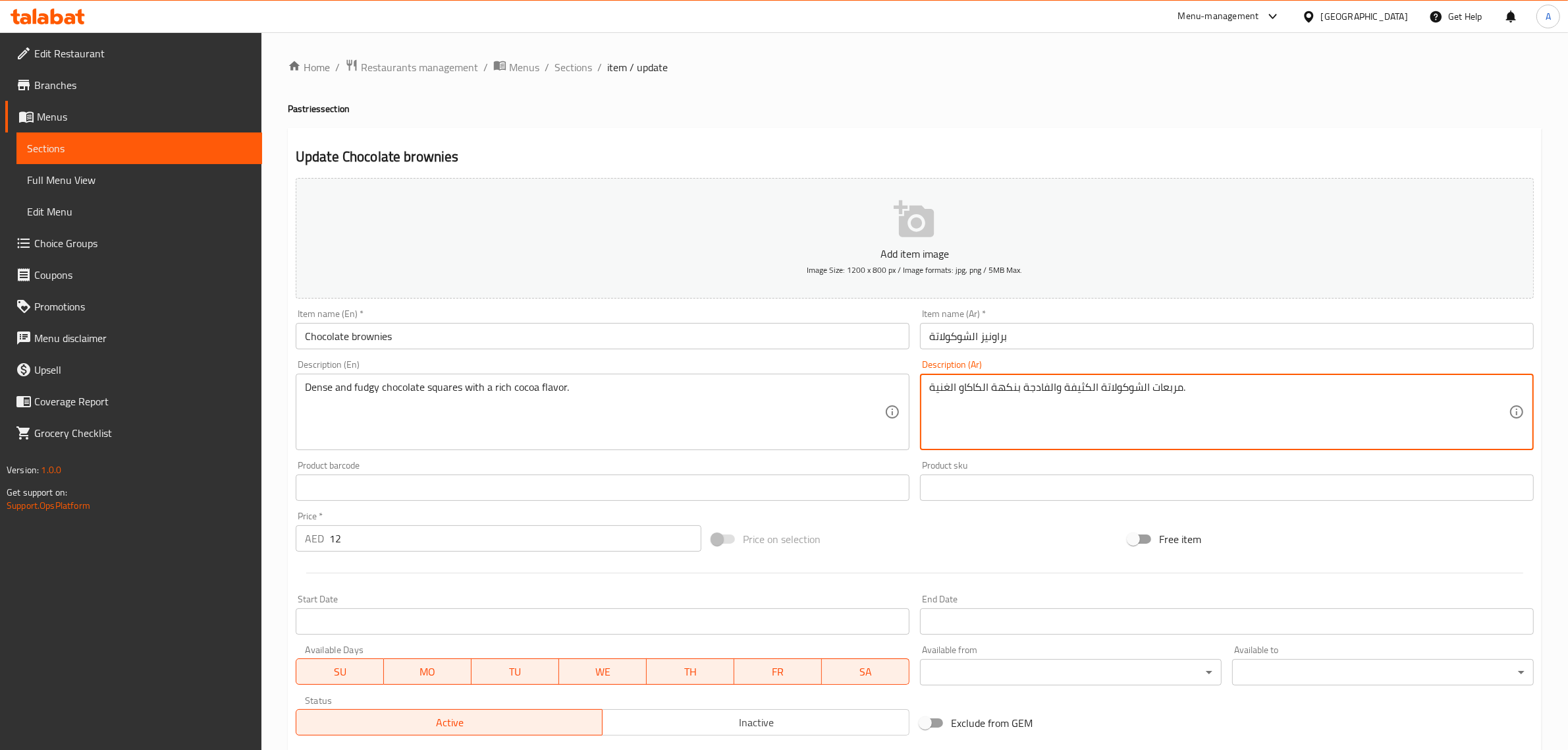
drag, startPoint x: 1026, startPoint y: 389, endPoint x: 1021, endPoint y: 384, distance: 7.1
type textarea "مربعات الشوكولاتة الكثيفة والفادجي بنكهة الكاكاو الغنية."
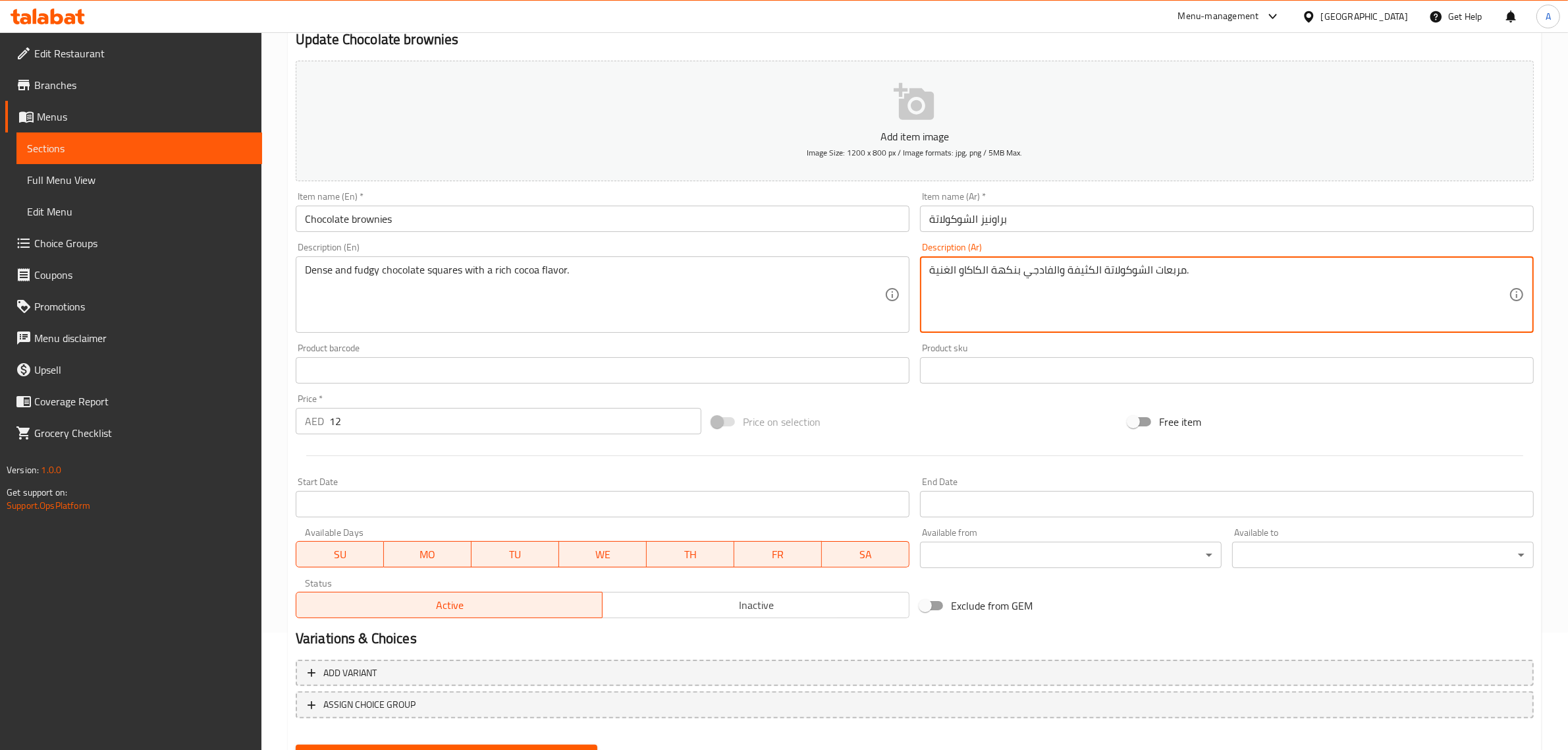
scroll to position [179, 0]
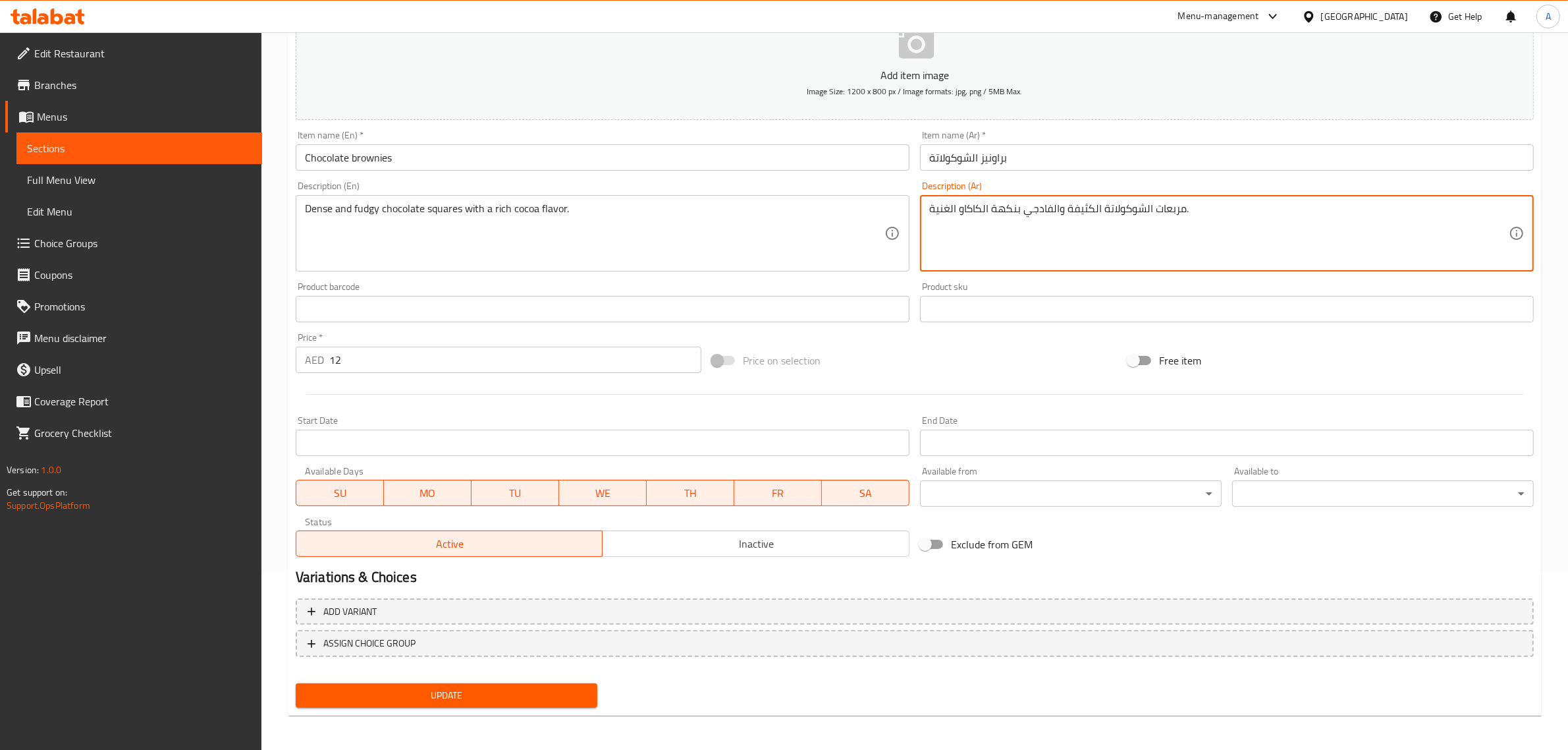
click at [504, 693] on span "Update" at bounding box center [446, 695] width 281 height 16
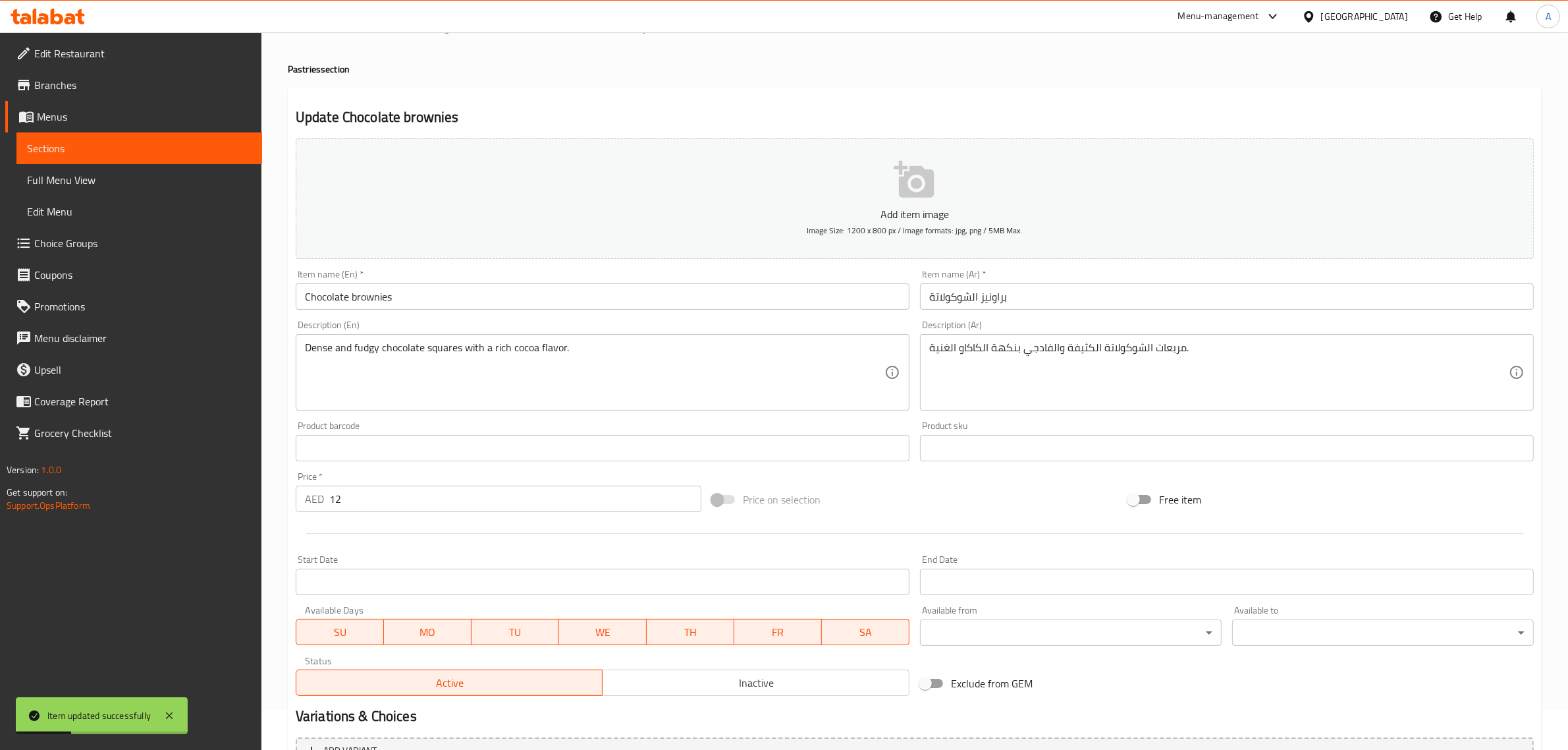
scroll to position [0, 0]
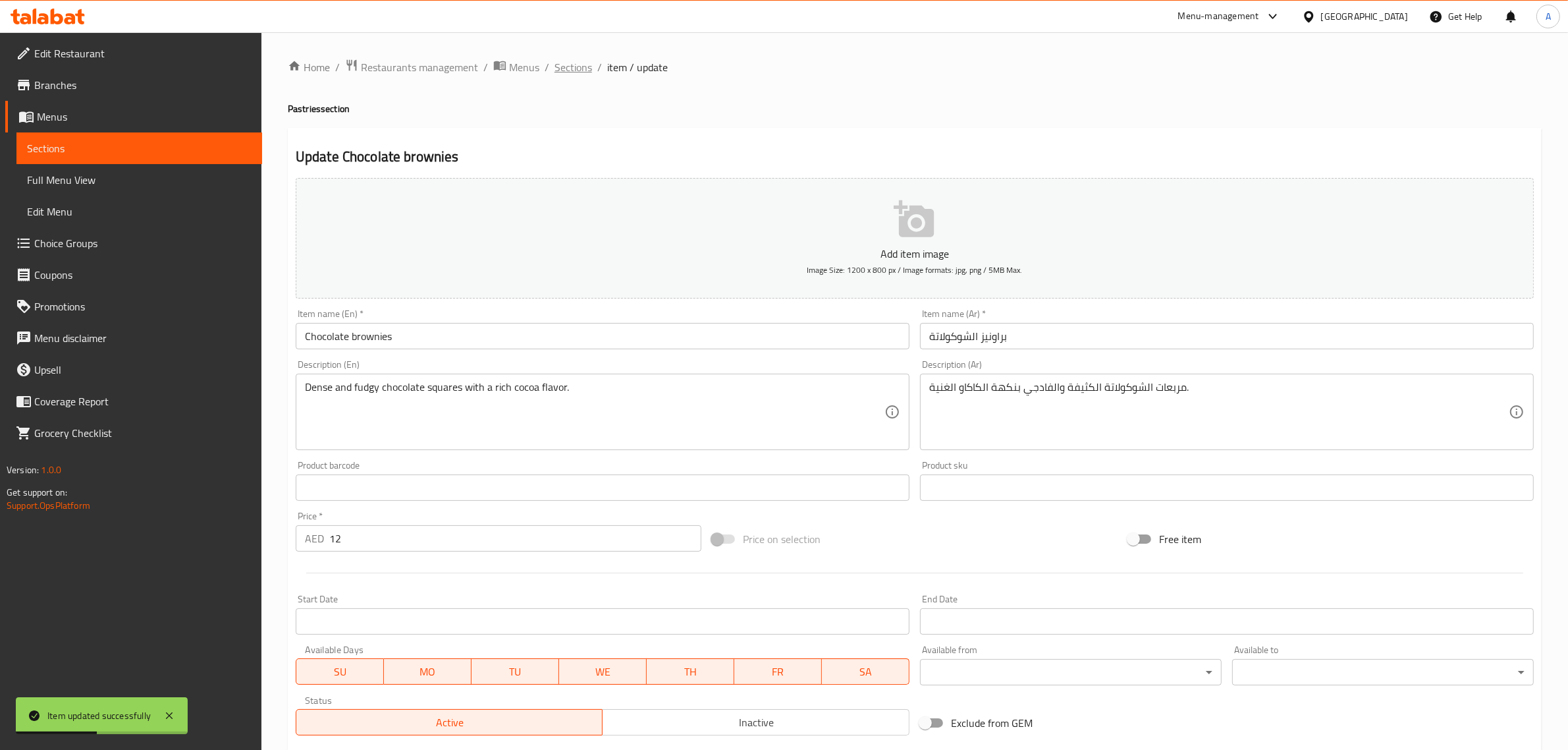
click at [555, 69] on span "Sections" at bounding box center [573, 67] width 38 height 15
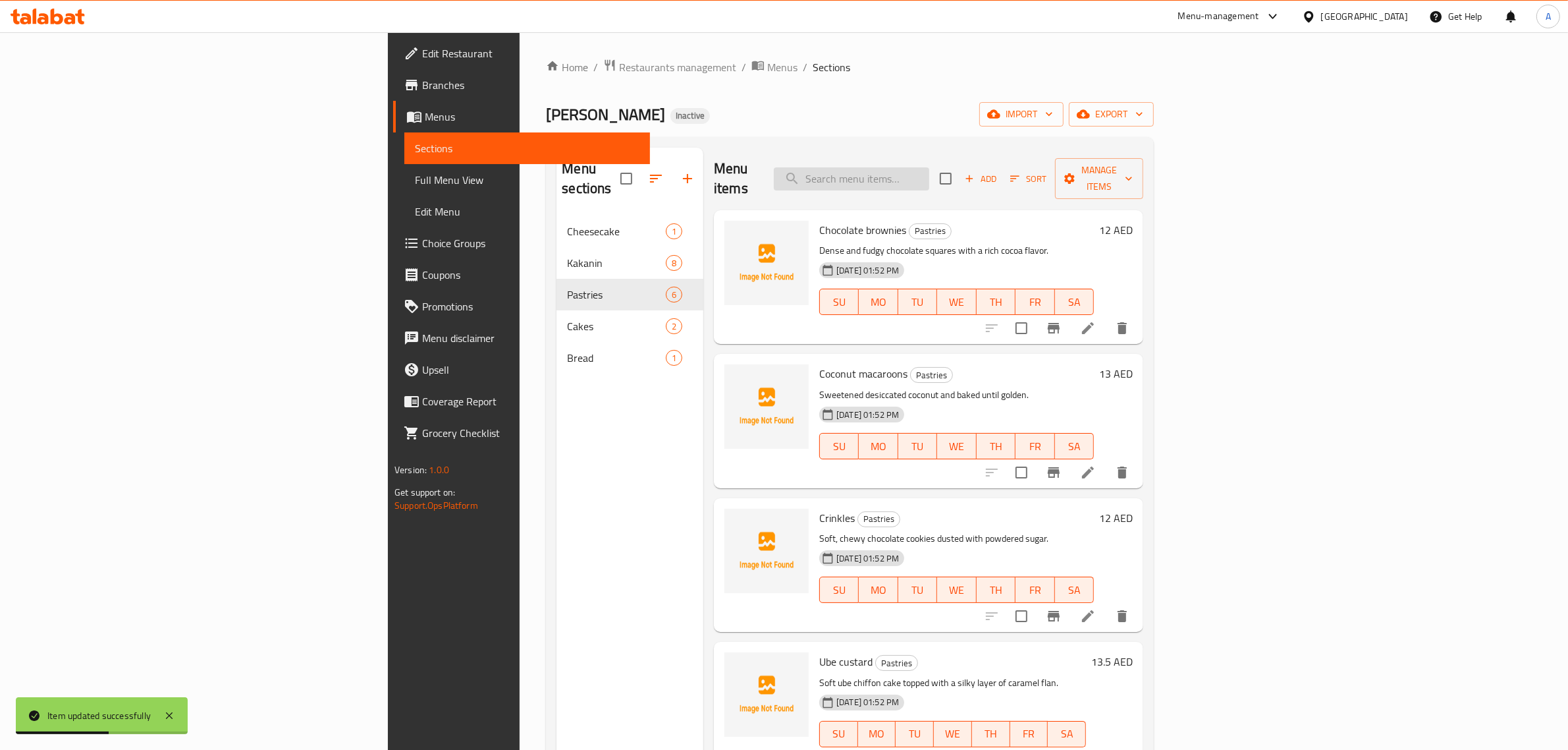
click at [929, 175] on input "search" at bounding box center [852, 179] width 155 height 23
paste input "Coconut macaroons"
drag, startPoint x: 1033, startPoint y: 172, endPoint x: 1051, endPoint y: 172, distance: 18.0
click at [929, 172] on input "Coconut macaroons" at bounding box center [852, 179] width 155 height 23
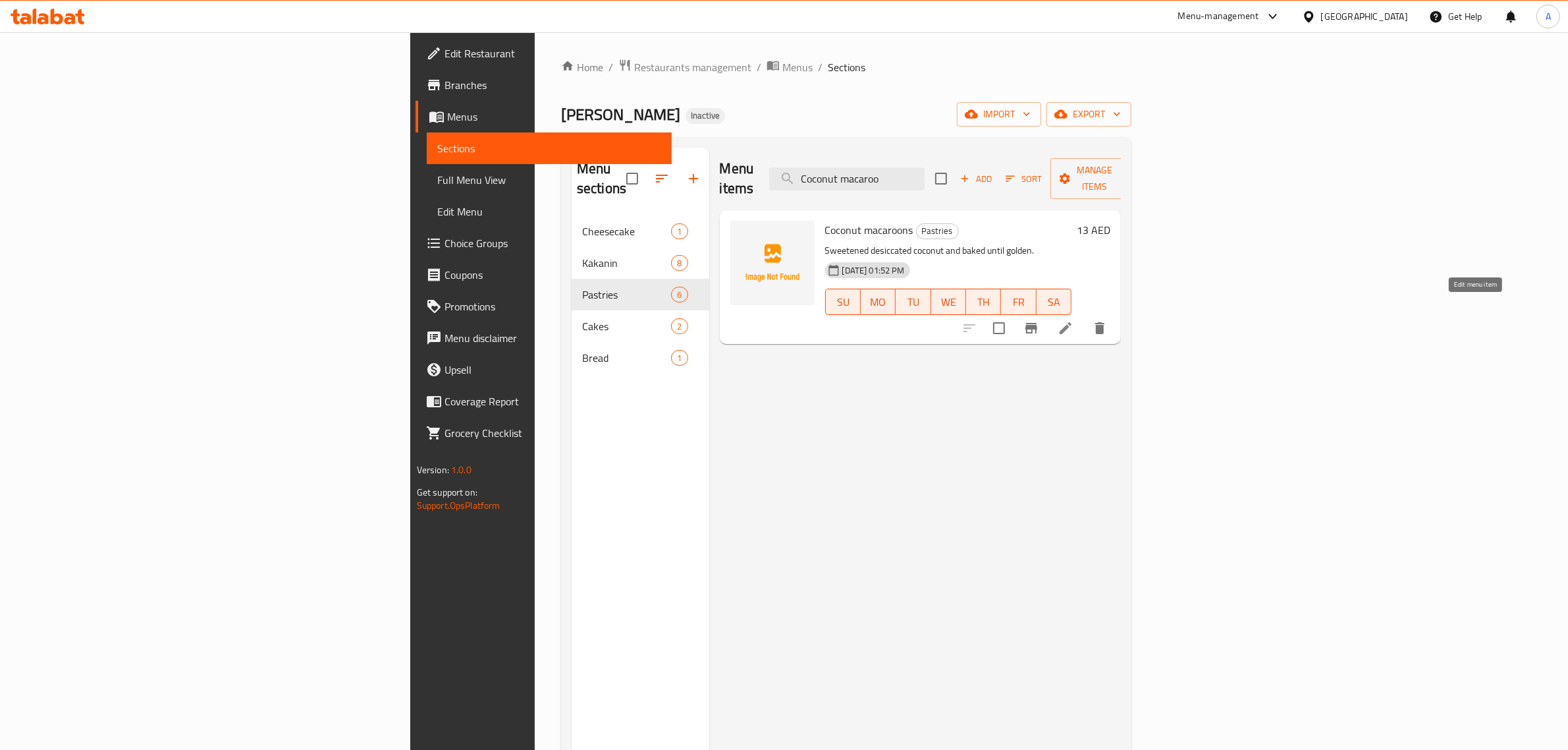
type input "Coconut macaroo"
click at [1074, 320] on icon at bounding box center [1066, 328] width 15 height 15
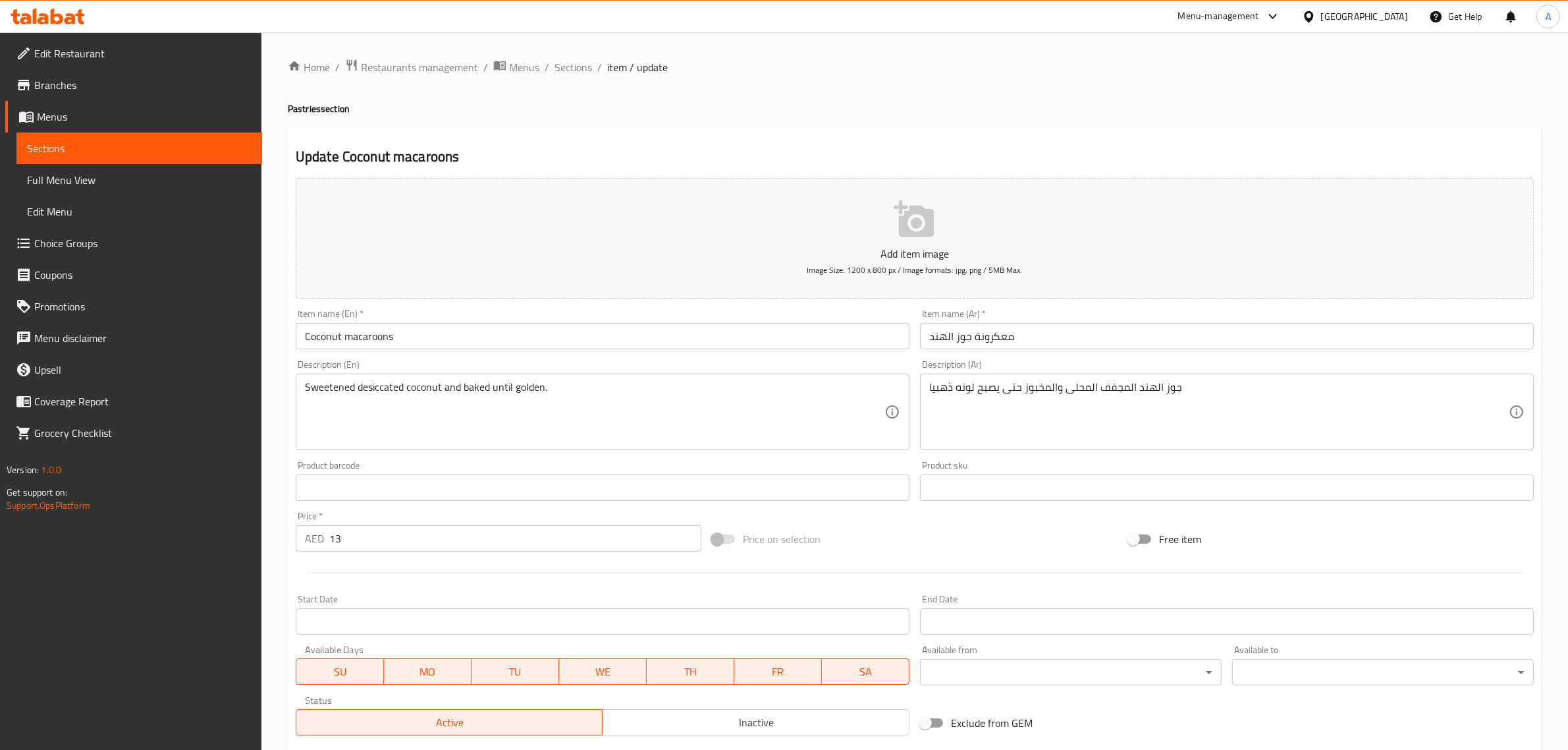
click at [458, 348] on input "Coconut macaroons" at bounding box center [603, 336] width 614 height 26
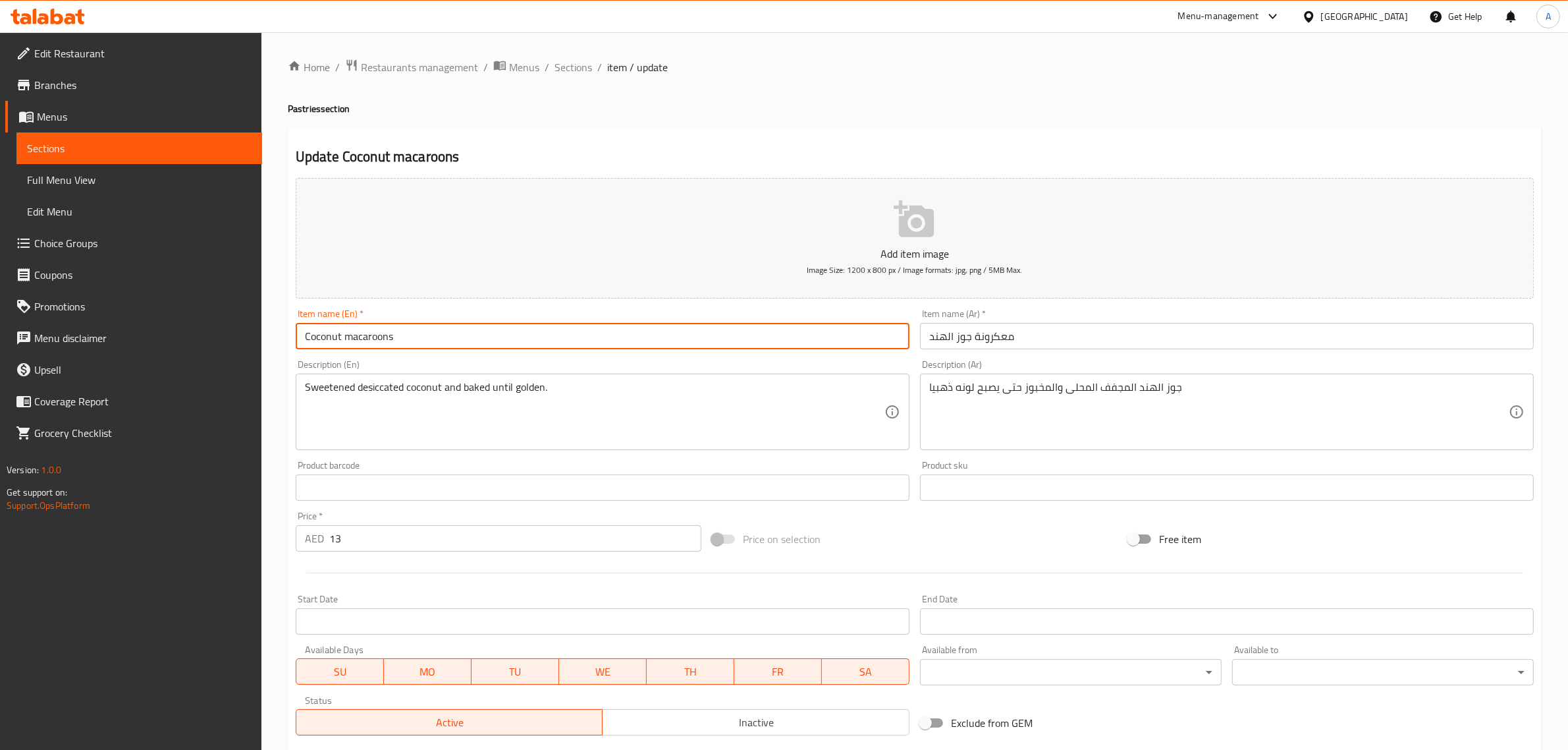
click at [458, 348] on input "Coconut macaroons" at bounding box center [603, 336] width 614 height 26
click at [992, 330] on input "معكرونة جوز الهند" at bounding box center [1228, 336] width 614 height 26
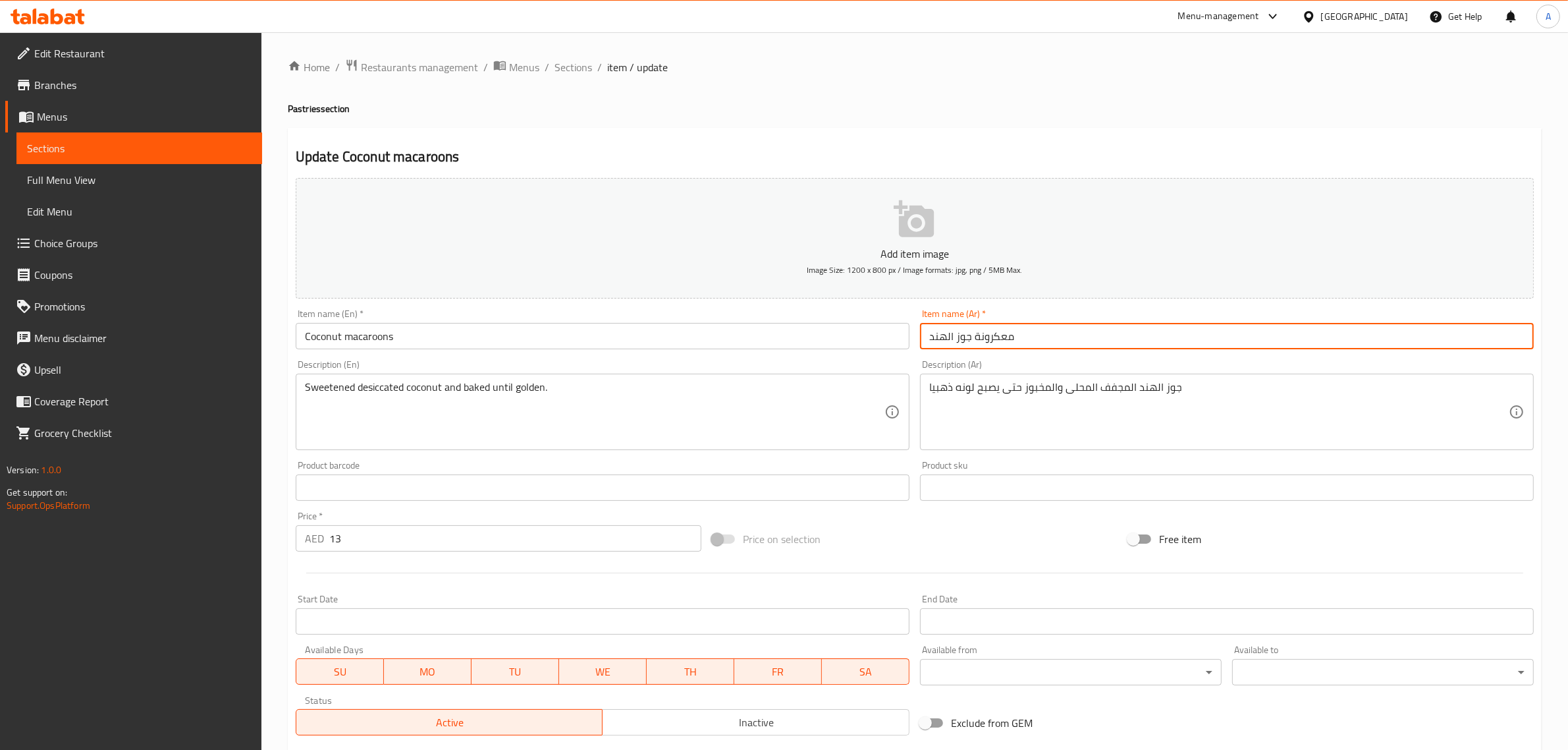
click at [992, 330] on input "معكرونة جوز الهند" at bounding box center [1228, 336] width 614 height 26
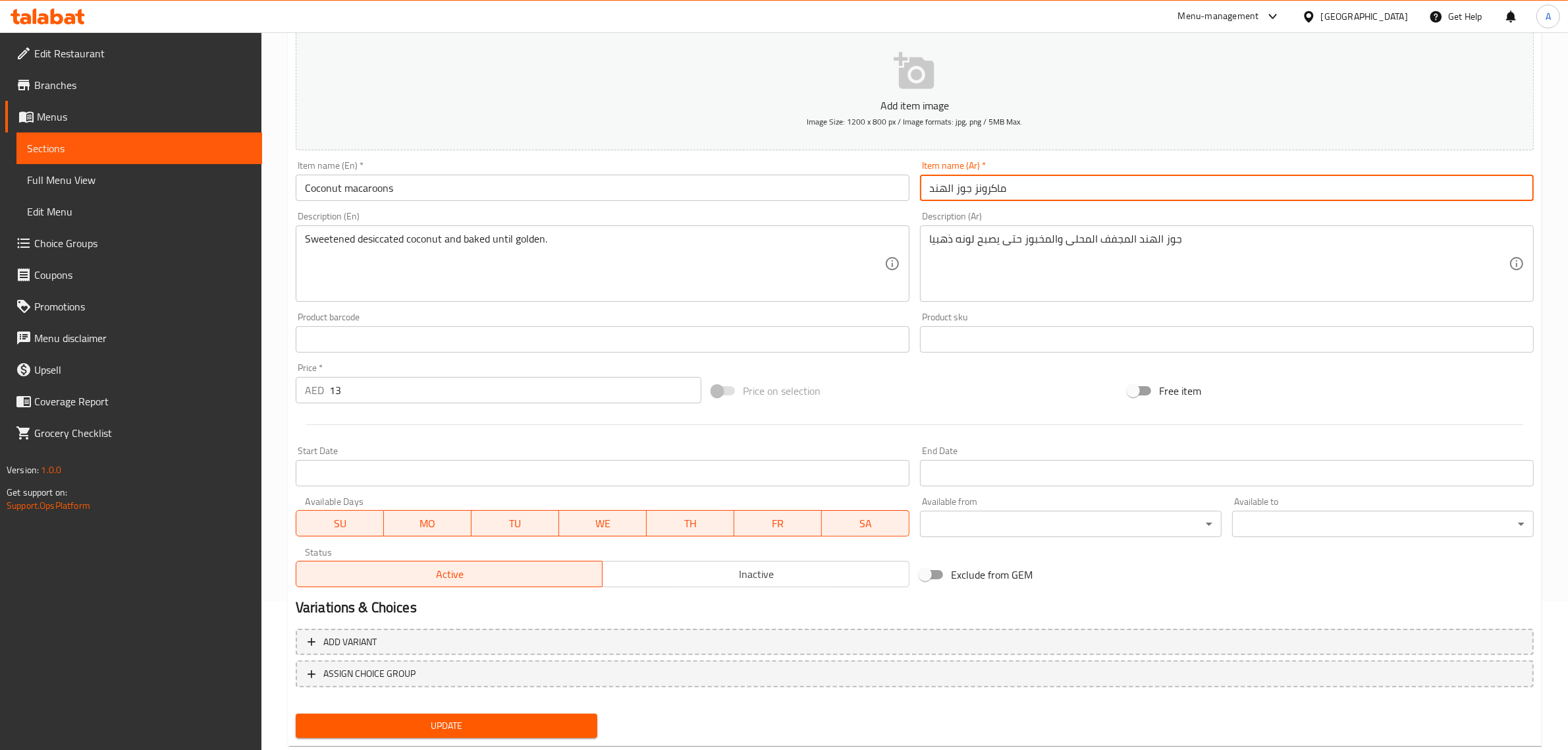
scroll to position [179, 0]
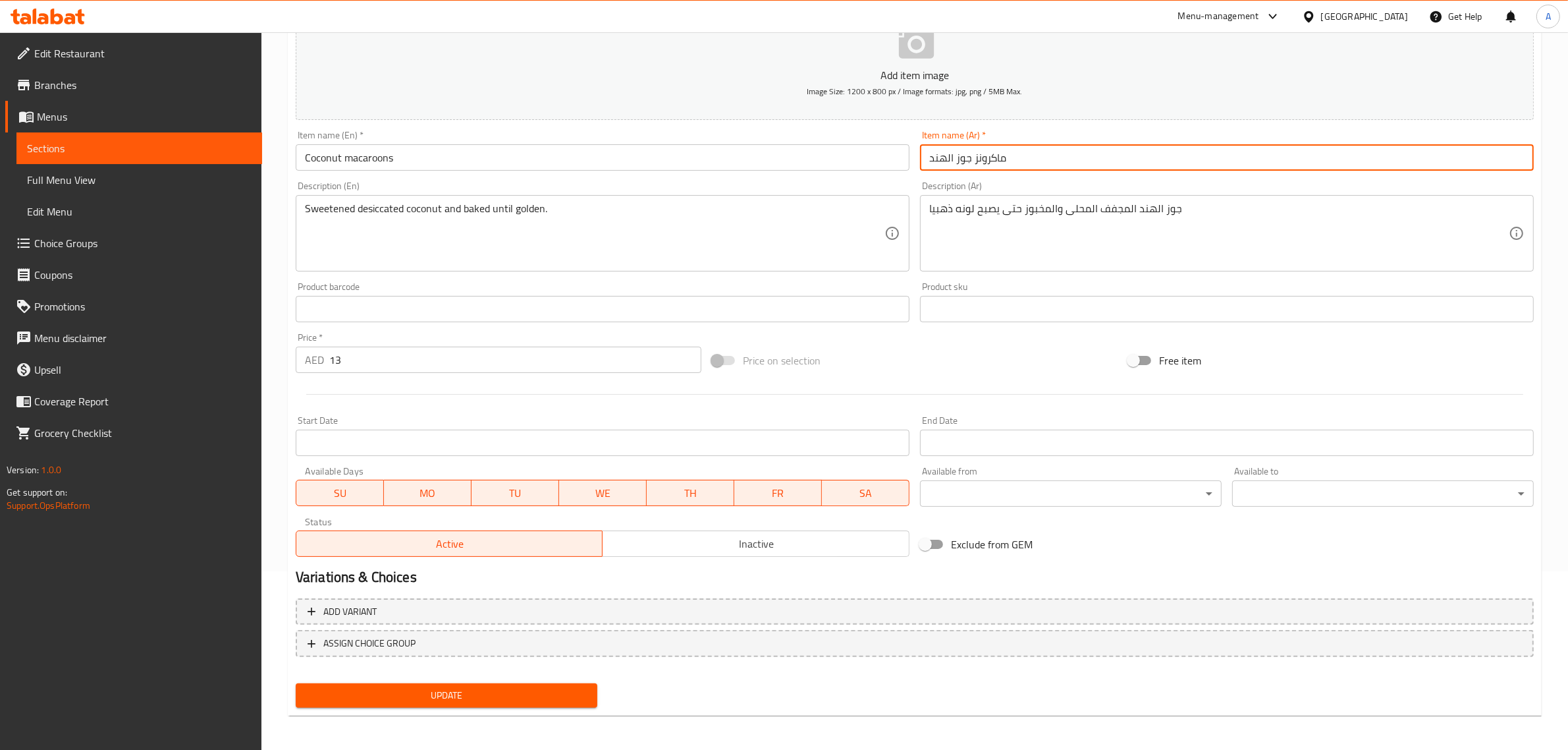
type input "ماكرونز جوز الهند"
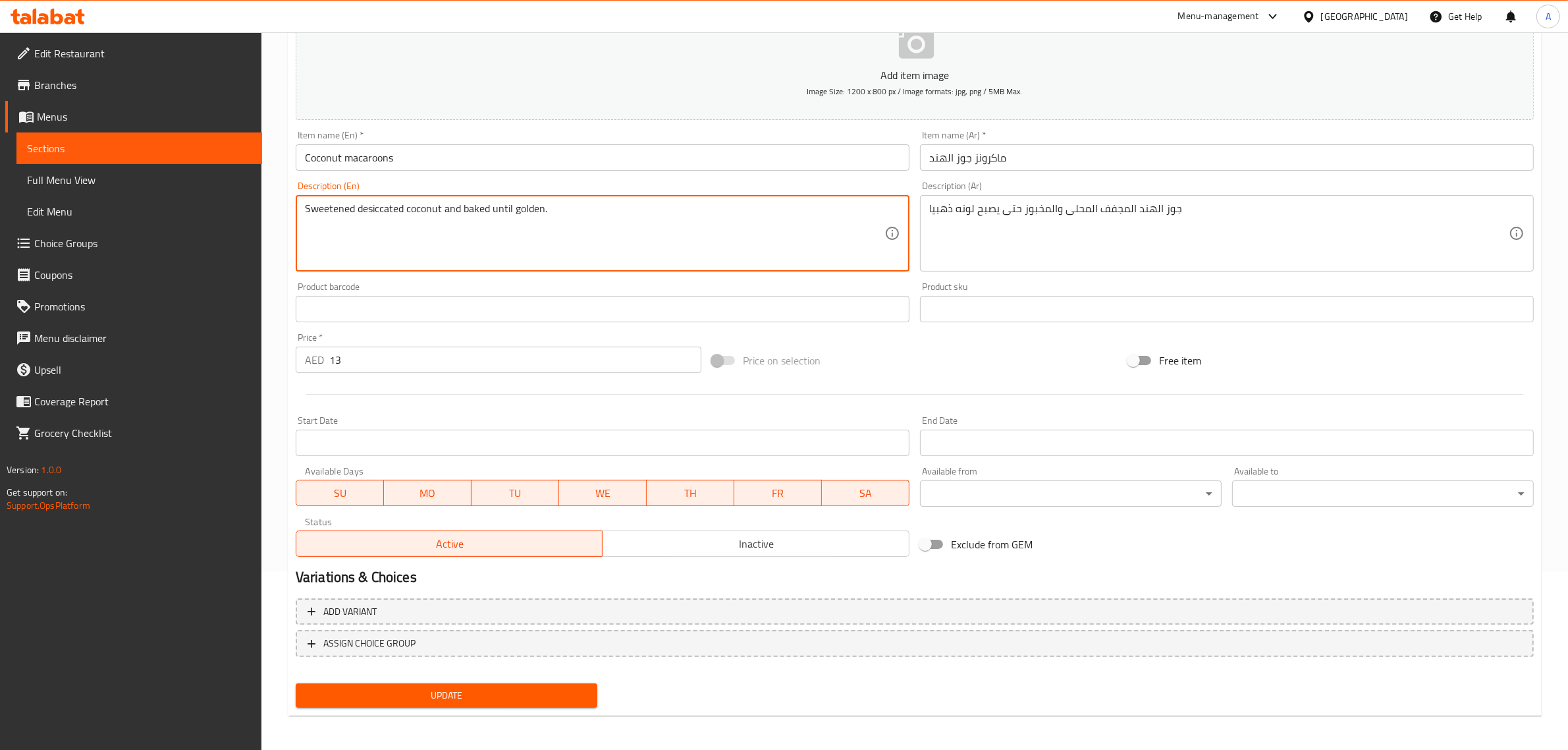
click at [442, 251] on textarea "Sweetened desiccated coconut and baked until golden." at bounding box center [594, 233] width 579 height 63
paste textarea "sweetened desicated coconut and baked until golden"
type textarea "Sweetened desiccated coconut and baked until golden."
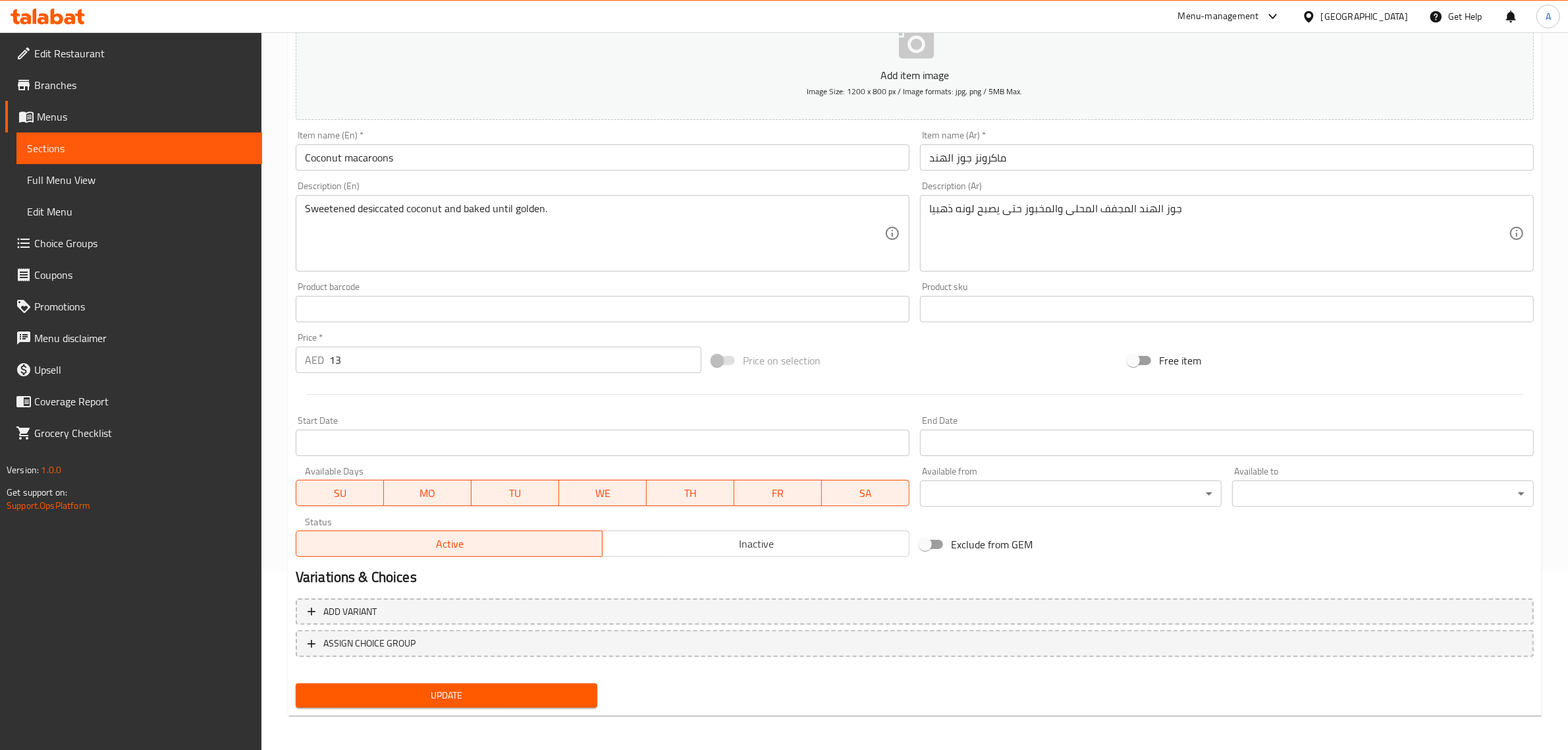
click at [499, 689] on span "Update" at bounding box center [446, 695] width 281 height 16
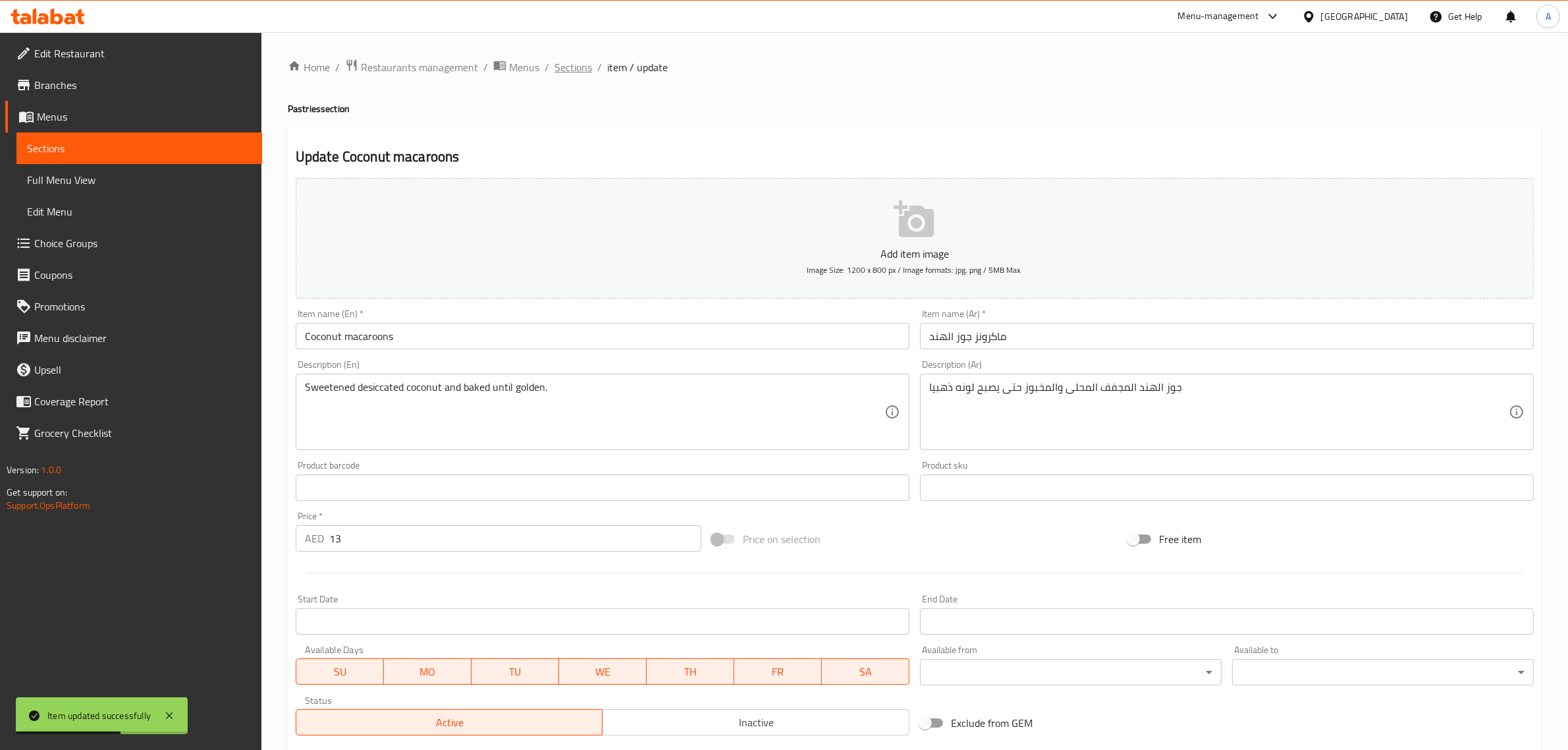
click at [565, 67] on span "Sections" at bounding box center [573, 67] width 38 height 15
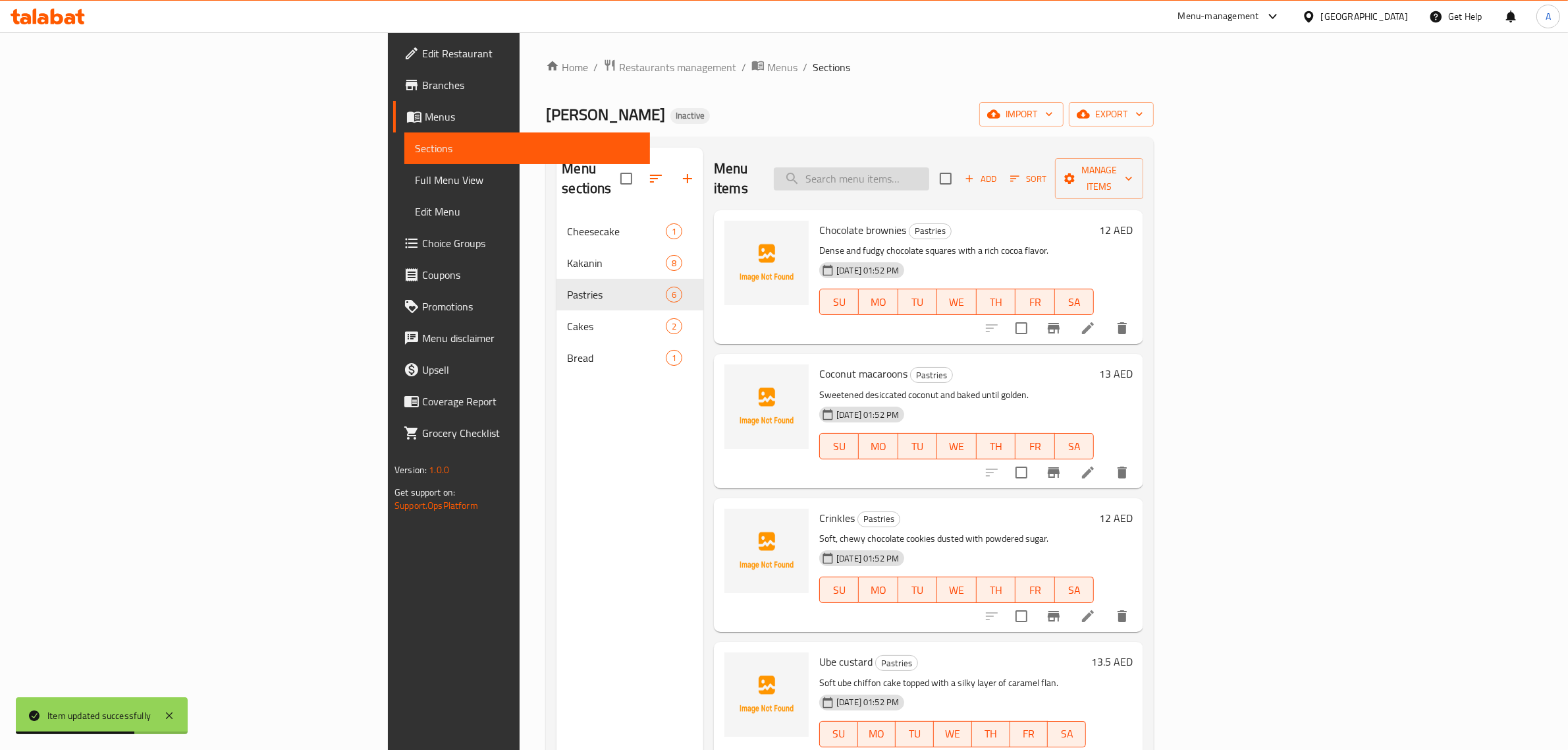
click at [929, 167] on input "search" at bounding box center [852, 179] width 155 height 23
paste input "Chocolate roll"
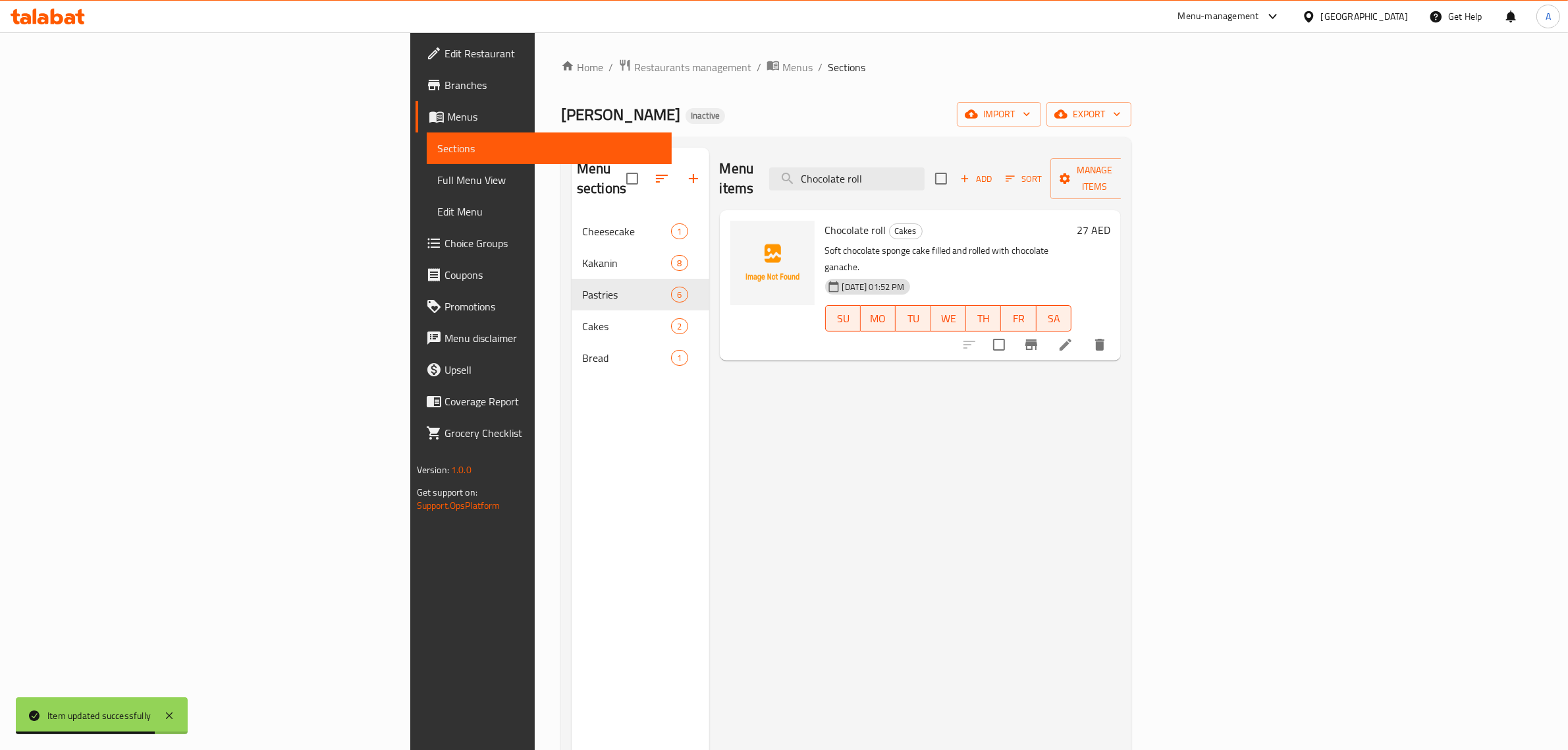
type input "Chocolate roll"
click at [1074, 337] on icon at bounding box center [1066, 344] width 15 height 15
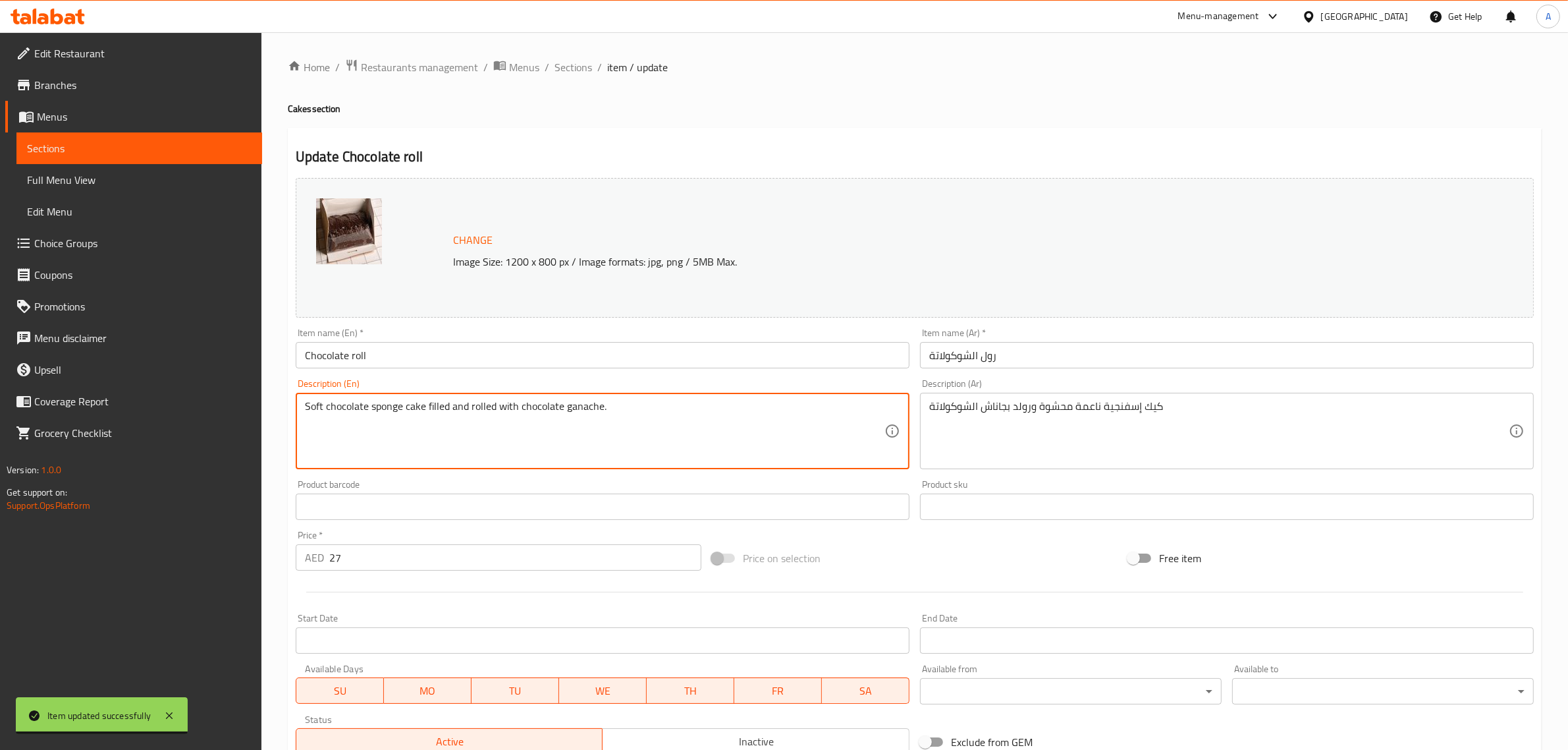
click at [707, 420] on textarea "Soft chocolate sponge cake filled and rolled with chocolate ganache." at bounding box center [594, 431] width 579 height 63
click at [1049, 438] on textarea "كيك إسفنجية ناعمة محشوة ورولد بجاناش الشوكولاتة" at bounding box center [1218, 431] width 579 height 63
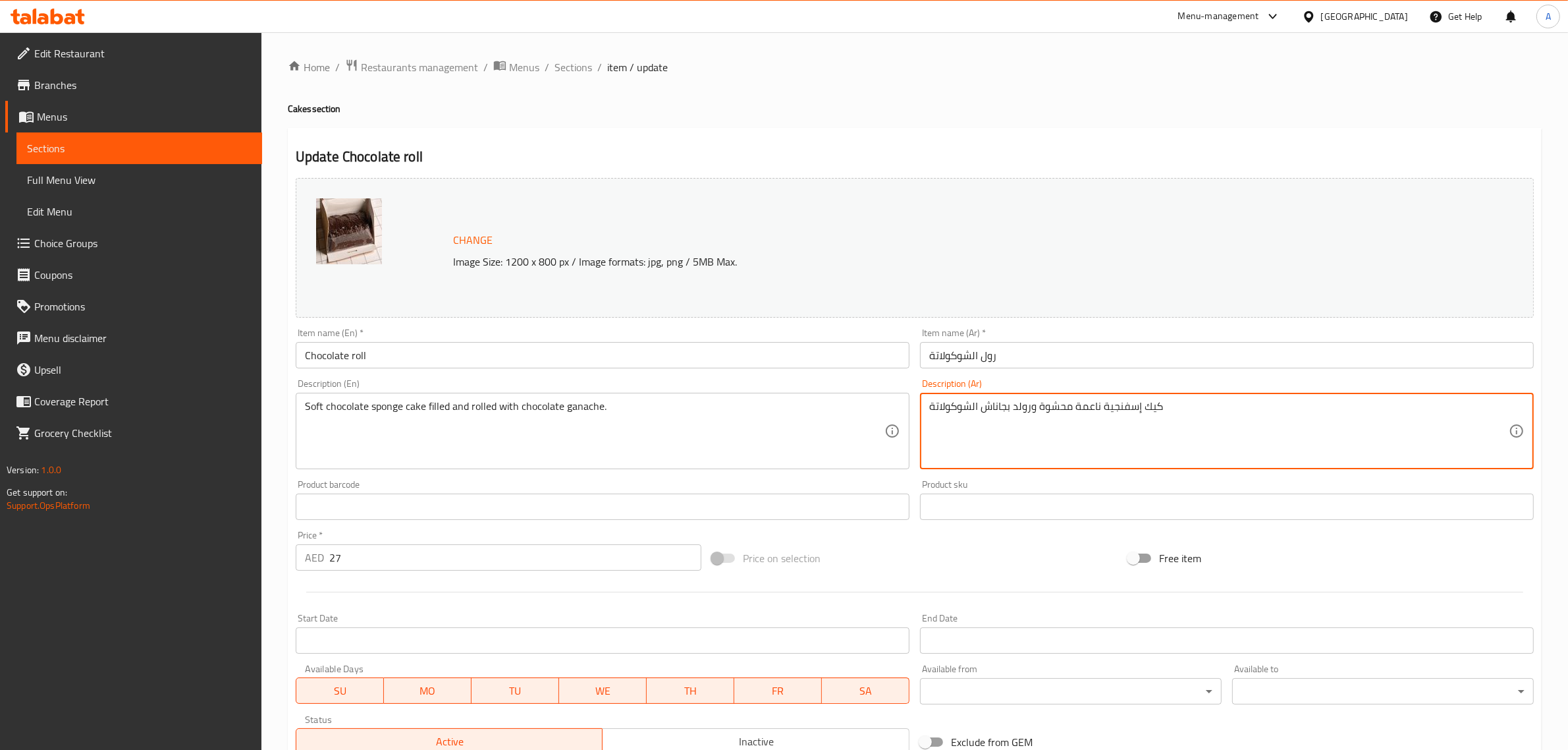
click at [1049, 438] on textarea "كيك إسفنجية ناعمة محشوة ورولد بجاناش الشوكولاتة" at bounding box center [1218, 431] width 579 height 63
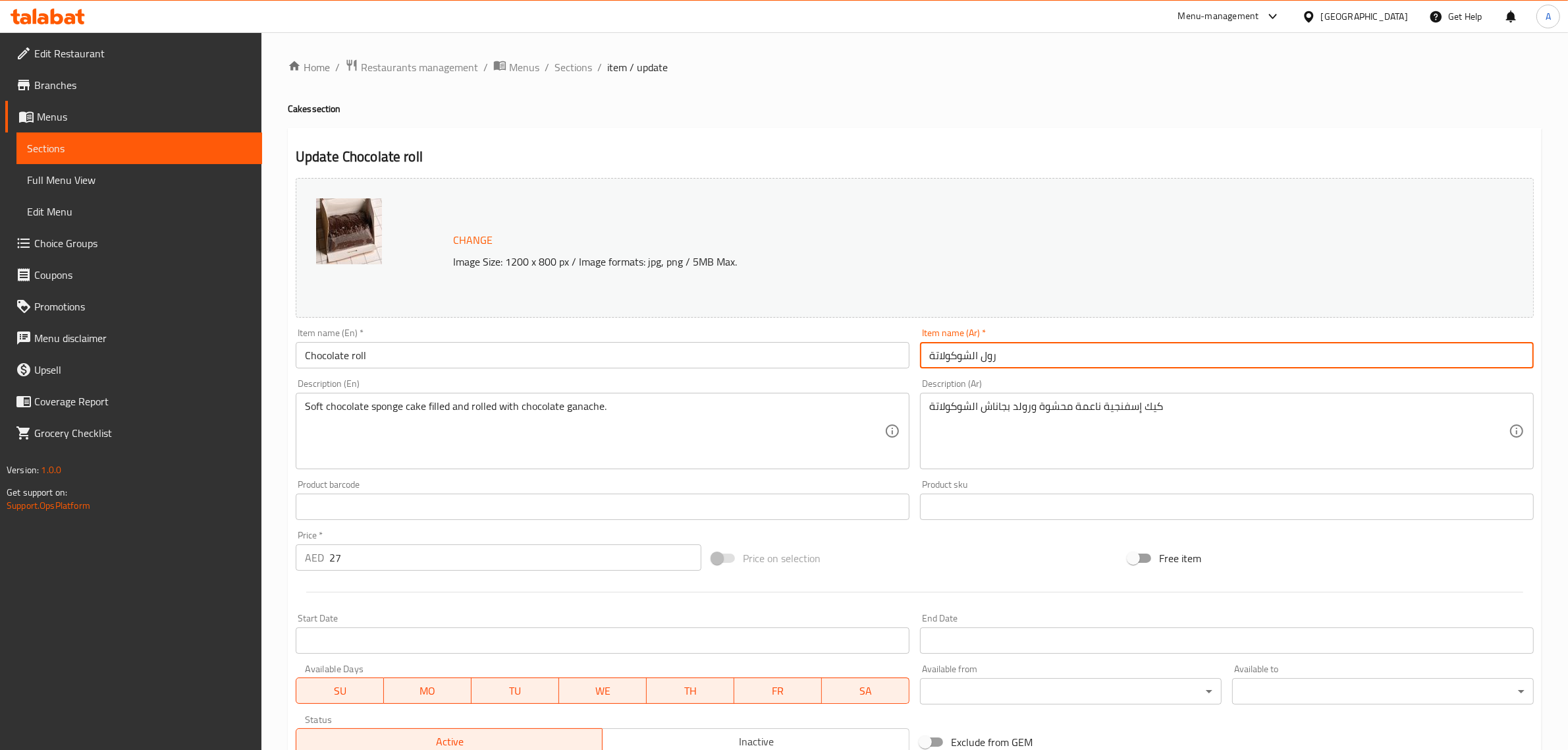
drag, startPoint x: 970, startPoint y: 354, endPoint x: 886, endPoint y: 341, distance: 85.0
click at [887, 341] on div "Change Image Size: 1200 x 800 px / Image formats: jpg, png / 5MB Max. Item name…" at bounding box center [915, 466] width 1249 height 587
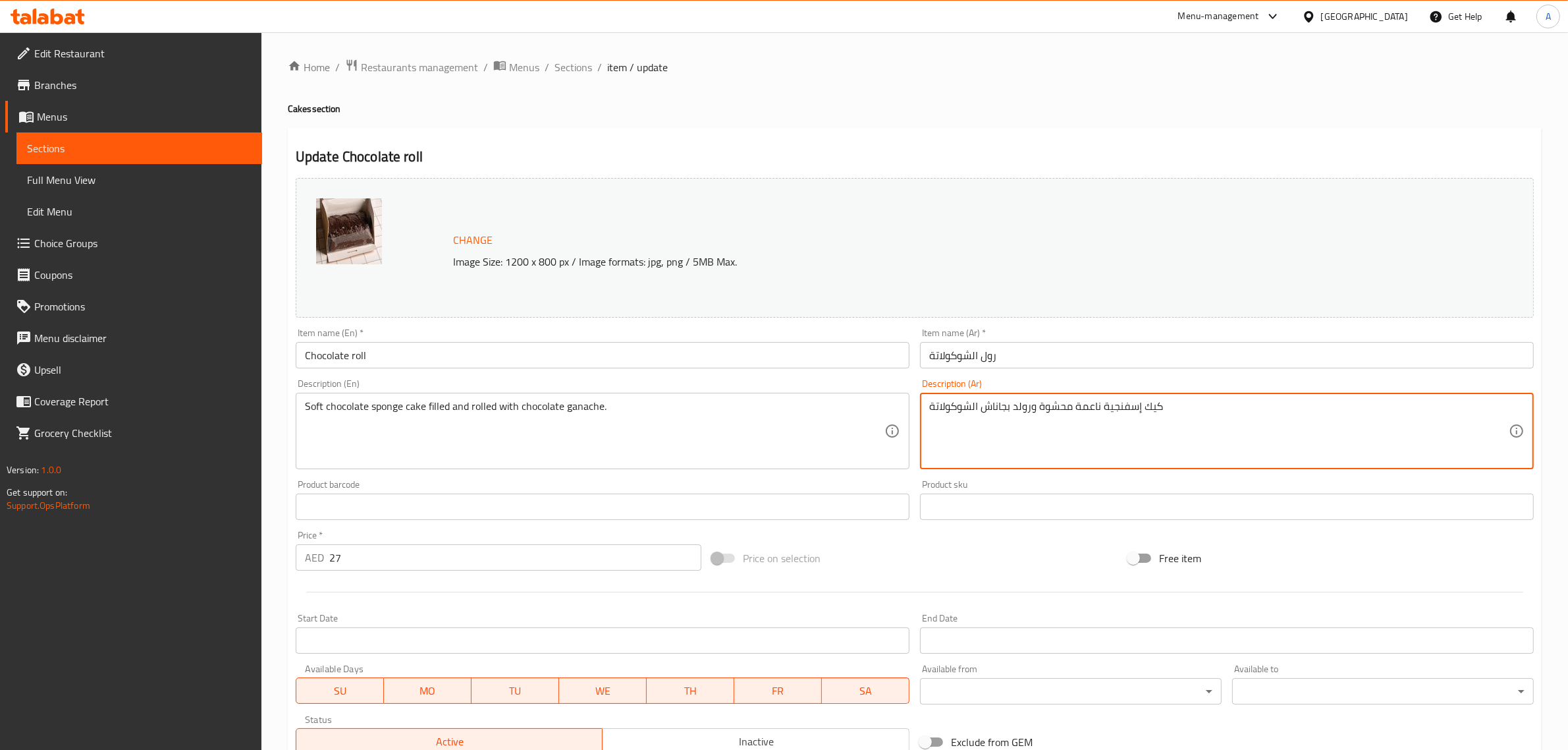
click at [1143, 414] on textarea "كيك إسفنجية ناعمة محشوة ورولد بجاناش الشوكولاتة" at bounding box center [1218, 431] width 579 height 63
paste textarea "شوكولاتة"
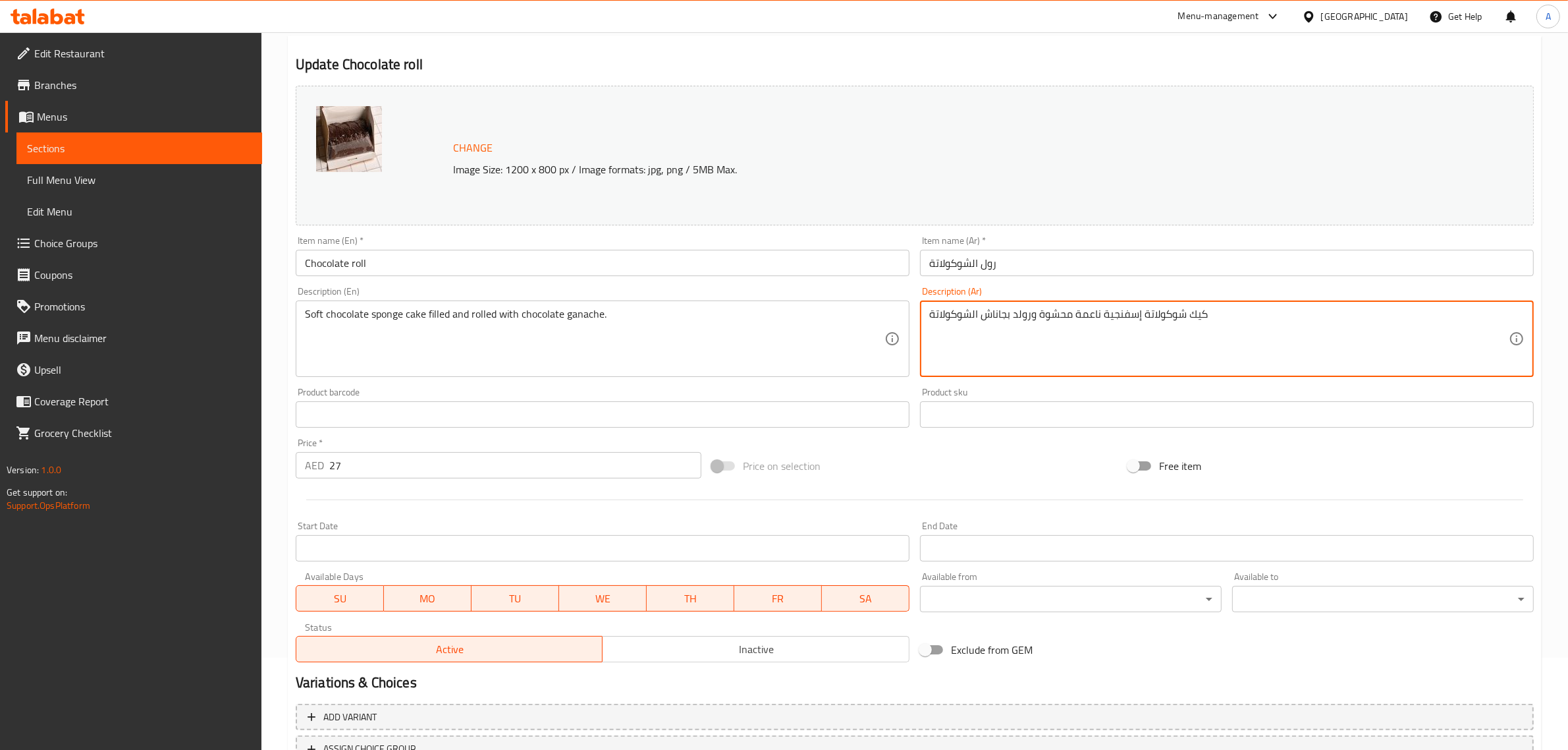
scroll to position [198, 0]
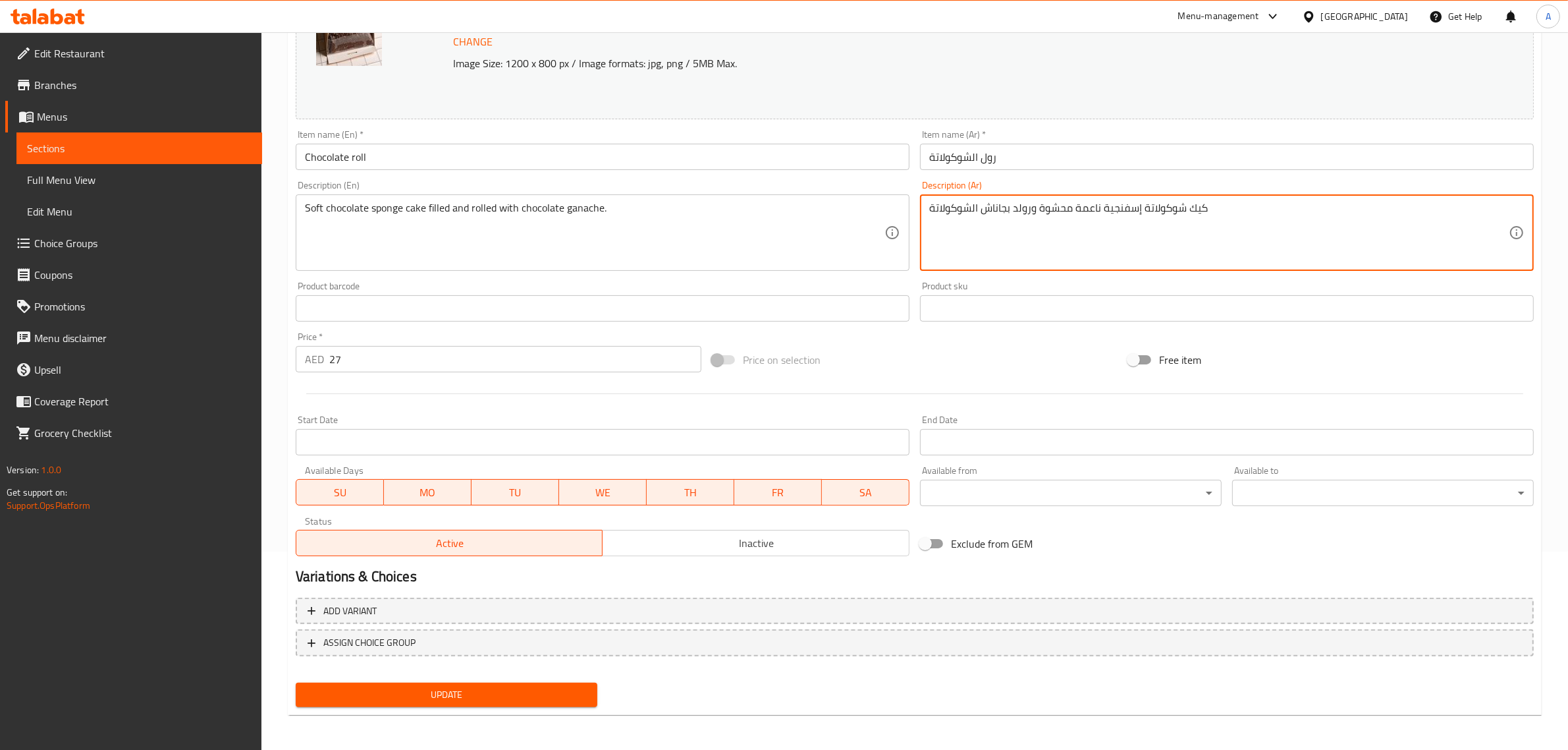
type textarea "كيك شوكولاتة إسفنجية ناعمة محشوة ورولد بجاناش الشوكولاتة"
click at [455, 683] on button "Update" at bounding box center [446, 695] width 302 height 25
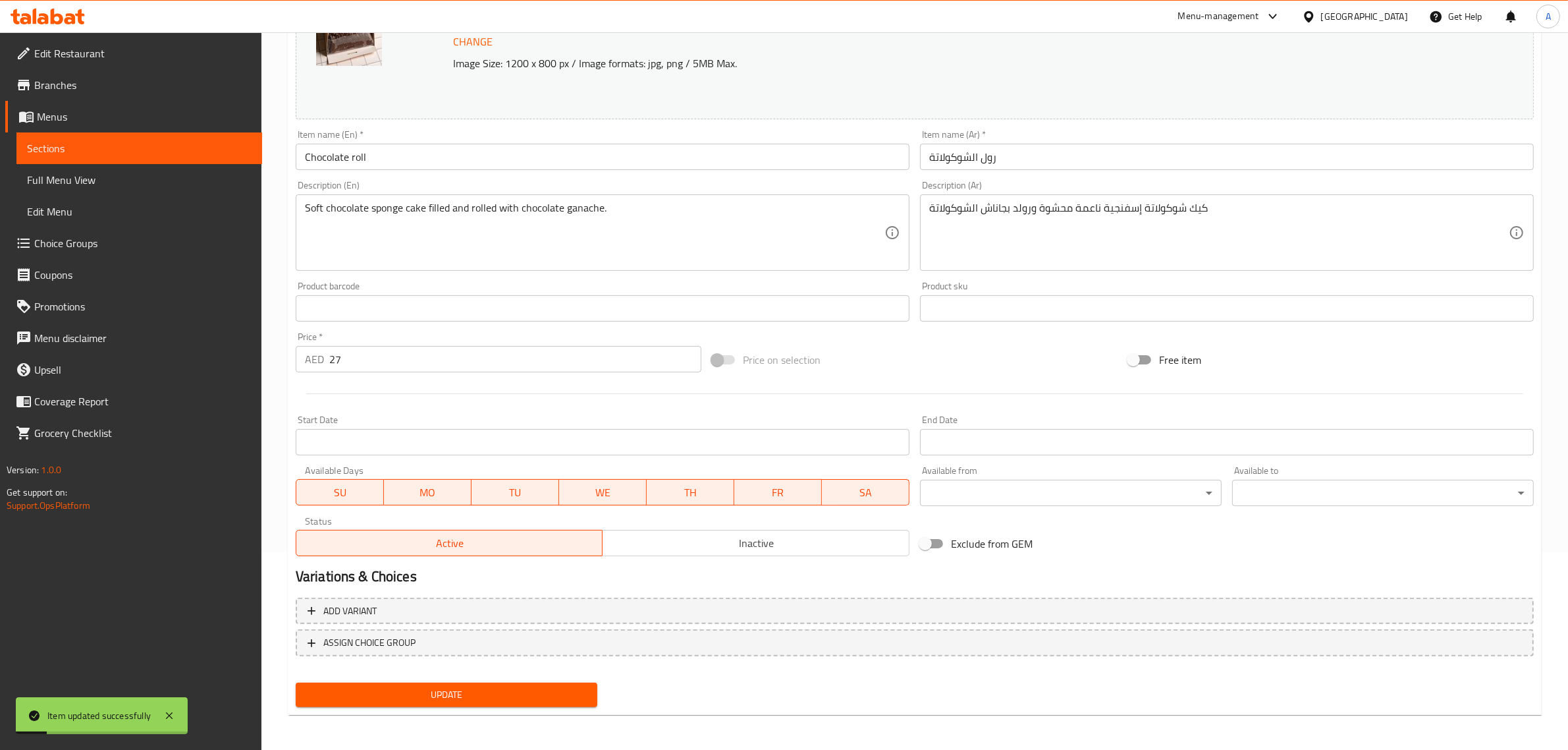
scroll to position [0, 0]
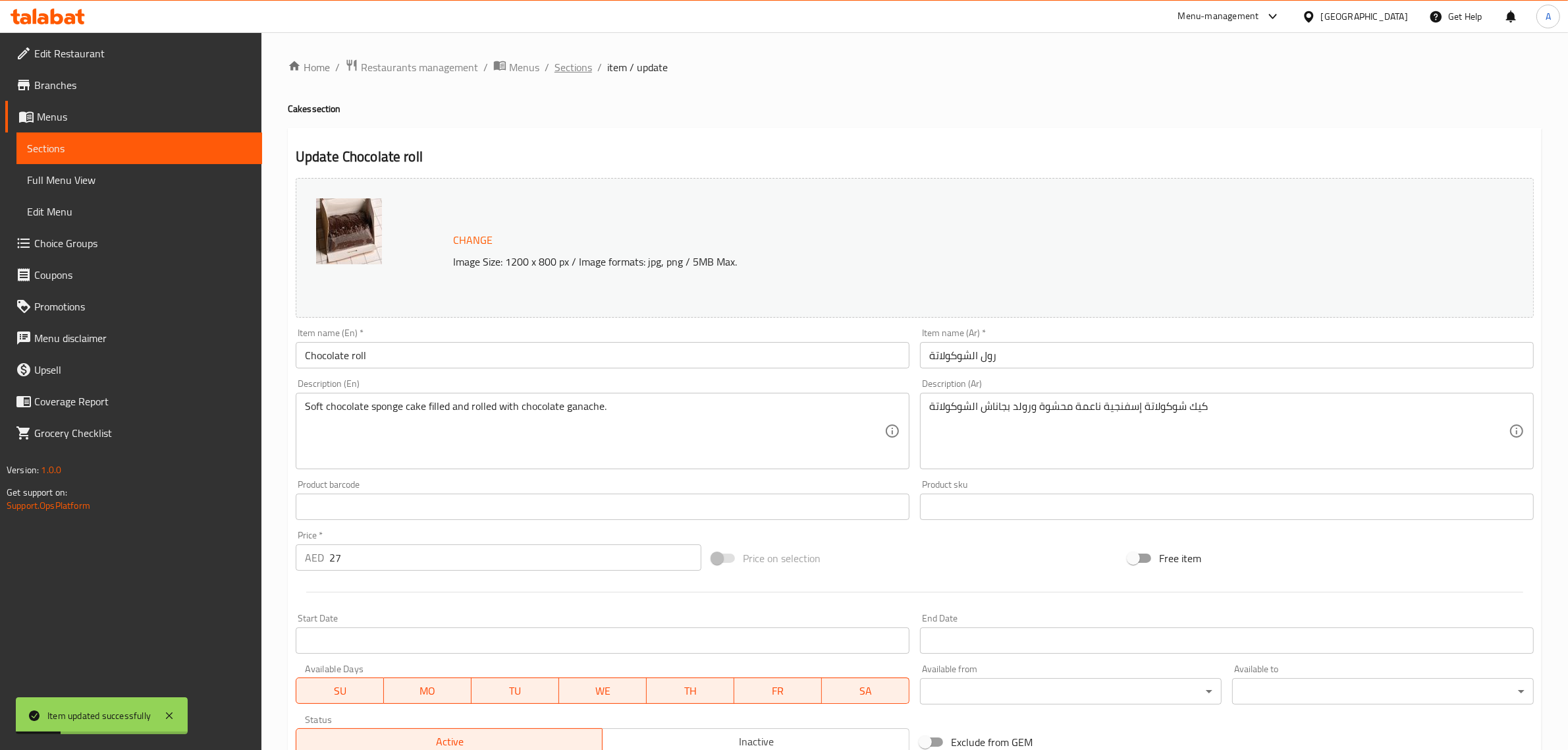
click at [583, 60] on span "Sections" at bounding box center [573, 67] width 38 height 15
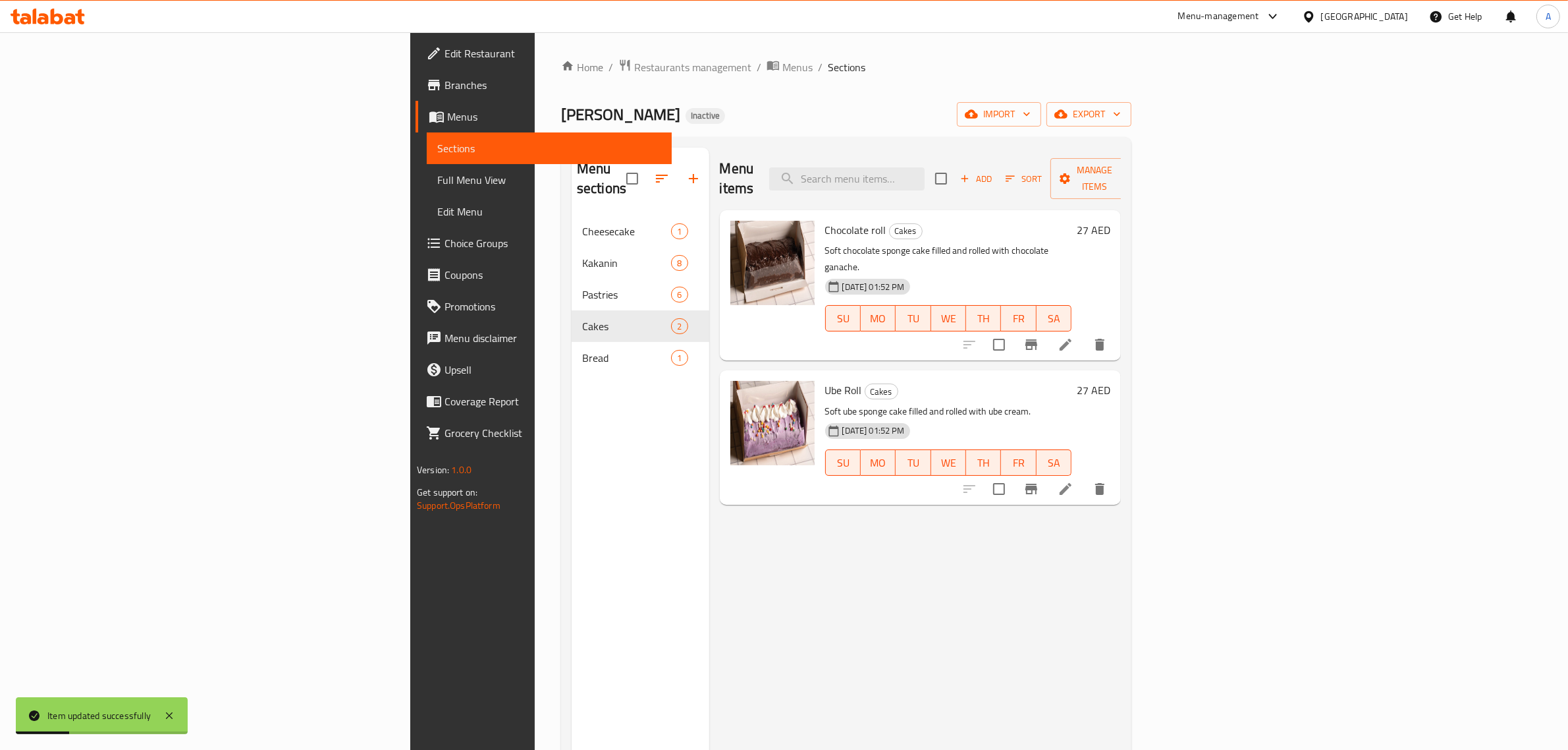
click at [1016, 221] on h6 "Chocolate roll Cakes" at bounding box center [948, 230] width 247 height 19
click at [1015, 183] on div "Menu items Add Sort Manage items" at bounding box center [921, 179] width 401 height 63
paste input "Ube Roll"
click at [925, 167] on input "Ube Roll" at bounding box center [847, 179] width 155 height 23
type input "Ube Roll"
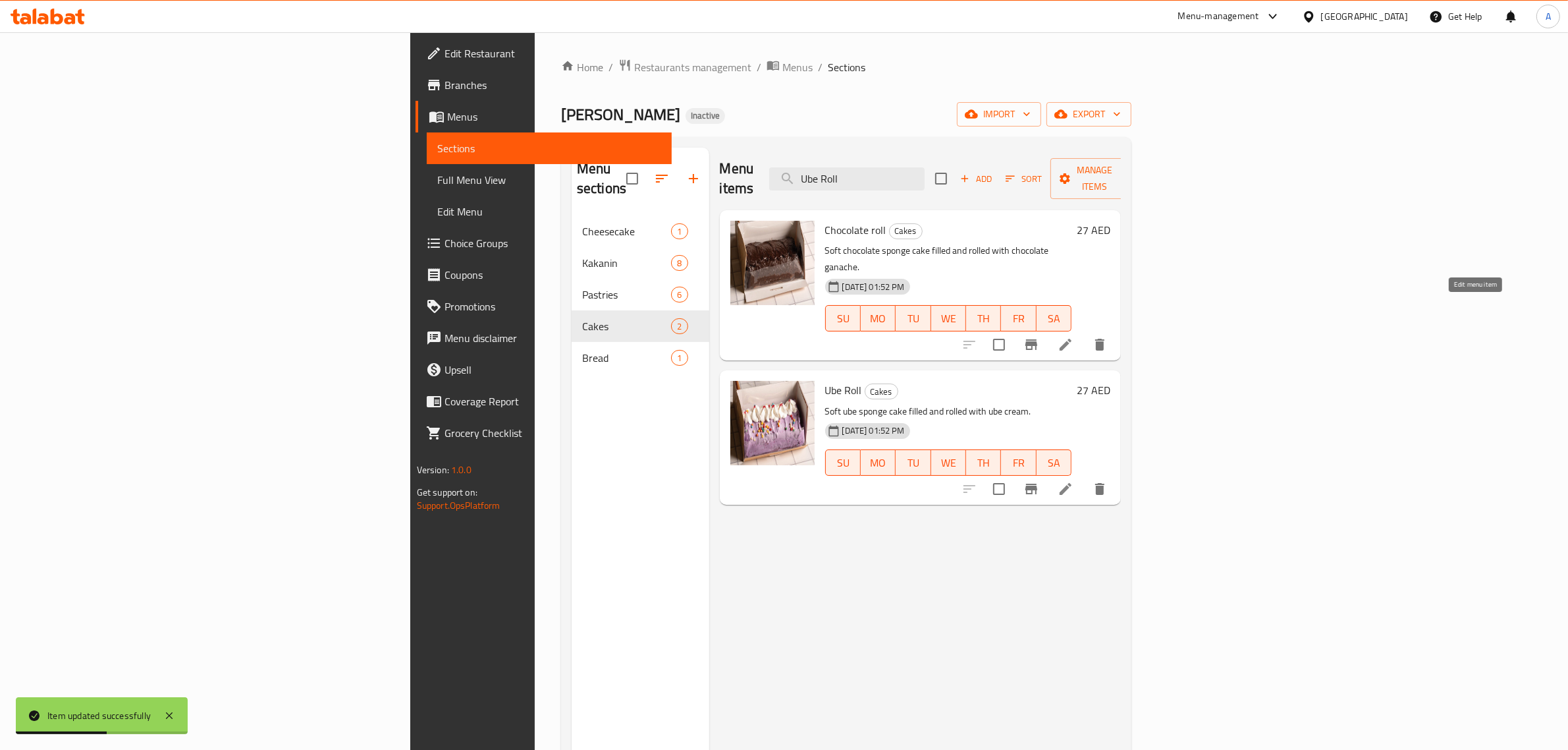
click at [1071, 339] on icon at bounding box center [1065, 344] width 12 height 12
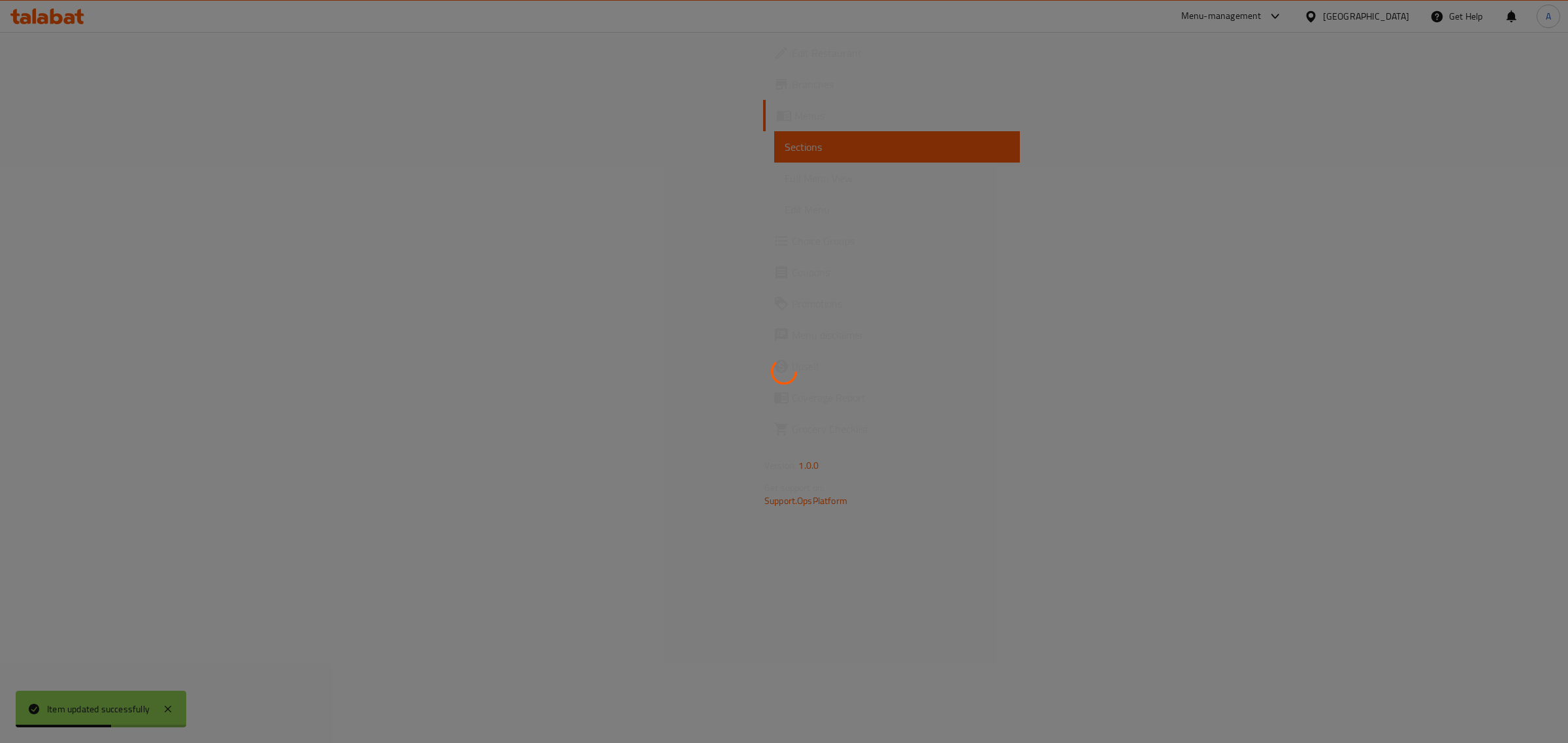
click at [1464, 307] on div at bounding box center [784, 371] width 1568 height 743
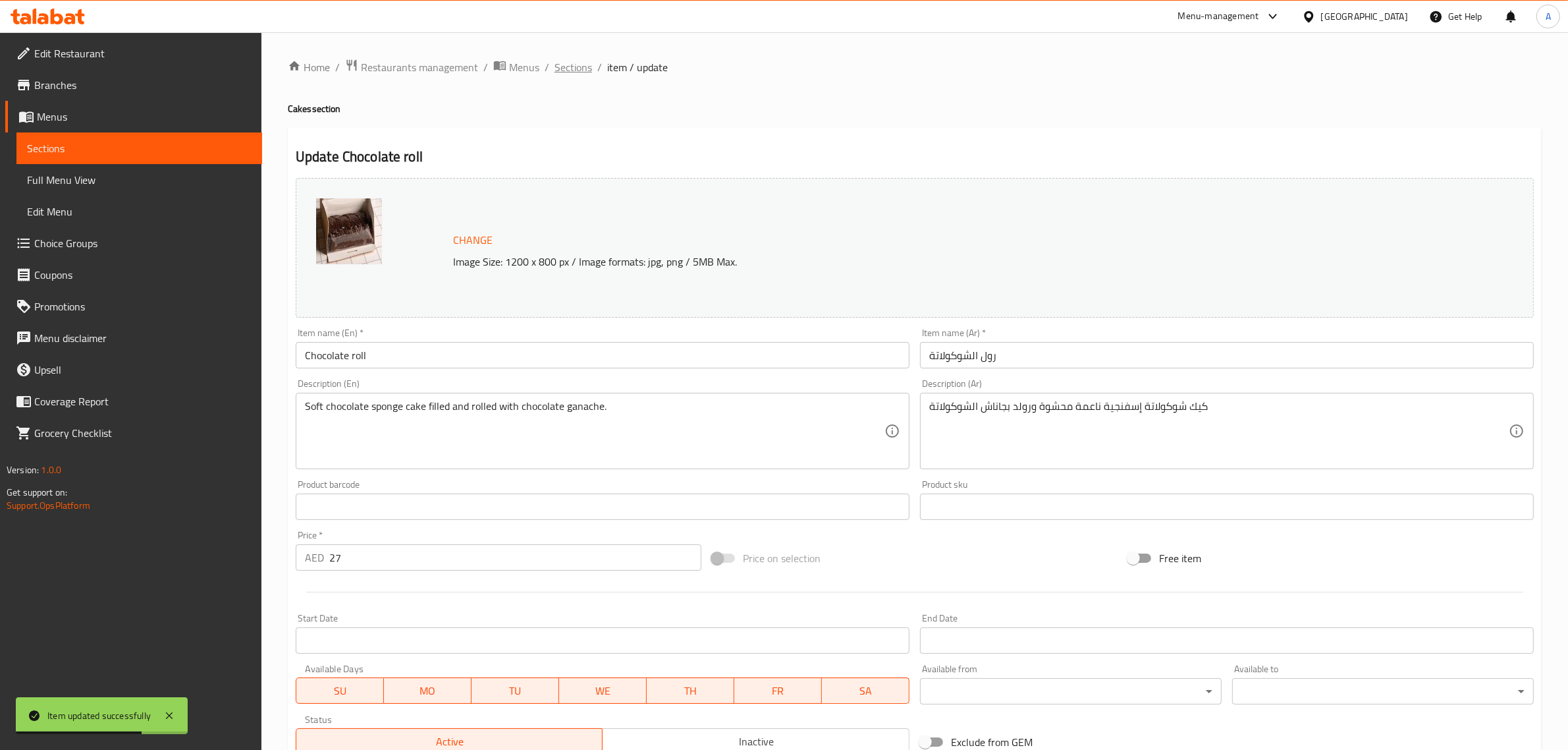
click at [584, 68] on span "Sections" at bounding box center [573, 67] width 38 height 15
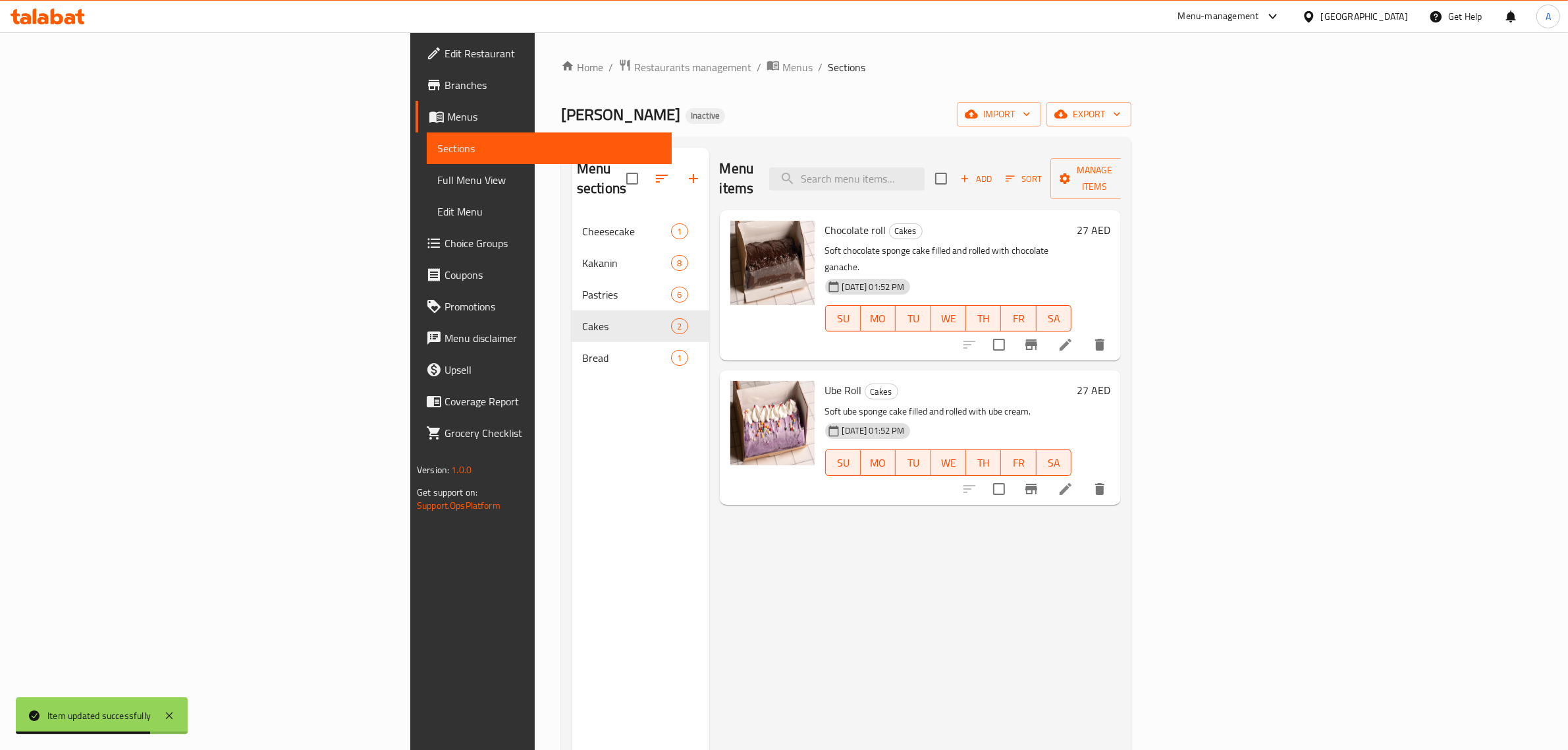
click at [1018, 189] on div "Menu items Add Sort Manage items" at bounding box center [921, 179] width 401 height 63
click at [1018, 187] on div "Menu items Add Sort Manage items" at bounding box center [921, 179] width 401 height 63
click at [1074, 481] on icon at bounding box center [1066, 489] width 15 height 15
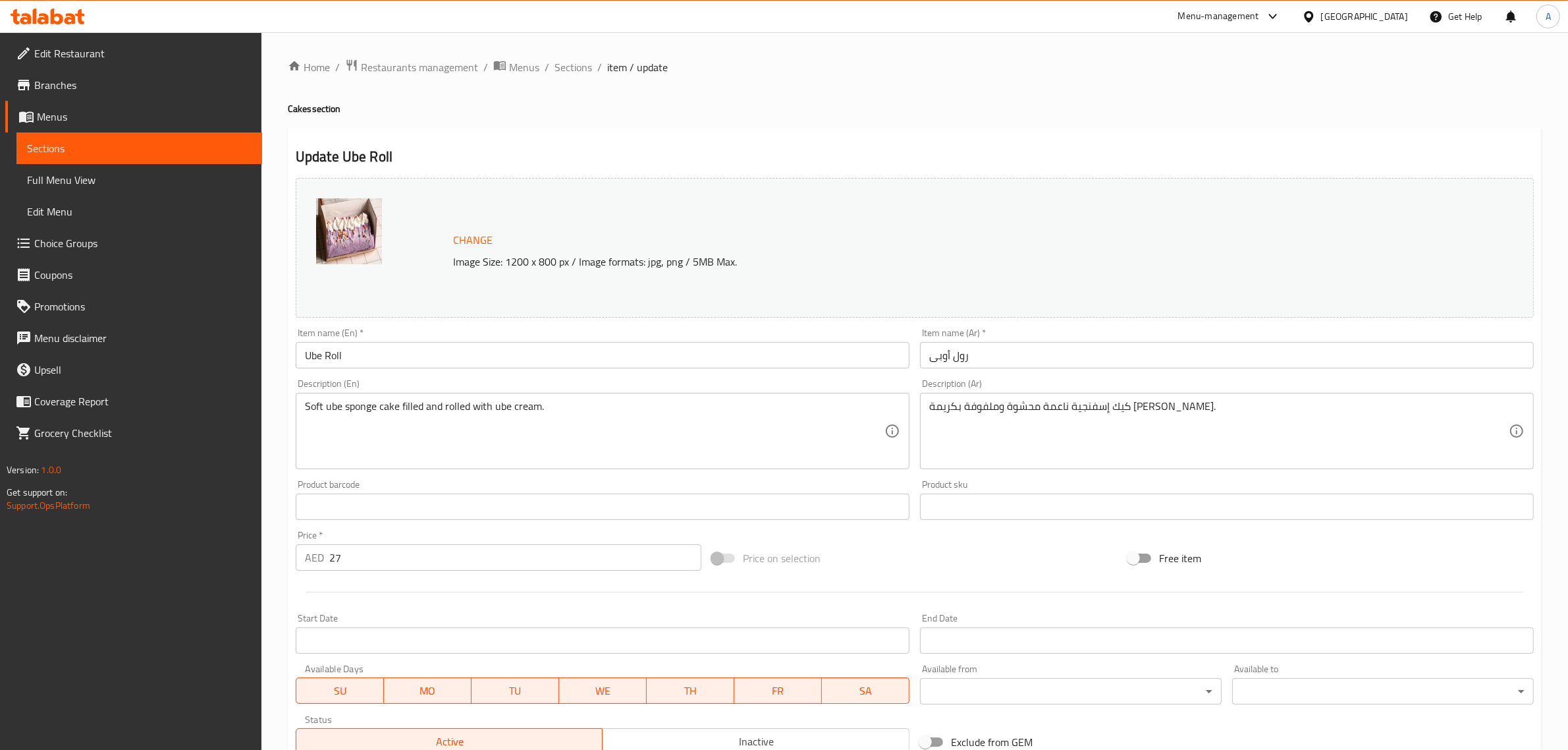
click at [939, 353] on input "رول أوبى" at bounding box center [1228, 355] width 614 height 26
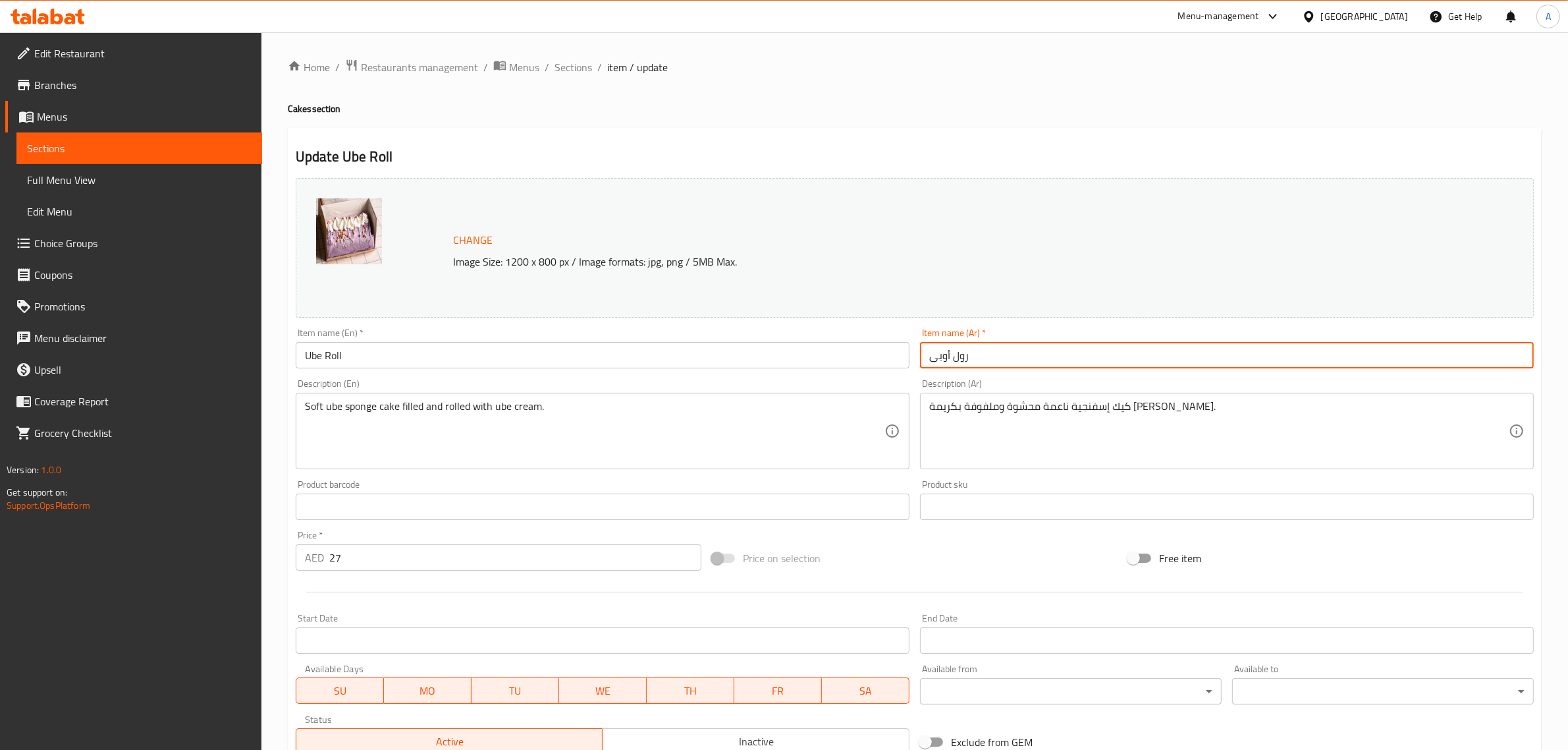
click at [939, 353] on input "رول أوبى" at bounding box center [1228, 355] width 614 height 26
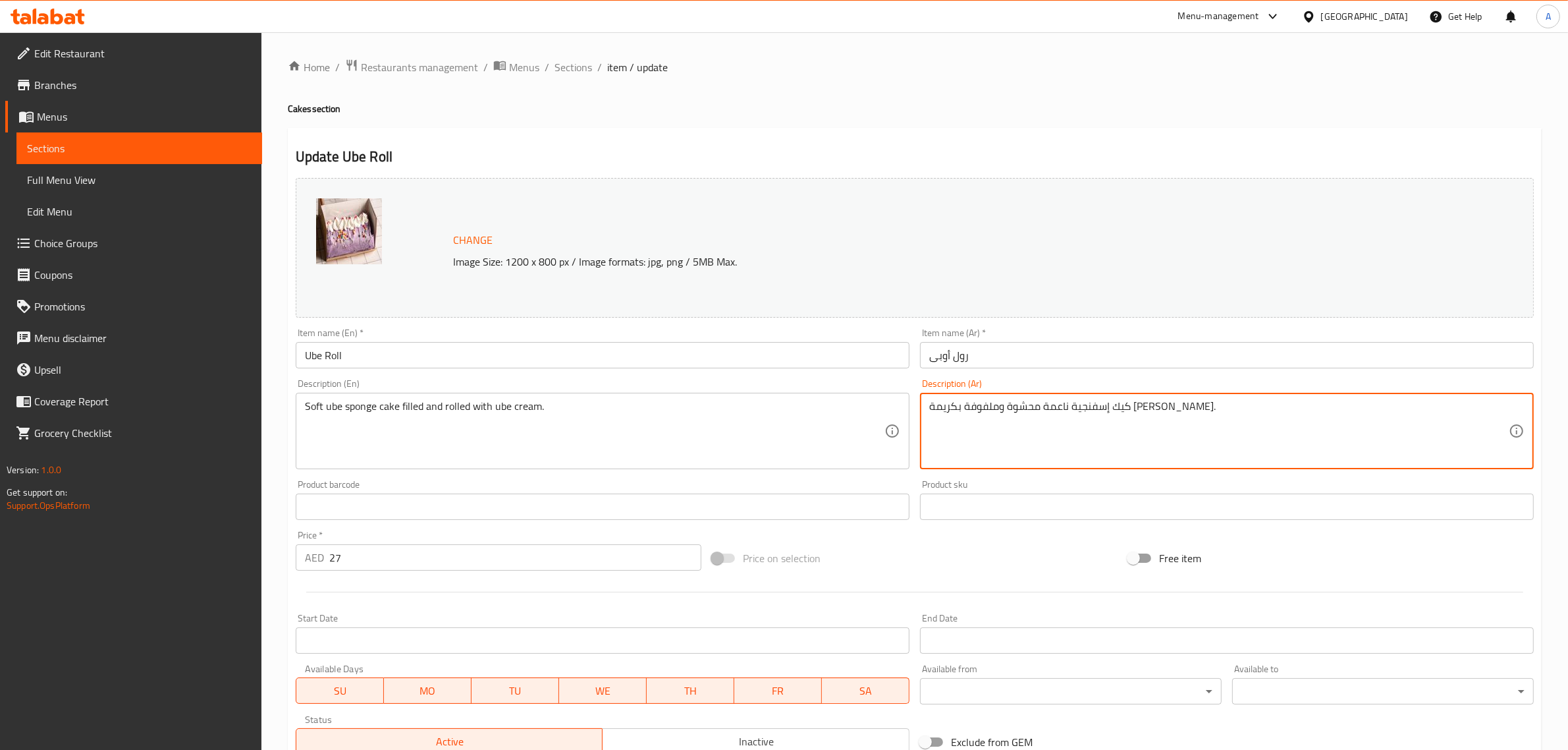
paste textarea "وبى"
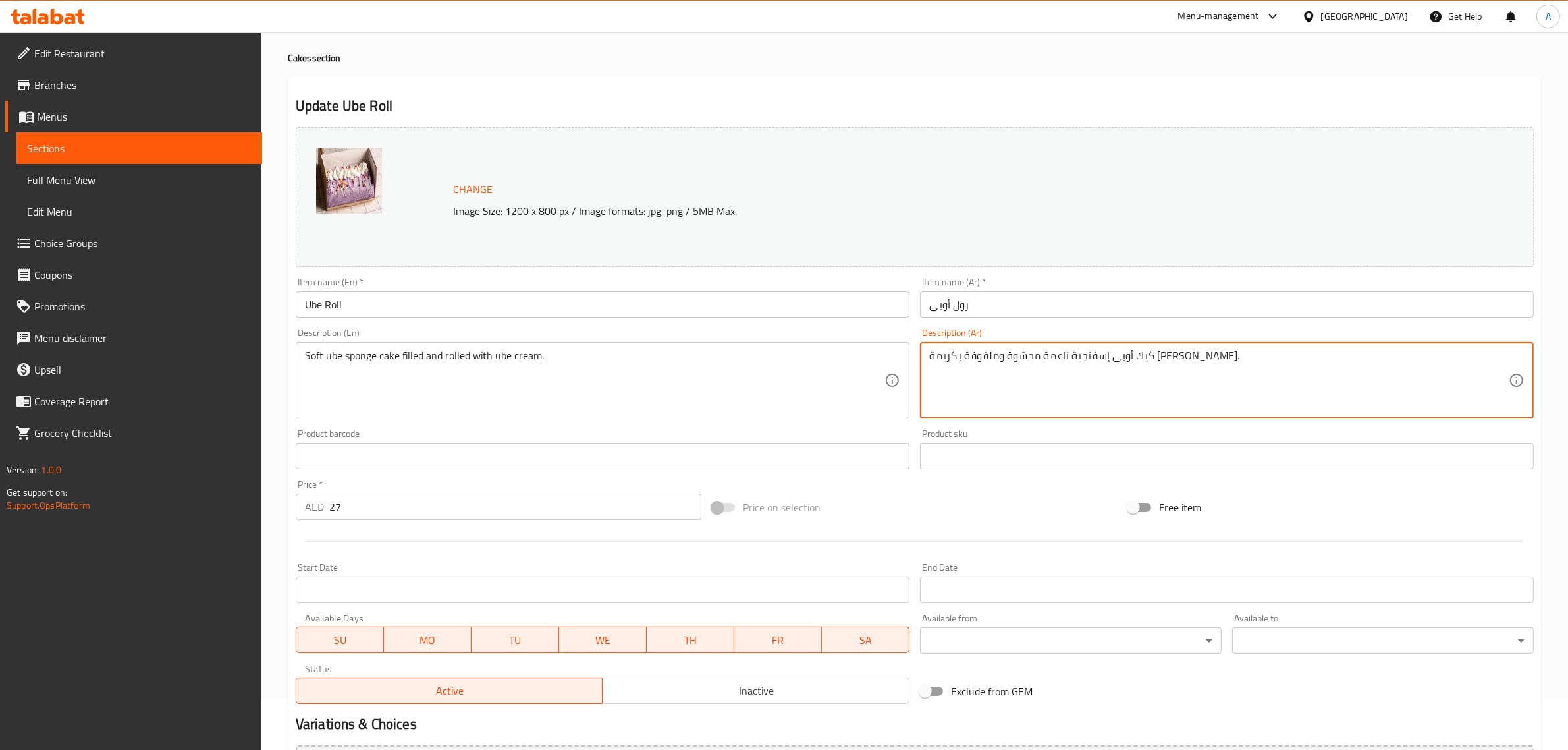
scroll to position [51, 0]
type textarea "كيك أوبى إسفنجية ناعمة محشوة وملفوفة بكريمة الأوبي."
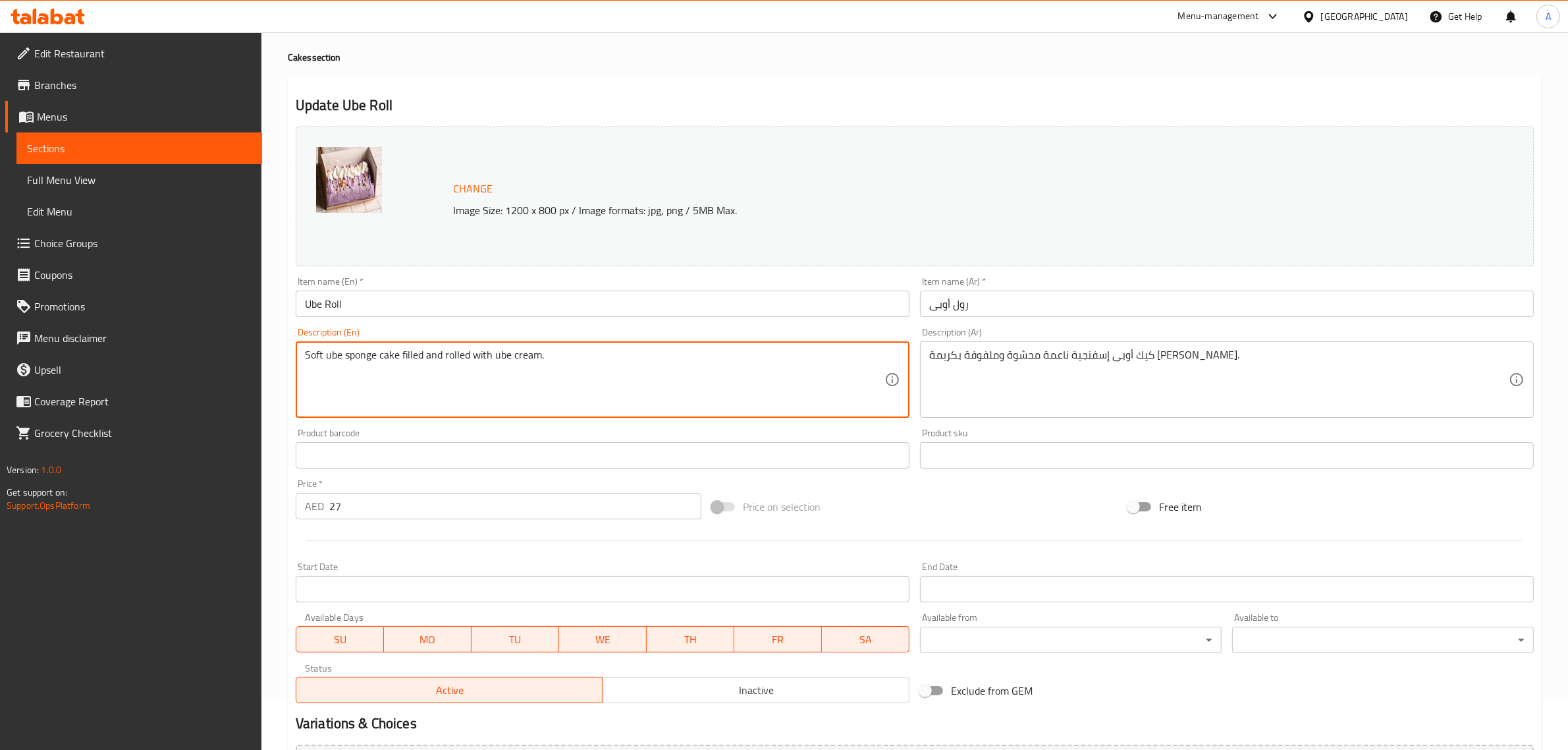
click at [661, 361] on textarea "Soft ube sponge cake filled and rolled with ube cream." at bounding box center [594, 379] width 579 height 63
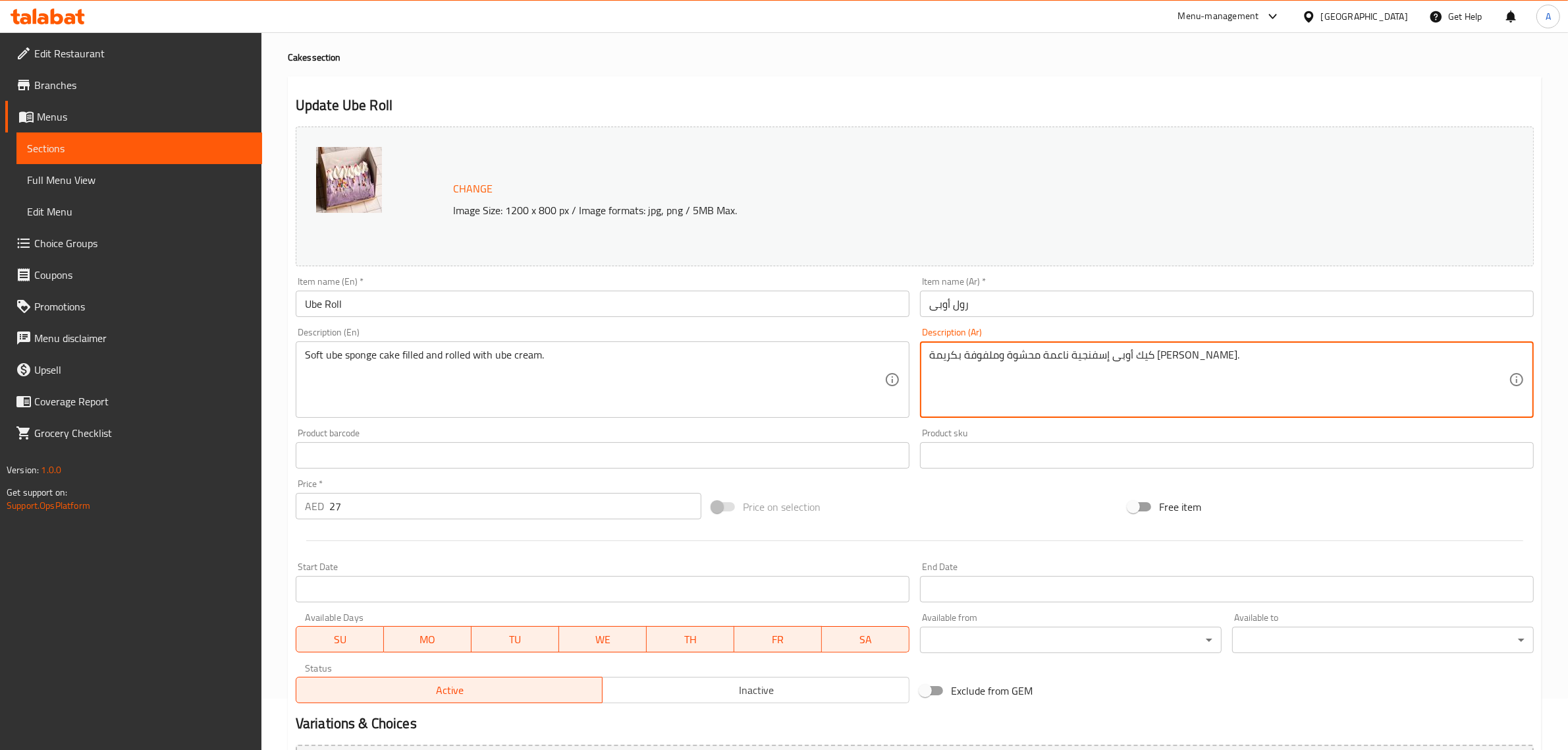
click at [1143, 354] on textarea "كيك أوبى إسفنجية ناعمة محشوة وملفوفة بكريمة الأوبي." at bounding box center [1218, 379] width 579 height 63
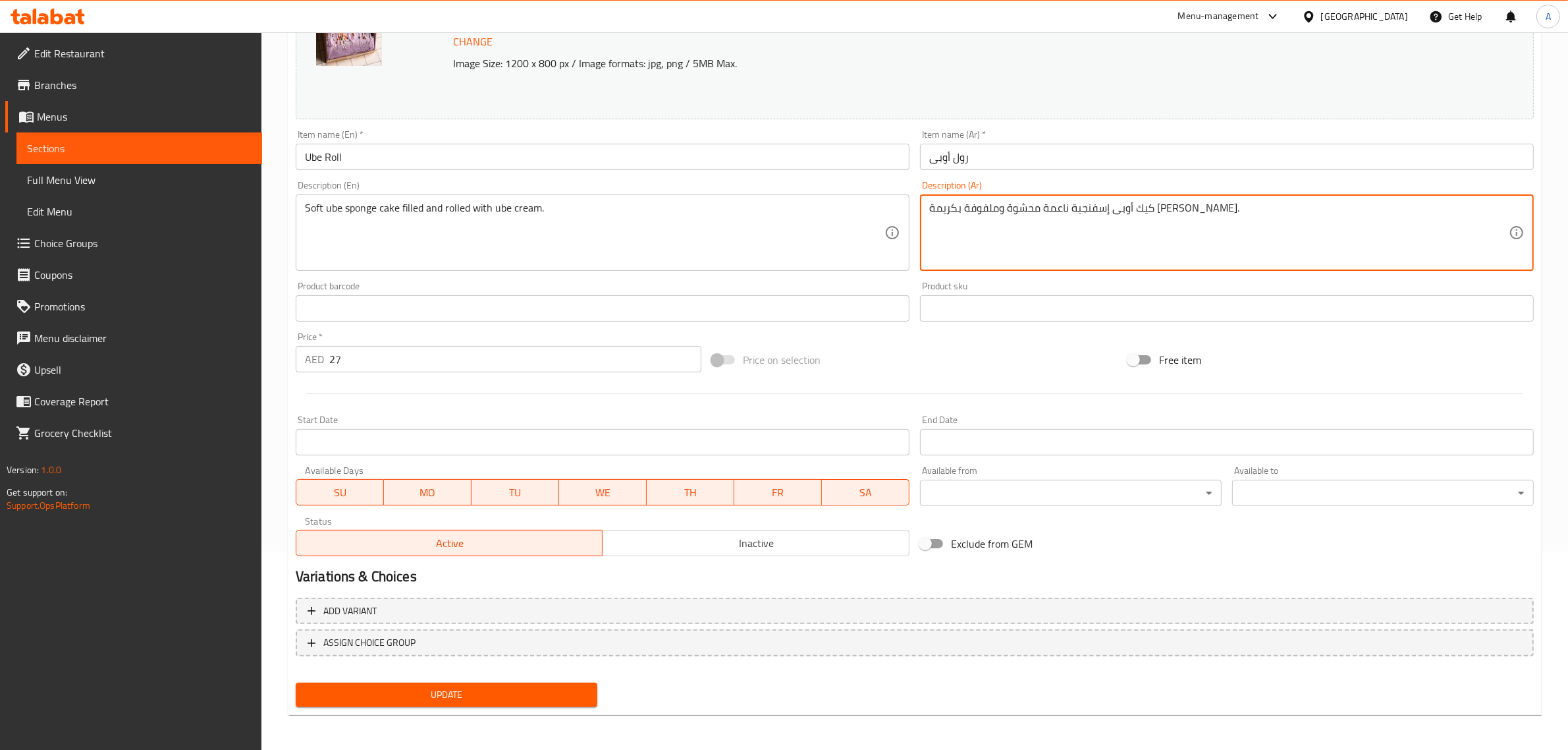
click at [521, 699] on span "Update" at bounding box center [446, 694] width 281 height 16
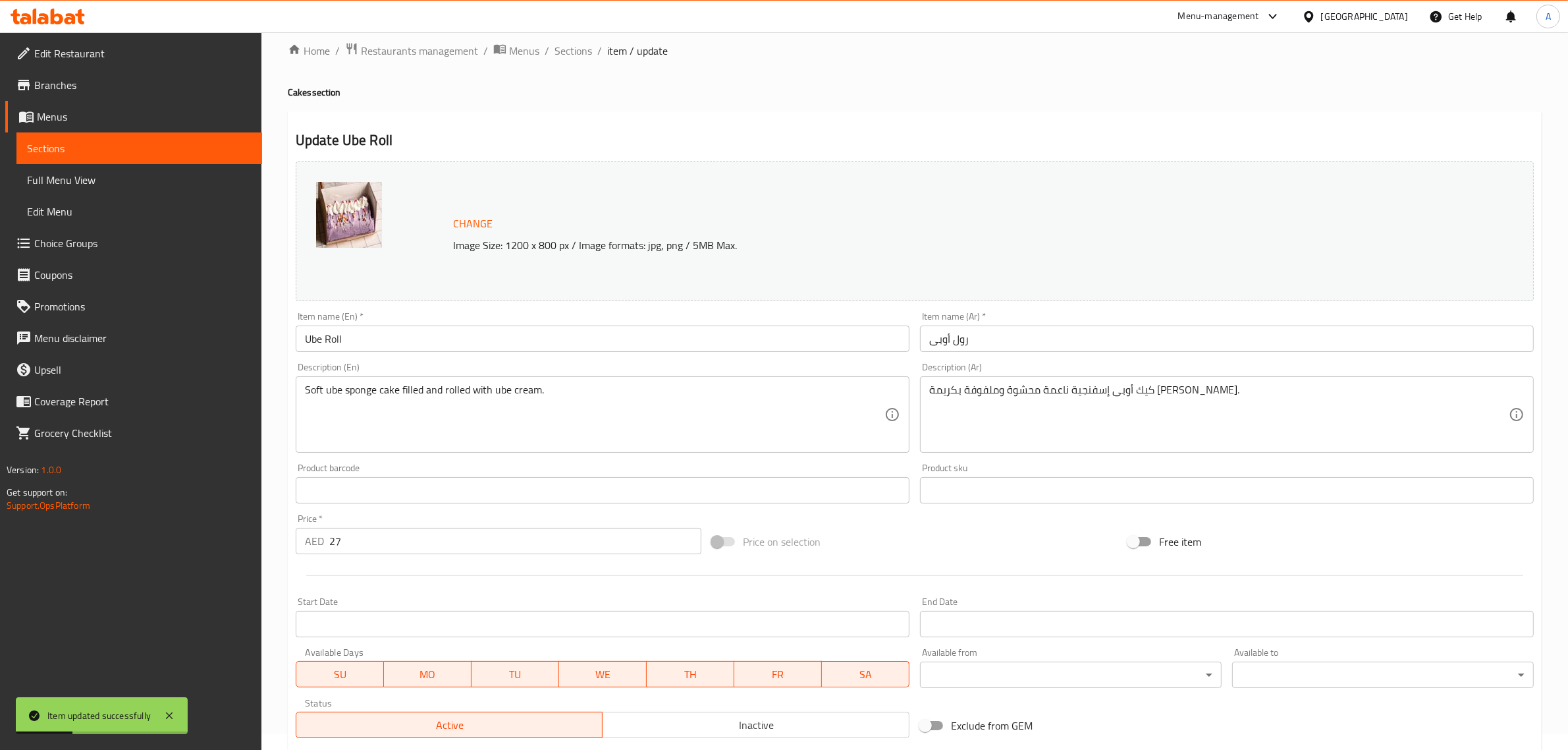
scroll to position [0, 0]
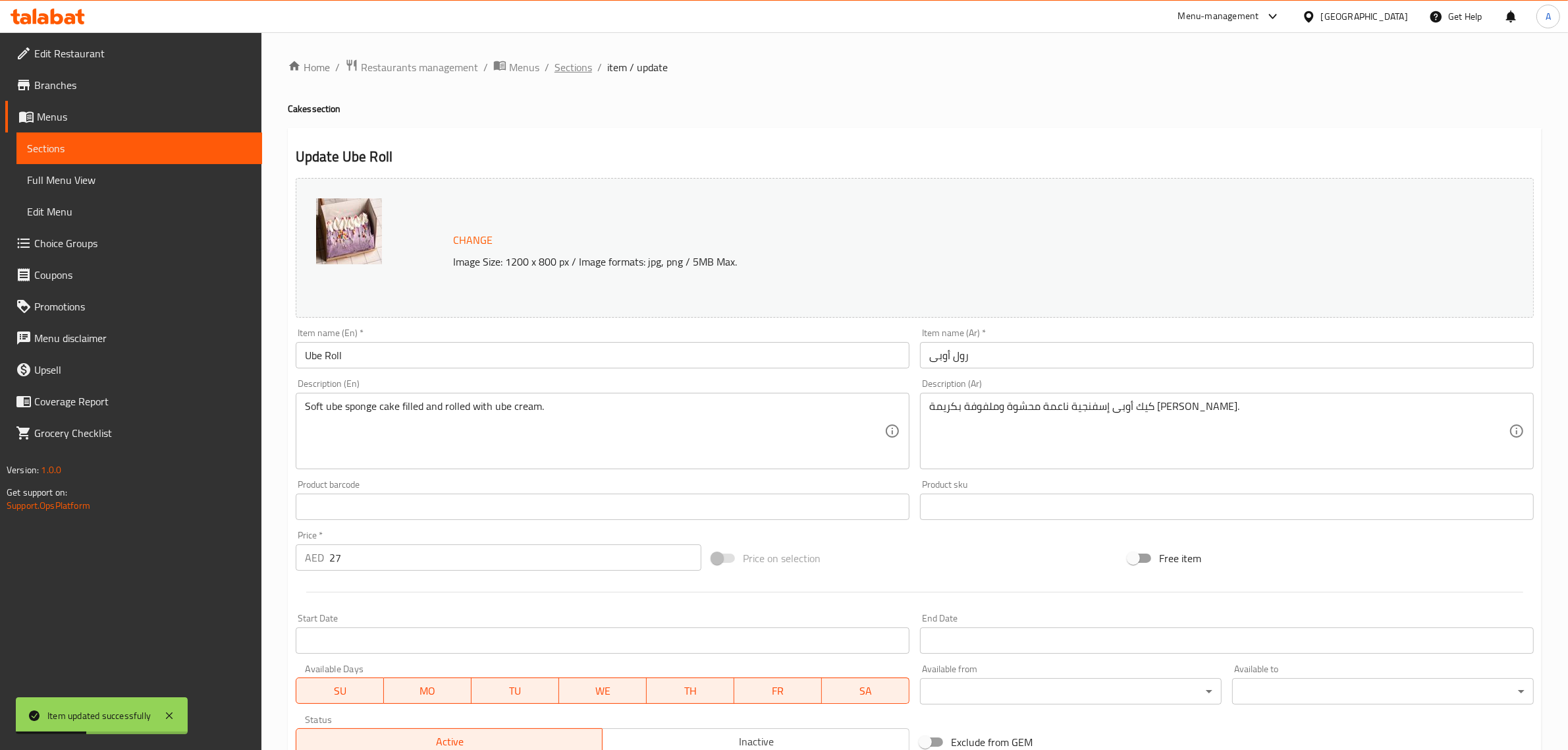
click at [584, 70] on span "Sections" at bounding box center [573, 67] width 38 height 15
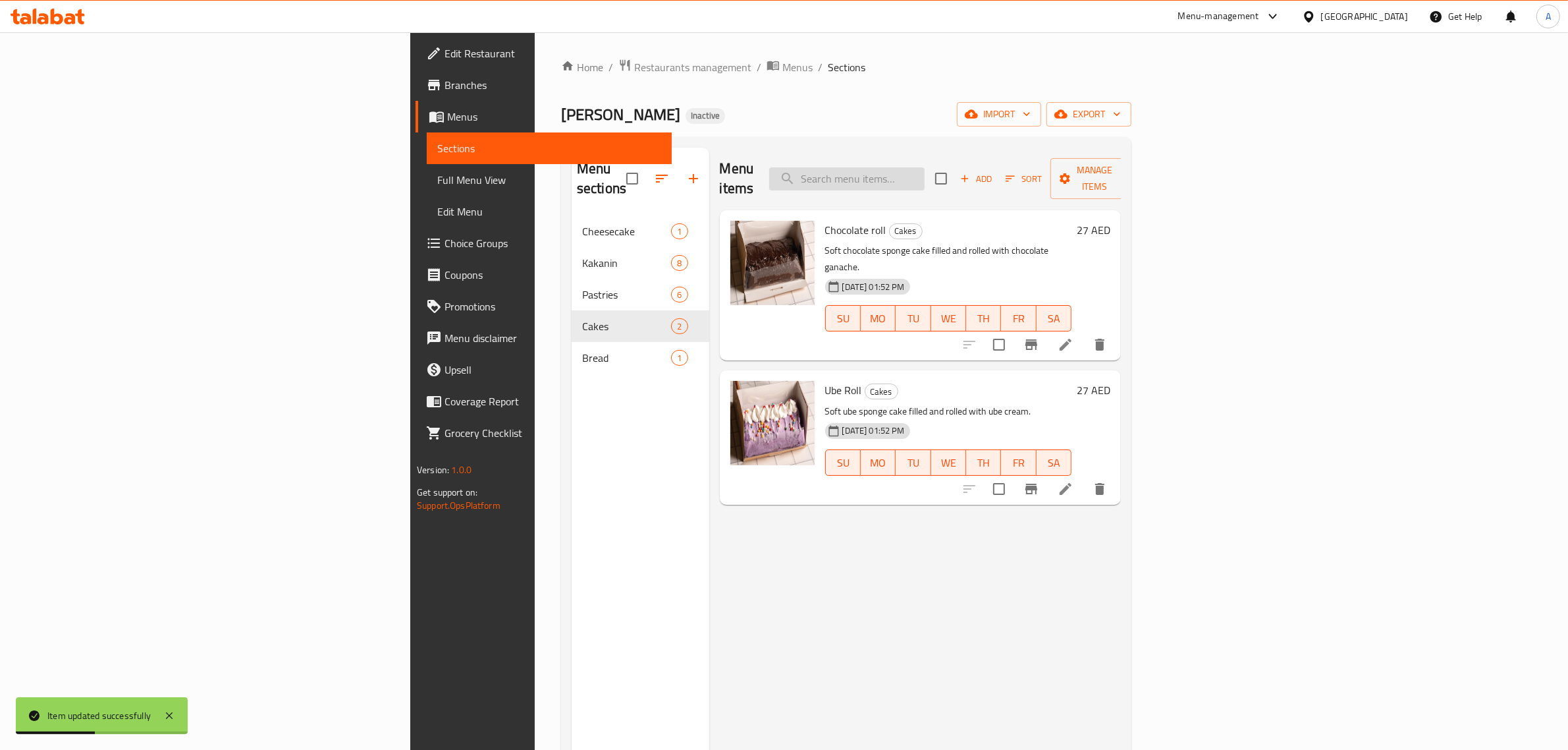
click at [906, 168] on div "Menu items Add Sort Manage items" at bounding box center [921, 179] width 401 height 63
click at [925, 169] on input "search" at bounding box center [847, 179] width 155 height 23
paste input "Cheese bar"
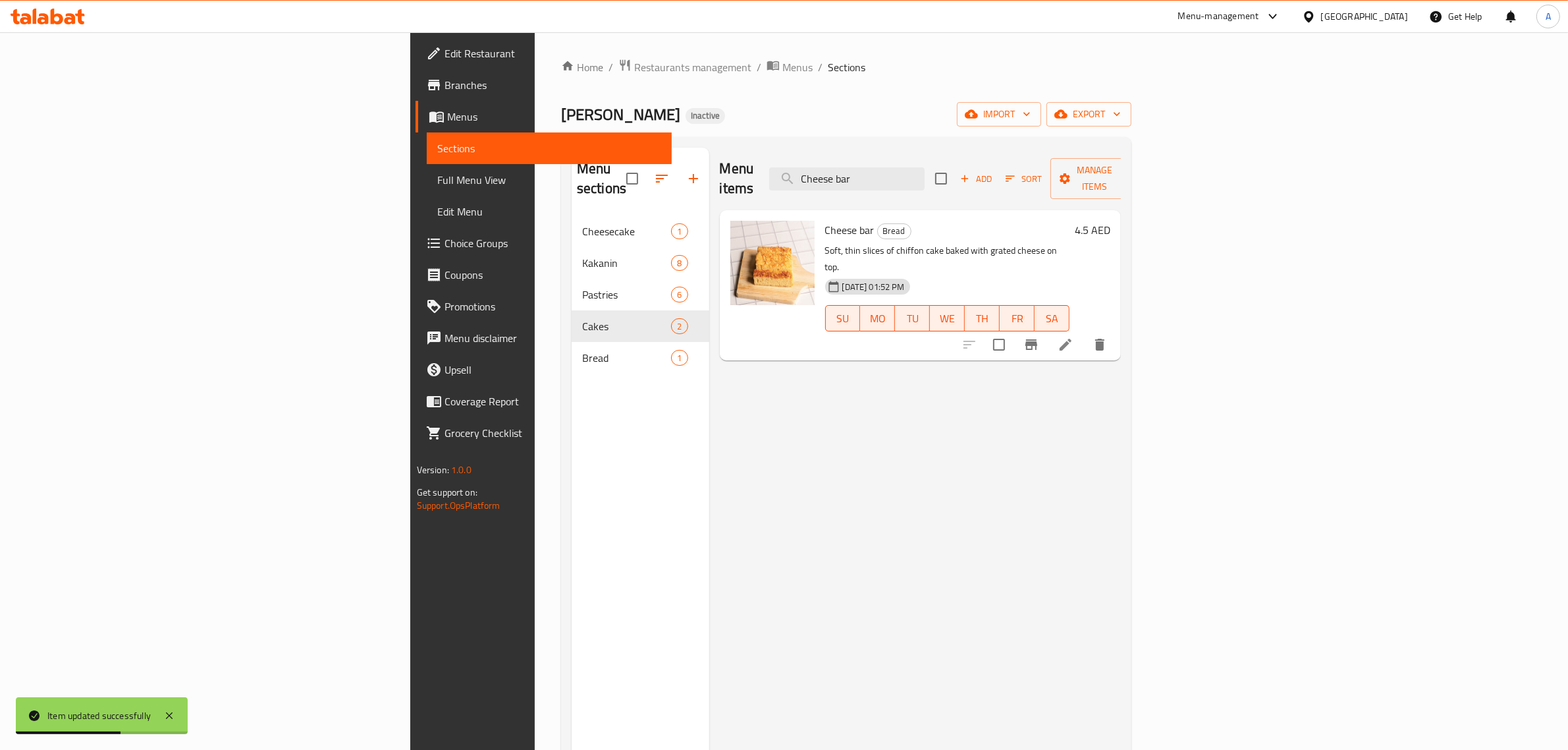
type input "Cheese bar"
click at [1074, 337] on icon at bounding box center [1066, 344] width 15 height 15
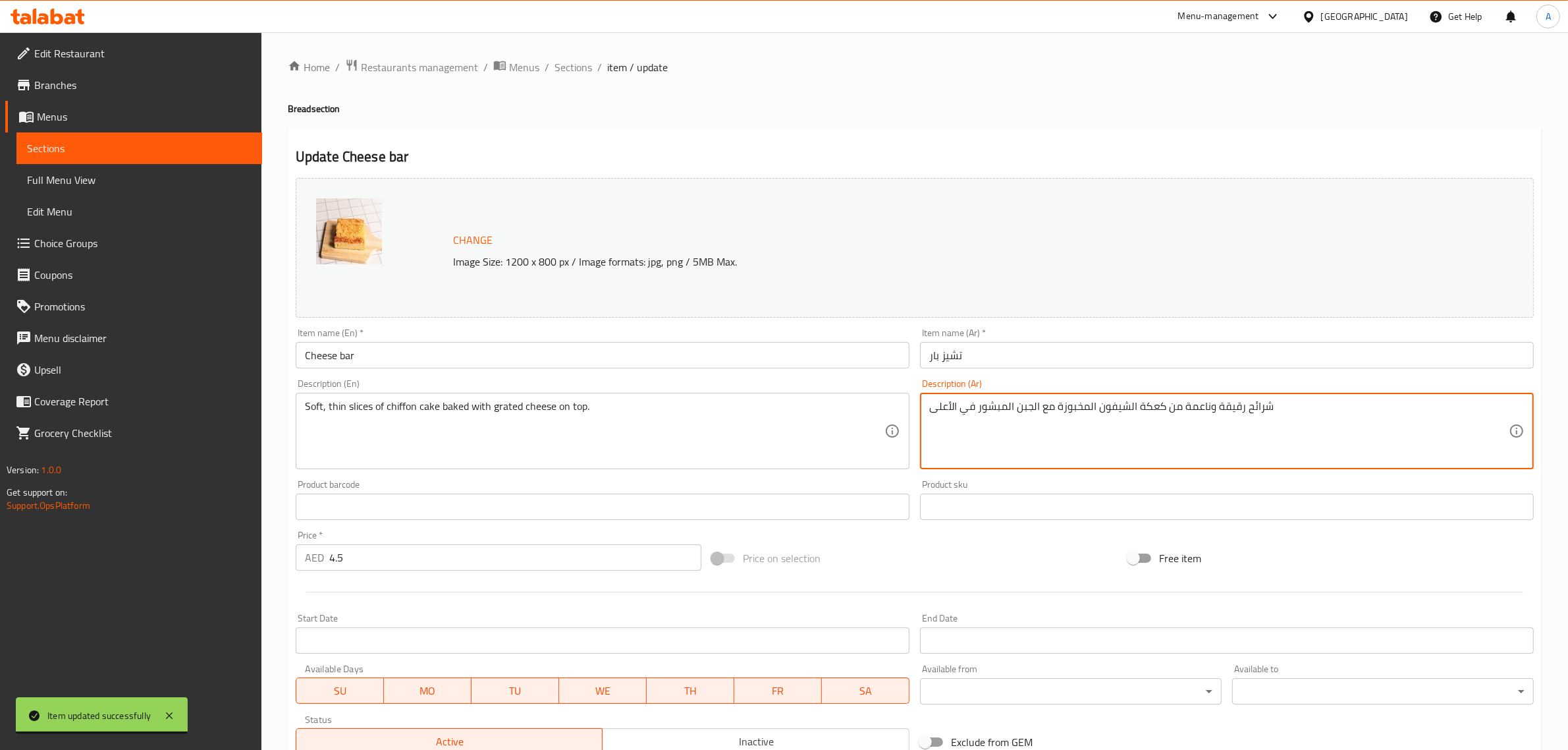
drag, startPoint x: 1150, startPoint y: 404, endPoint x: 1156, endPoint y: 406, distance: 6.3
drag, startPoint x: 1138, startPoint y: 414, endPoint x: 1144, endPoint y: 404, distance: 11.7
click at [1144, 404] on textarea "شرائح رقيقة وناعمة من كبكة الشيفون المخبوزة مع الجبن المبشور في الأعلى" at bounding box center [1218, 431] width 579 height 63
click at [1153, 407] on textarea "شرائح رقيقة وناعمة من كبك الشيفون المخبوزة مع الجبن المبشور في الأعلى" at bounding box center [1218, 431] width 579 height 63
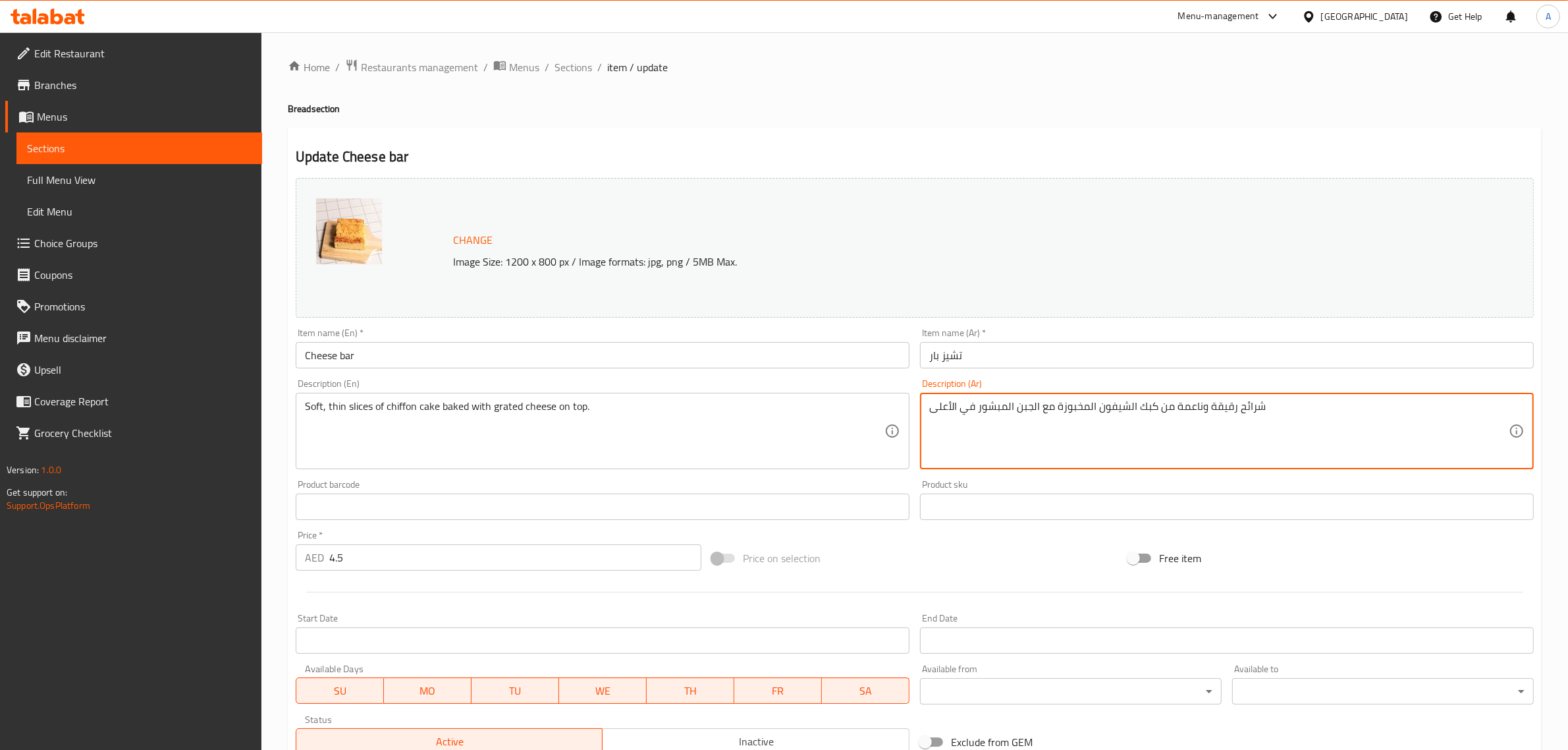
paste textarea "ي"
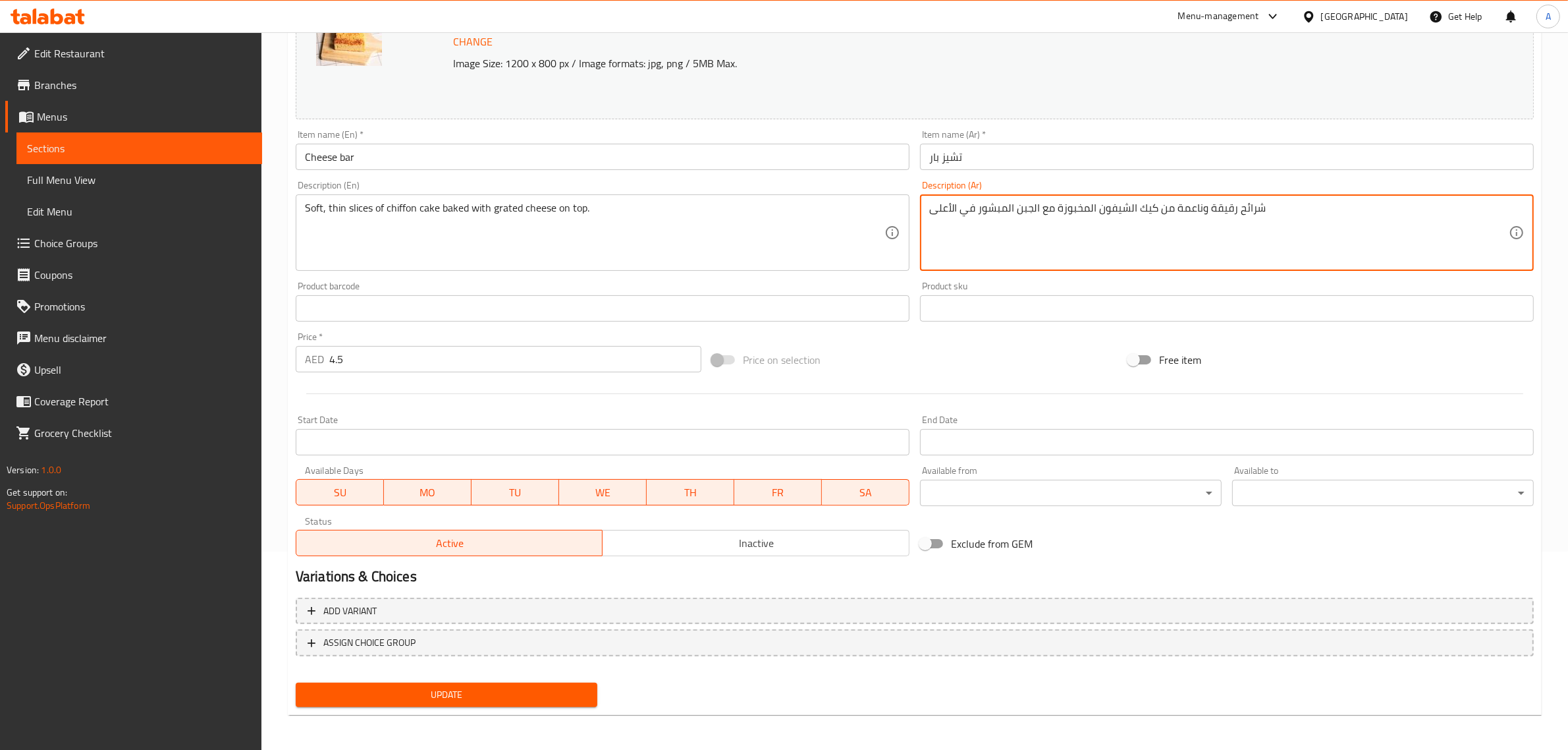
type textarea "شرائح رقيقة وناعمة من كيك الشيفون المخبوزة مع الجبن المبشور في الأعلى"
click at [485, 702] on button "Update" at bounding box center [446, 695] width 302 height 25
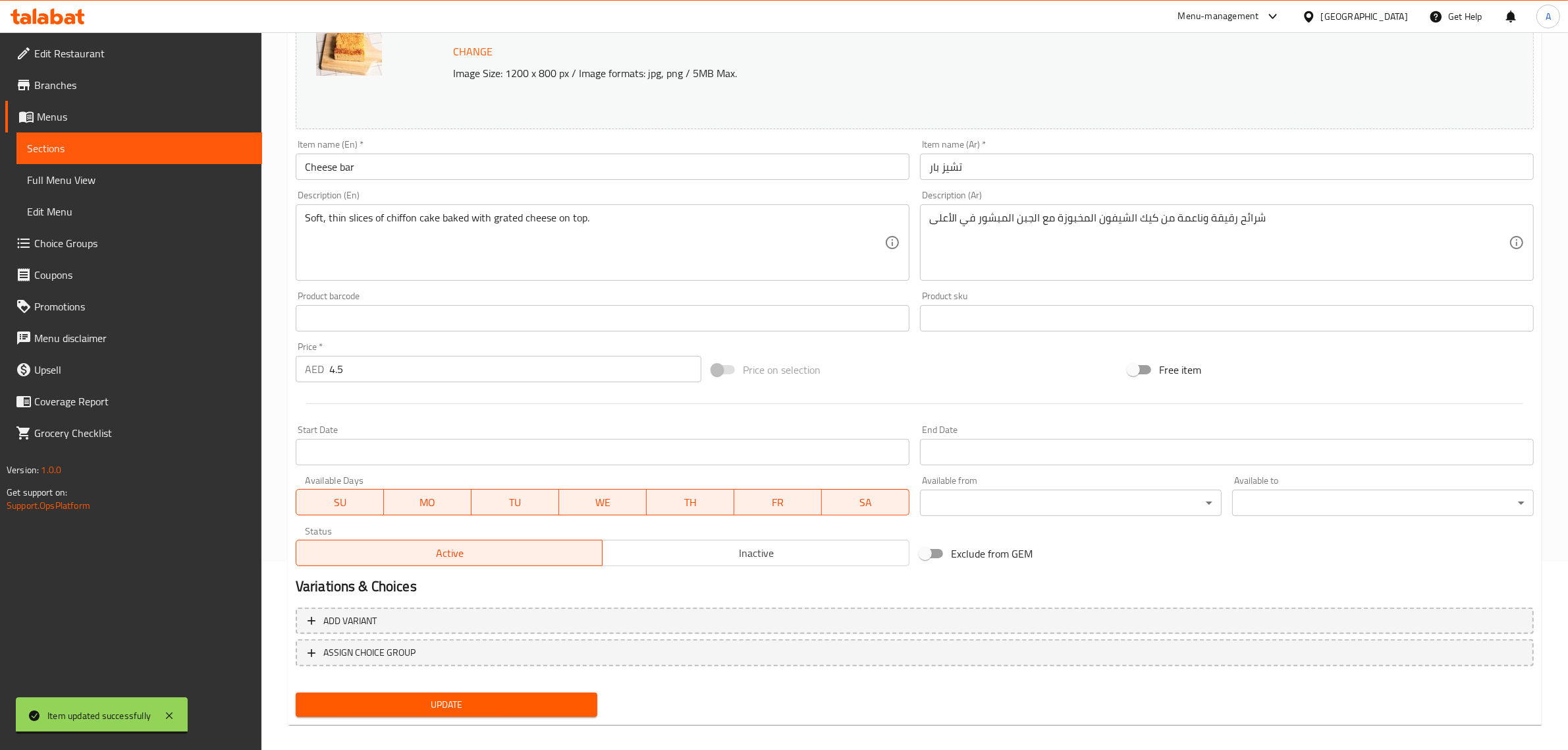
scroll to position [0, 0]
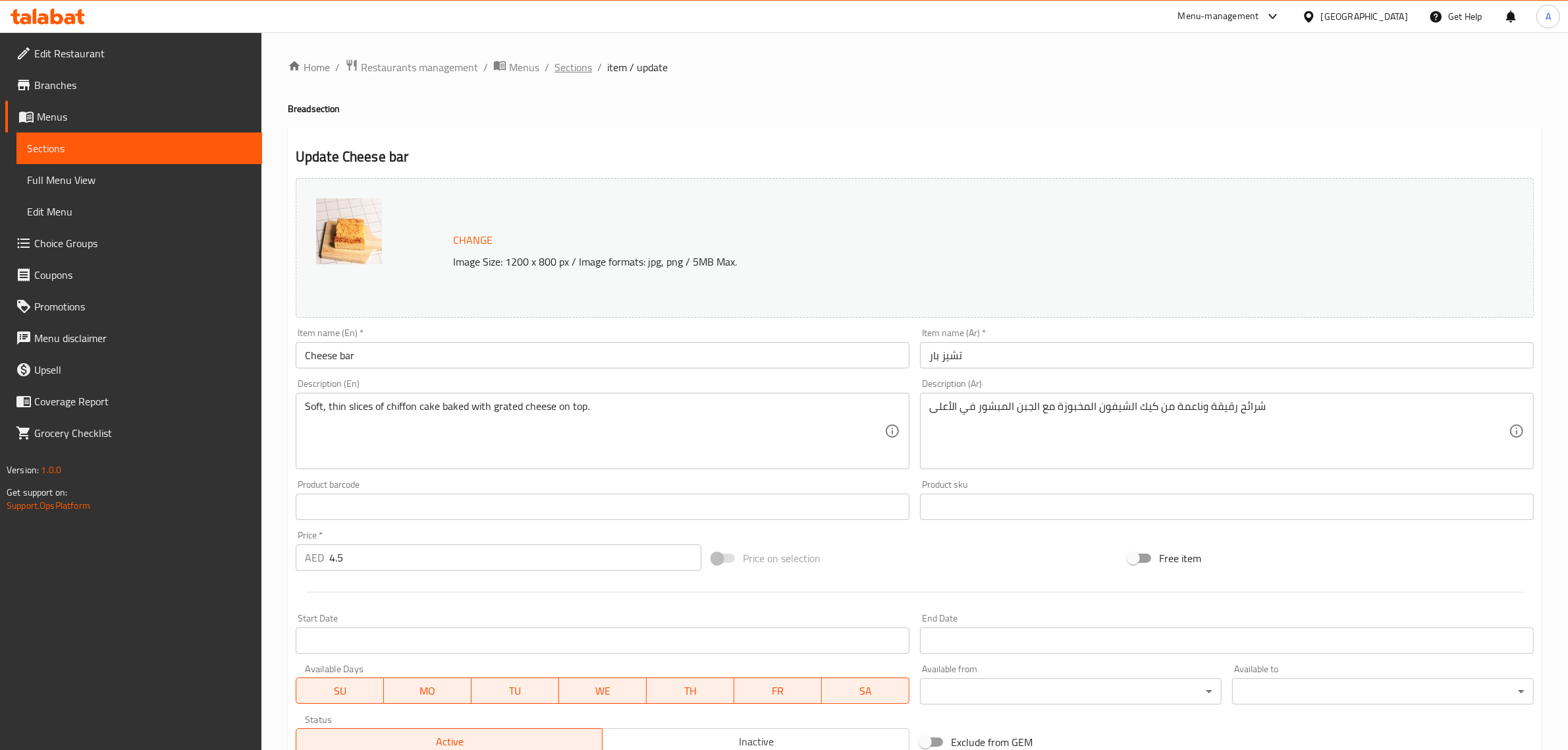
click at [562, 70] on span "Sections" at bounding box center [573, 67] width 38 height 15
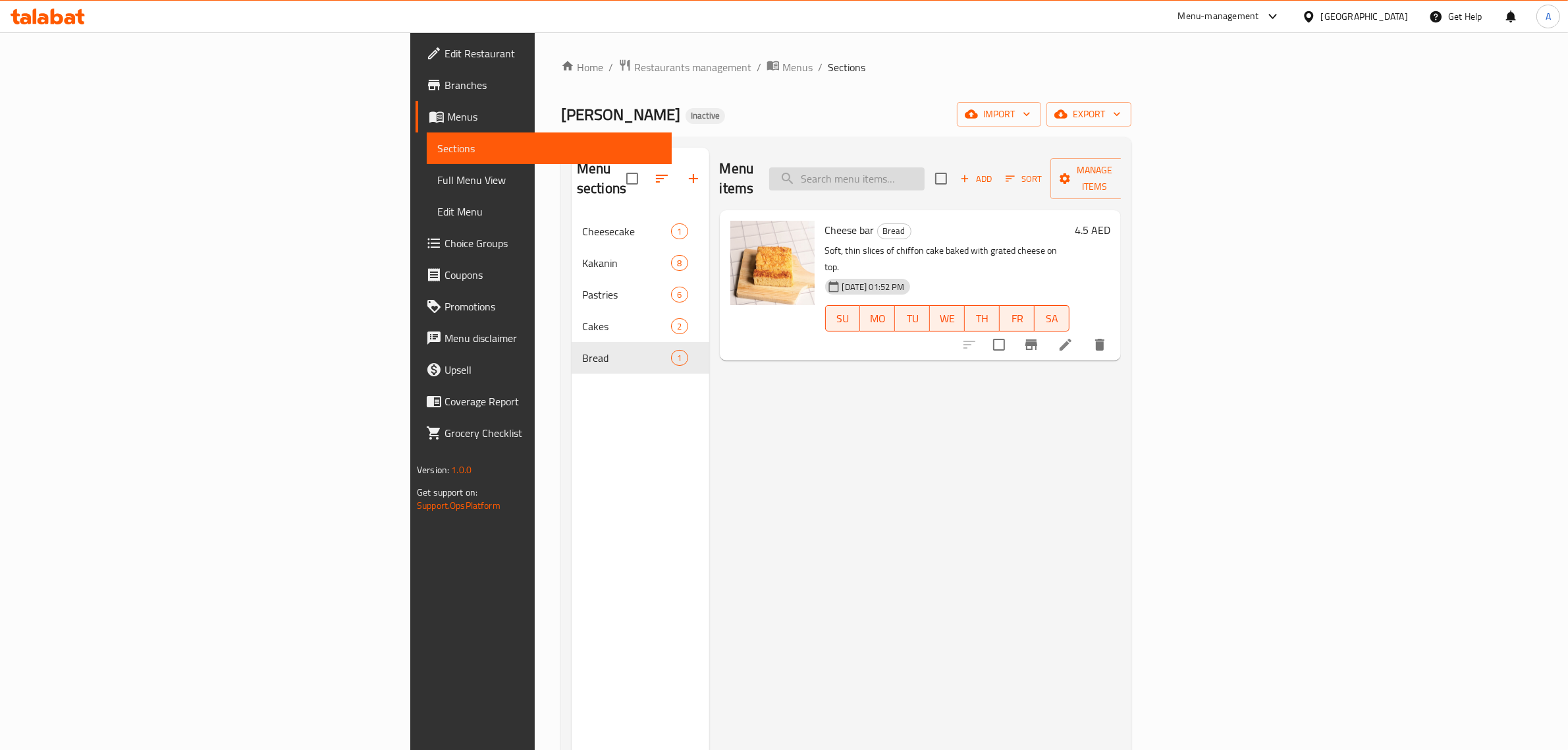
click at [925, 178] on input "search" at bounding box center [847, 179] width 155 height 23
paste input "Puto"
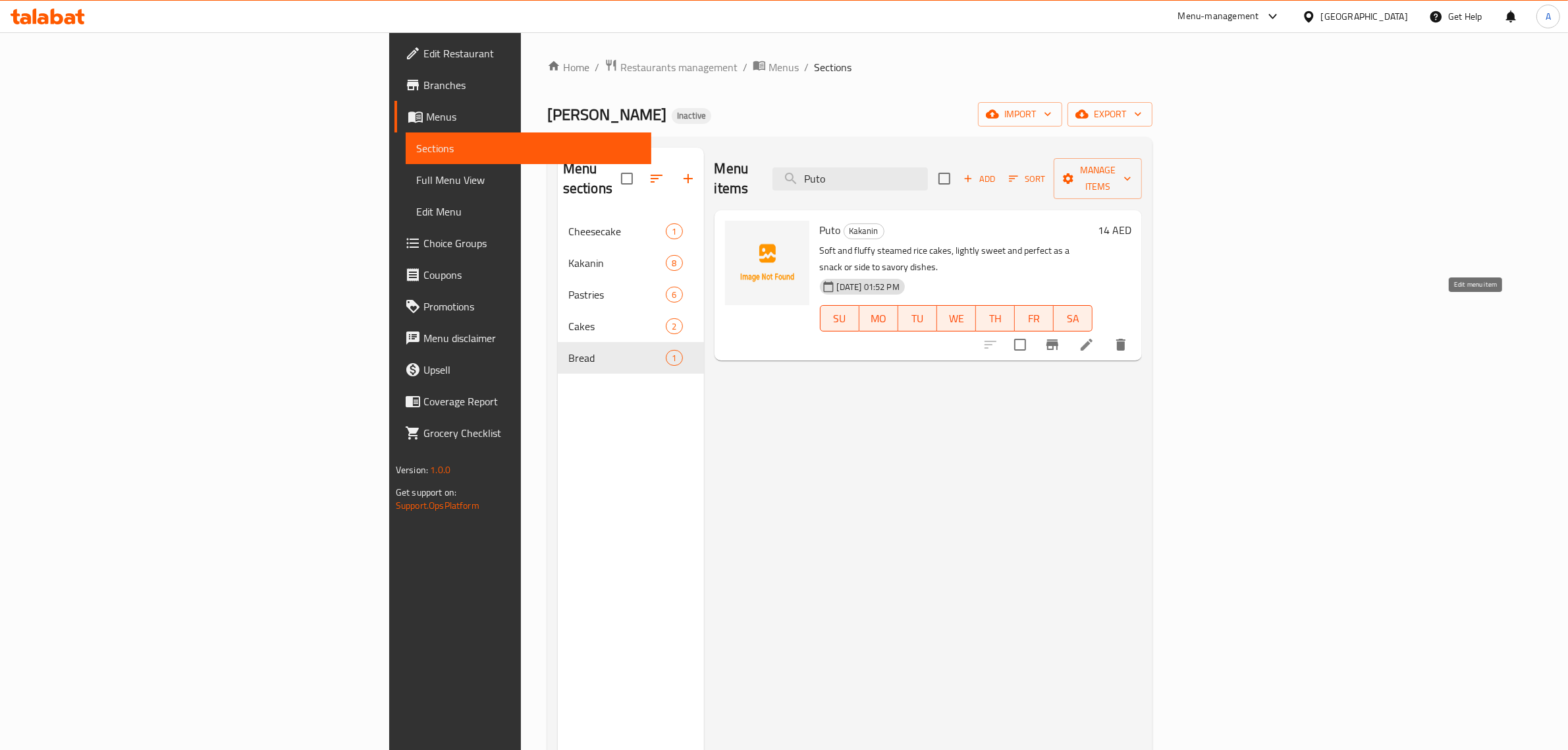
type input "Puto"
click at [1095, 337] on icon at bounding box center [1087, 344] width 15 height 15
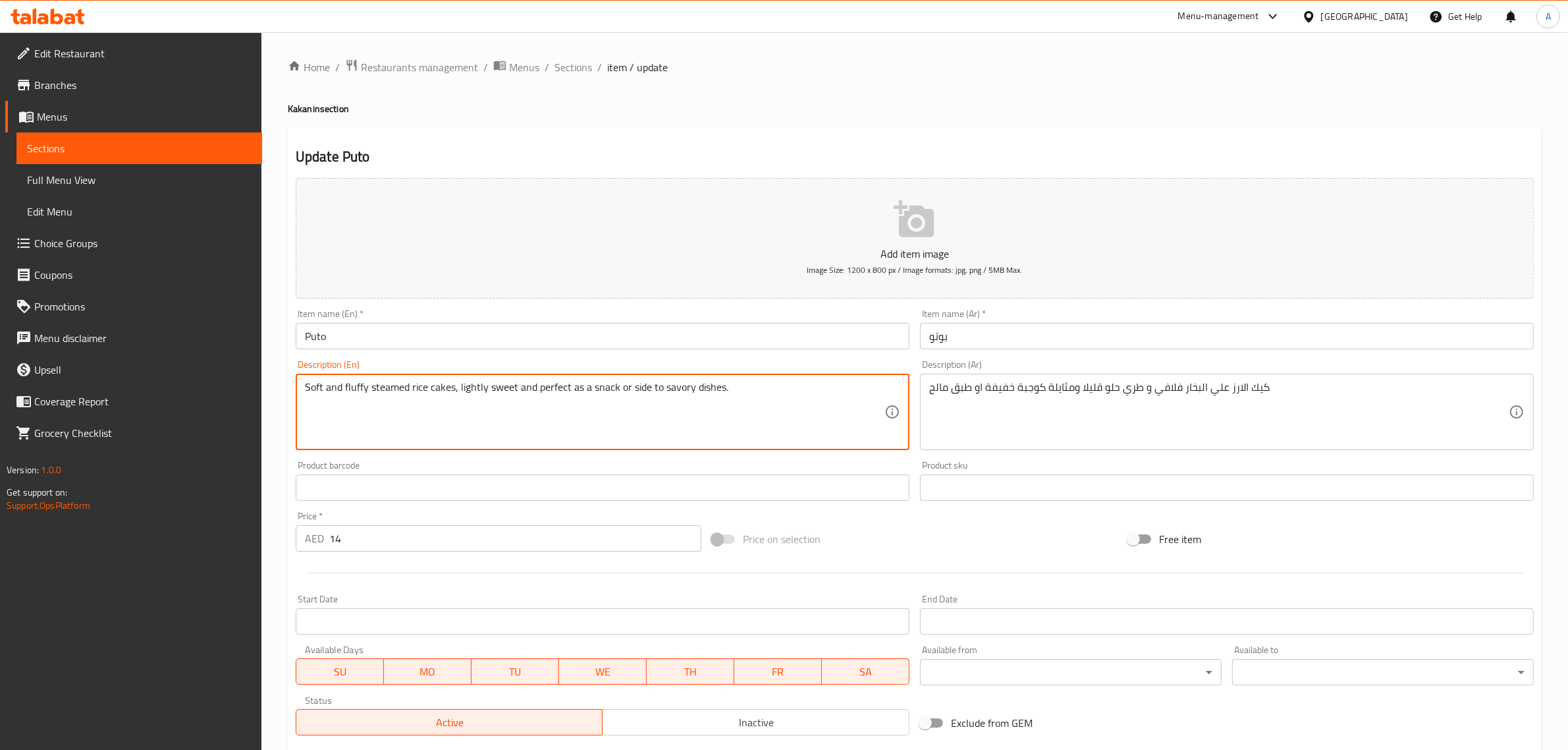
drag, startPoint x: 521, startPoint y: 384, endPoint x: 814, endPoint y: 379, distance: 293.0
click at [558, 427] on textarea "Soft and fluffy steamed rice cakes, lightly sweet and perfect as a snack or sid…" at bounding box center [594, 412] width 579 height 63
drag, startPoint x: 518, startPoint y: 389, endPoint x: 774, endPoint y: 366, distance: 257.0
click at [774, 366] on div "Description (En) Soft and fluffy steamed rice cakes, lightly sweet and perfect …" at bounding box center [603, 405] width 614 height 91
type textarea "Soft and fluffy steamed rice cakes, lightly sweet"
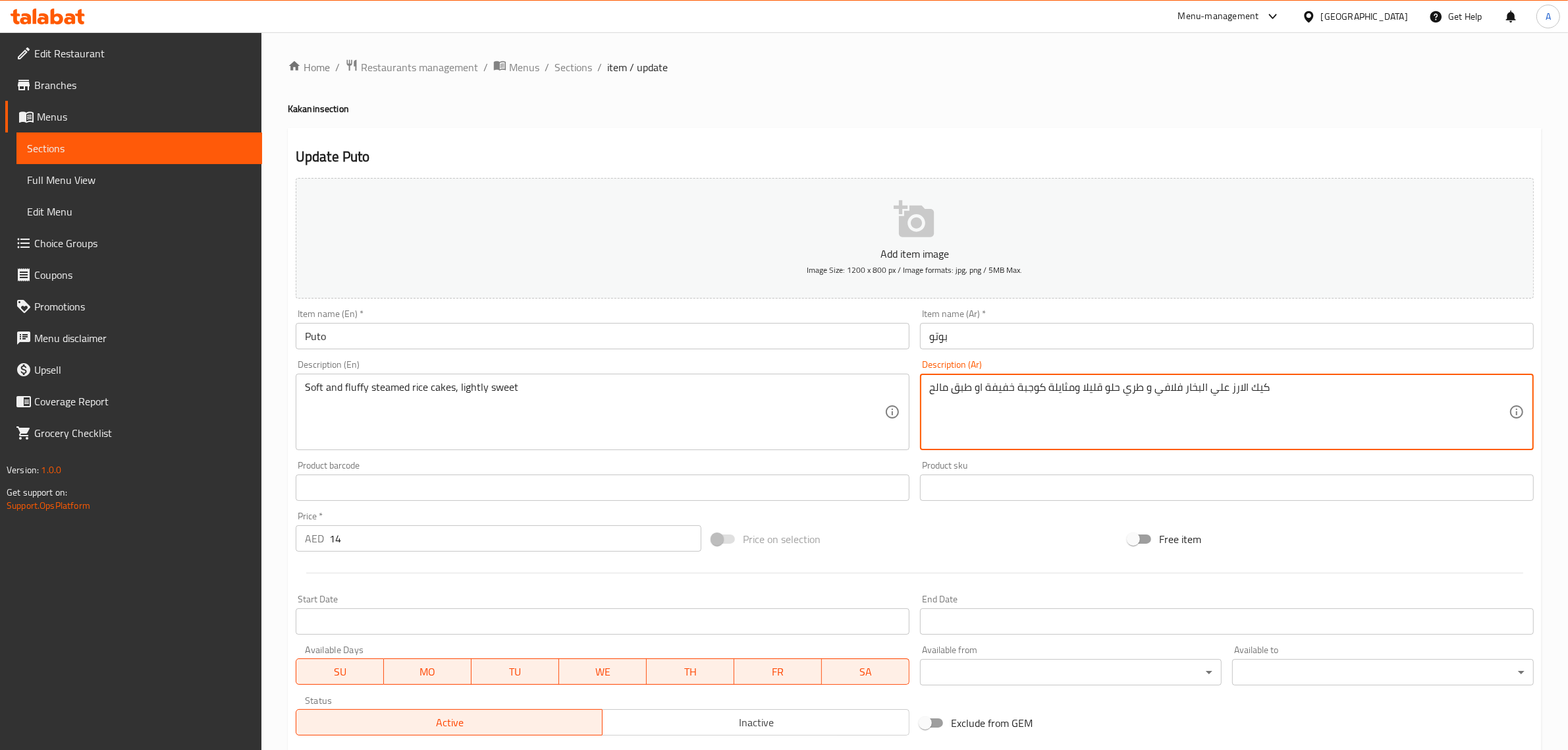
drag, startPoint x: 1081, startPoint y: 388, endPoint x: 808, endPoint y: 377, distance: 273.2
click at [1039, 402] on textarea "كيك الارز علي البخار فلافي و طري حلو قليلا ومثايلة كوجبة خفيفة او طبق مالح" at bounding box center [1218, 412] width 579 height 63
drag, startPoint x: 1080, startPoint y: 389, endPoint x: 929, endPoint y: 362, distance: 153.4
click at [929, 362] on div "Description (Ar) كيك الارز علي البخار فلافي و طري حلو قليلا ومثايلة كوجبة خفيفة…" at bounding box center [1228, 405] width 614 height 91
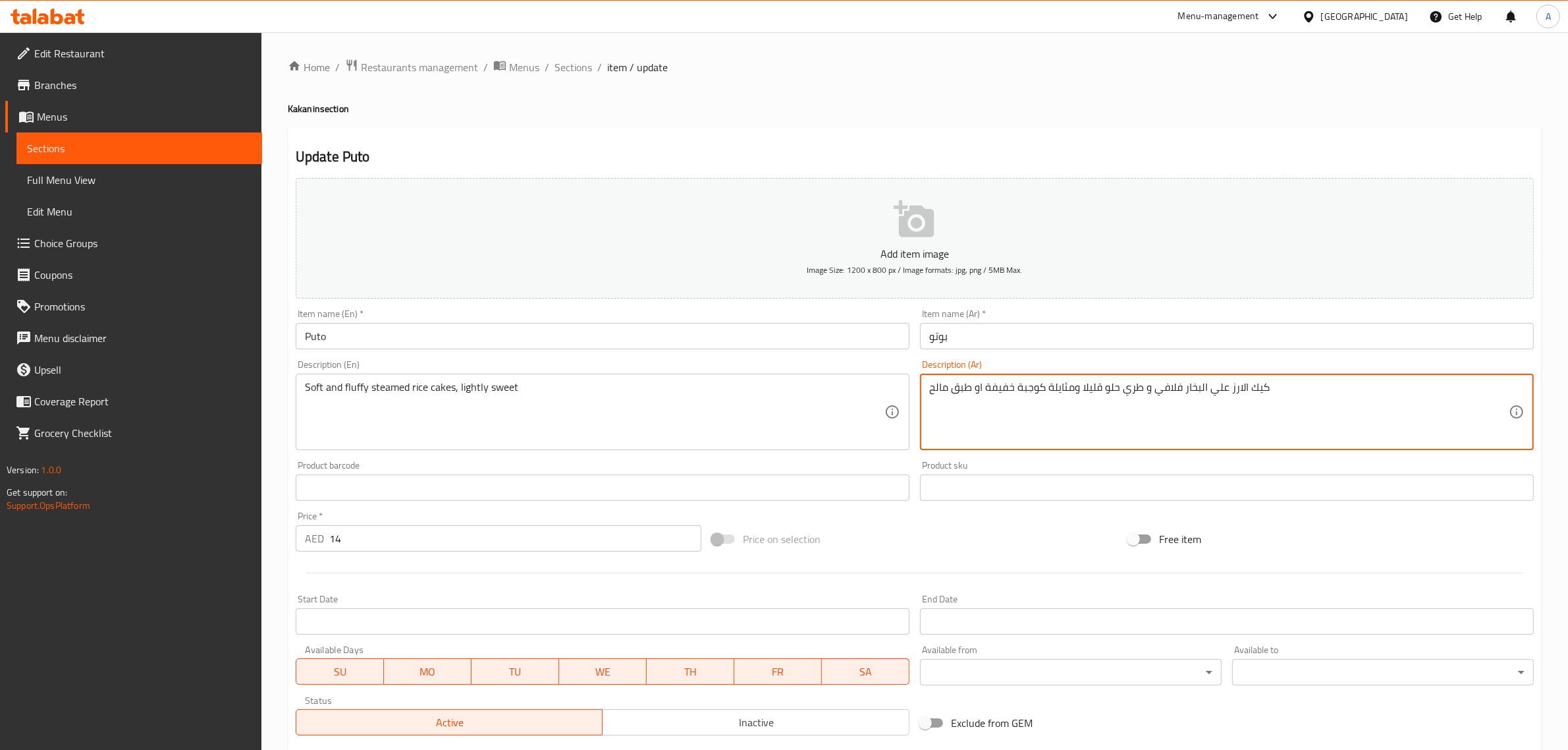
drag, startPoint x: 1082, startPoint y: 392, endPoint x: 933, endPoint y: 380, distance: 149.5
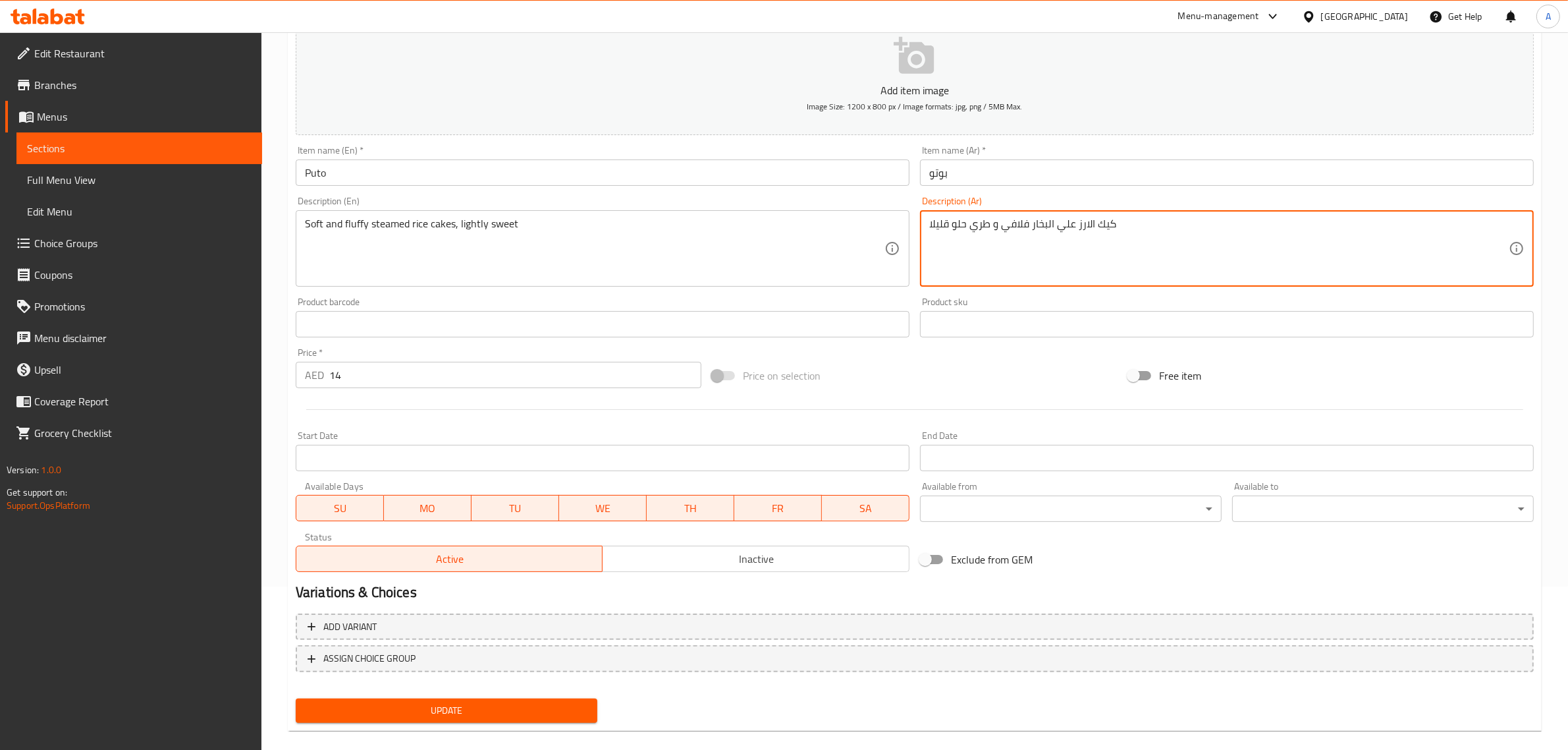
scroll to position [179, 0]
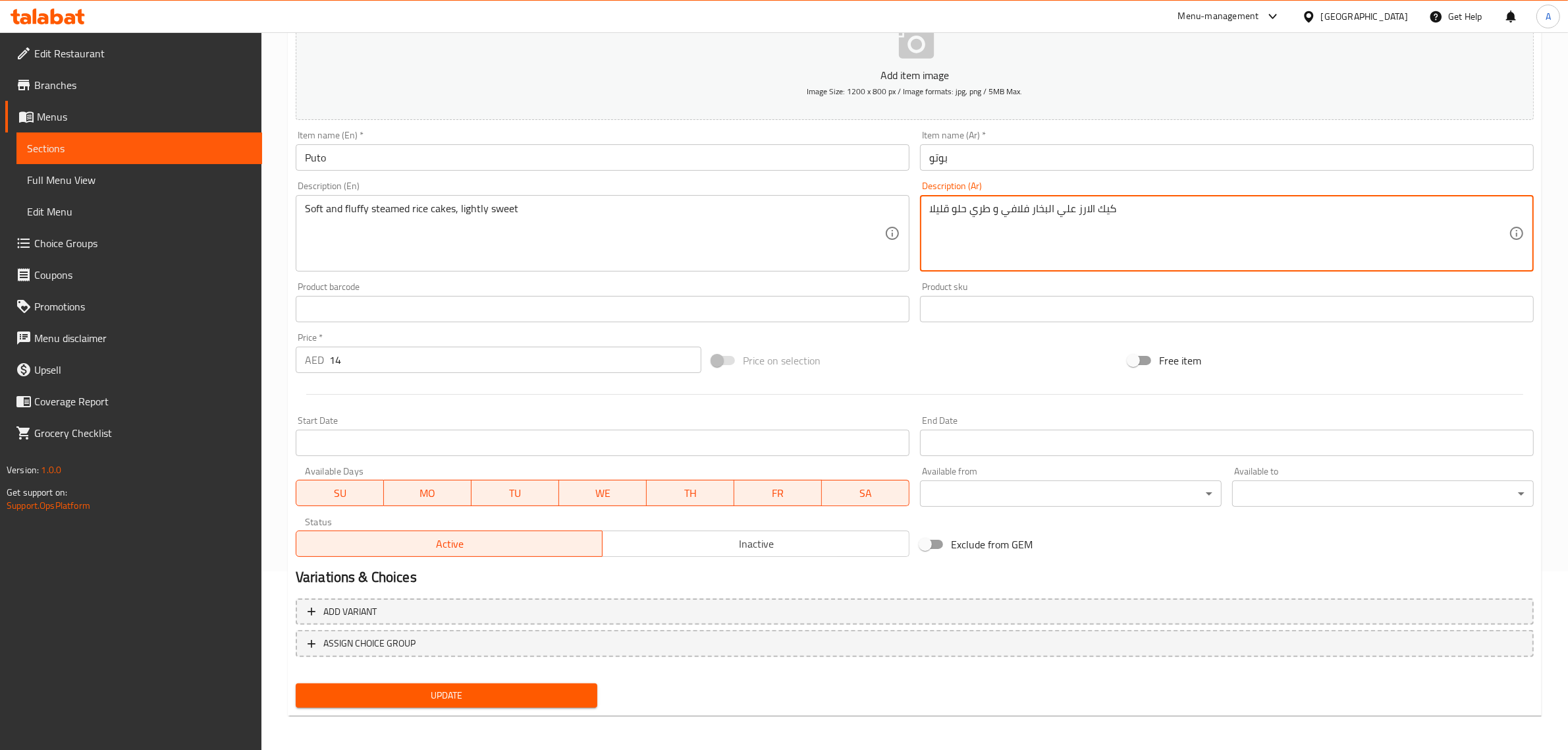
type textarea "كيك الارز علي البخار فلافي و طري حلو قليلا"
click at [518, 683] on button "Update" at bounding box center [446, 696] width 302 height 25
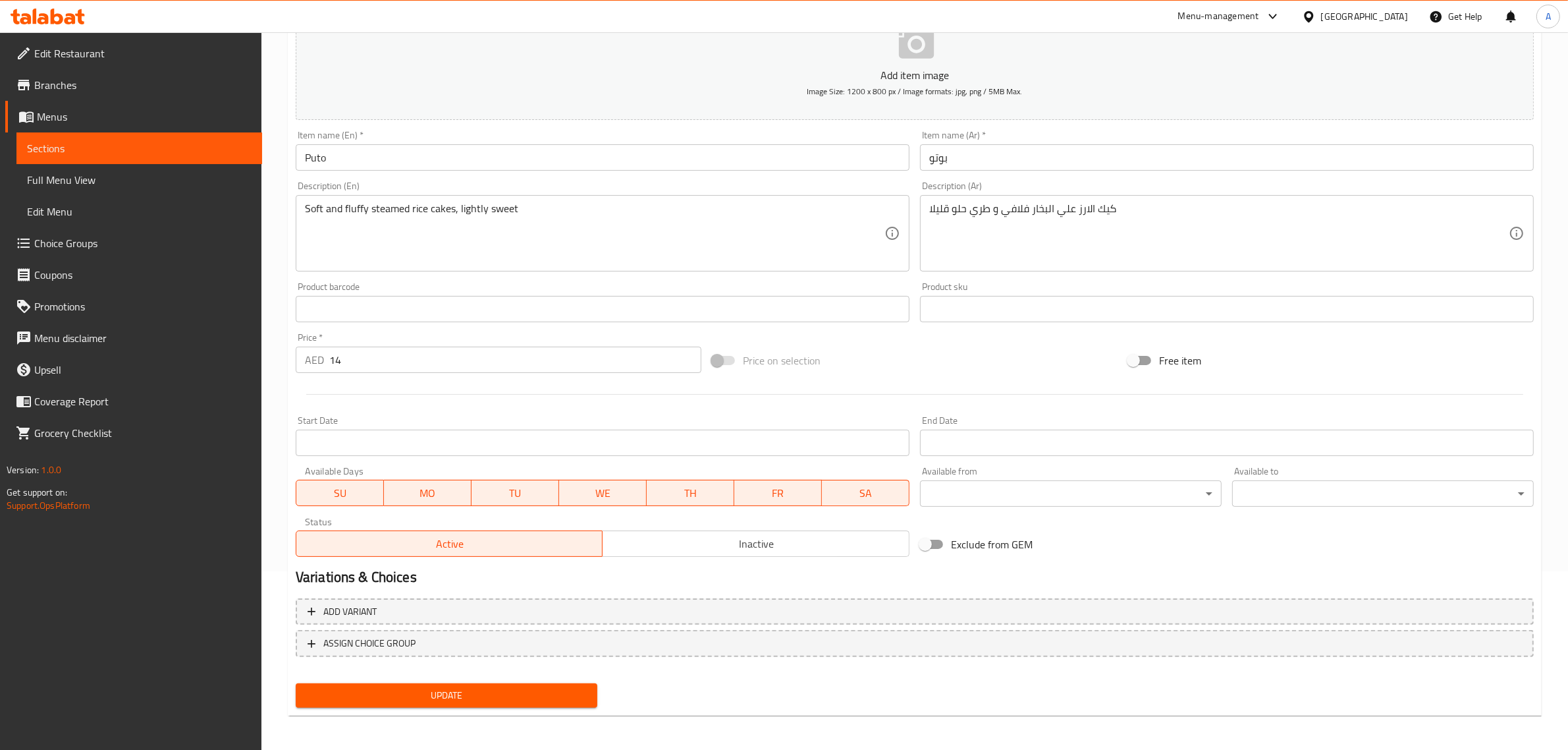
click at [68, 183] on span "Full Menu View" at bounding box center [139, 180] width 224 height 15
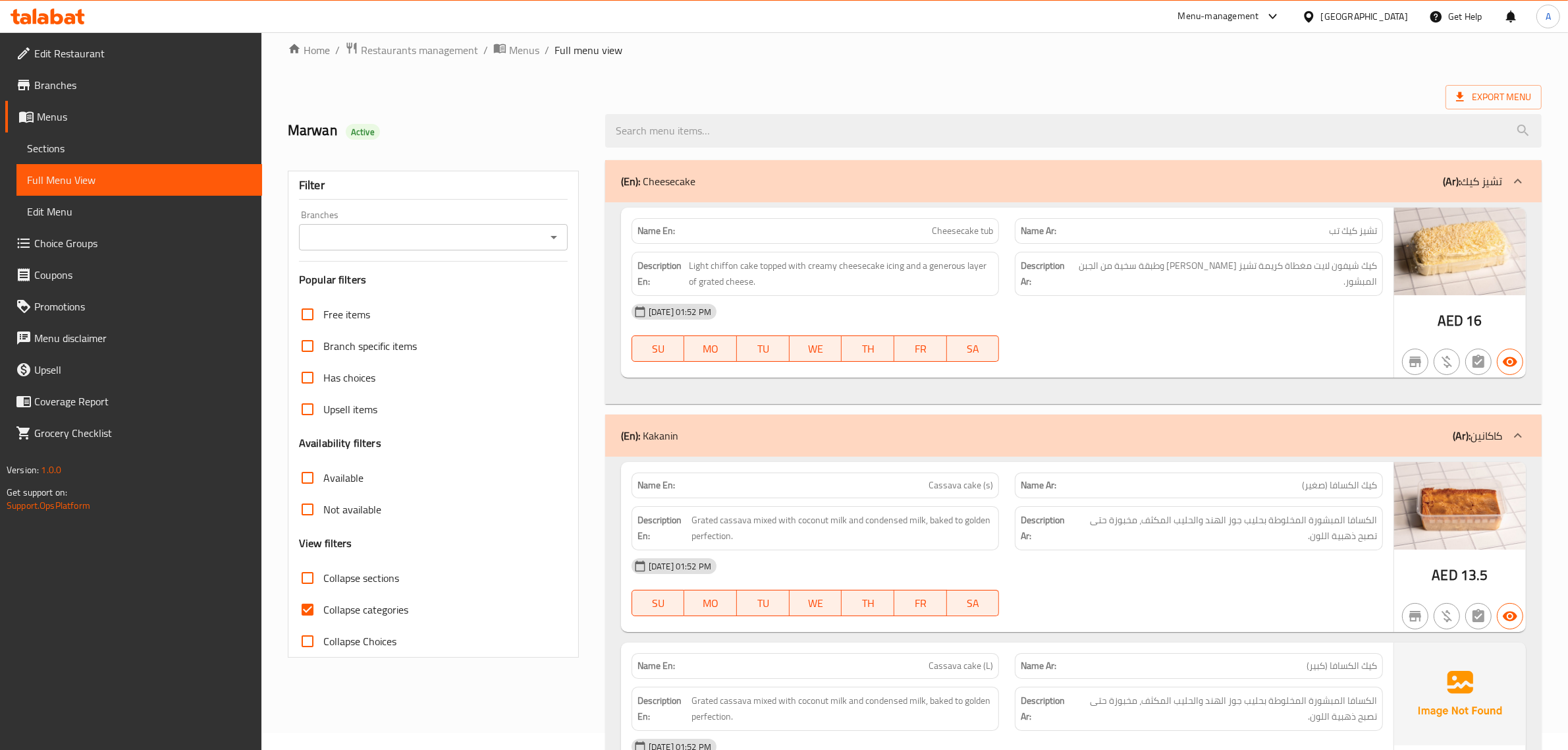
scroll to position [248, 0]
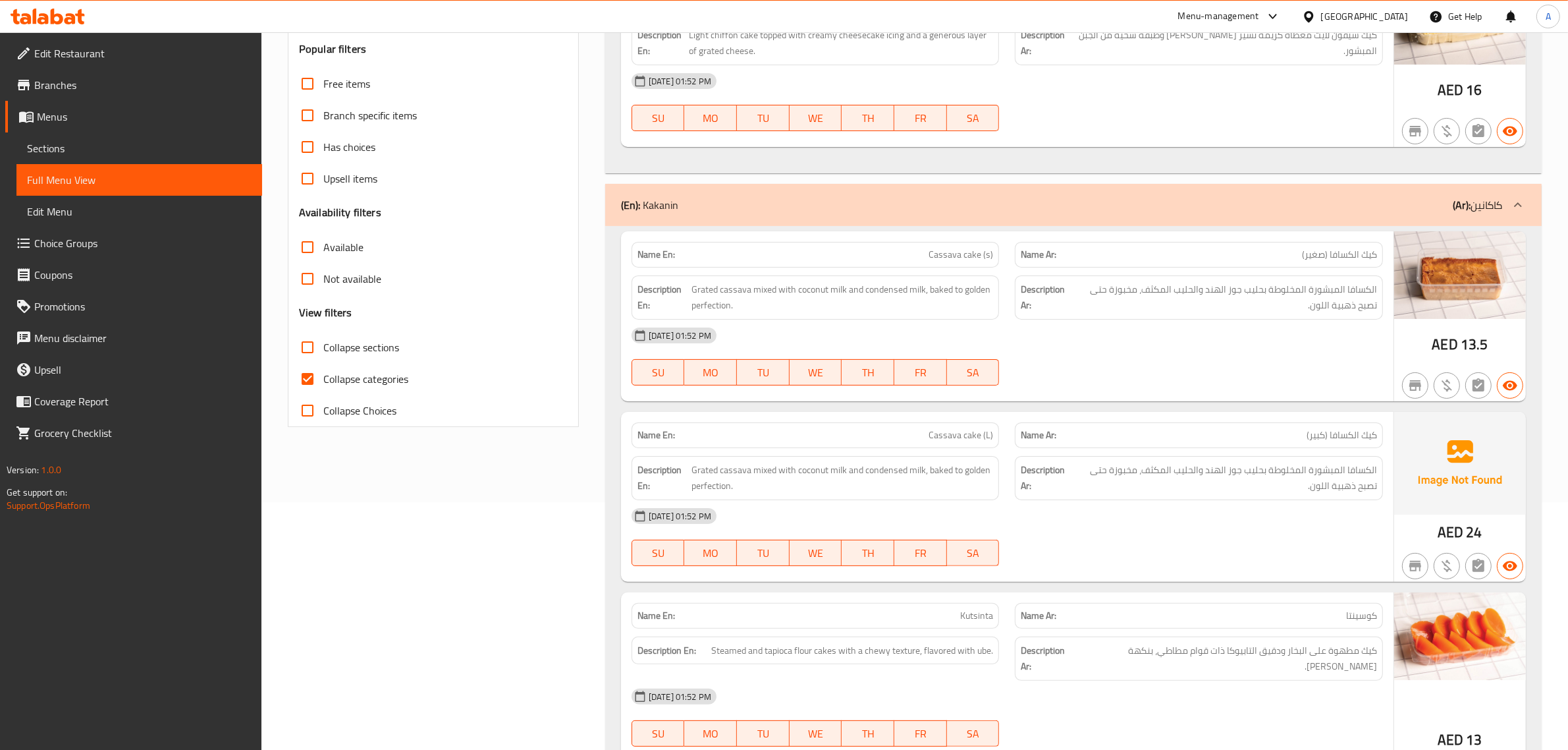
click at [341, 374] on span "Collapse categories" at bounding box center [366, 378] width 85 height 15
click at [323, 374] on input "Collapse categories" at bounding box center [307, 378] width 32 height 32
checkbox input "false"
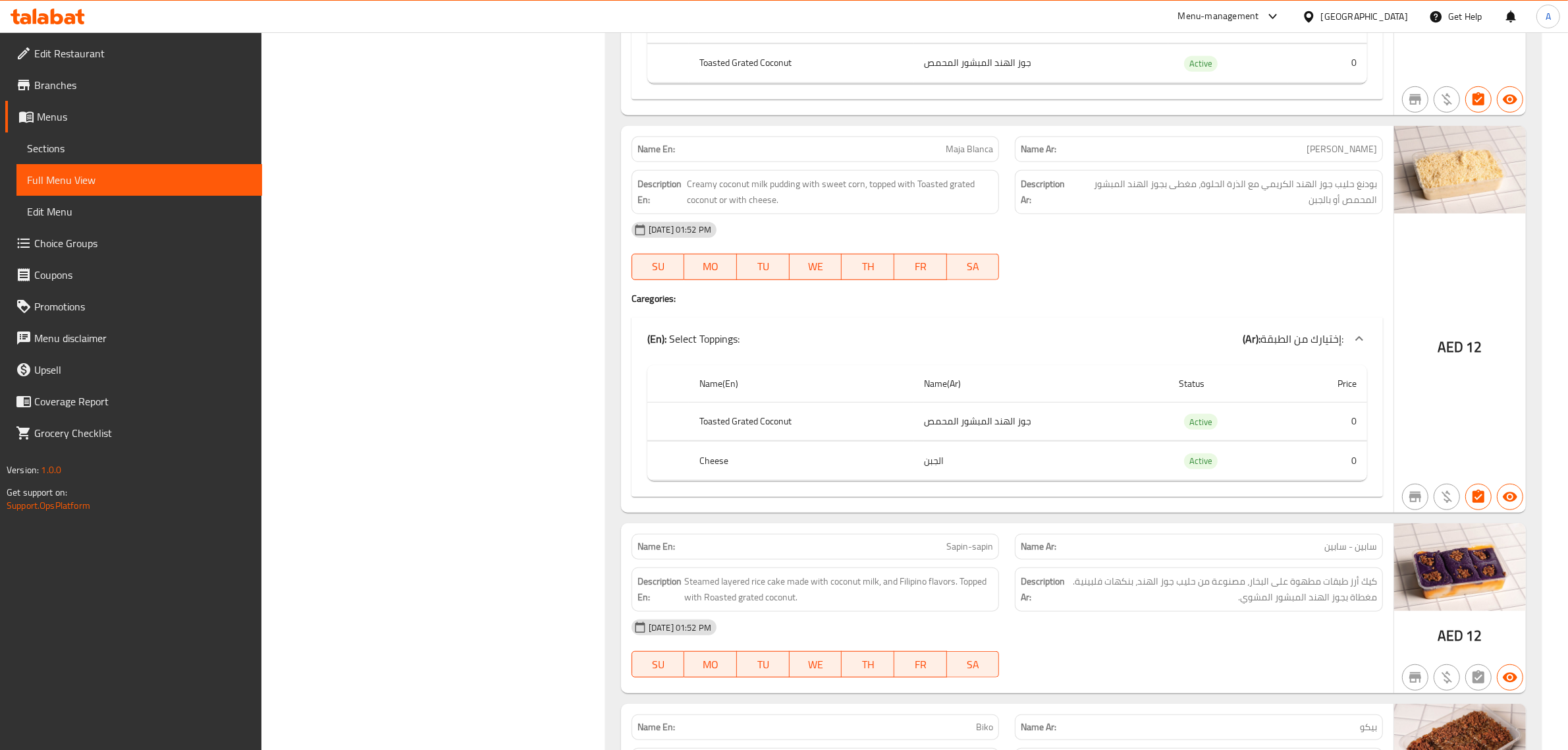
scroll to position [1165, 0]
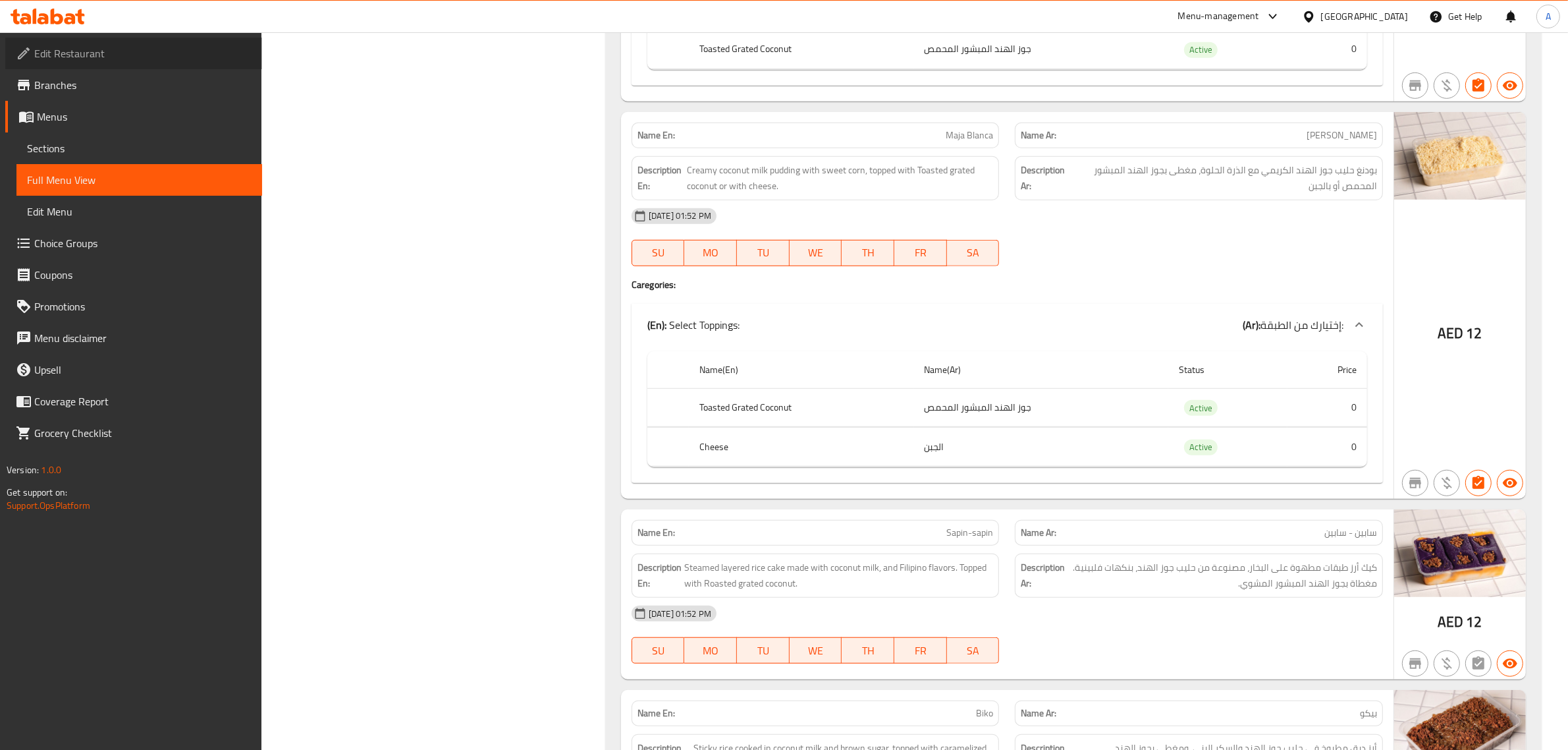
click at [64, 50] on span "Edit Restaurant" at bounding box center [142, 53] width 217 height 15
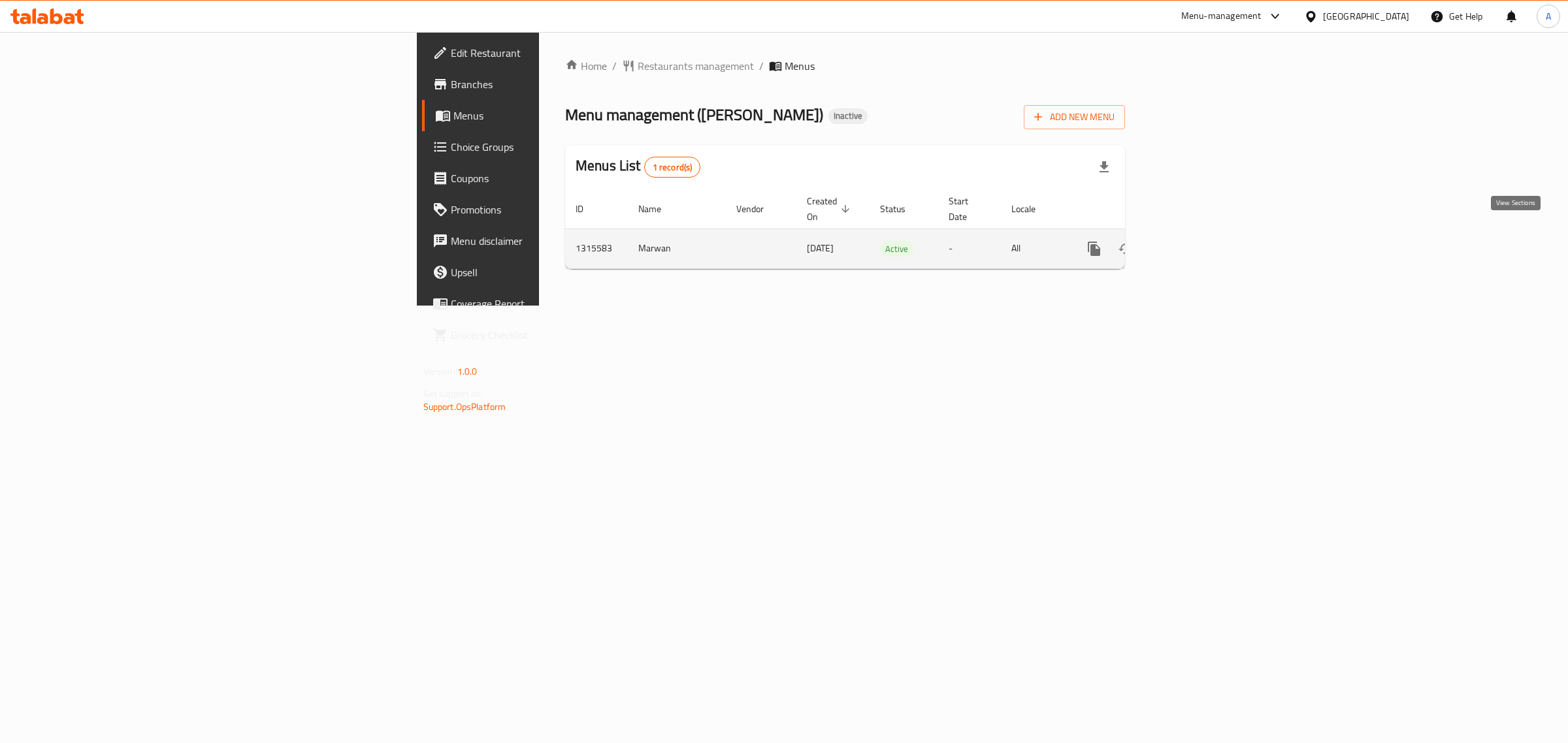
click at [1196, 241] on icon "enhanced table" at bounding box center [1188, 248] width 15 height 15
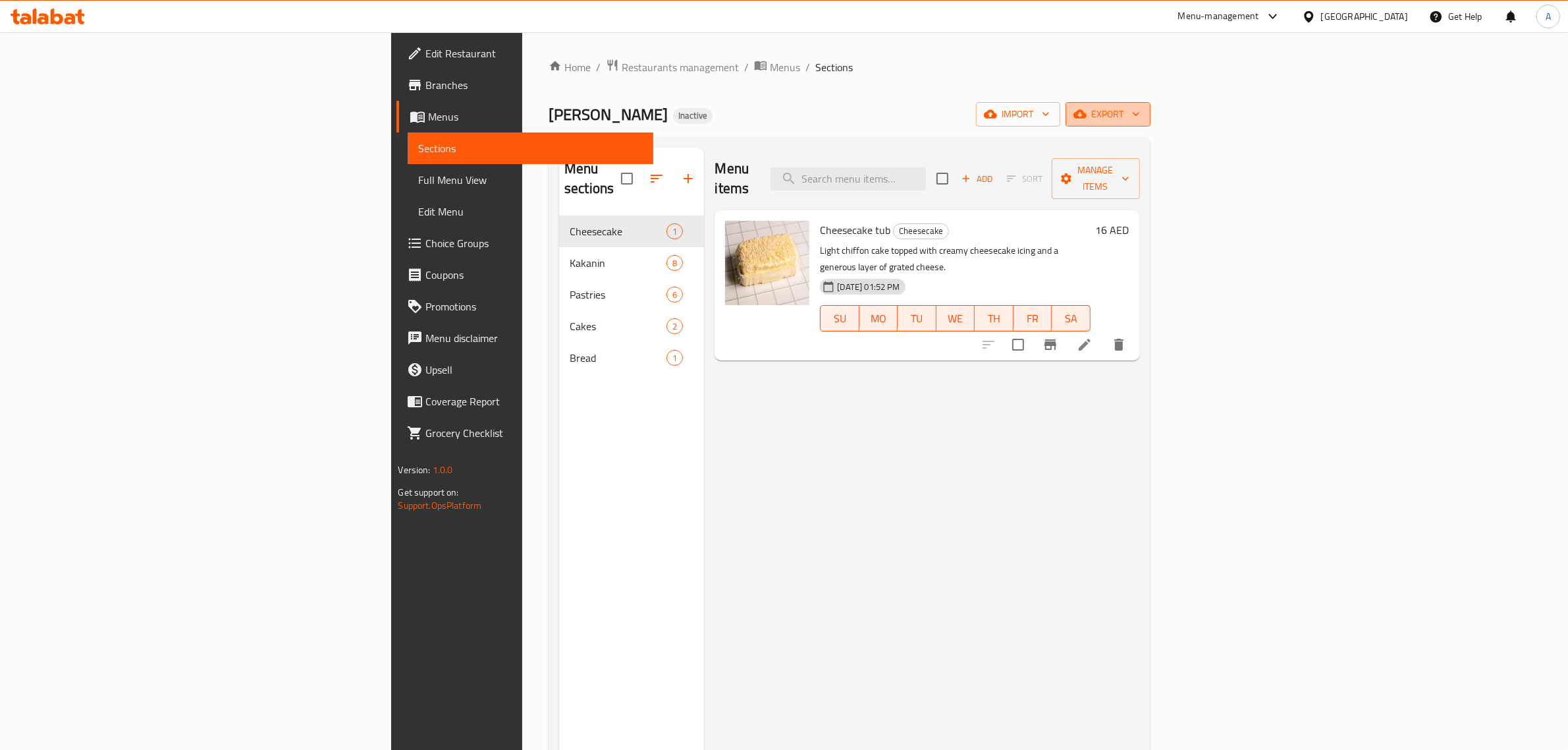
click at [1140, 118] on span "export" at bounding box center [1108, 114] width 64 height 16
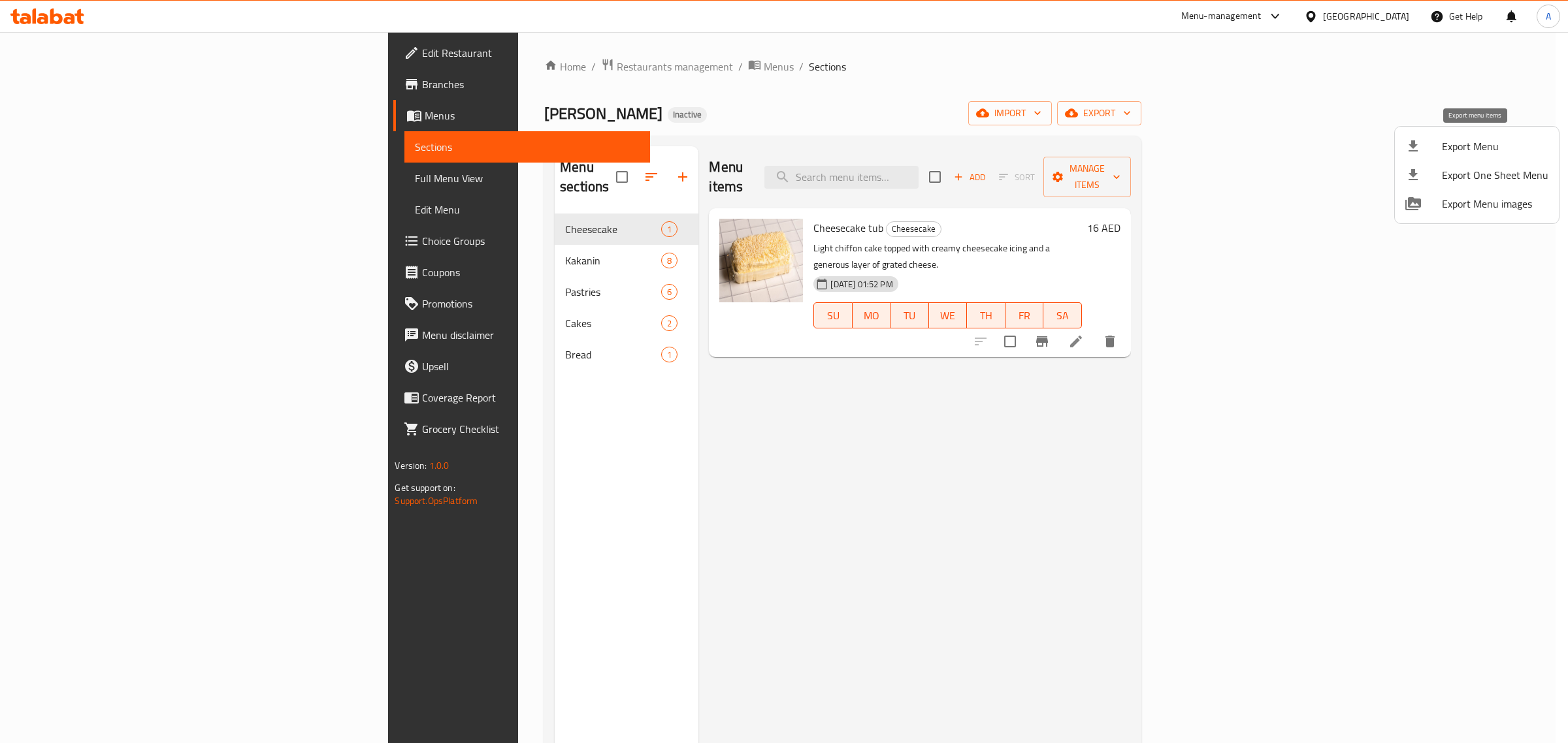
click at [1441, 139] on span "Export Menu" at bounding box center [1494, 146] width 107 height 15
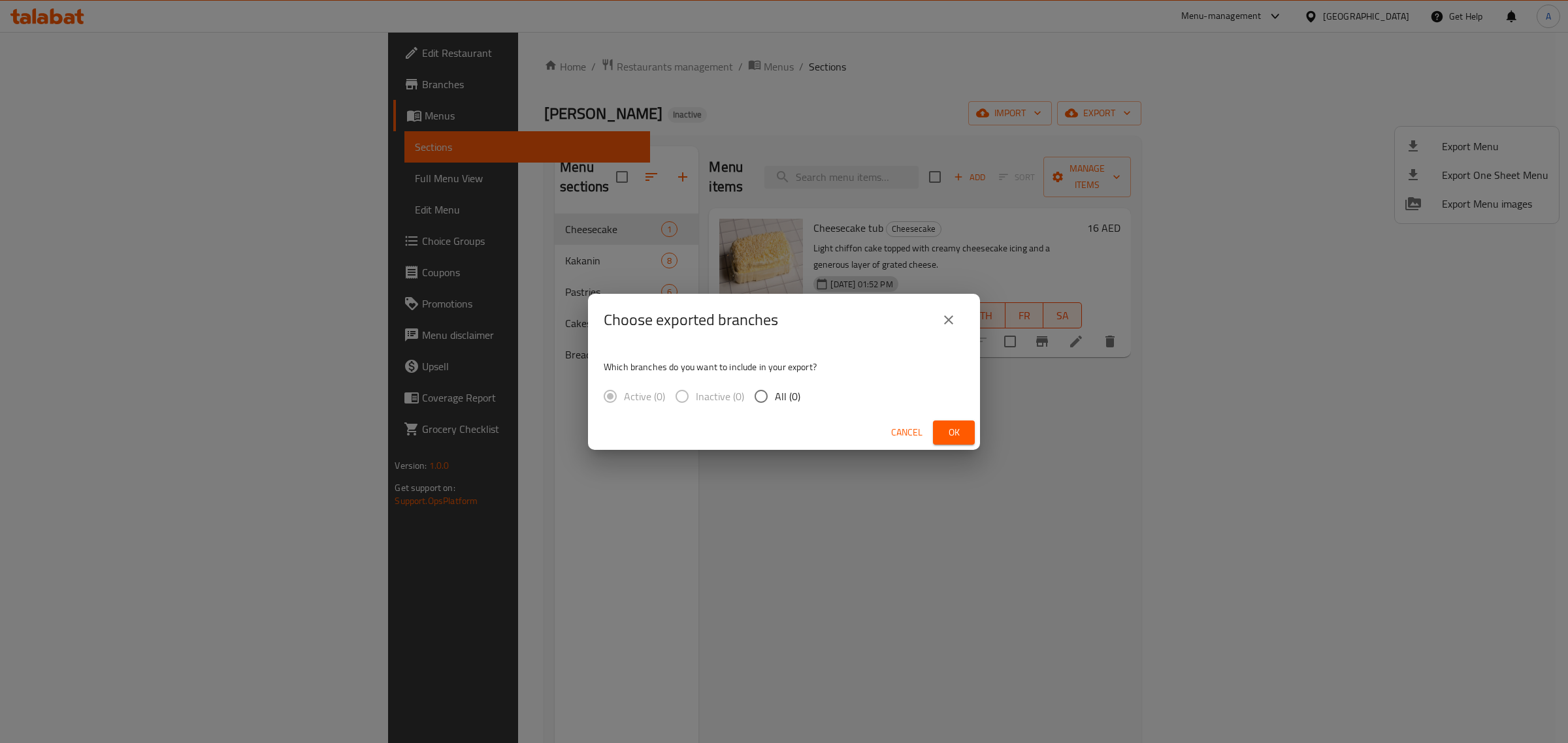
click at [792, 395] on span "All (0)" at bounding box center [787, 396] width 25 height 15
click at [775, 395] on input "All (0)" at bounding box center [761, 396] width 28 height 28
radio input "true"
click at [921, 431] on span "Cancel" at bounding box center [906, 432] width 31 height 16
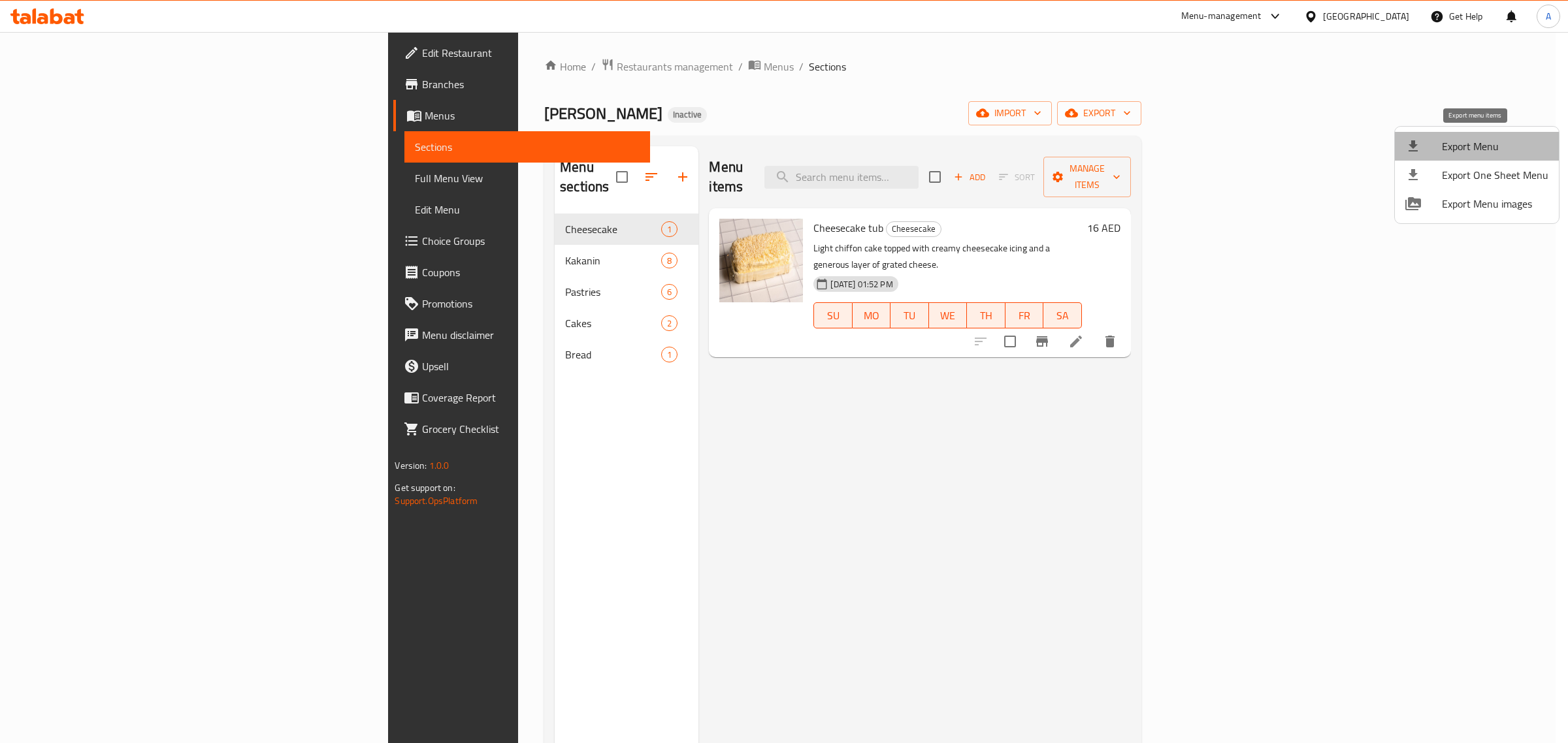
click at [1484, 147] on span "Export Menu" at bounding box center [1494, 146] width 107 height 15
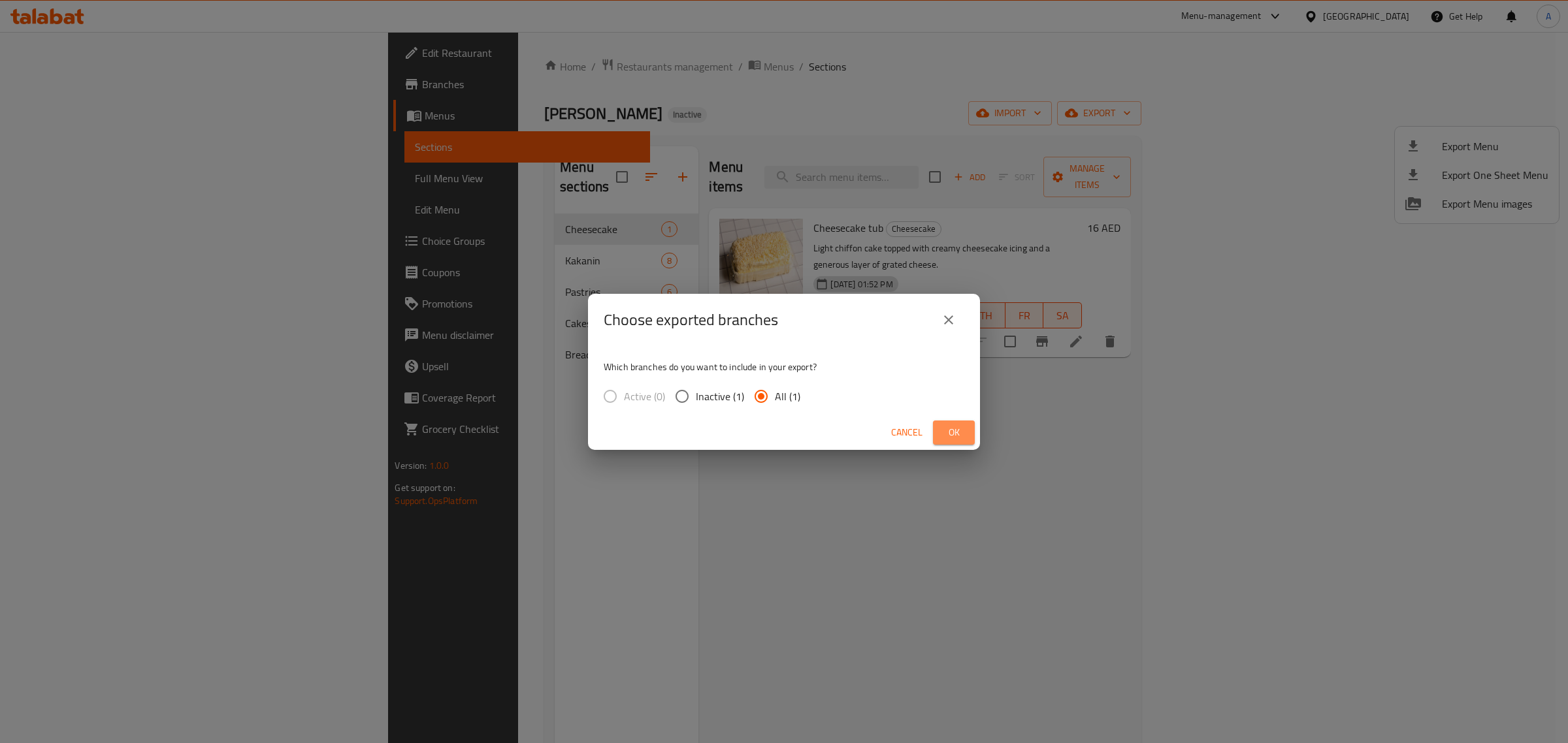
click at [945, 426] on span "Ok" at bounding box center [954, 432] width 21 height 16
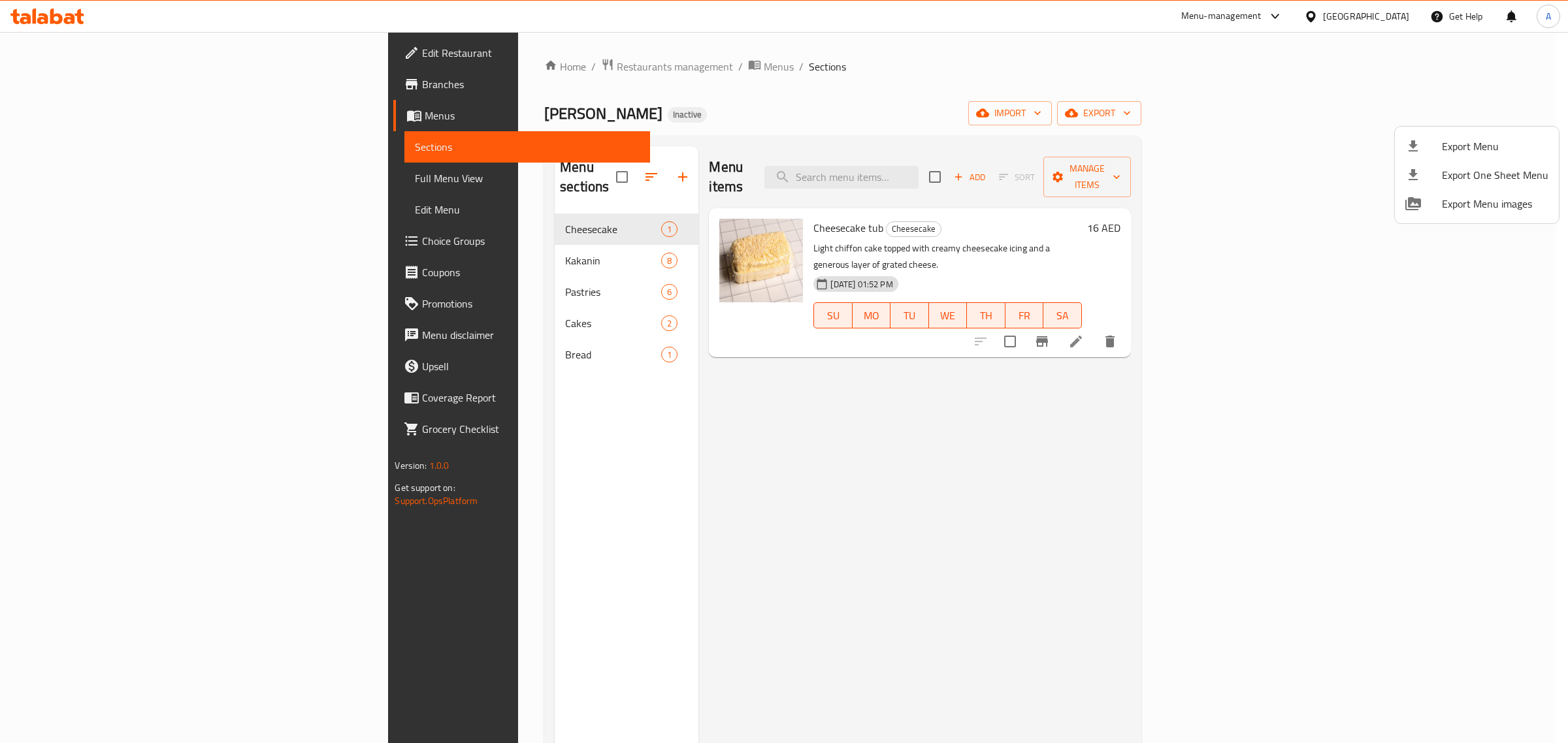
click at [141, 89] on div at bounding box center [784, 371] width 1568 height 743
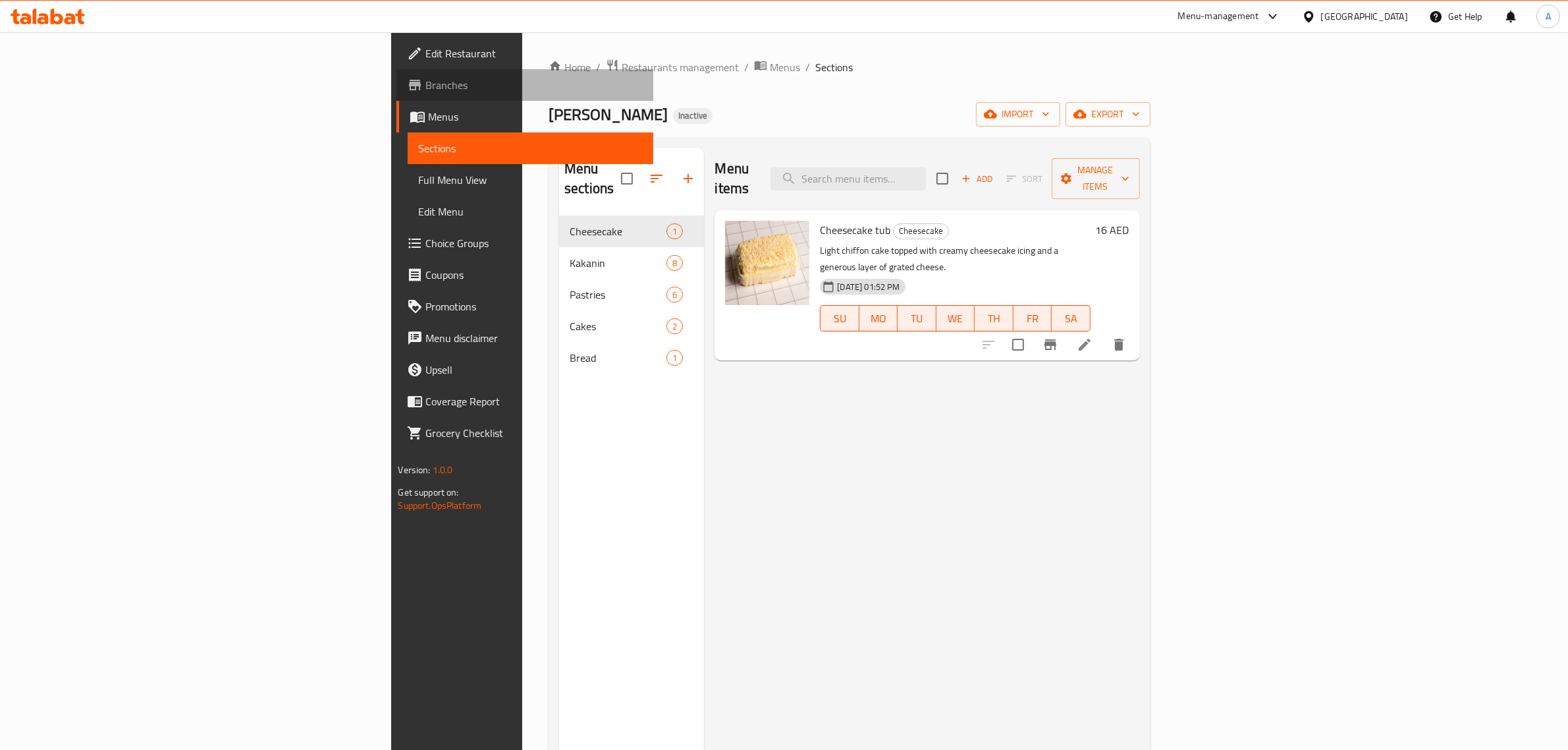
click at [425, 90] on span "Branches" at bounding box center [534, 85] width 217 height 15
